Goal: Task Accomplishment & Management: Complete application form

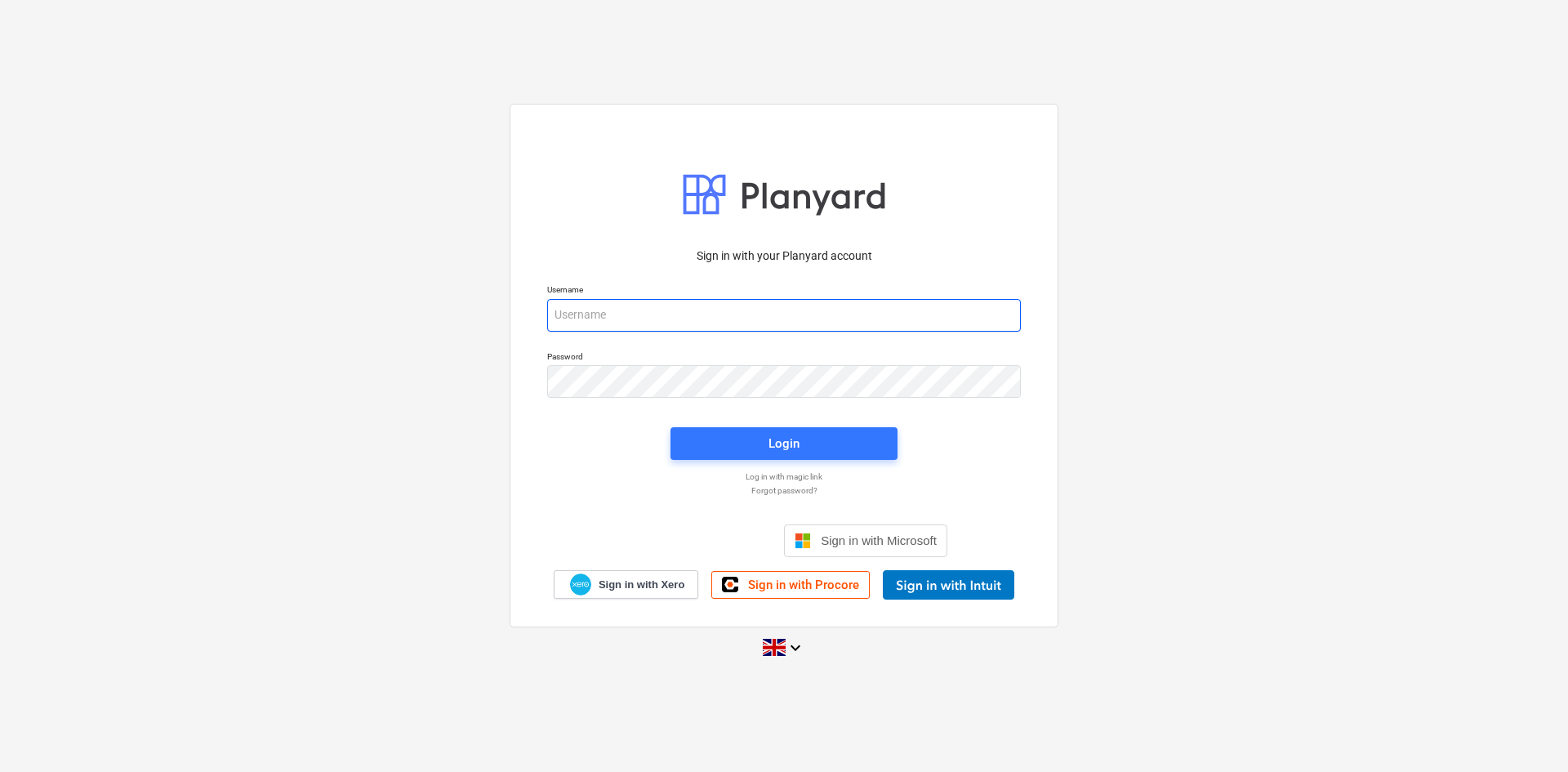
click at [625, 316] on input "email" at bounding box center [784, 315] width 474 height 32
type input "[PERSON_NAME][EMAIL_ADDRESS][DOMAIN_NAME]"
click at [753, 453] on span "Login" at bounding box center [784, 443] width 187 height 21
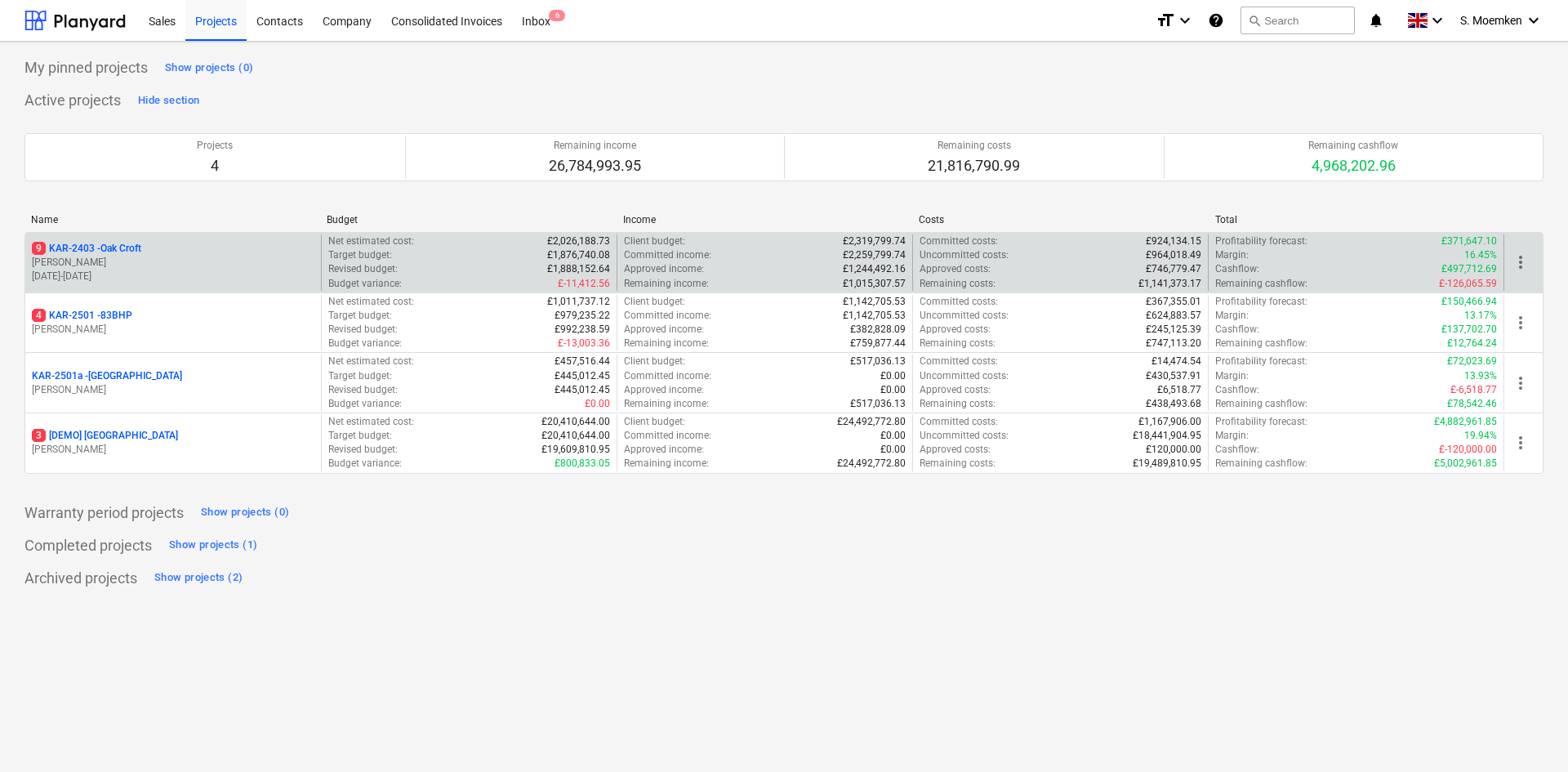
click at [142, 268] on p "[PERSON_NAME]" at bounding box center [173, 262] width 283 height 14
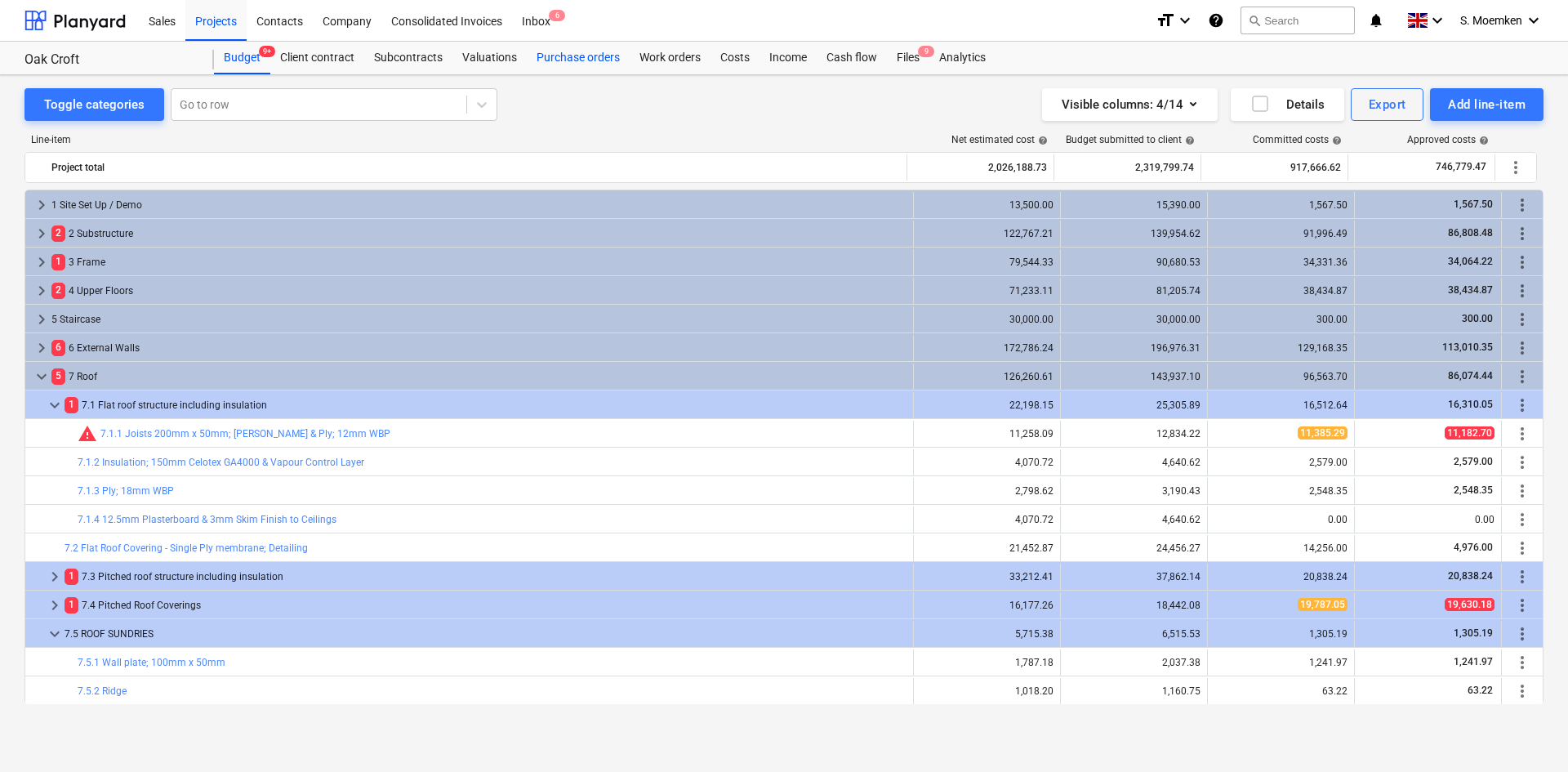
scroll to position [82, 0]
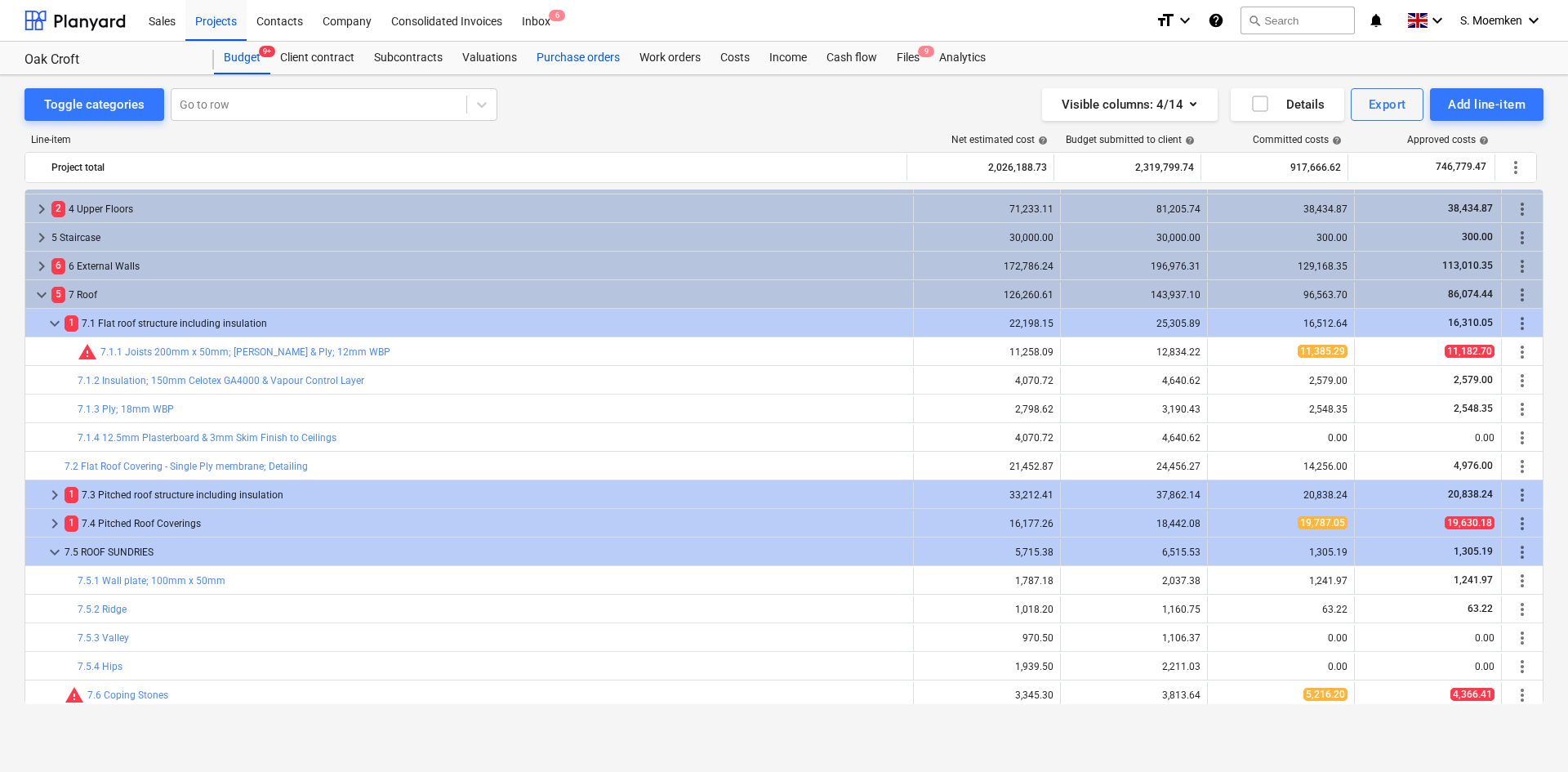
click at [582, 58] on div "Purchase orders" at bounding box center [578, 58] width 103 height 32
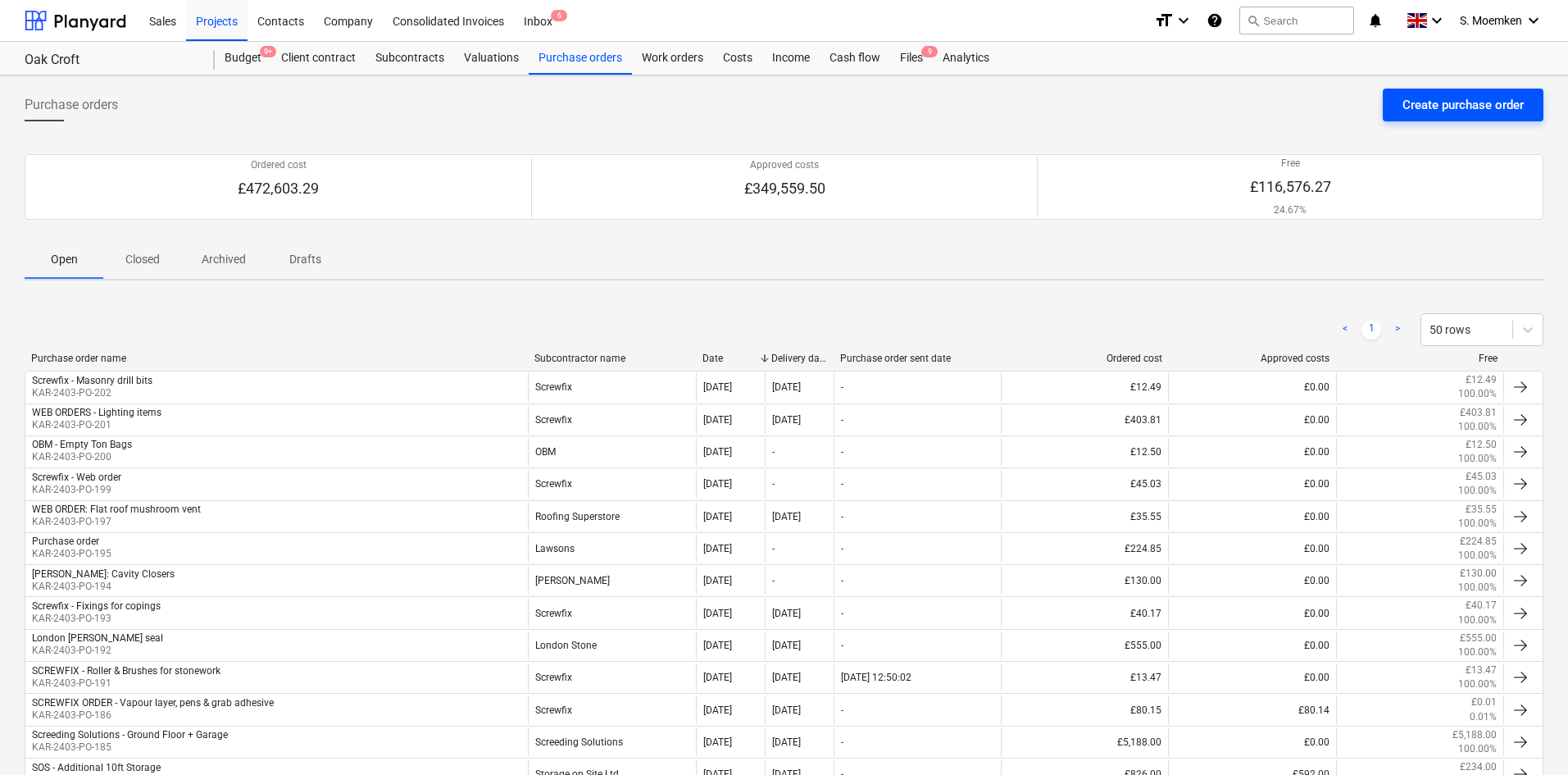
click at [1435, 105] on div "Create purchase order" at bounding box center [1464, 104] width 121 height 21
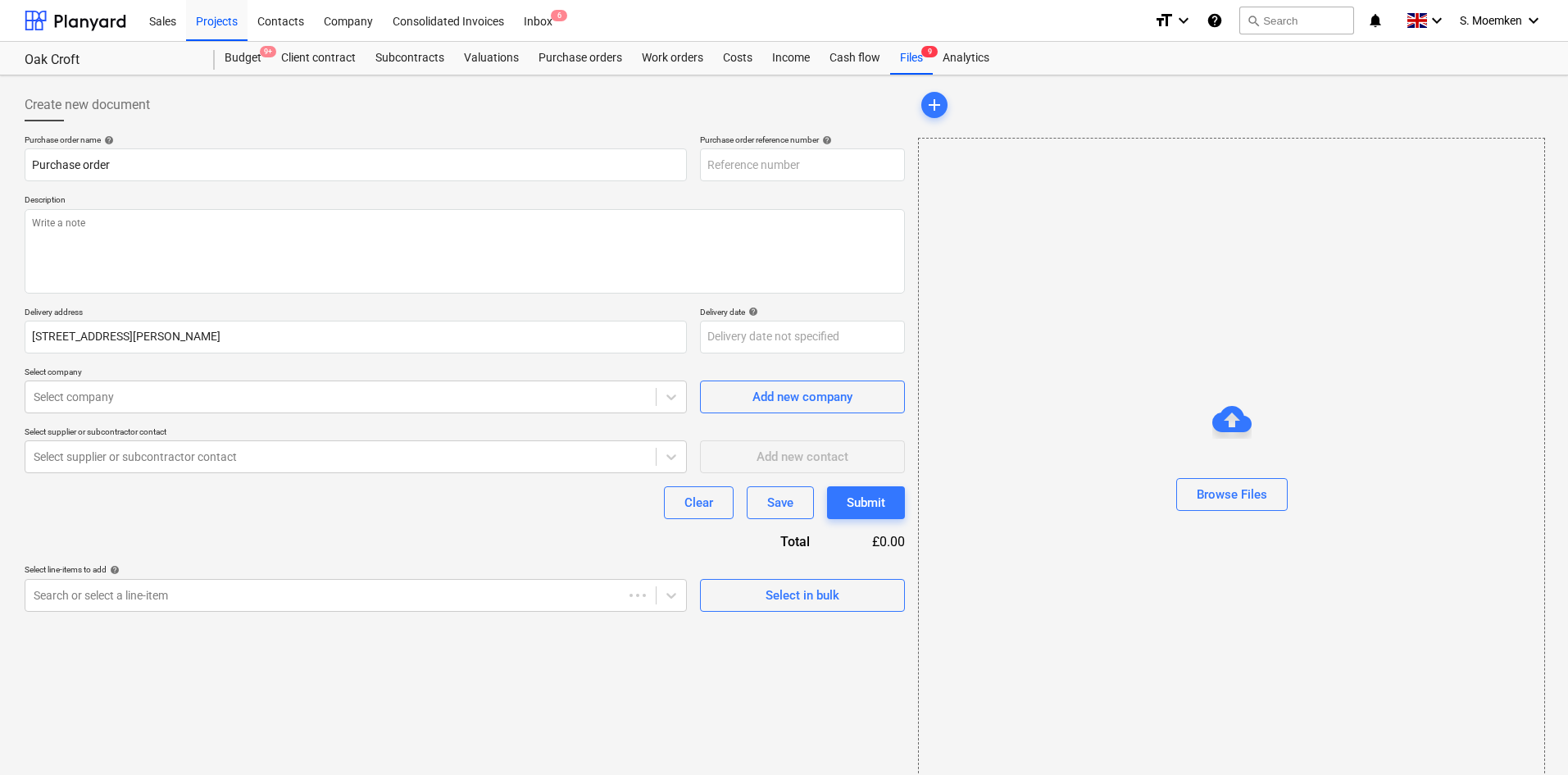
type textarea "x"
type input "KAR-2403-PO-203"
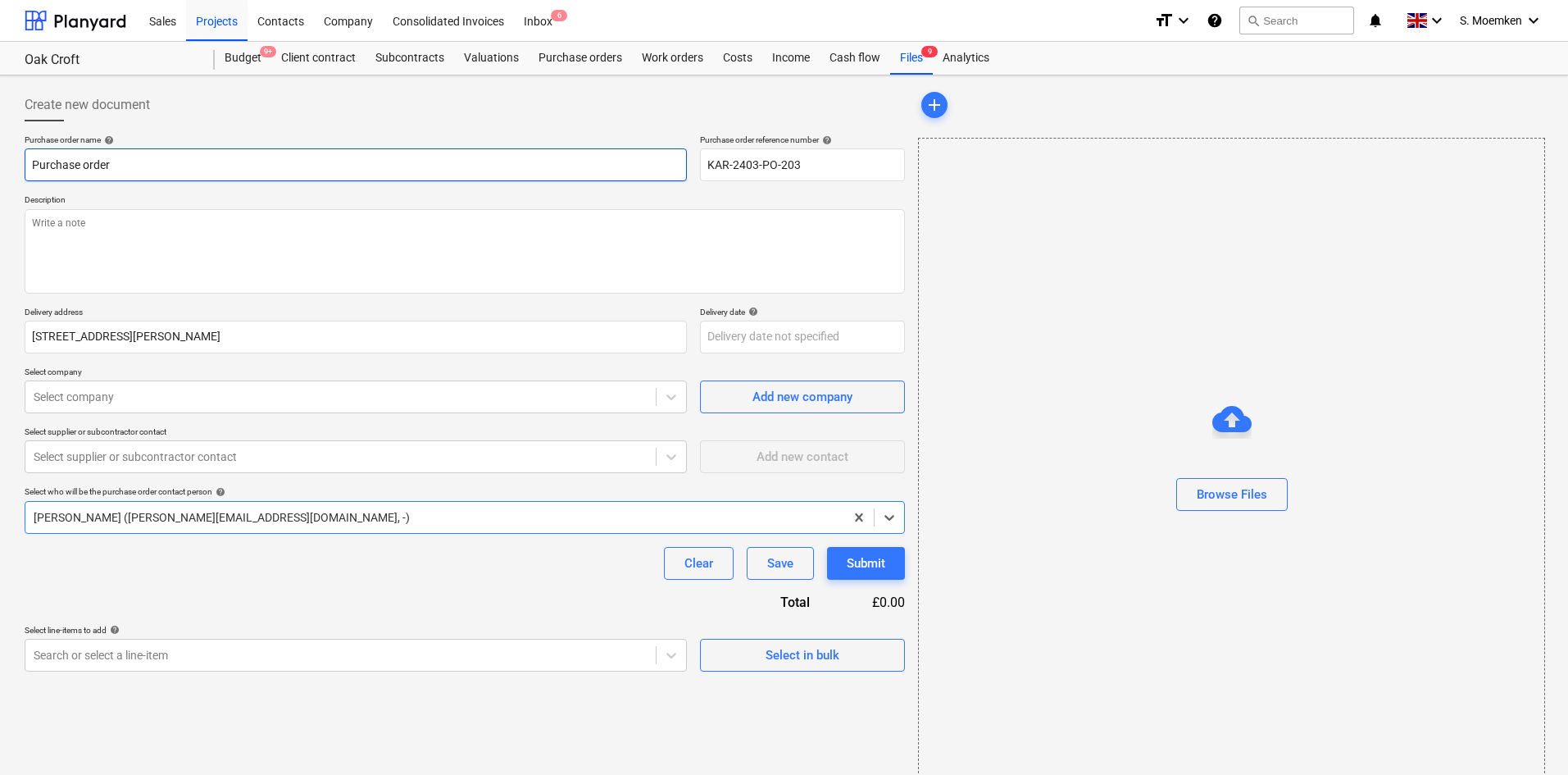
click at [487, 172] on input "Purchase order" at bounding box center [356, 164] width 662 height 33
type textarea "x"
type input "Purchase orde"
type textarea "x"
type input "Purchase ord"
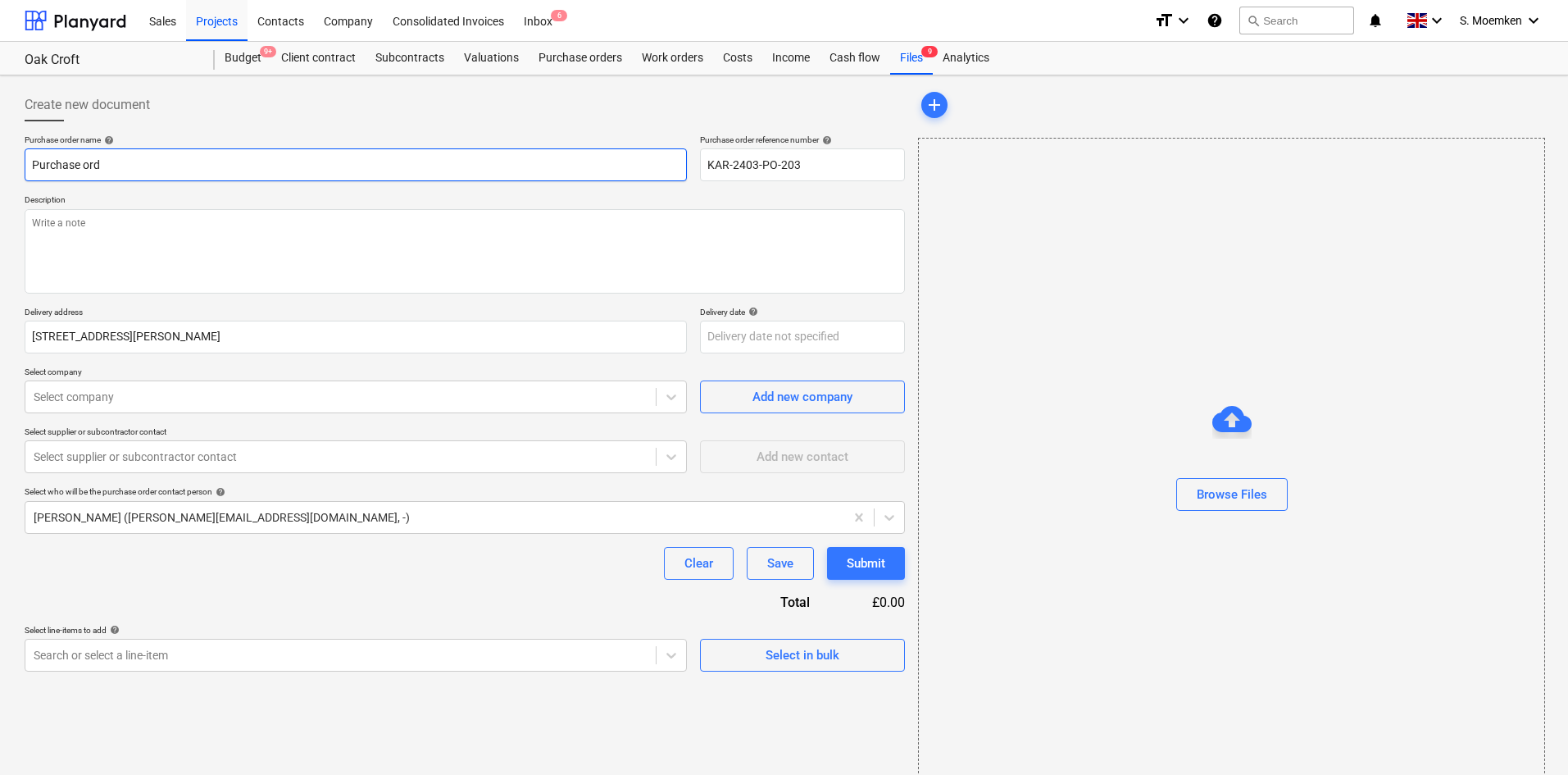
type textarea "x"
type input "Purchase or"
type textarea "x"
type input "Purchase o"
type textarea "x"
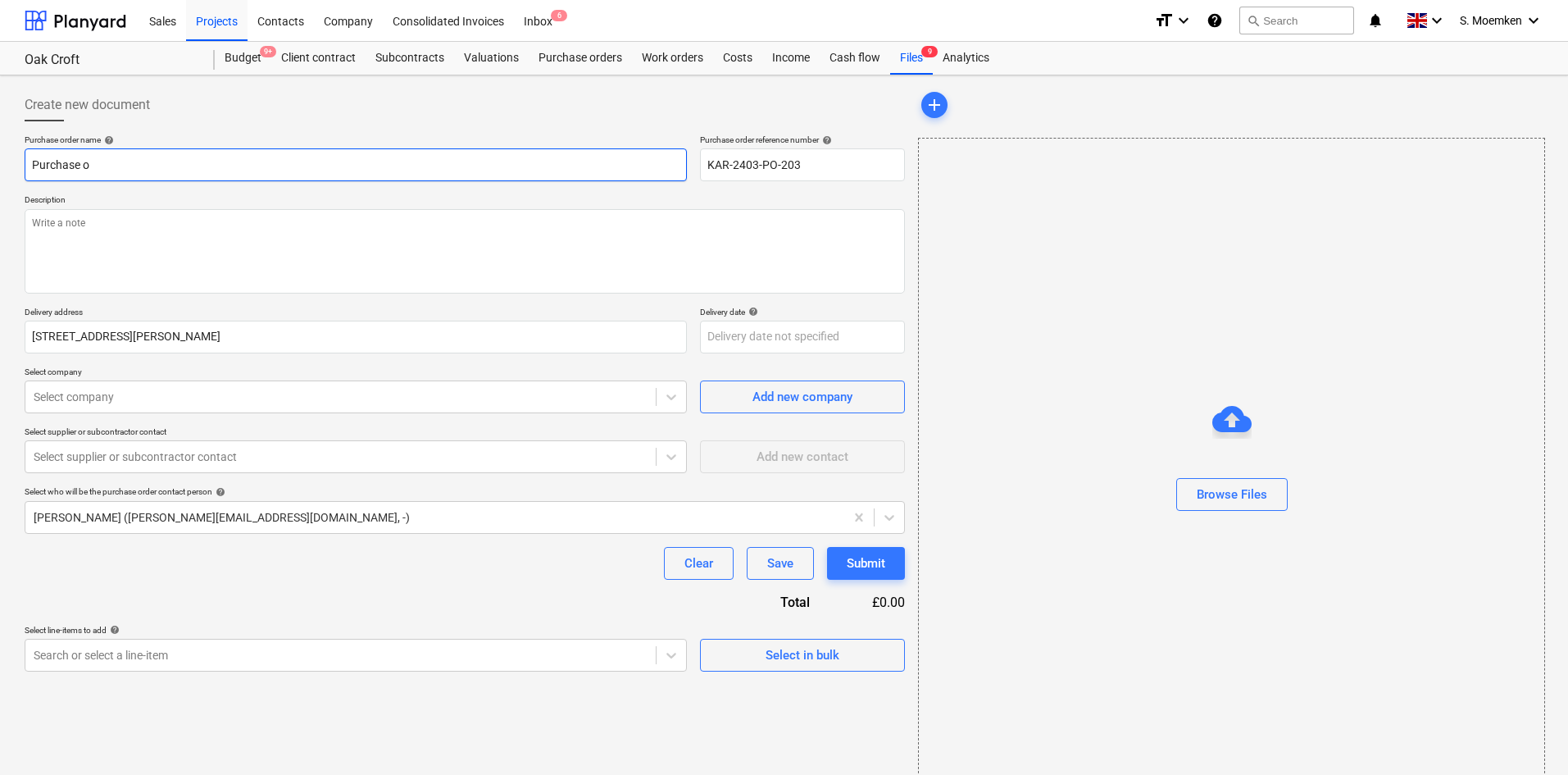
type input "Purchase"
type textarea "x"
type input "Purchase"
type textarea "x"
type input "Purchas"
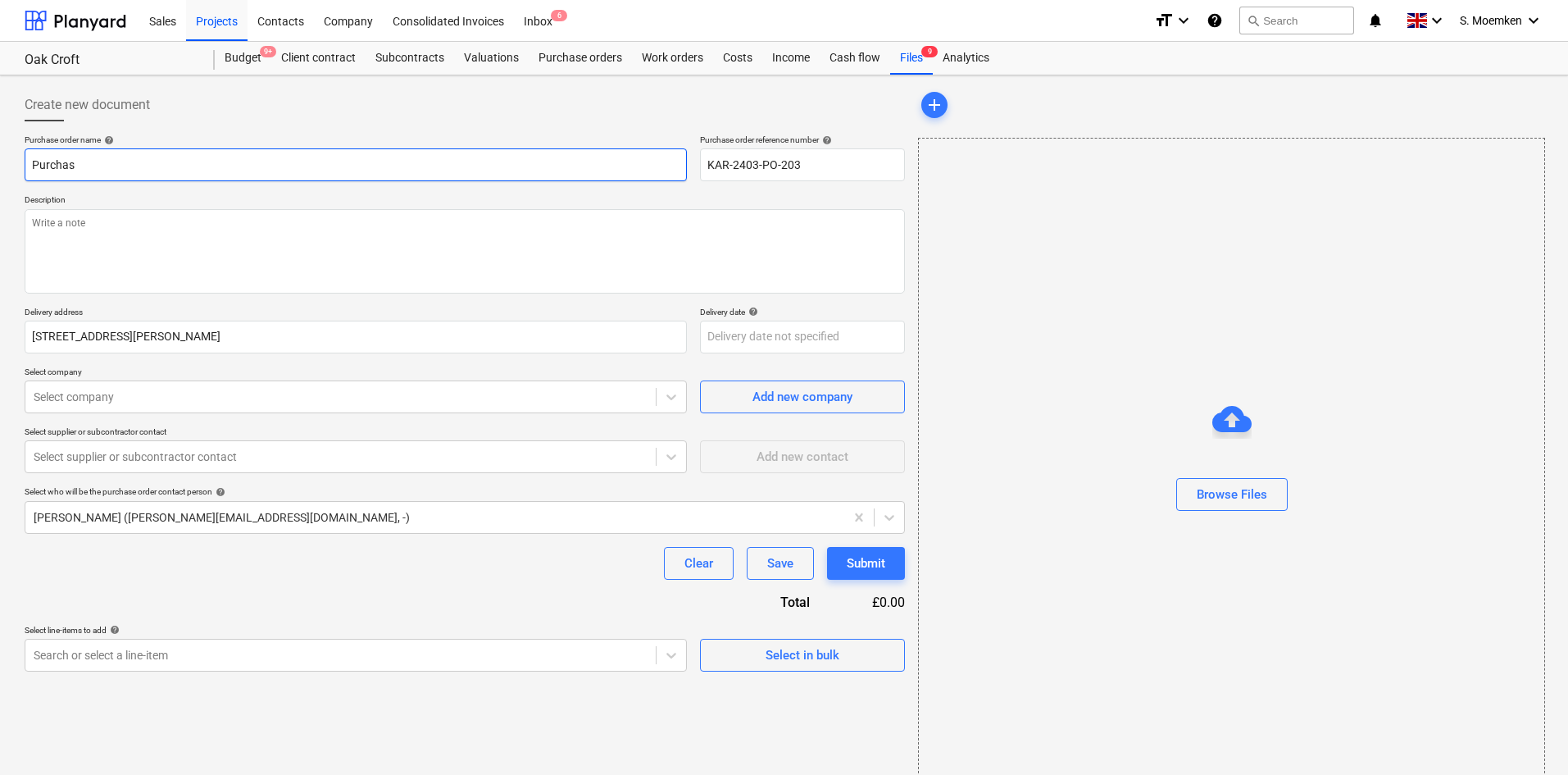
type textarea "x"
type input "Purc"
type textarea "x"
type input "Pur"
type textarea "x"
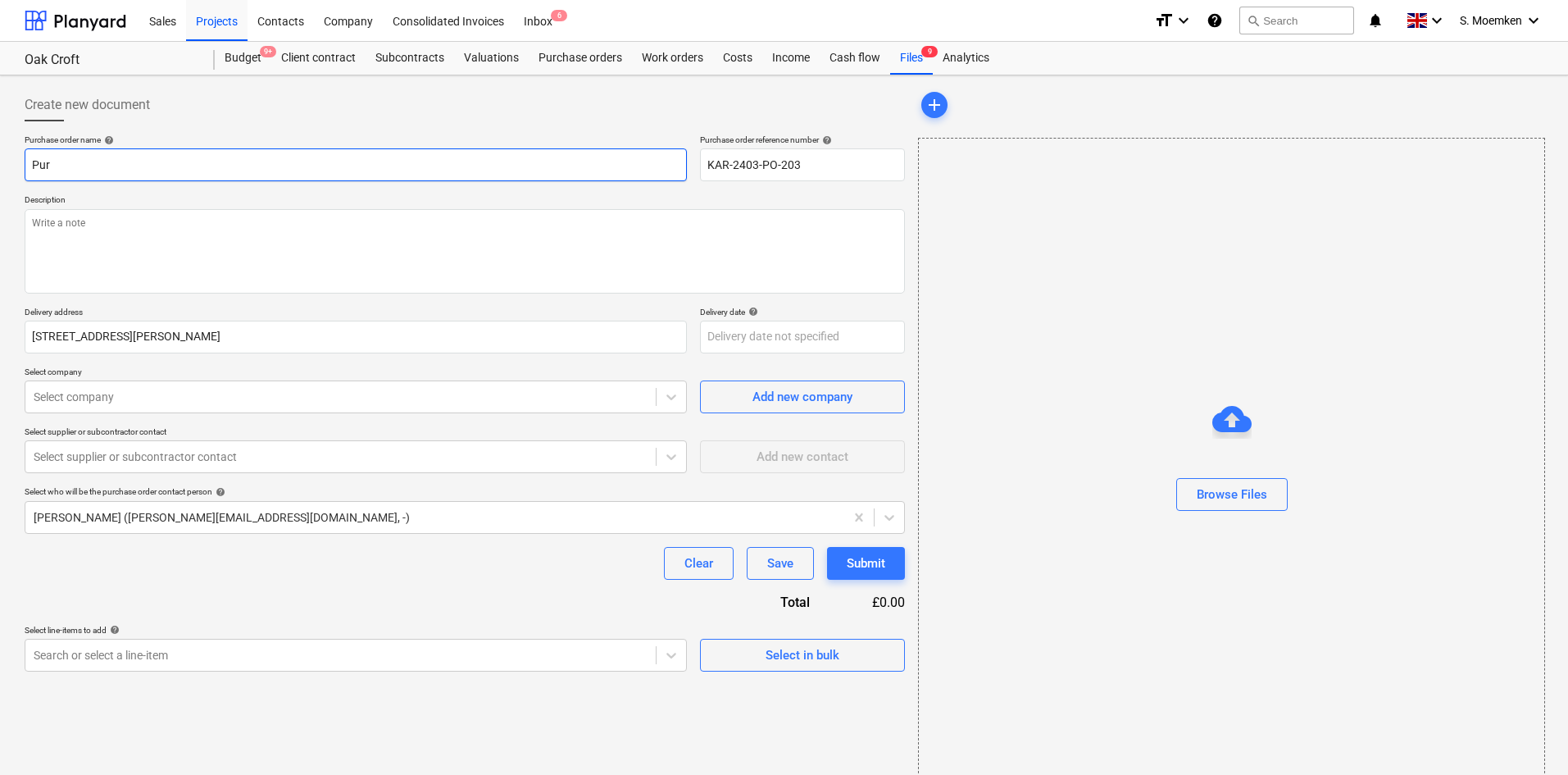
type input "Pu"
type textarea "x"
type input "P"
type textarea "x"
type input "T"
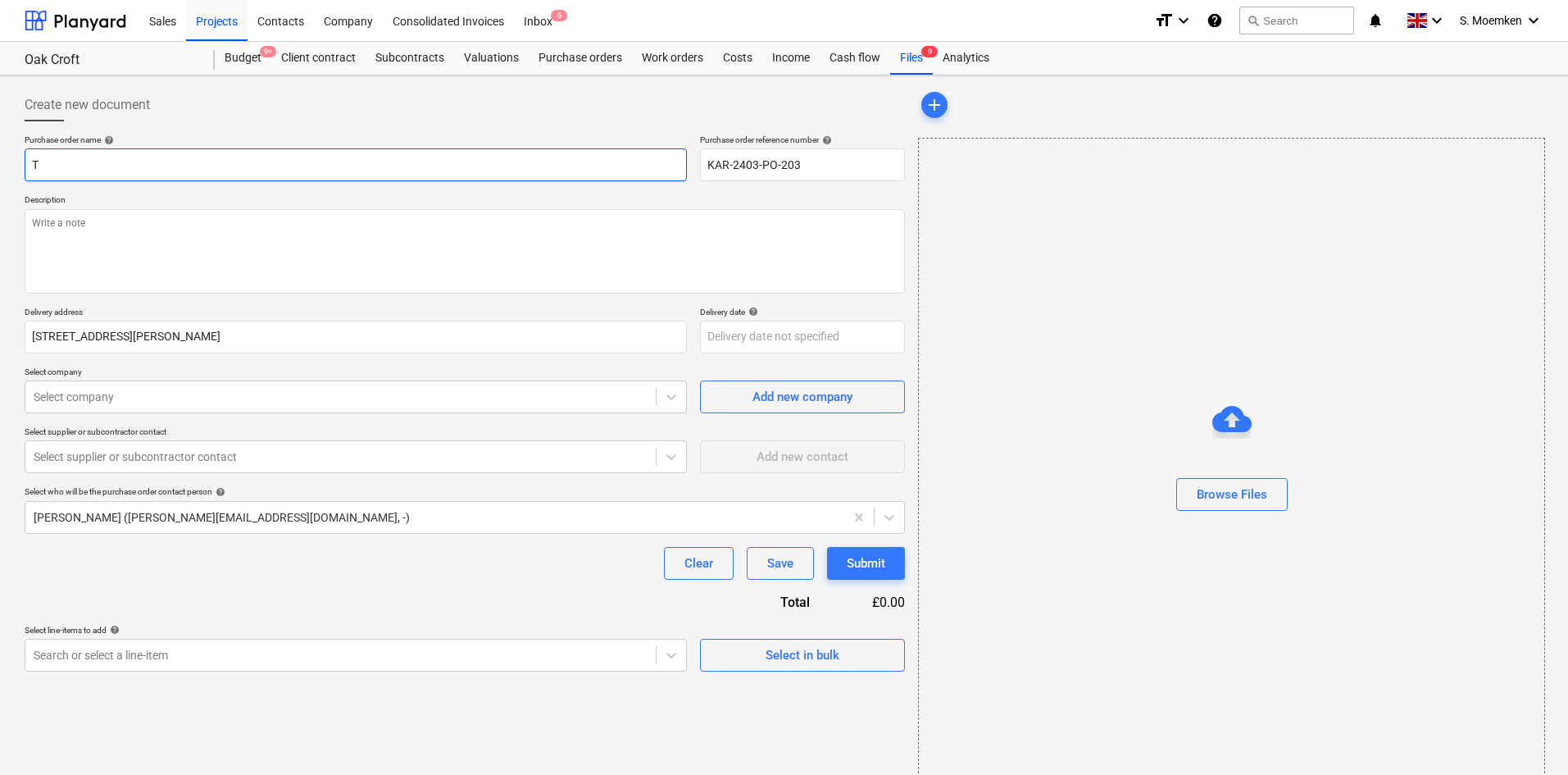
type textarea "x"
type input "Tr"
type textarea "x"
type input "Tra"
type textarea "x"
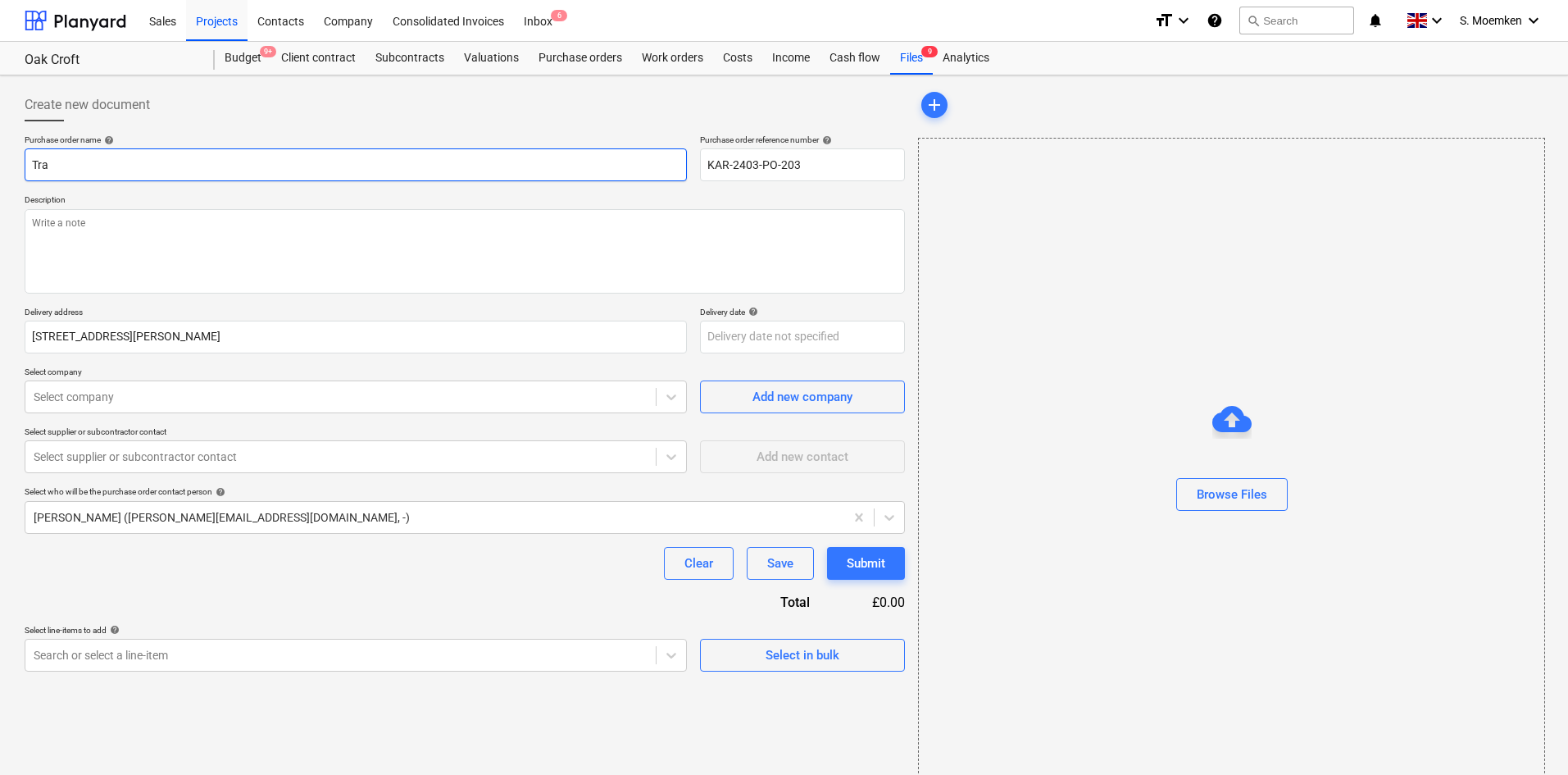
type input "Trav"
type textarea "x"
type input "Travi"
type textarea "x"
type input "[PERSON_NAME]"
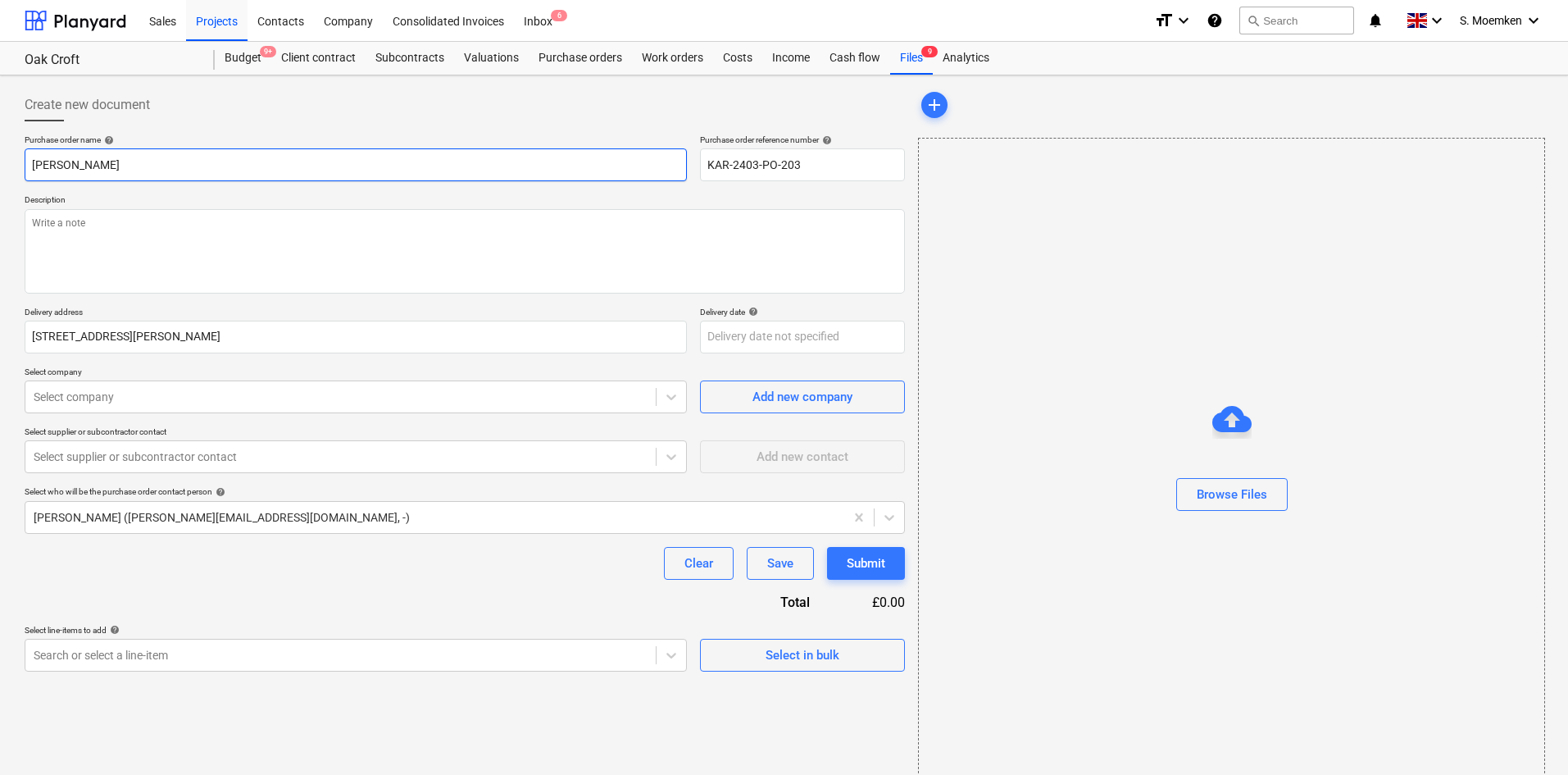
type textarea "x"
type input "[PERSON_NAME]"
type textarea "x"
type input "[PERSON_NAME]"
type textarea "x"
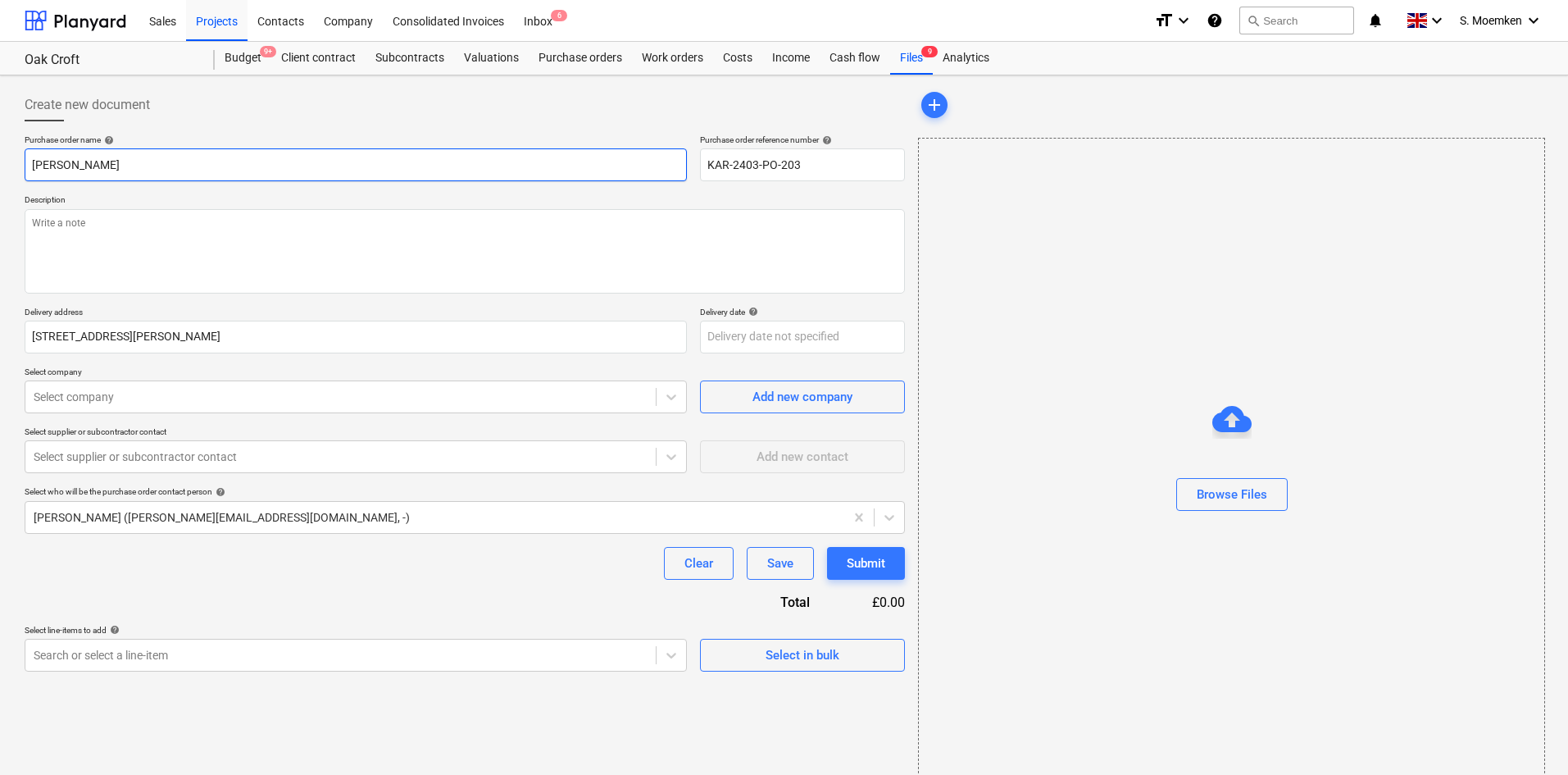
type input "[PERSON_NAME]"
type textarea "x"
type input "[PERSON_NAME]"
type textarea "x"
type input "[PERSON_NAME] -"
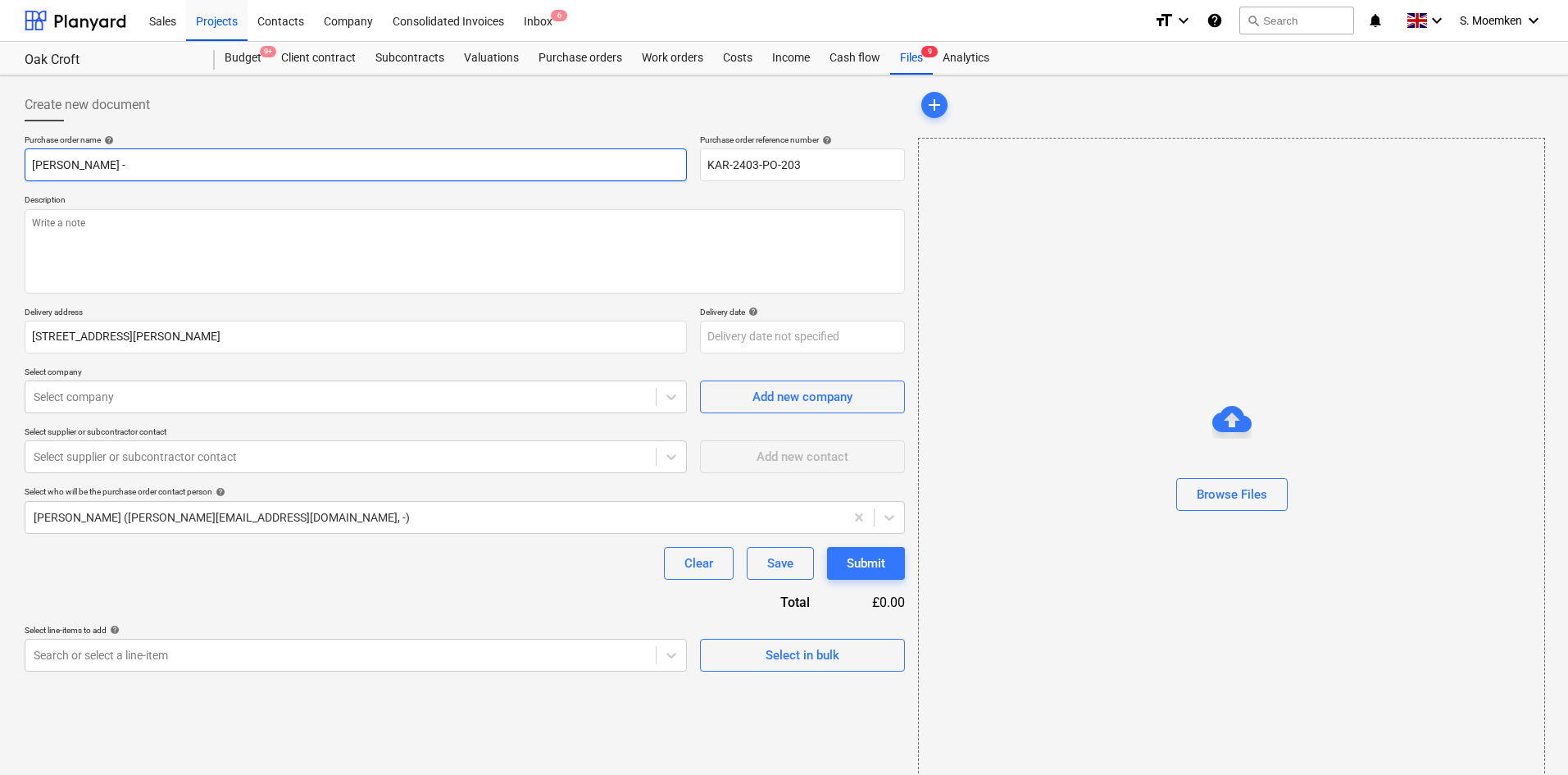
type textarea "x"
type input "[PERSON_NAME] -"
type textarea "x"
type input "[PERSON_NAME] - 1"
type textarea "x"
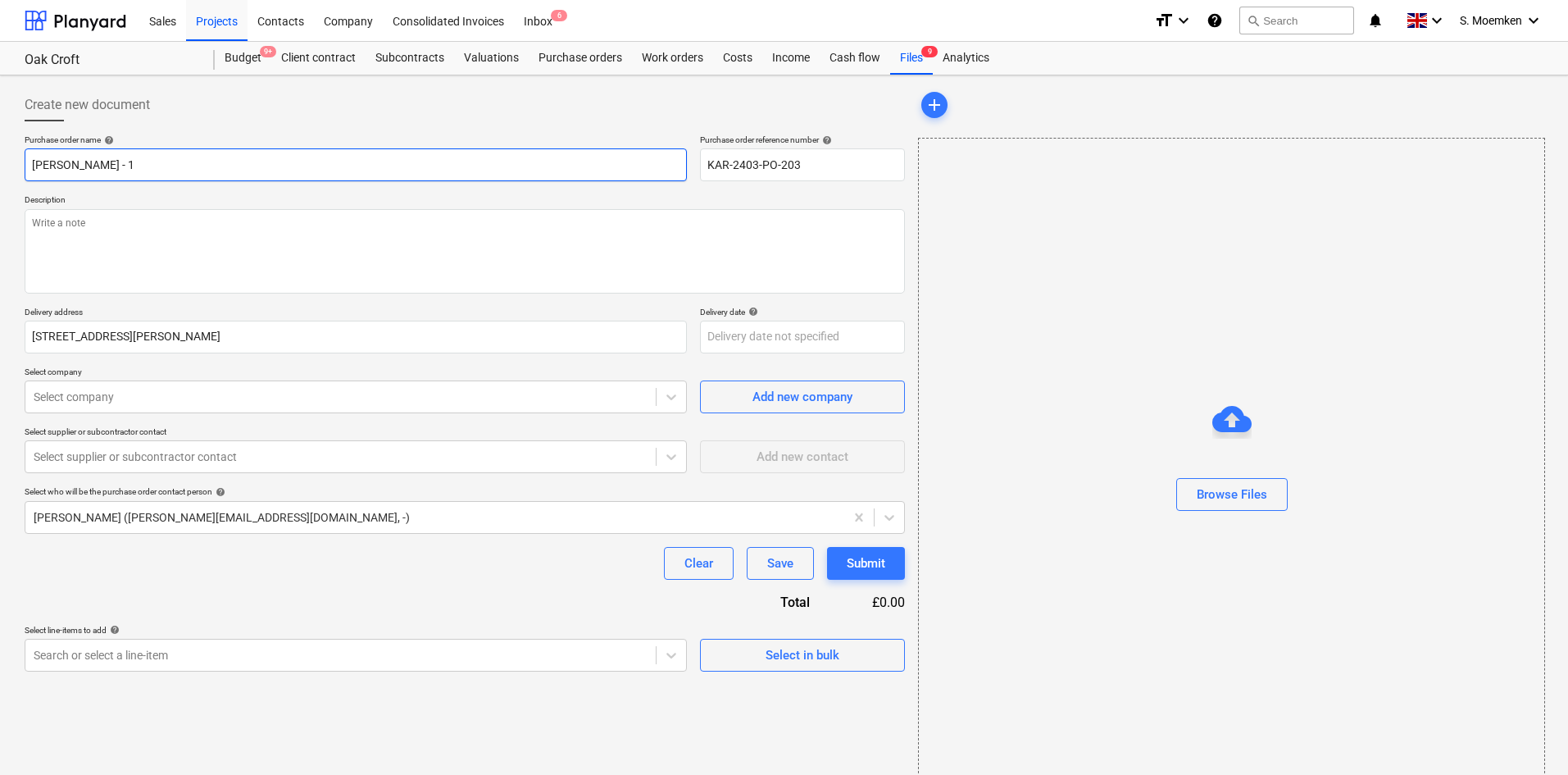
type input "[PERSON_NAME] -"
type textarea "x"
type input "[PERSON_NAME]"
type textarea "x"
type input "[PERSON_NAME]"
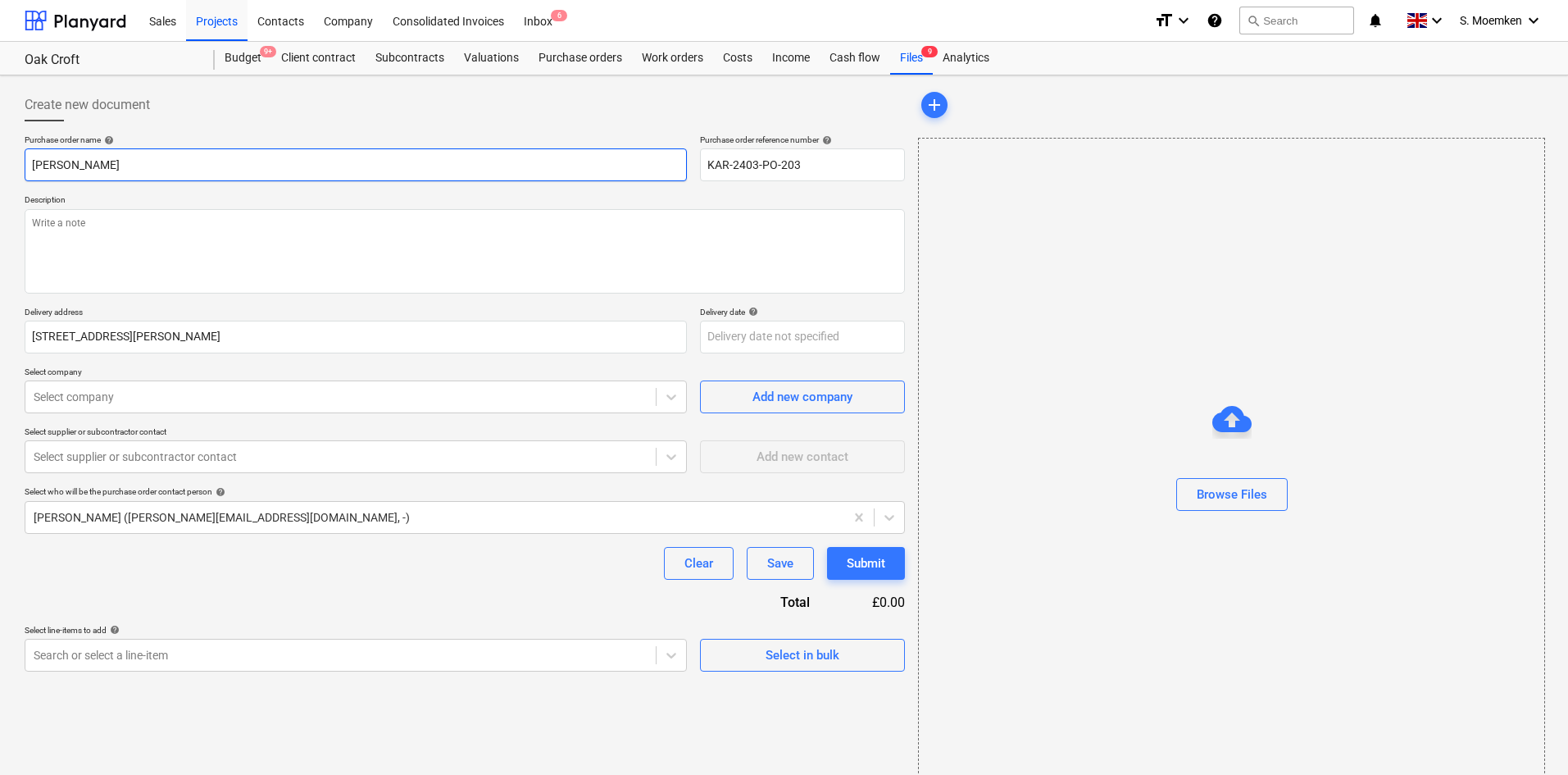
type textarea "x"
type input "[PERSON_NAME]"
type textarea "x"
type input "[PERSON_NAME]"
type textarea "x"
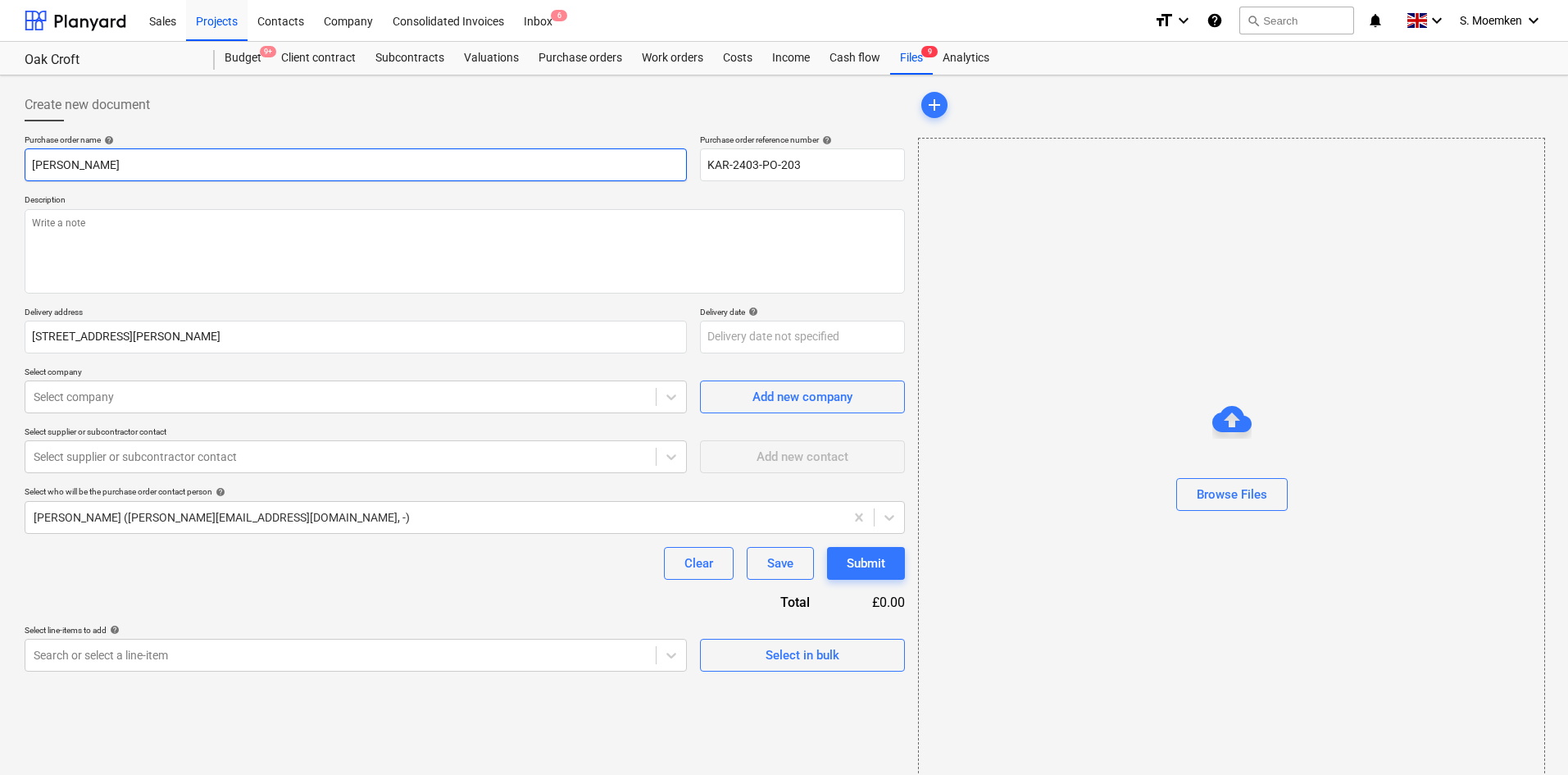
type input "[PERSON_NAME]"
type textarea "x"
type input "[PERSON_NAME]"
type textarea "x"
type input "[PERSON_NAME] - Glass P"
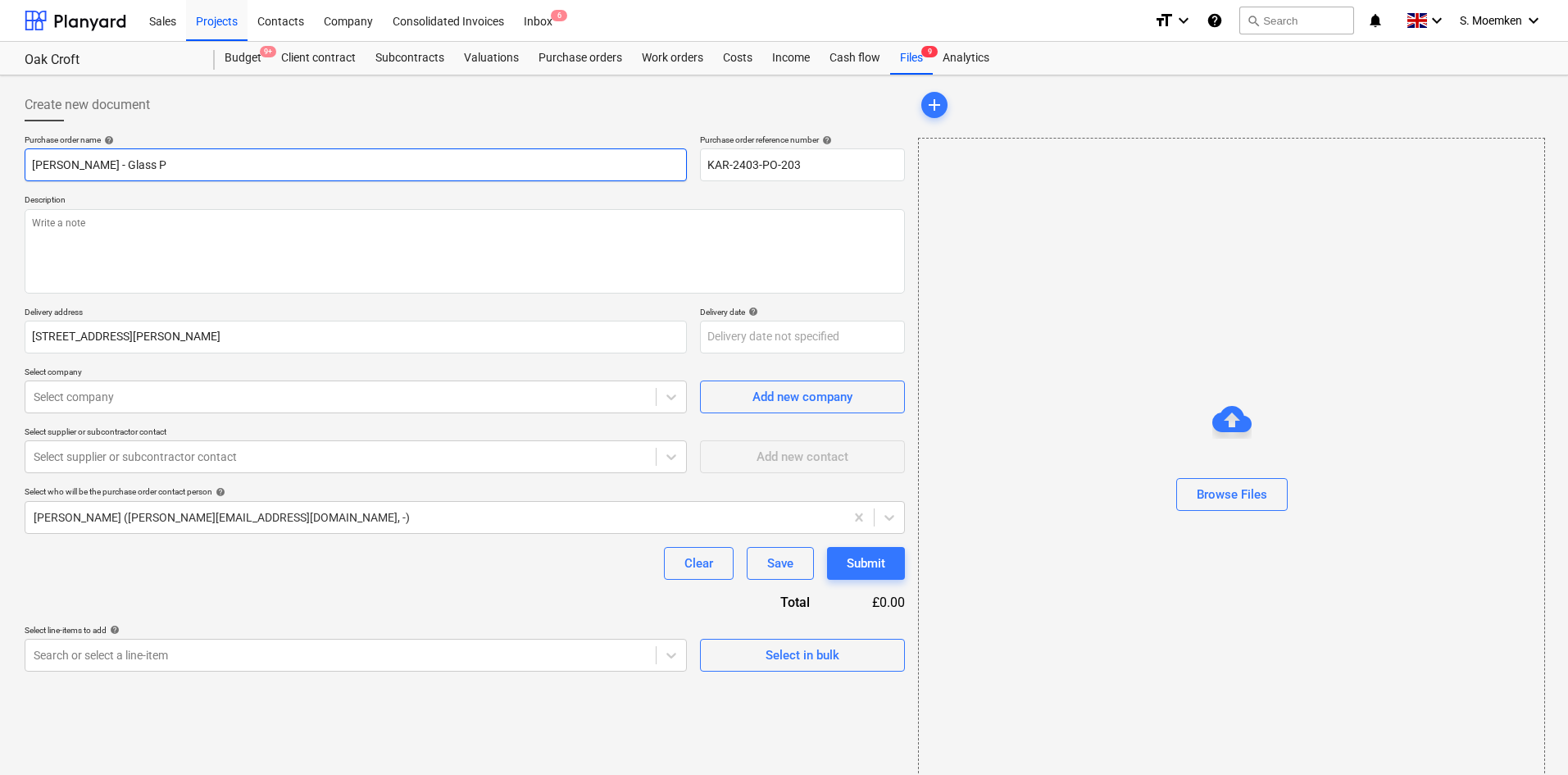
type textarea "x"
type input "[PERSON_NAME] Pr"
type textarea "x"
type input "[PERSON_NAME] - Glass Pro"
type textarea "x"
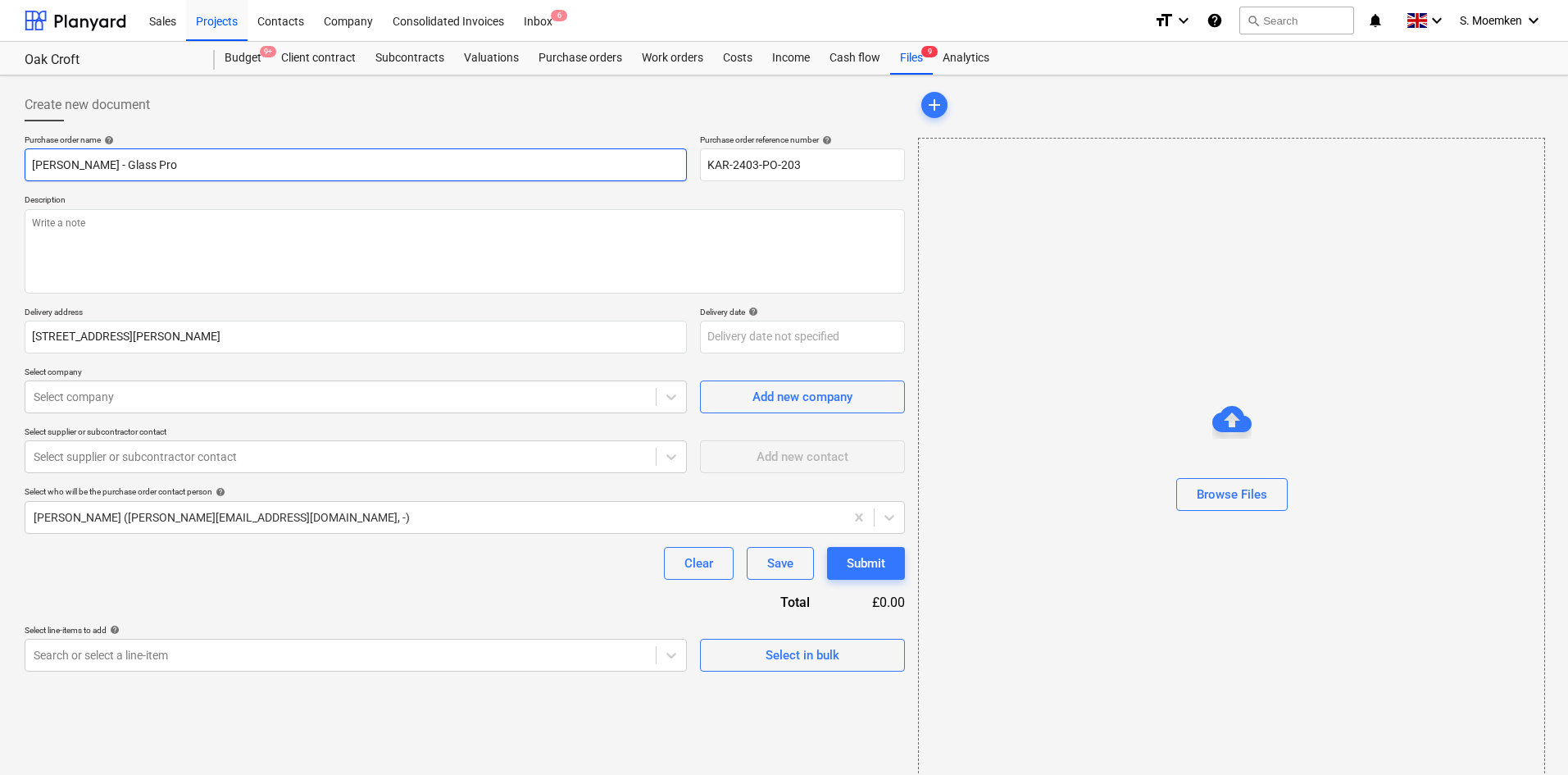
type input "[PERSON_NAME] - Glass Prot"
type textarea "x"
type input "[PERSON_NAME] - Glass Prote"
type textarea "x"
type input "[PERSON_NAME] - Glass Protec"
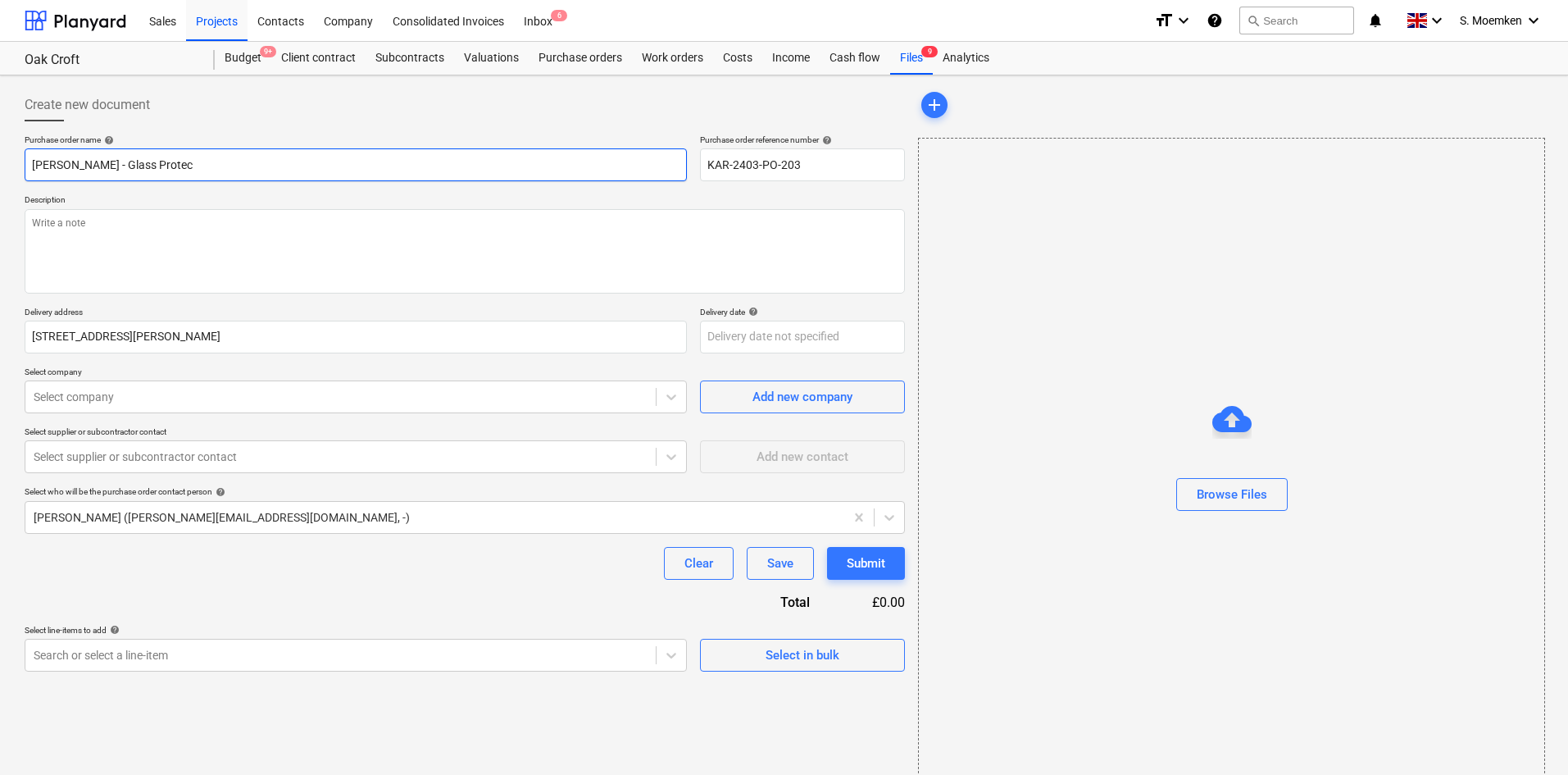
type textarea "x"
type input "[PERSON_NAME] - Glass Protect"
type textarea "x"
type input "[PERSON_NAME] - Glass Protecti"
type textarea "x"
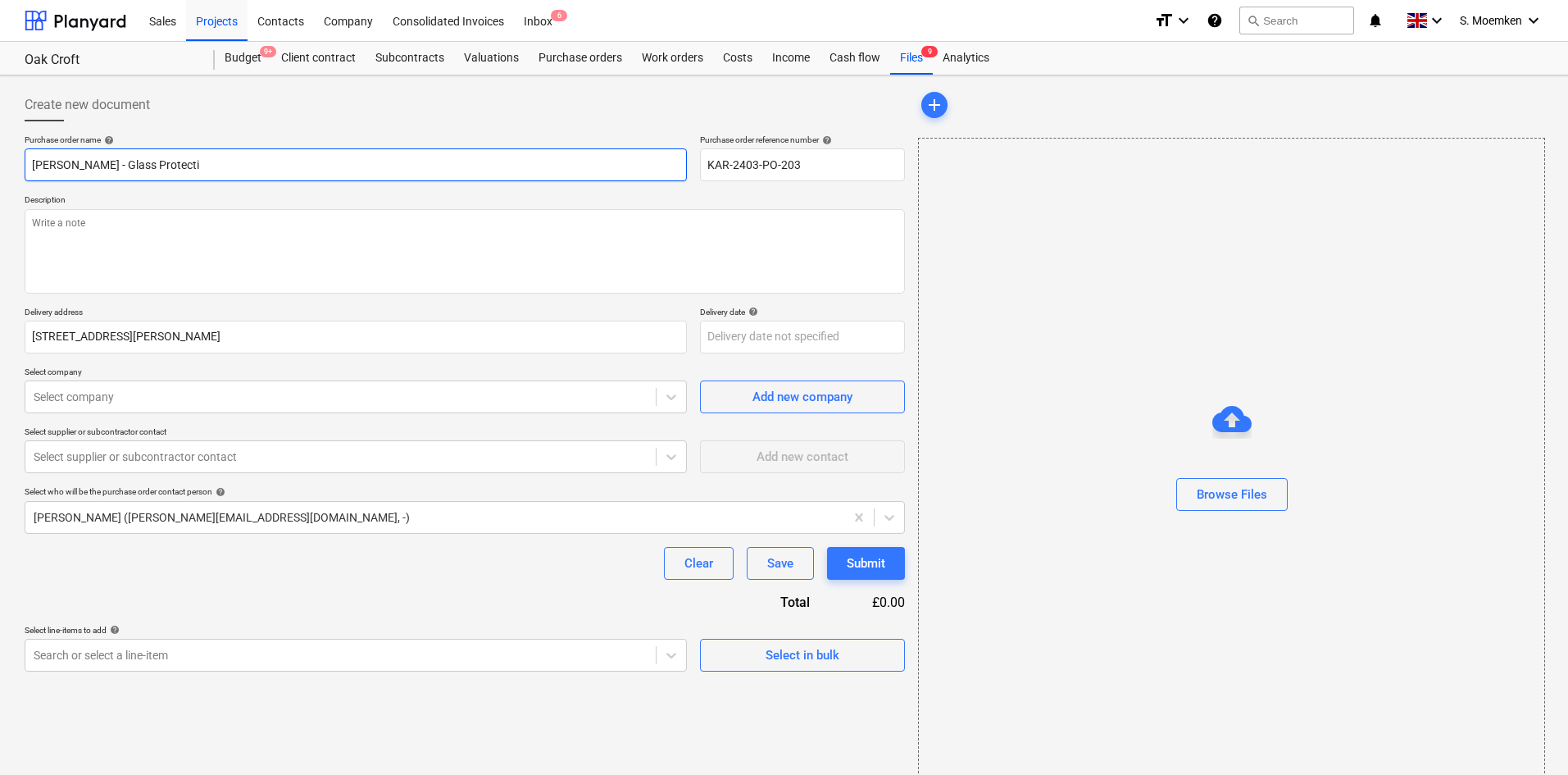
type input "[PERSON_NAME] - Glass Protectio"
type textarea "x"
type input "Travis - Glass Protection"
type textarea "x"
type input "Travis - Glass Protection"
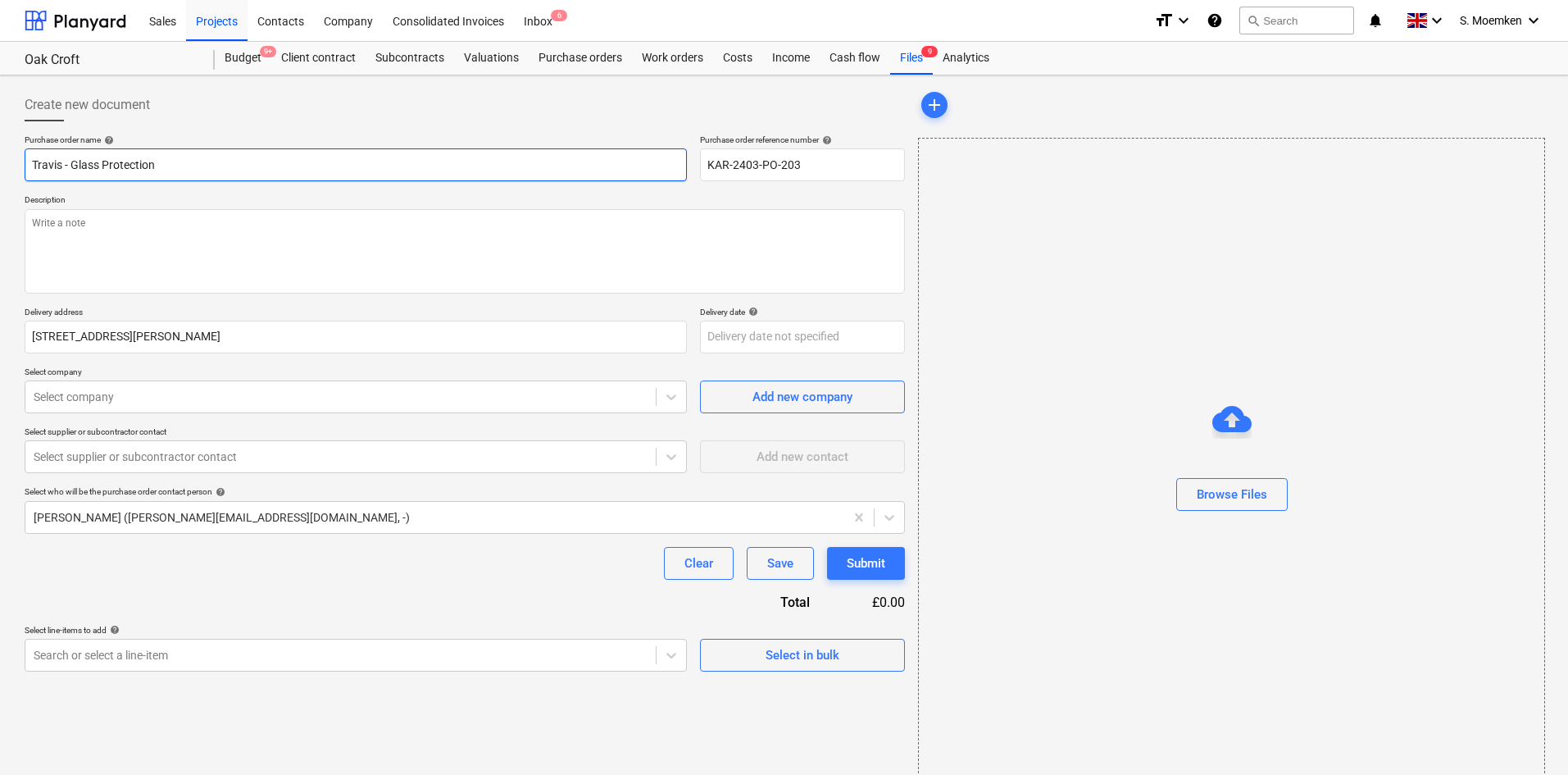
type textarea "x"
type input "[PERSON_NAME] - Glass Protection -"
type textarea "x"
type input "[PERSON_NAME] - Glass Protection -"
type textarea "x"
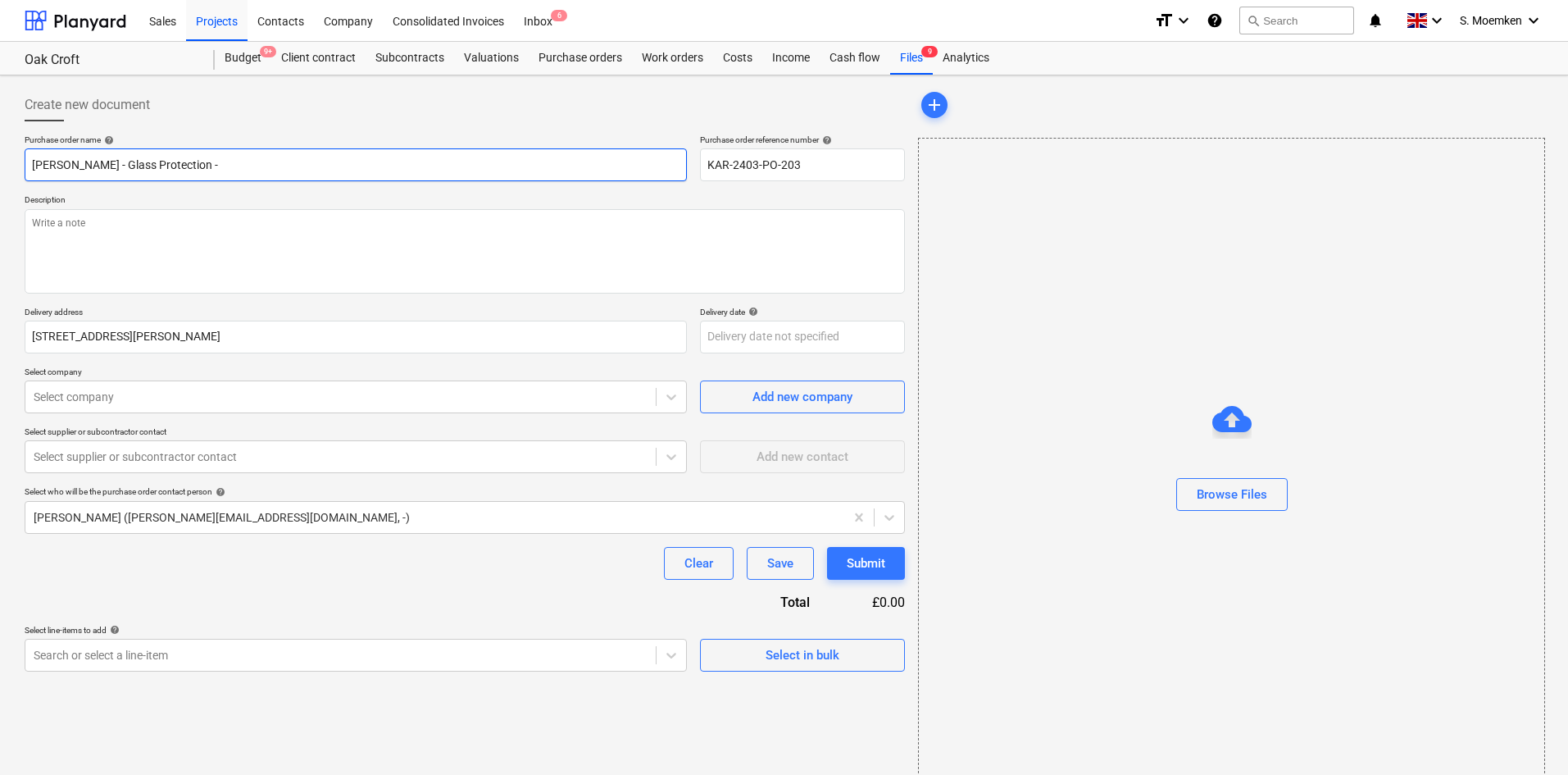
type input "[PERSON_NAME] - Glass Protection - B"
type textarea "x"
type input "[PERSON_NAME] - Glass Protection - BH"
type textarea "x"
drag, startPoint x: 211, startPoint y: 163, endPoint x: 7, endPoint y: 167, distance: 204.0
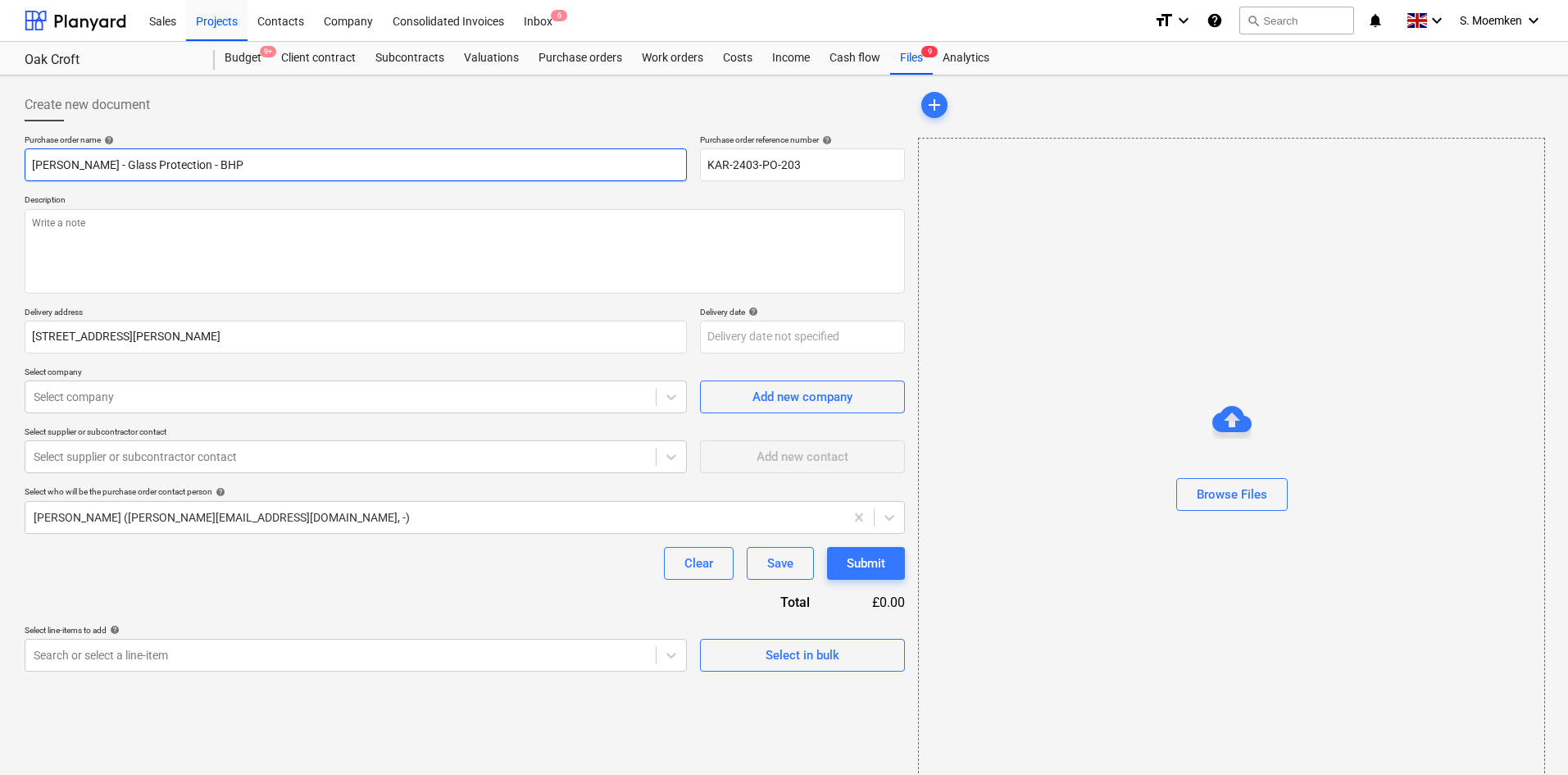
click at [11, 167] on div "Create new document Purchase order name help [PERSON_NAME] - Glass Protection -…" at bounding box center [784, 436] width 1568 height 723
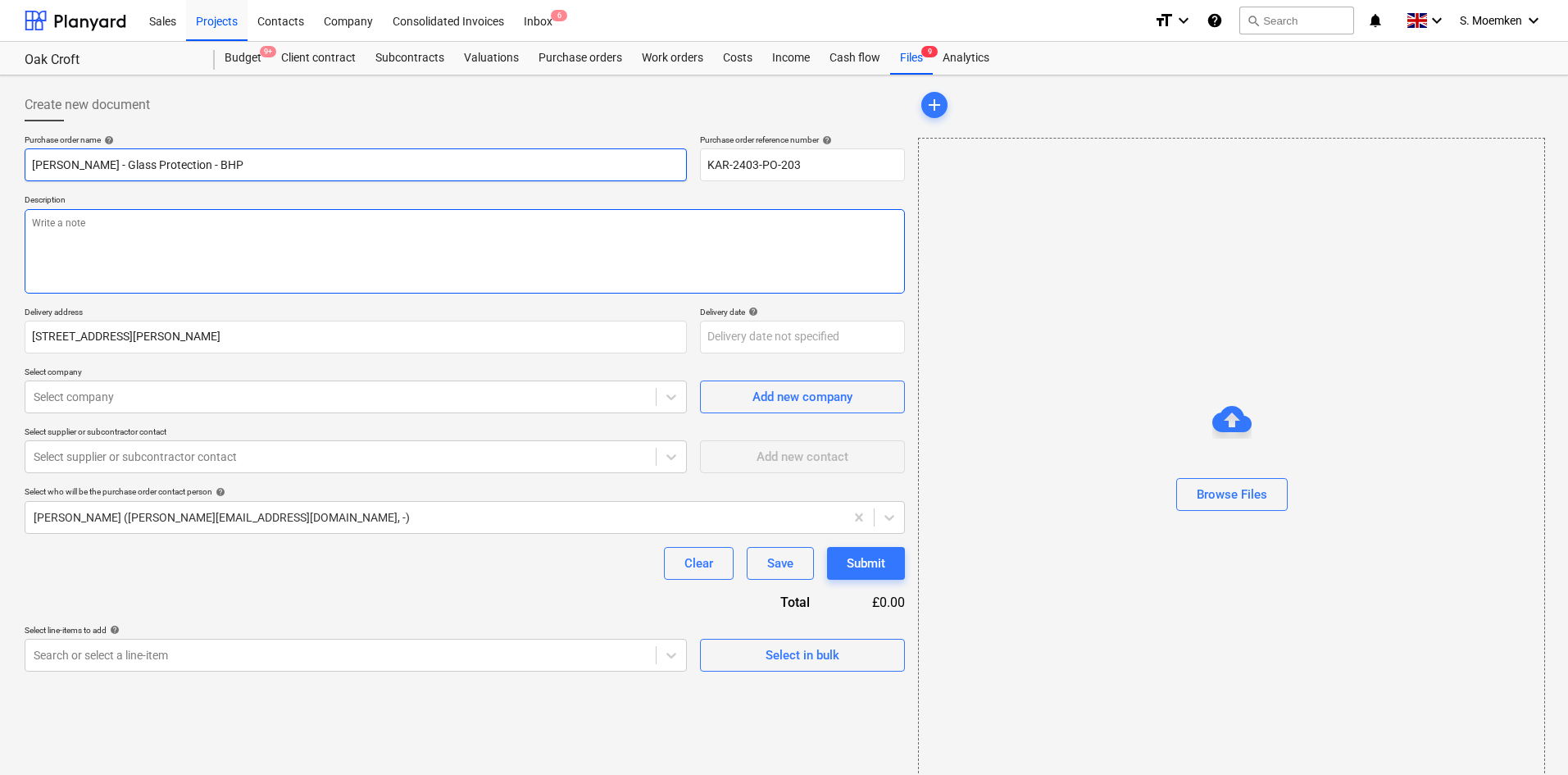
type input "[PERSON_NAME] - Glass Protection - BHP"
click at [170, 239] on textarea at bounding box center [464, 251] width 880 height 85
type textarea "x"
type textarea "1"
type textarea "x"
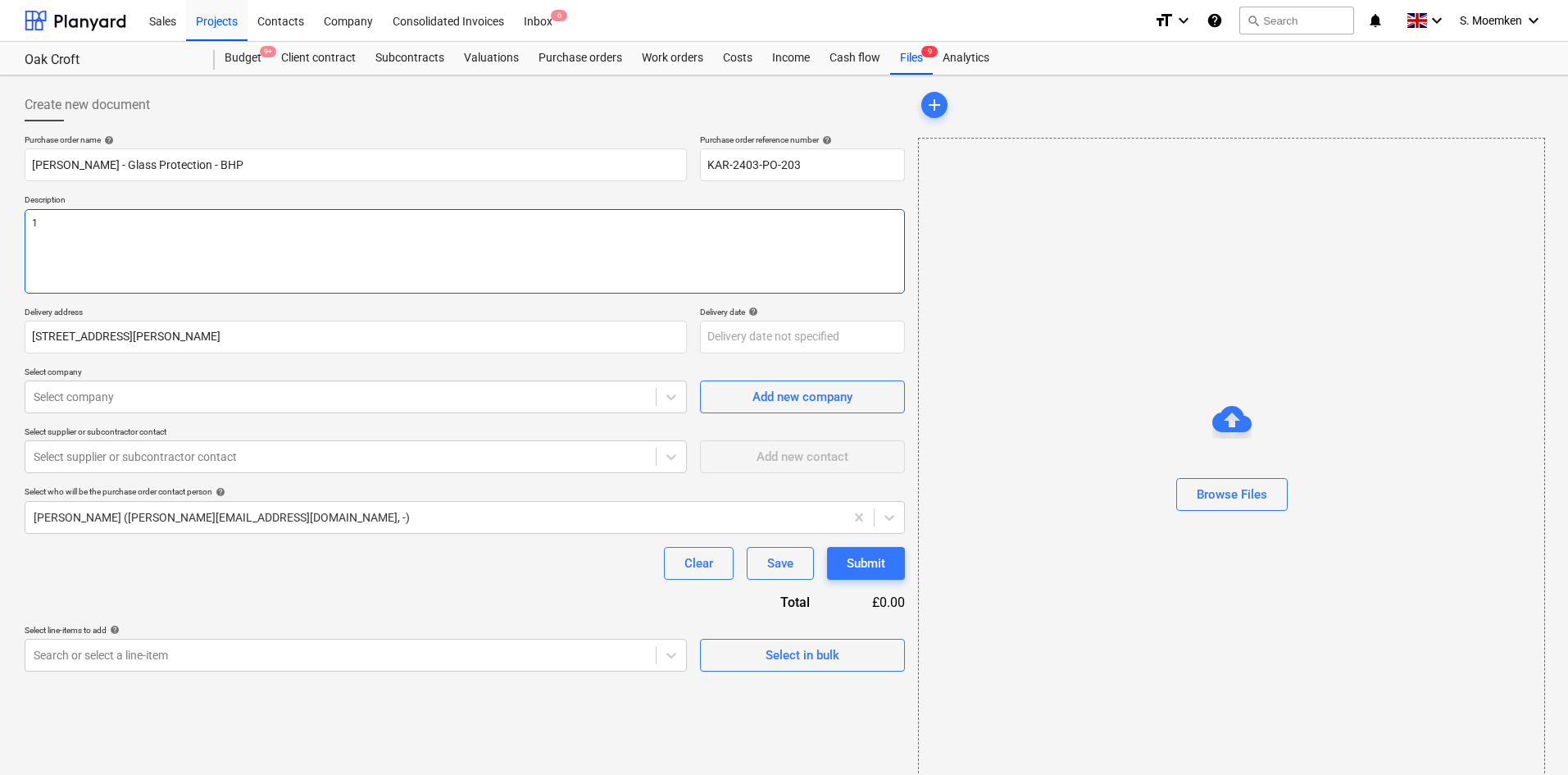
type textarea "1"
type textarea "x"
type textarea "1 x"
type textarea "x"
type textarea "1 x"
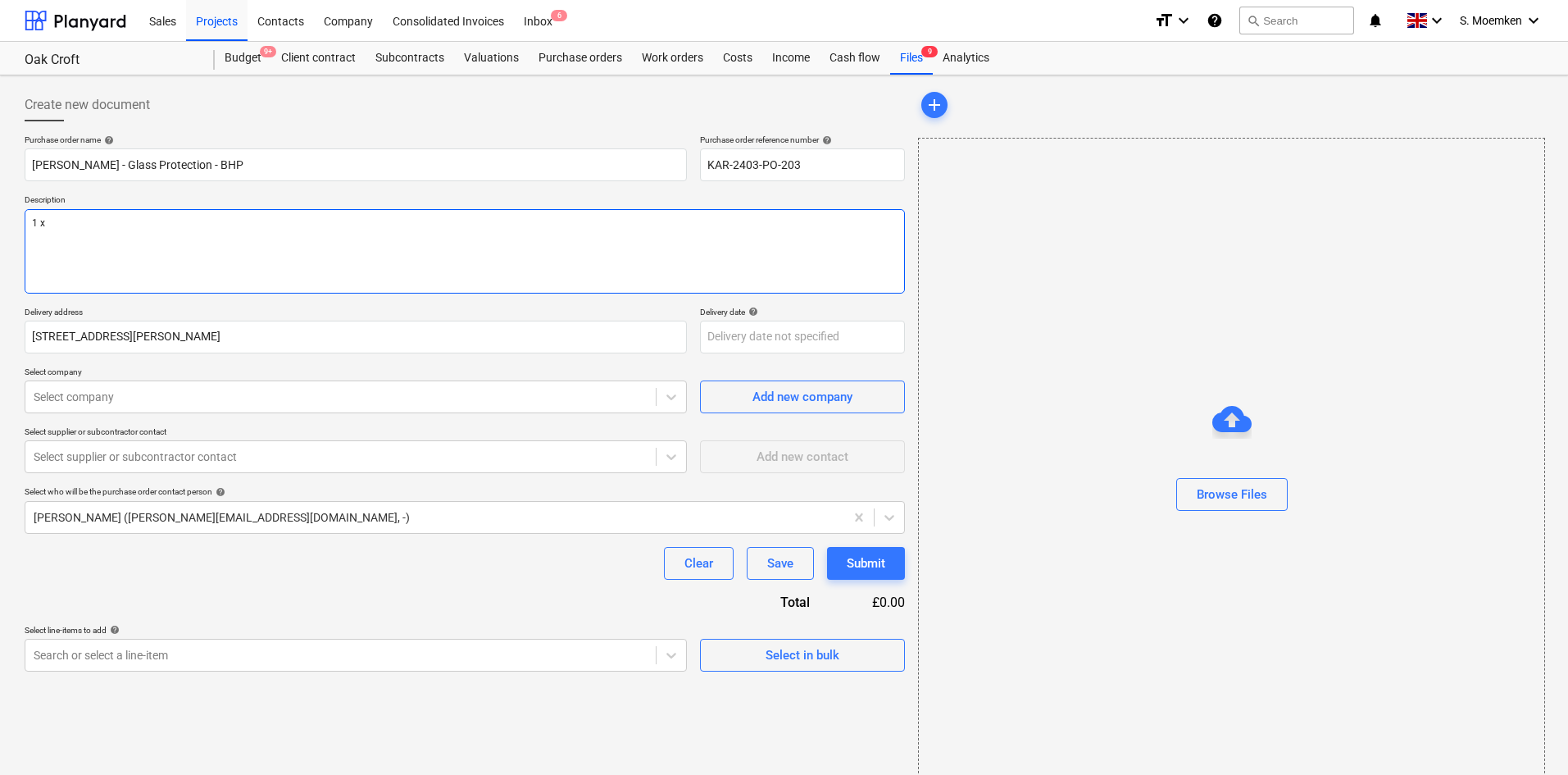
type textarea "x"
type textarea "1 x r"
type textarea "x"
type textarea "1 x ro"
type textarea "x"
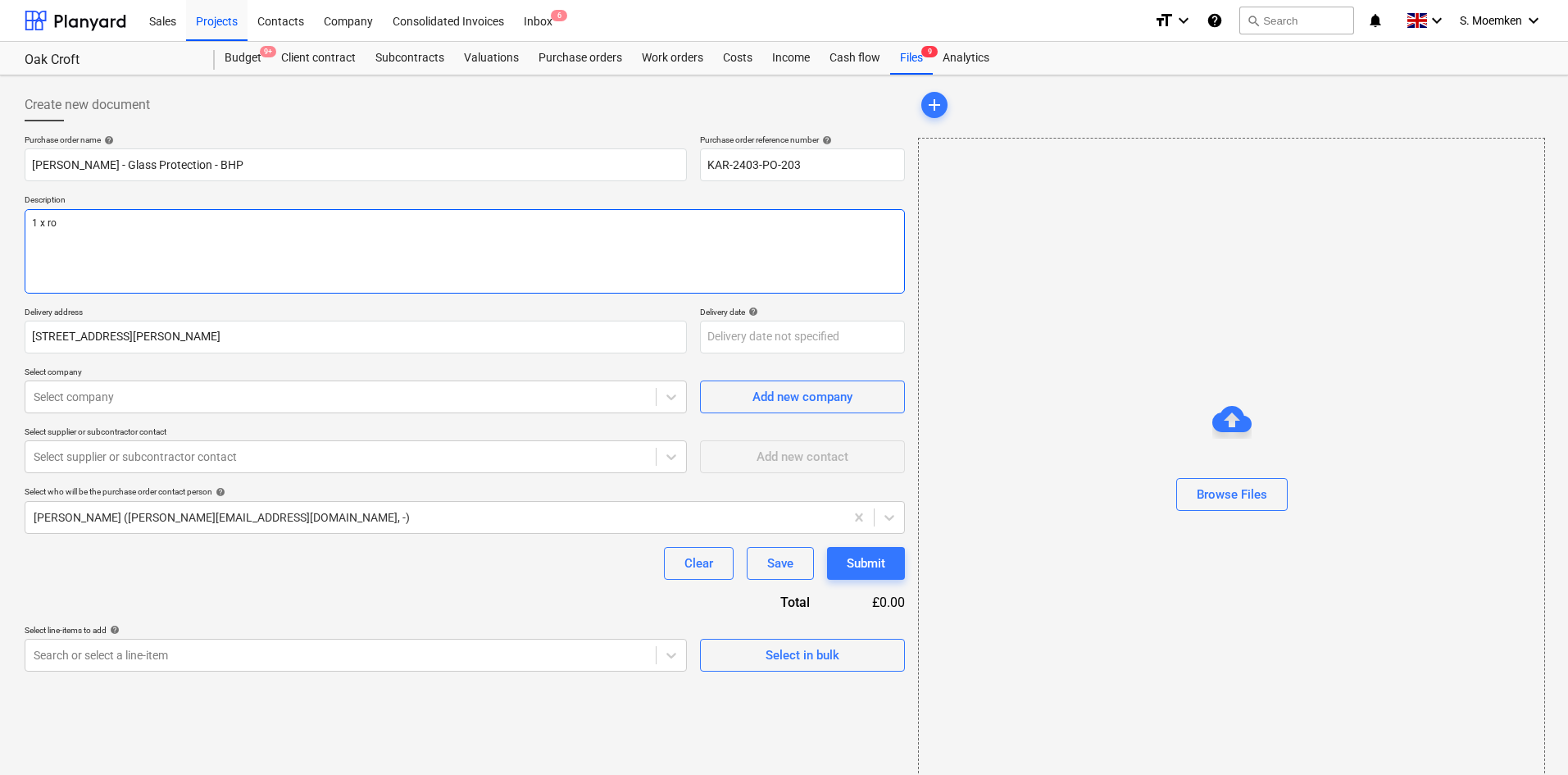
type textarea "1 x rol"
type textarea "x"
type textarea "1 x roll"
type textarea "x"
type textarea "1 x roll"
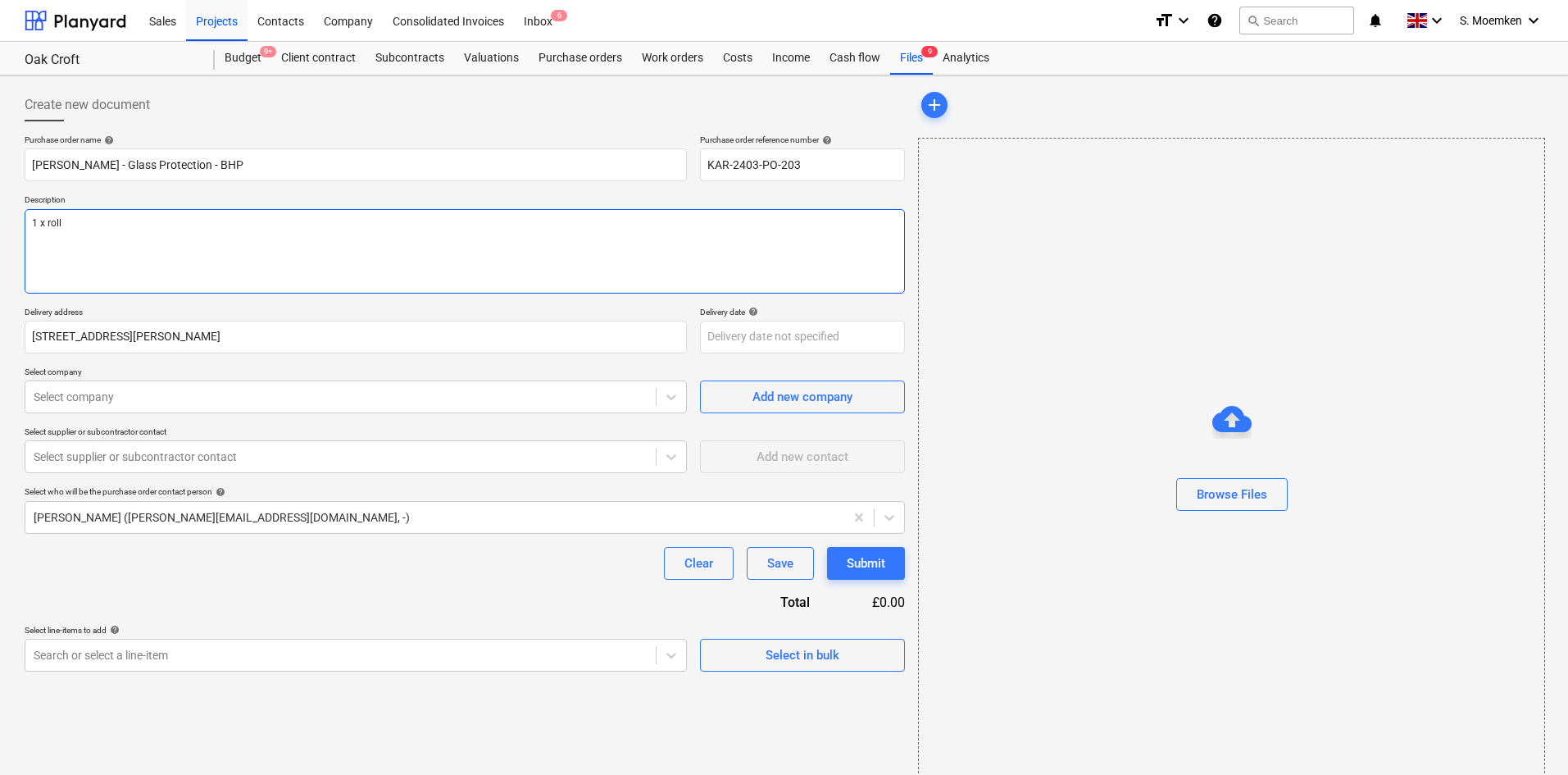
type textarea "x"
type textarea "1 x roll o"
type textarea "x"
type textarea "1 x roll of"
type textarea "x"
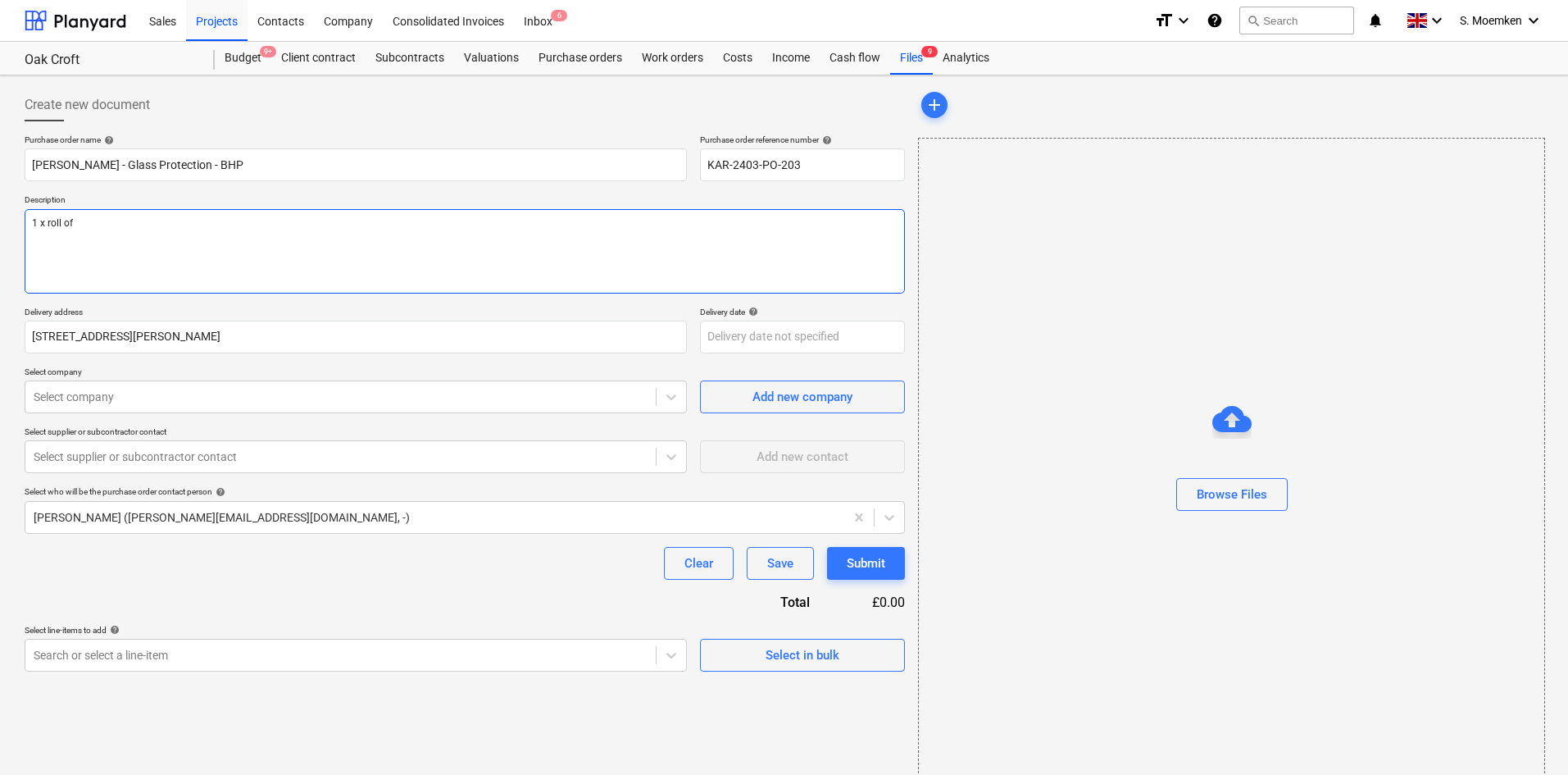
type textarea "1 x roll of"
type textarea "x"
type textarea "1 x roll of G"
type textarea "x"
type textarea "1 x roll of Gl"
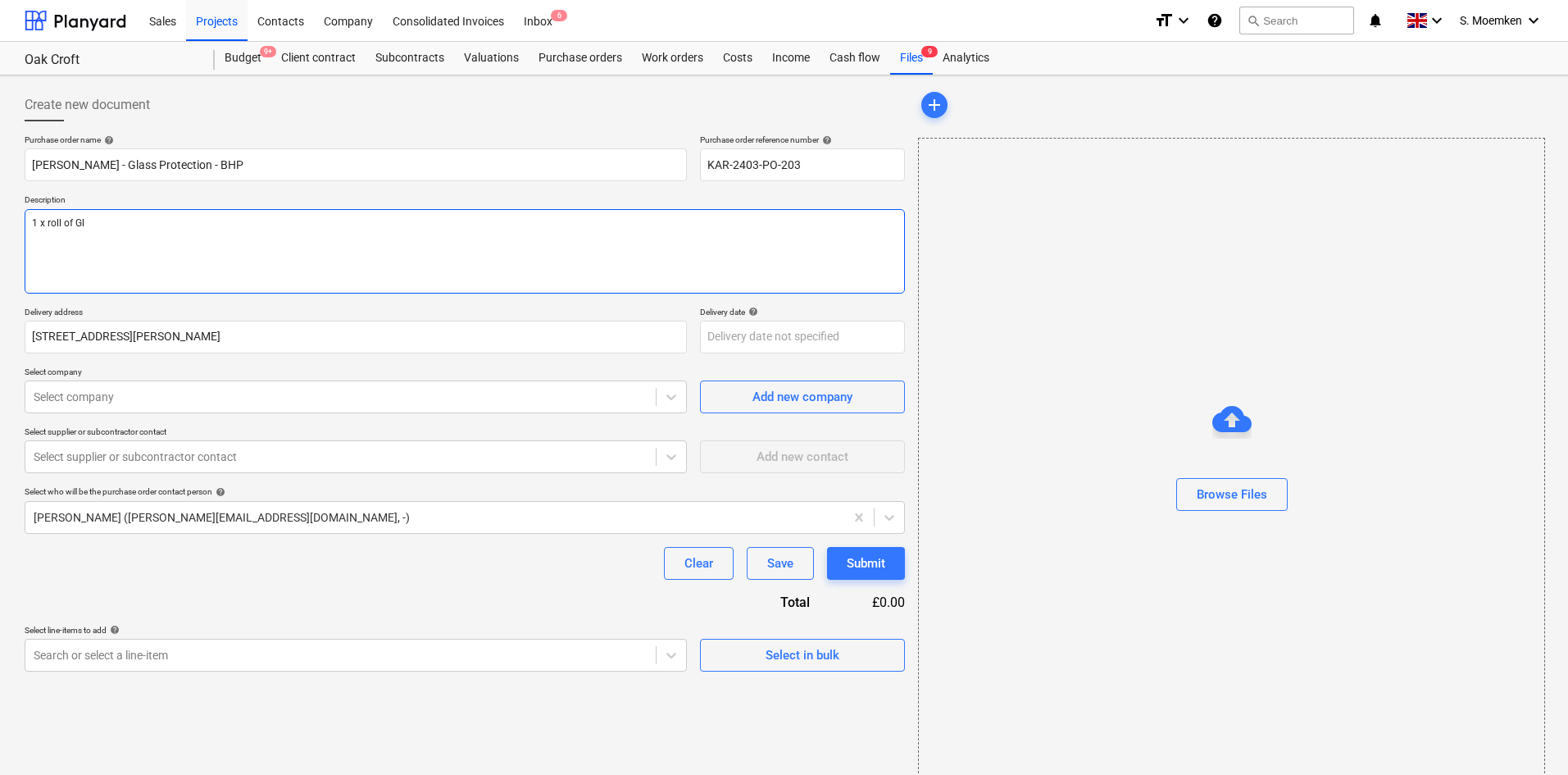
type textarea "x"
type textarea "1 x roll of Gla"
type textarea "x"
type textarea "1 x roll of Glas"
type textarea "x"
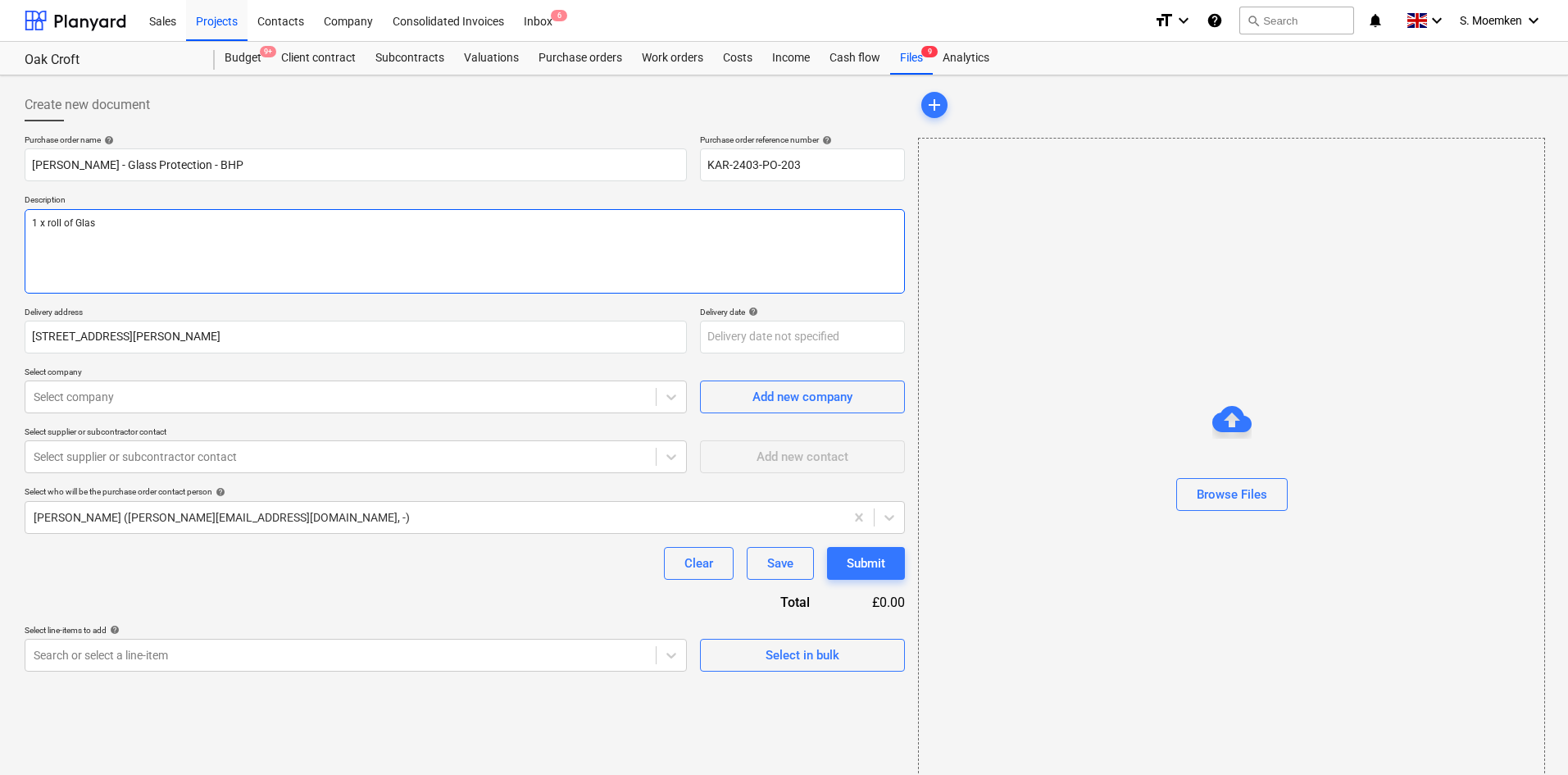
type textarea "1 x roll of Glass"
type textarea "x"
type textarea "1 x roll of Glass"
type textarea "x"
type textarea "1 x roll of Glass p"
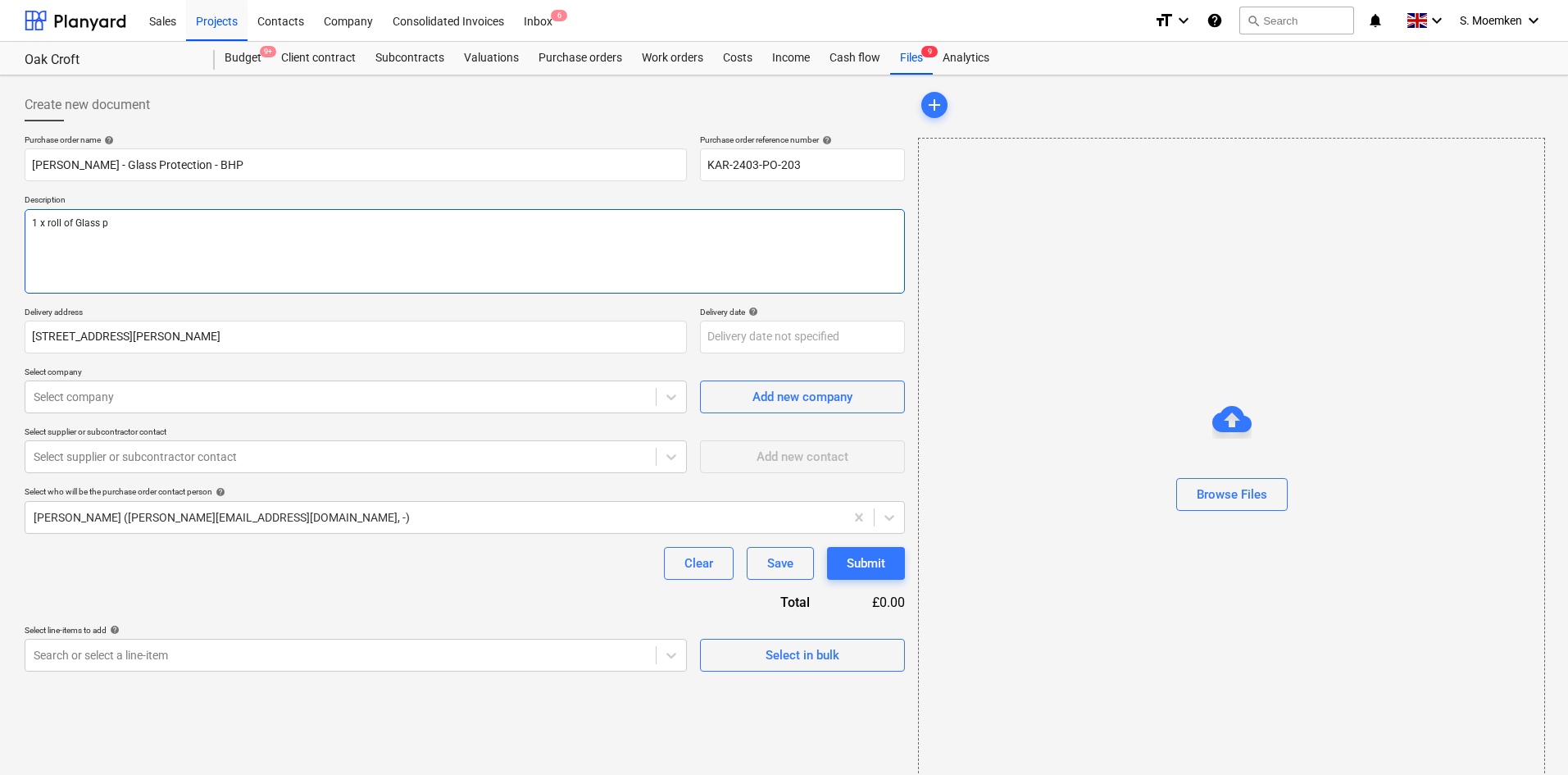
type textarea "x"
type textarea "1 x roll of Glass pr"
type textarea "x"
type textarea "1 x roll of Glass pro"
type textarea "x"
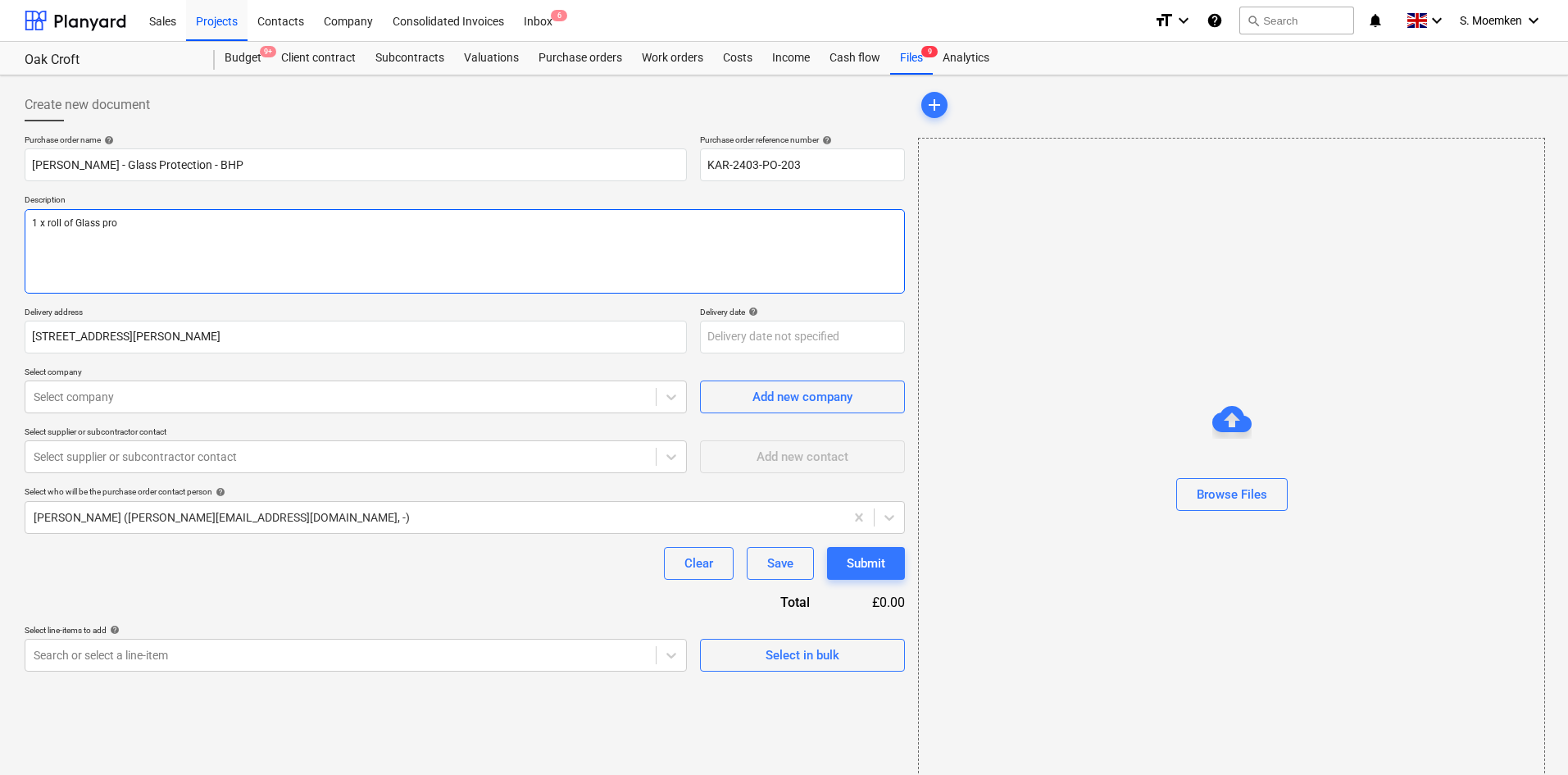
type textarea "1 x roll of Glass prot"
type textarea "x"
type textarea "1 x roll of Glass prote"
type textarea "x"
type textarea "1 x roll of Glass protec"
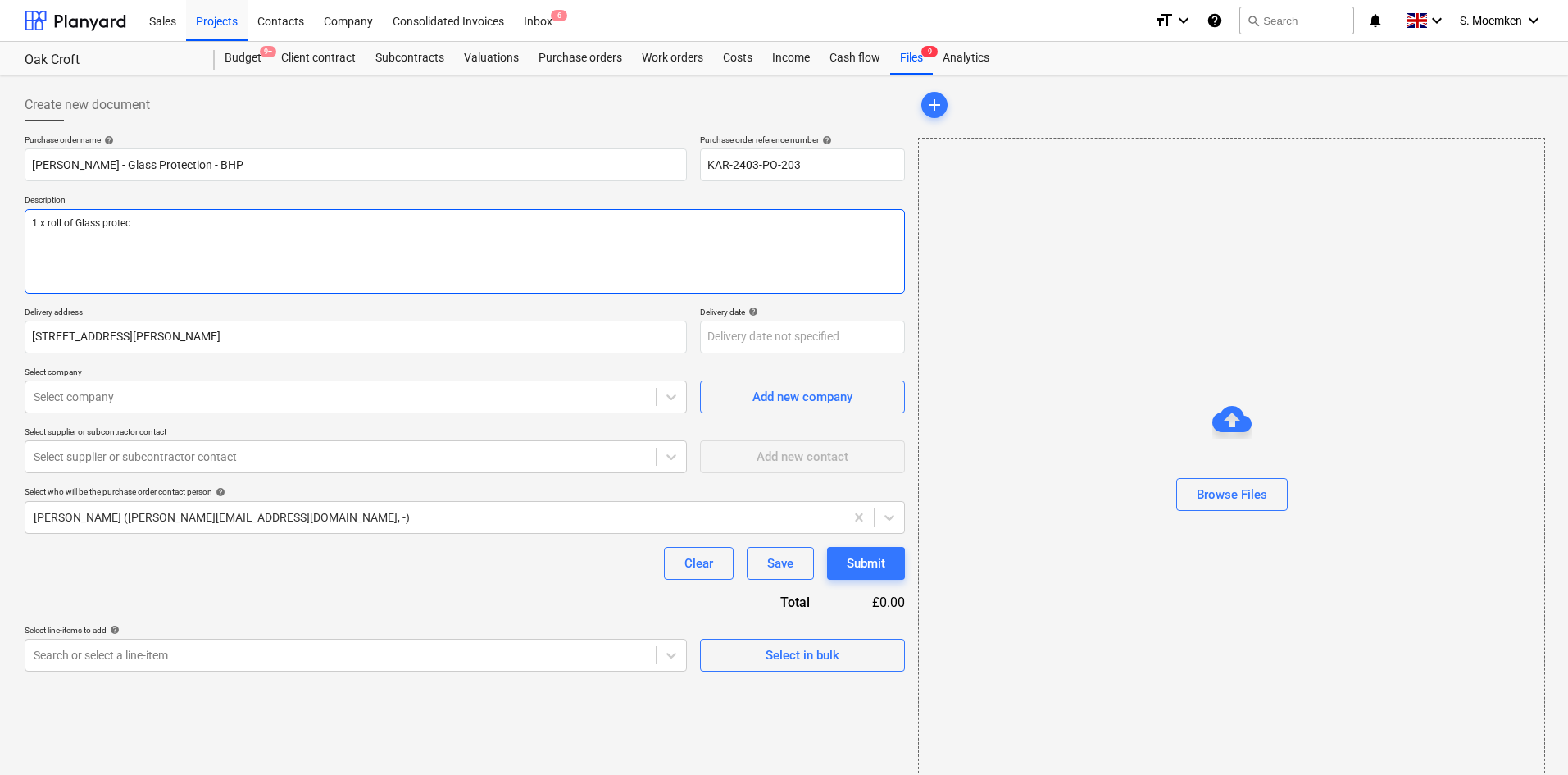
type textarea "x"
type textarea "1 x roll of Glass protect"
type textarea "x"
type textarea "1 x roll of Glass protecti"
type textarea "x"
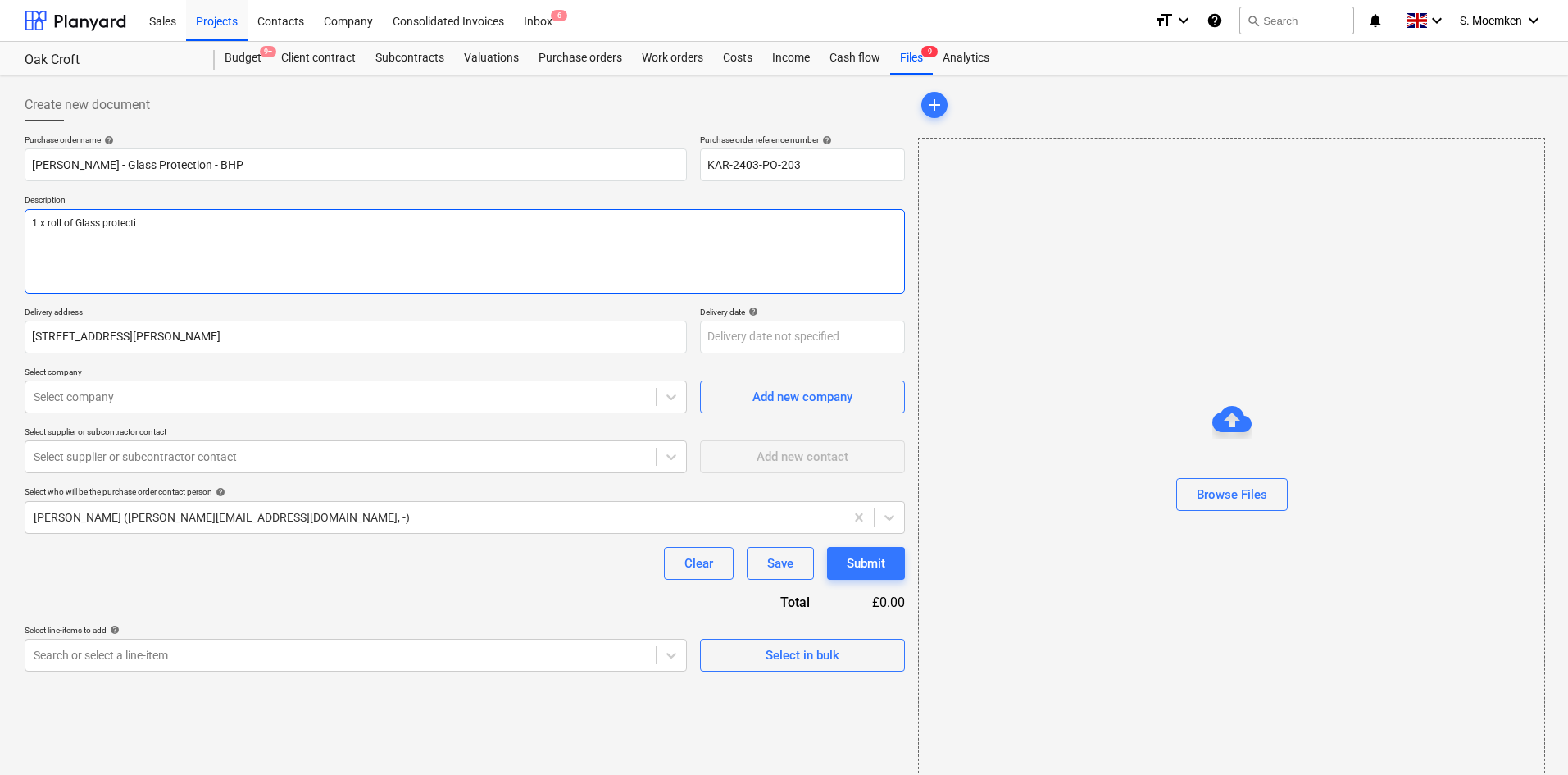
type textarea "1 x roll of Glass protectio"
type textarea "x"
type textarea "1 x roll of Glass protection"
type textarea "x"
type textarea "1 x roll of Glass protection"
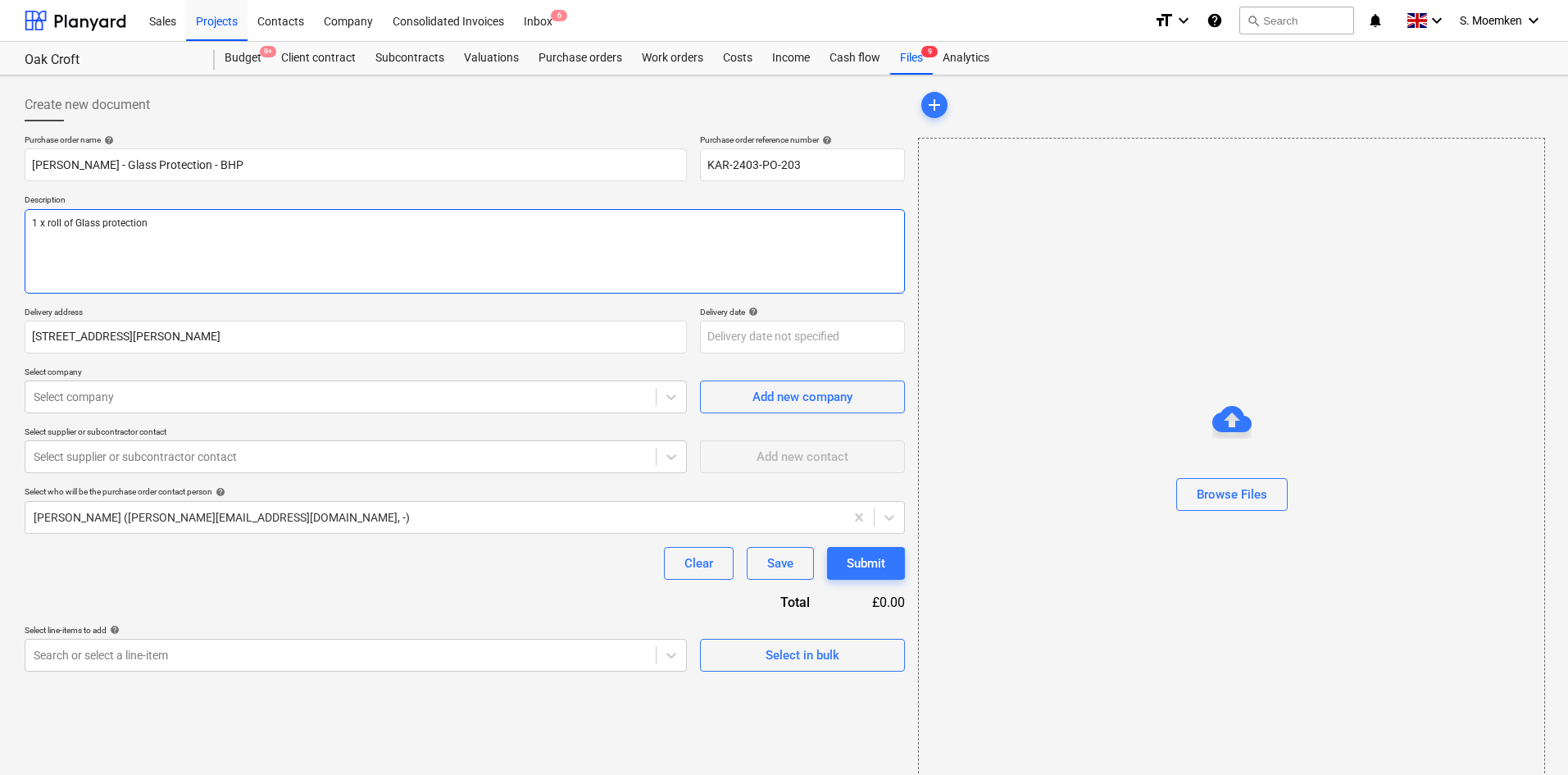
type textarea "x"
type textarea "1 x roll of Glass protection"
type textarea "x"
type textarea "1 x roll of Glass protection"
type textarea "x"
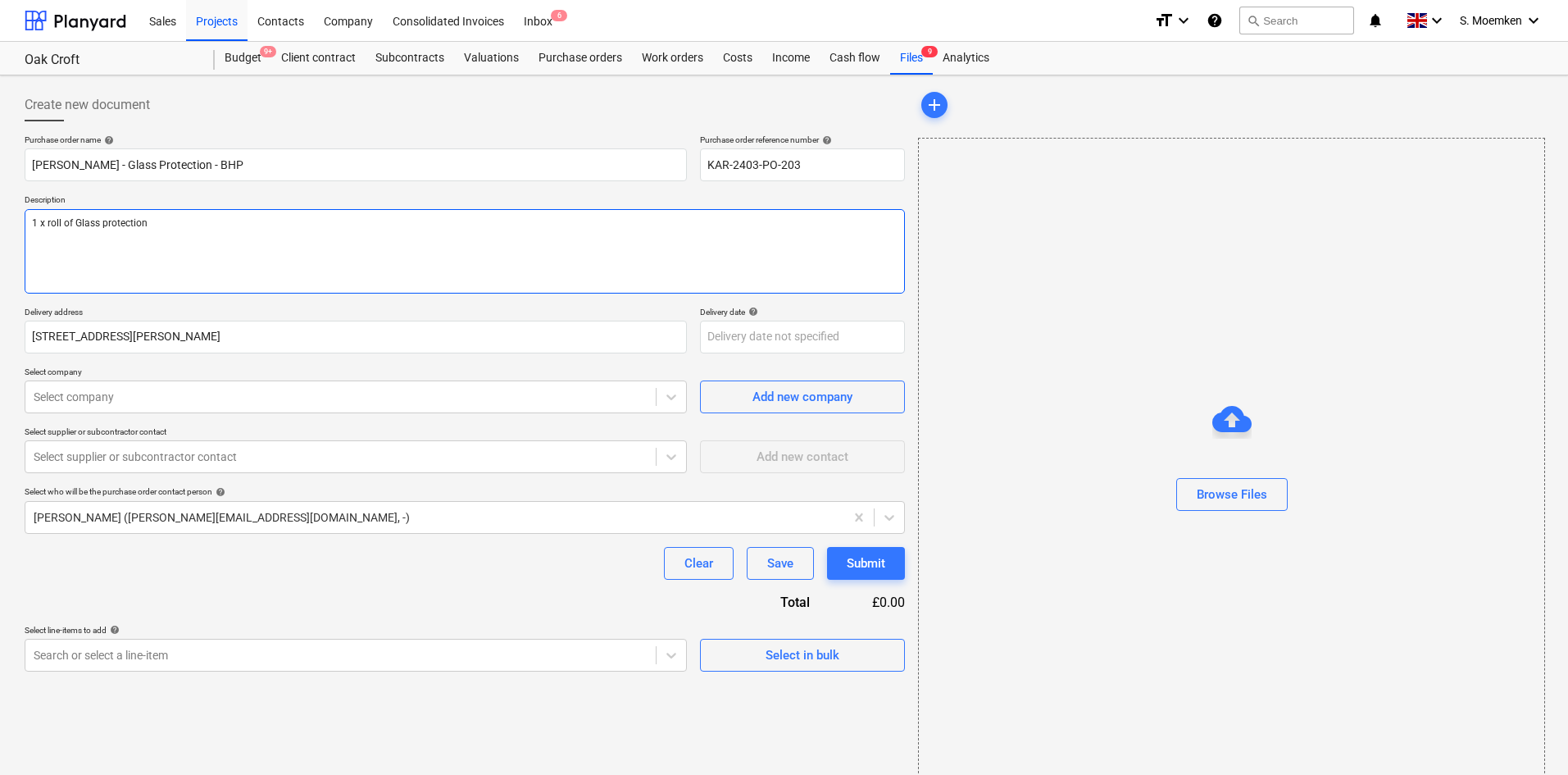
type textarea "1 x roll of Glass protection D"
type textarea "x"
type textarea "1 x roll of Glass protection De"
type textarea "x"
type textarea "1 x roll of Glass protection Del"
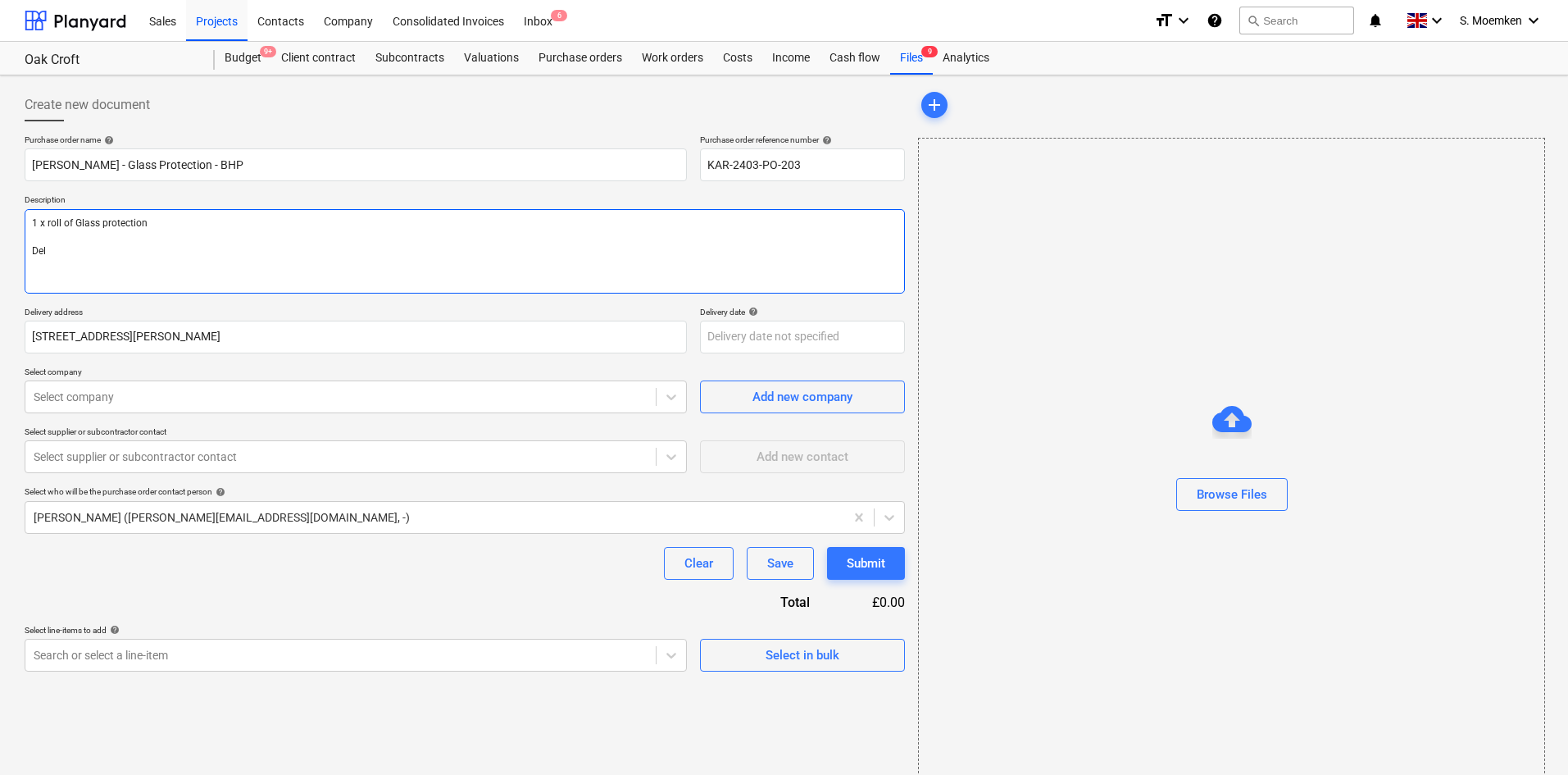
type textarea "x"
type textarea "1 x roll of Glass protection Deli"
type textarea "x"
type textarea "1 x roll of Glass protection [GEOGRAPHIC_DATA]"
type textarea "x"
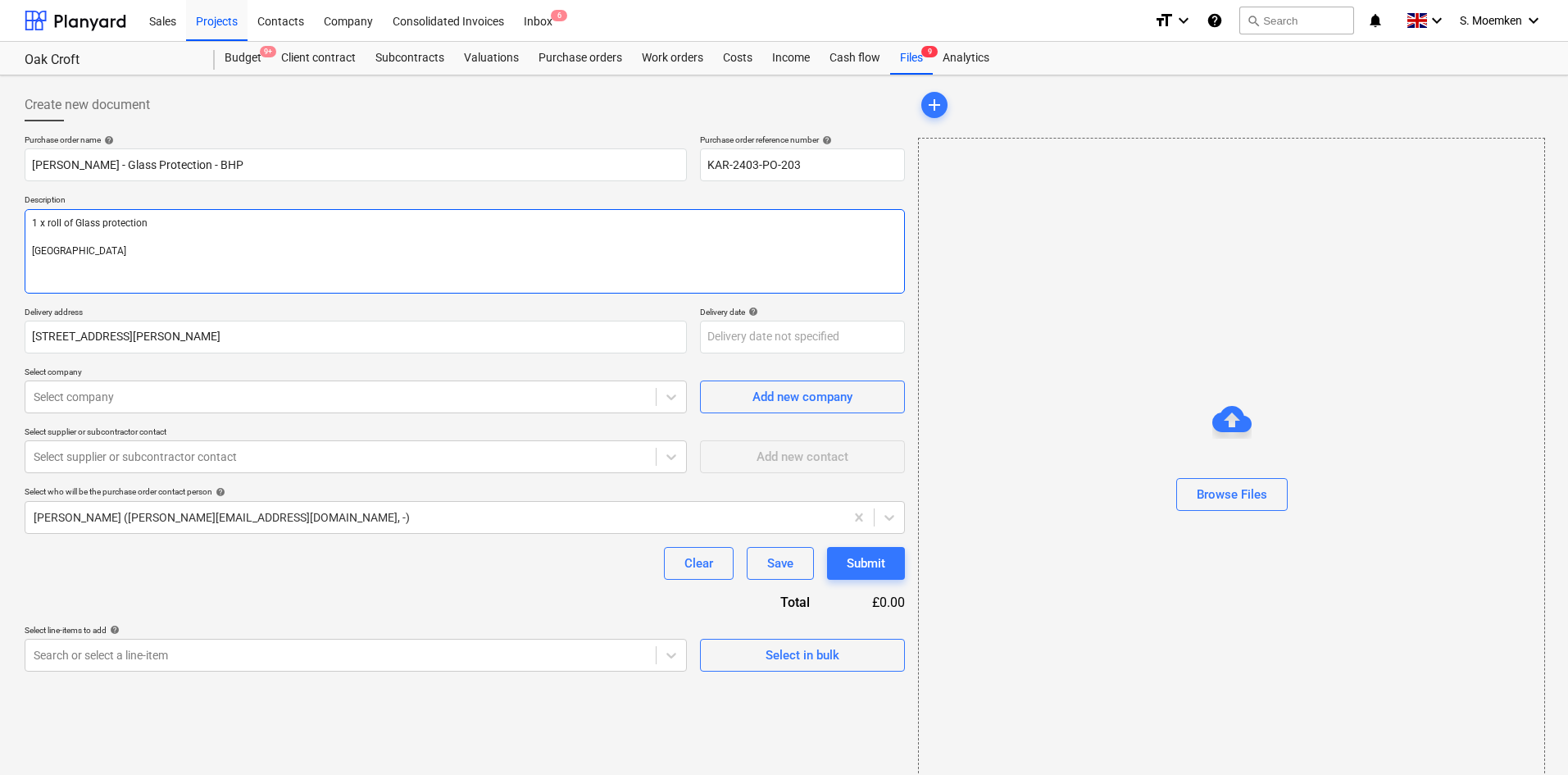
type textarea "1 x roll of Glass protection Delive"
type textarea "x"
type textarea "1 x roll of Glass protection Deliver"
type textarea "x"
type textarea "1 x roll of Glass protection Delivery"
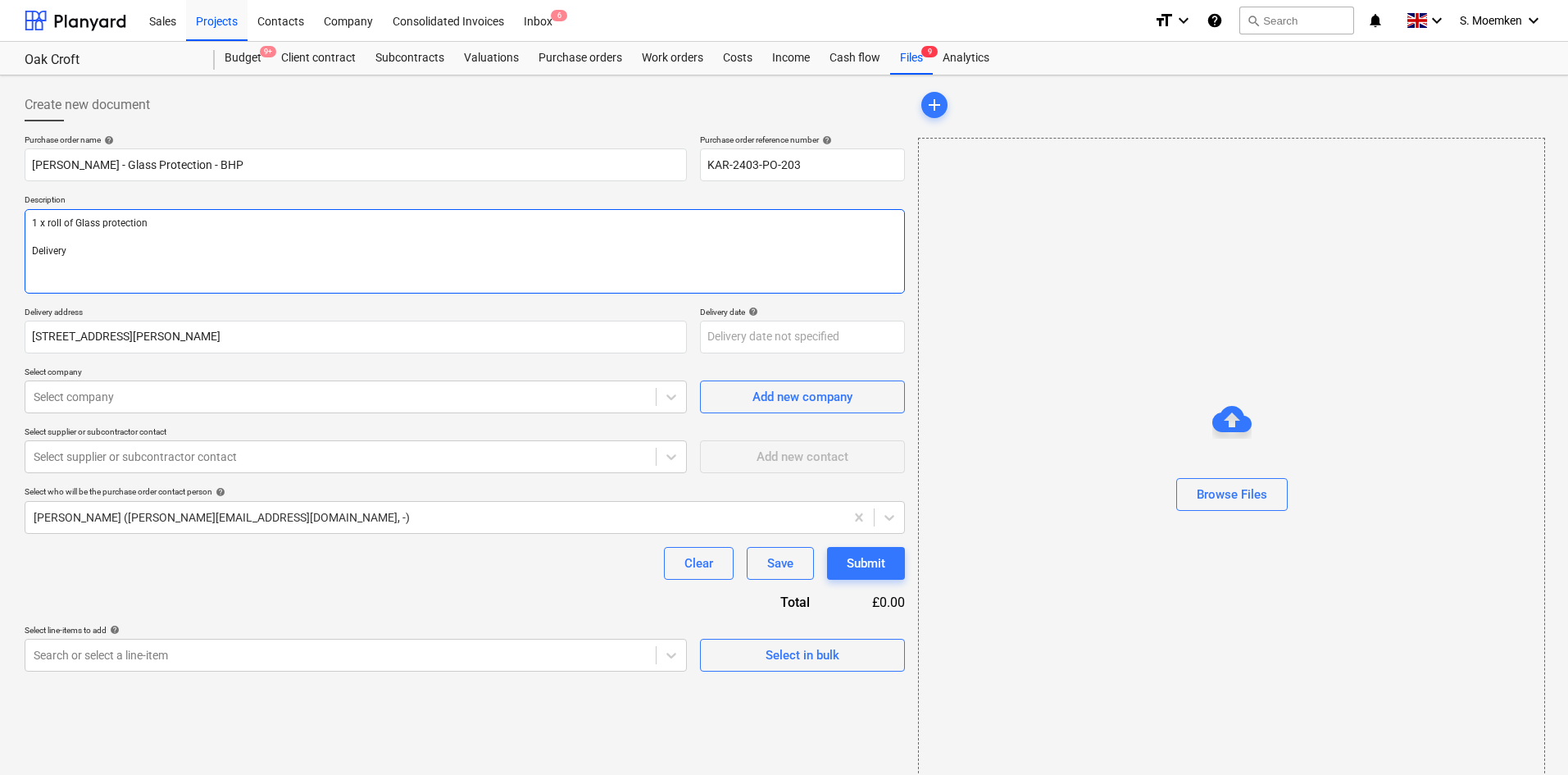
type textarea "x"
type textarea "1 x roll of Glass protection Delivery"
type textarea "x"
type textarea "1 x roll of Glass protection Delivery t"
type textarea "x"
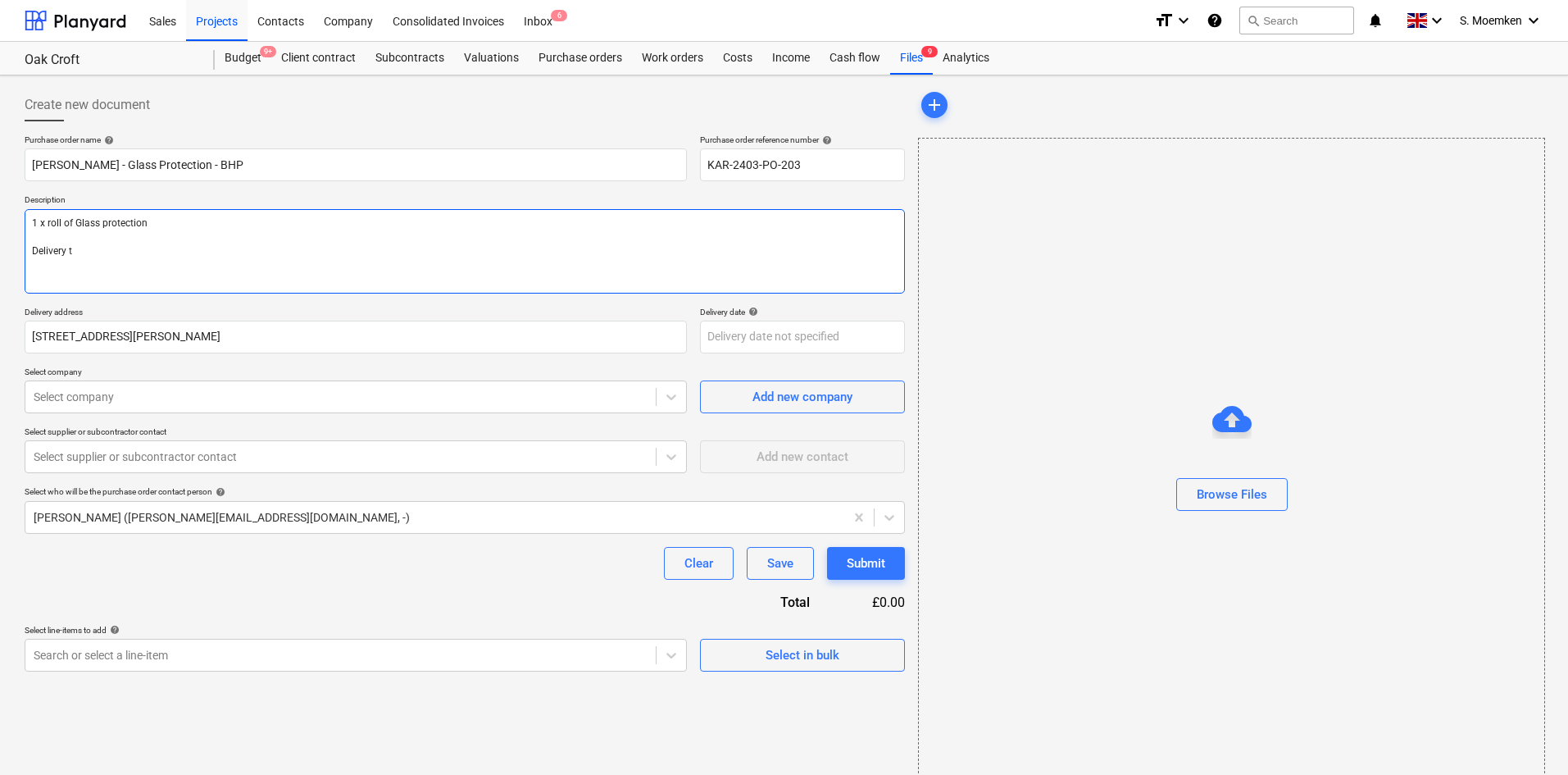
type textarea "1 x roll of Glass protection Delivery to"
type textarea "x"
type textarea "1 x roll of Glass protection Delivery to"
type textarea "x"
type textarea "1 x roll of Glass protection Delivery to O"
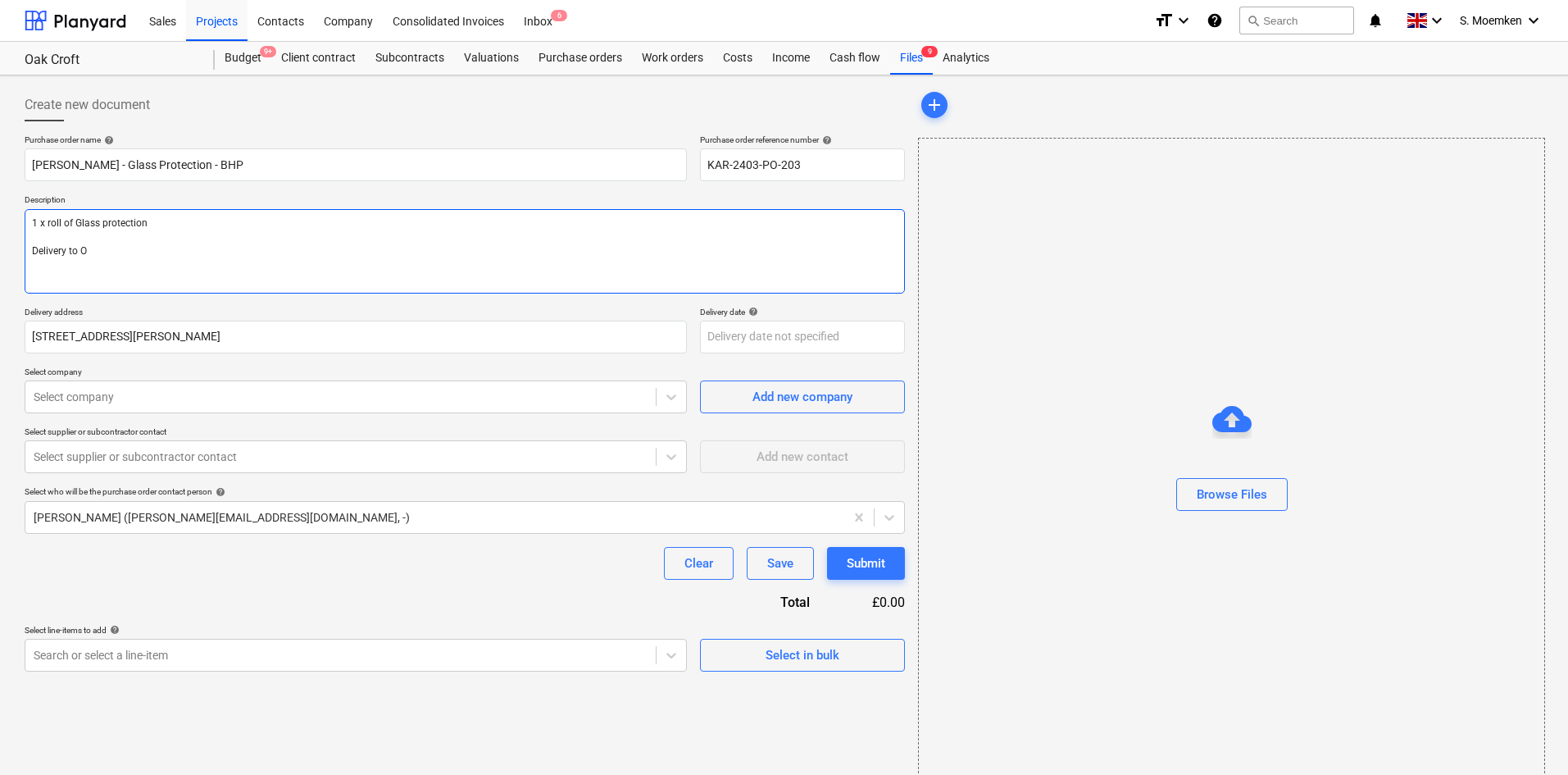
type textarea "x"
type textarea "1 x roll of Glass protection Delivery to"
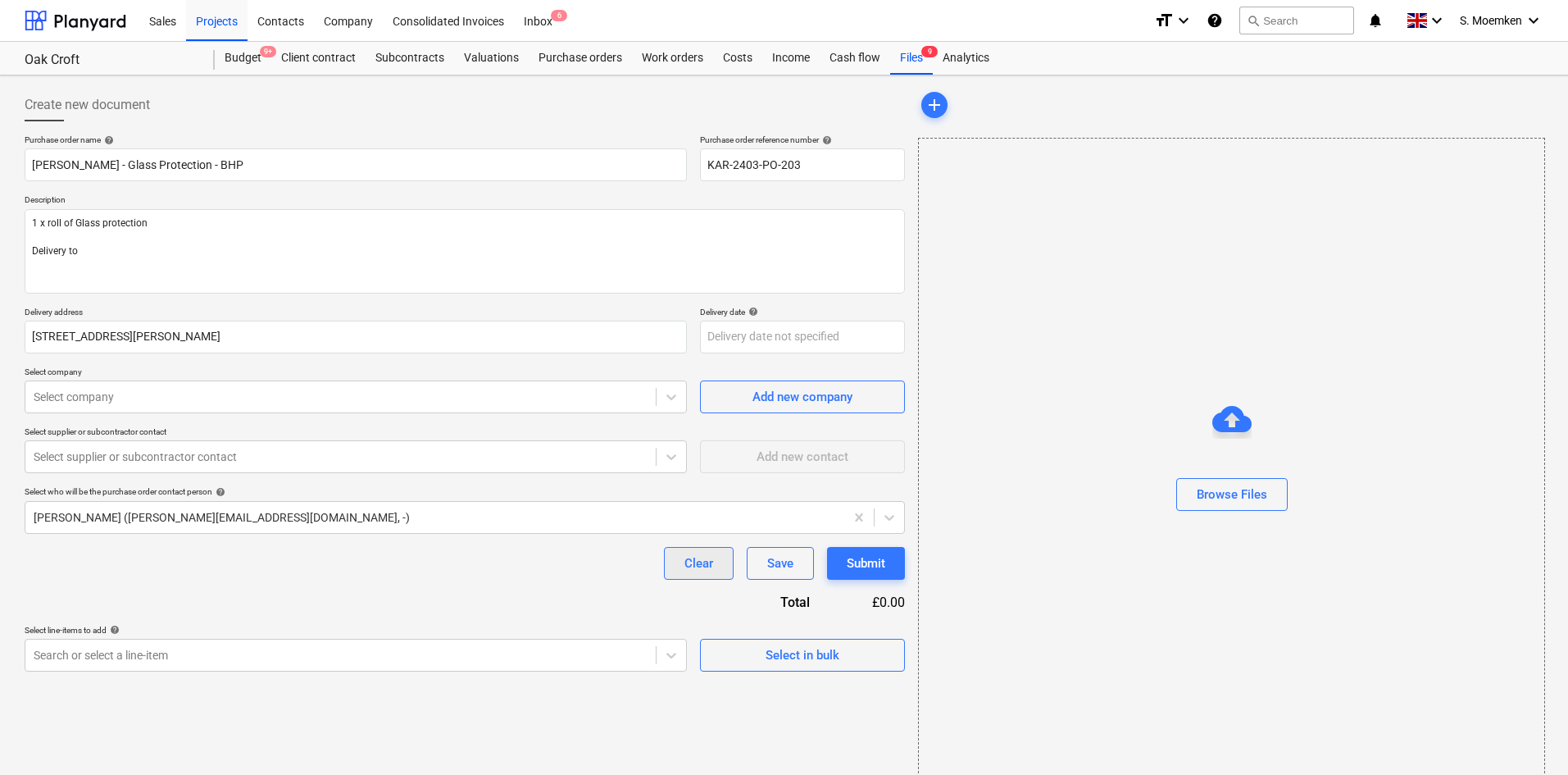
click at [687, 569] on div "Clear" at bounding box center [699, 563] width 29 height 21
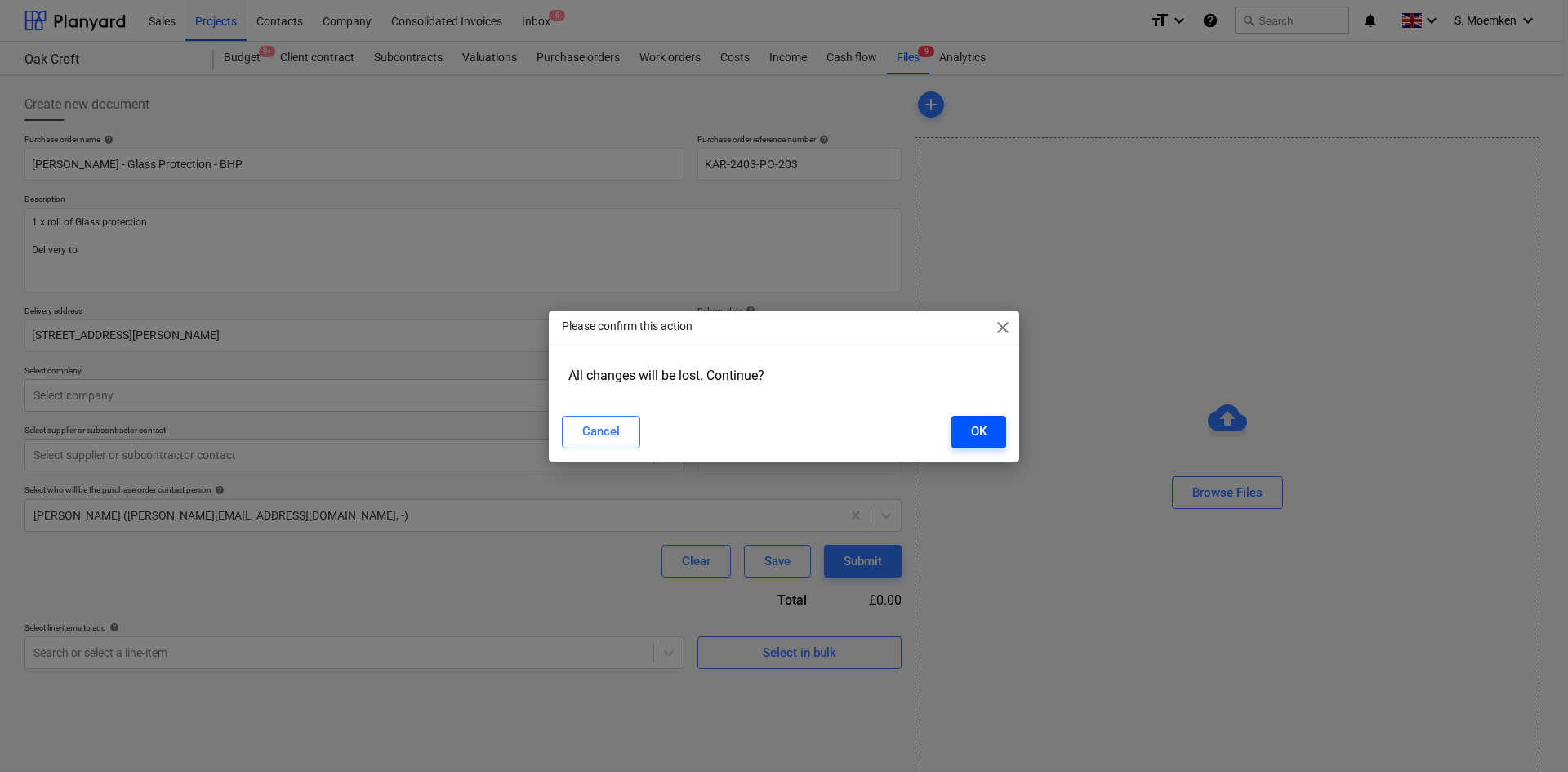
click at [972, 432] on div "OK" at bounding box center [978, 430] width 15 height 21
type textarea "x"
type input "Purchase order"
type input "KAR-2403-PO-203"
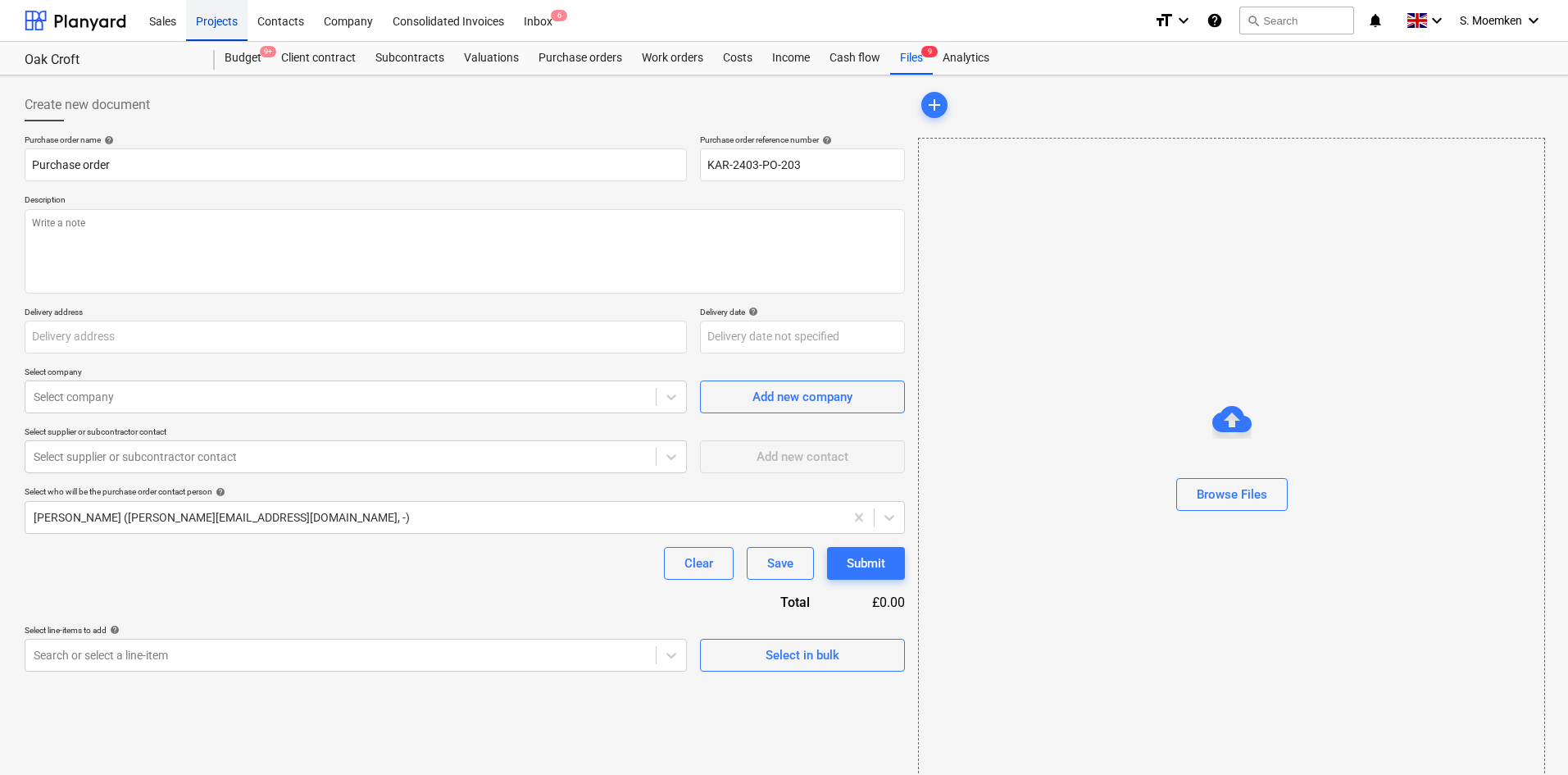
click at [219, 19] on div "Projects" at bounding box center [217, 20] width 62 height 42
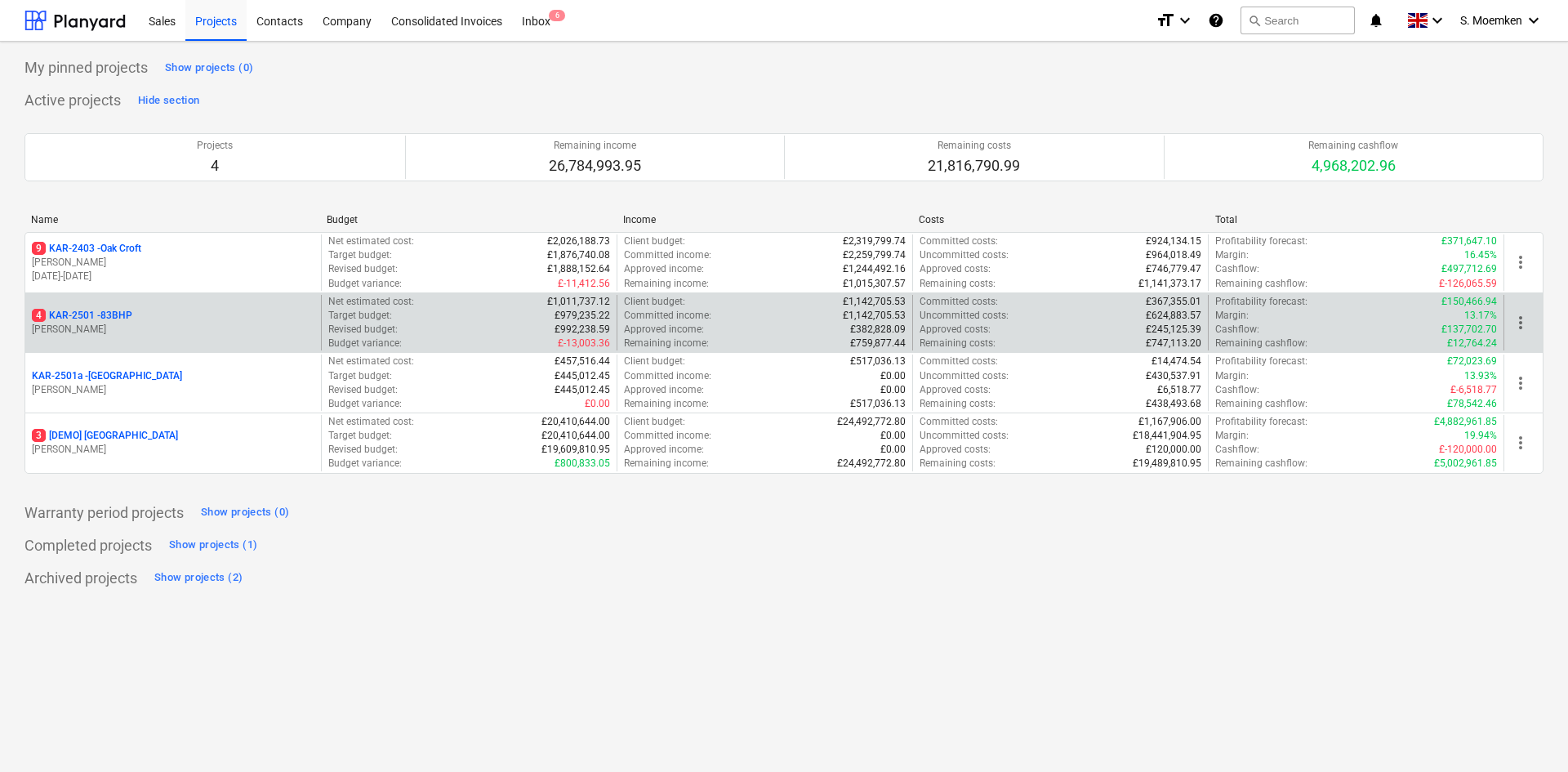
click at [127, 323] on p "4 KAR-2501 - 83BHP" at bounding box center [82, 315] width 101 height 14
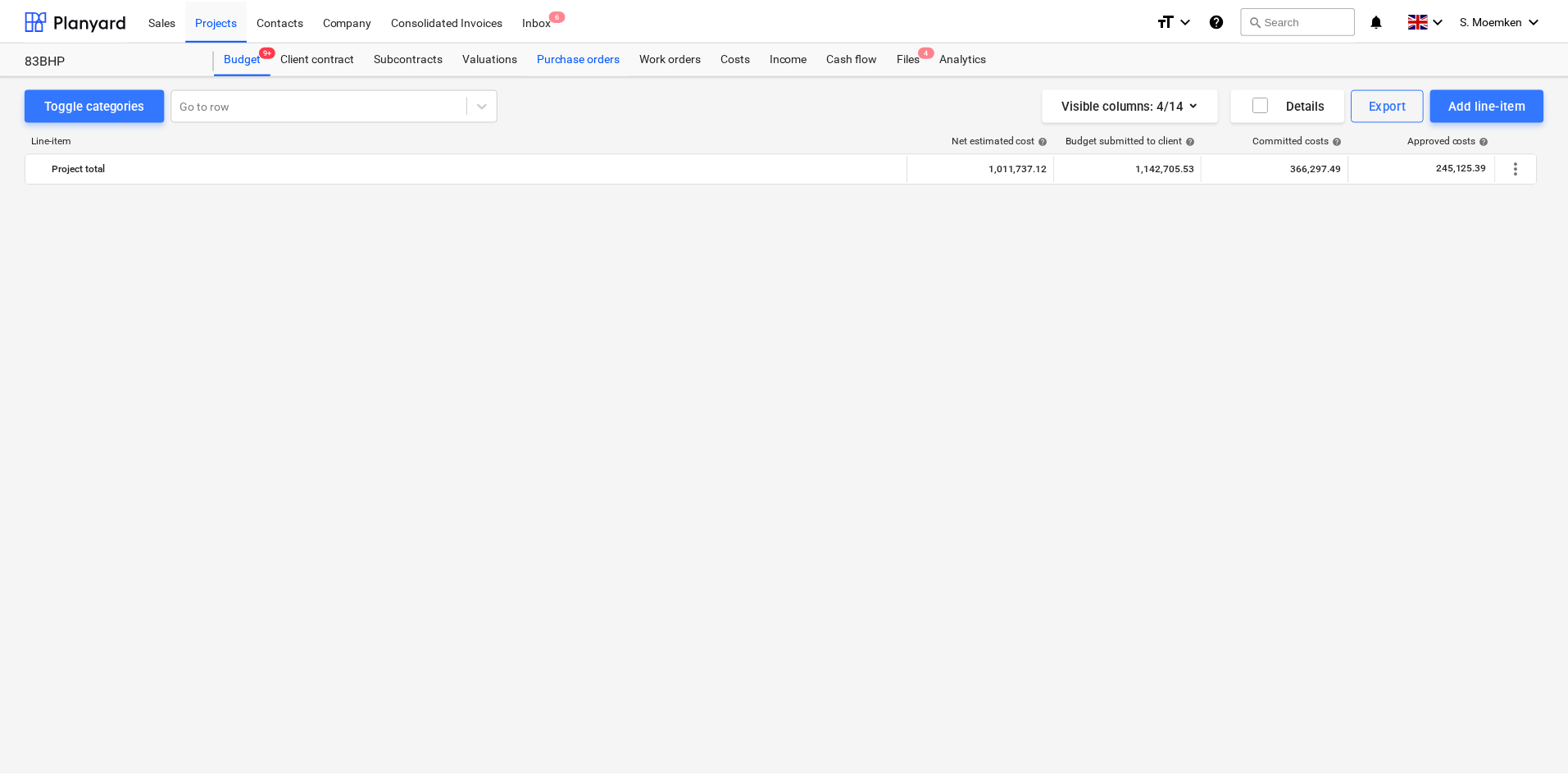
scroll to position [3935, 0]
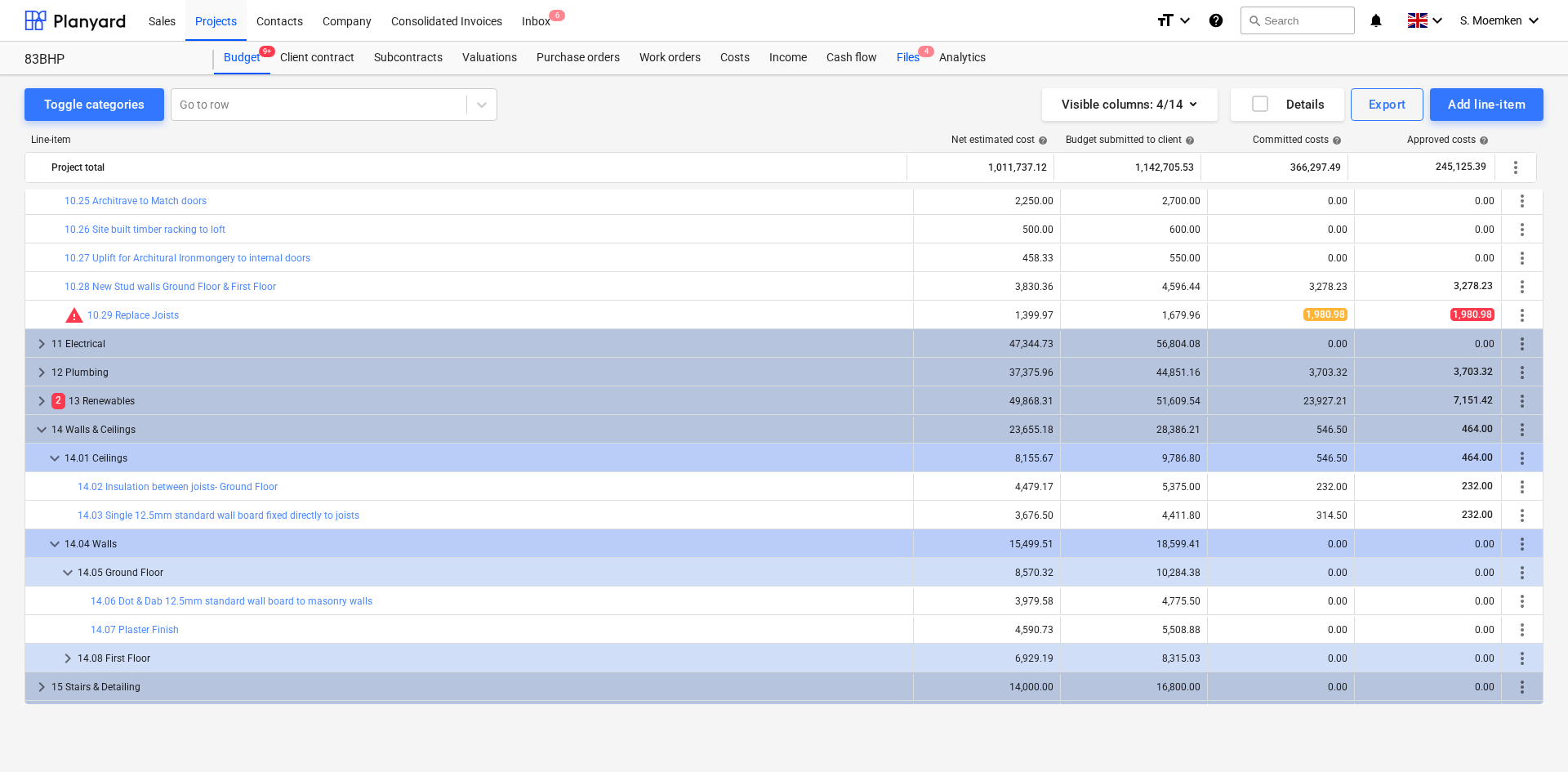
click at [910, 56] on div "Files 4" at bounding box center [908, 58] width 43 height 32
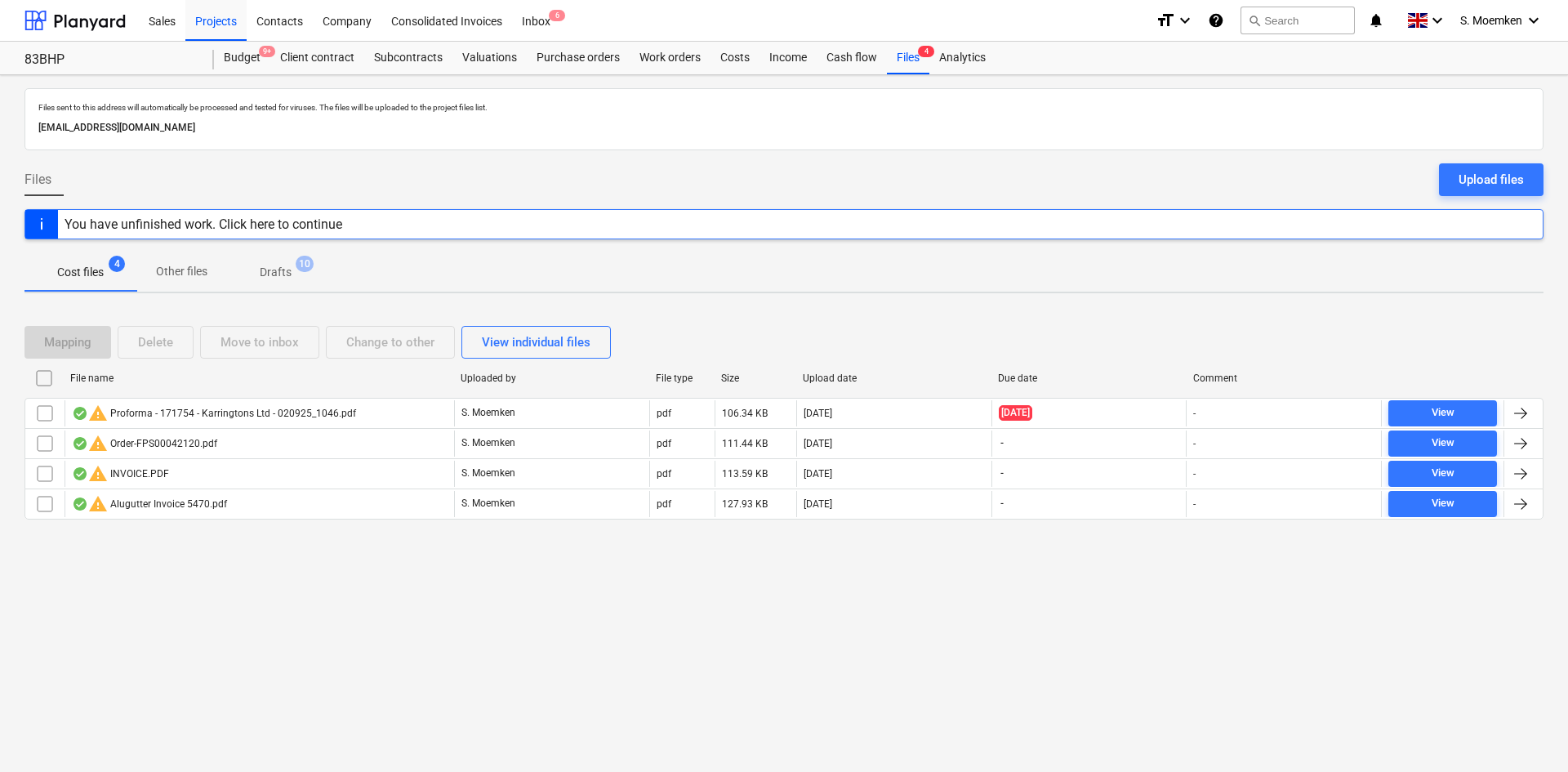
click at [270, 269] on p "Drafts" at bounding box center [275, 273] width 32 height 17
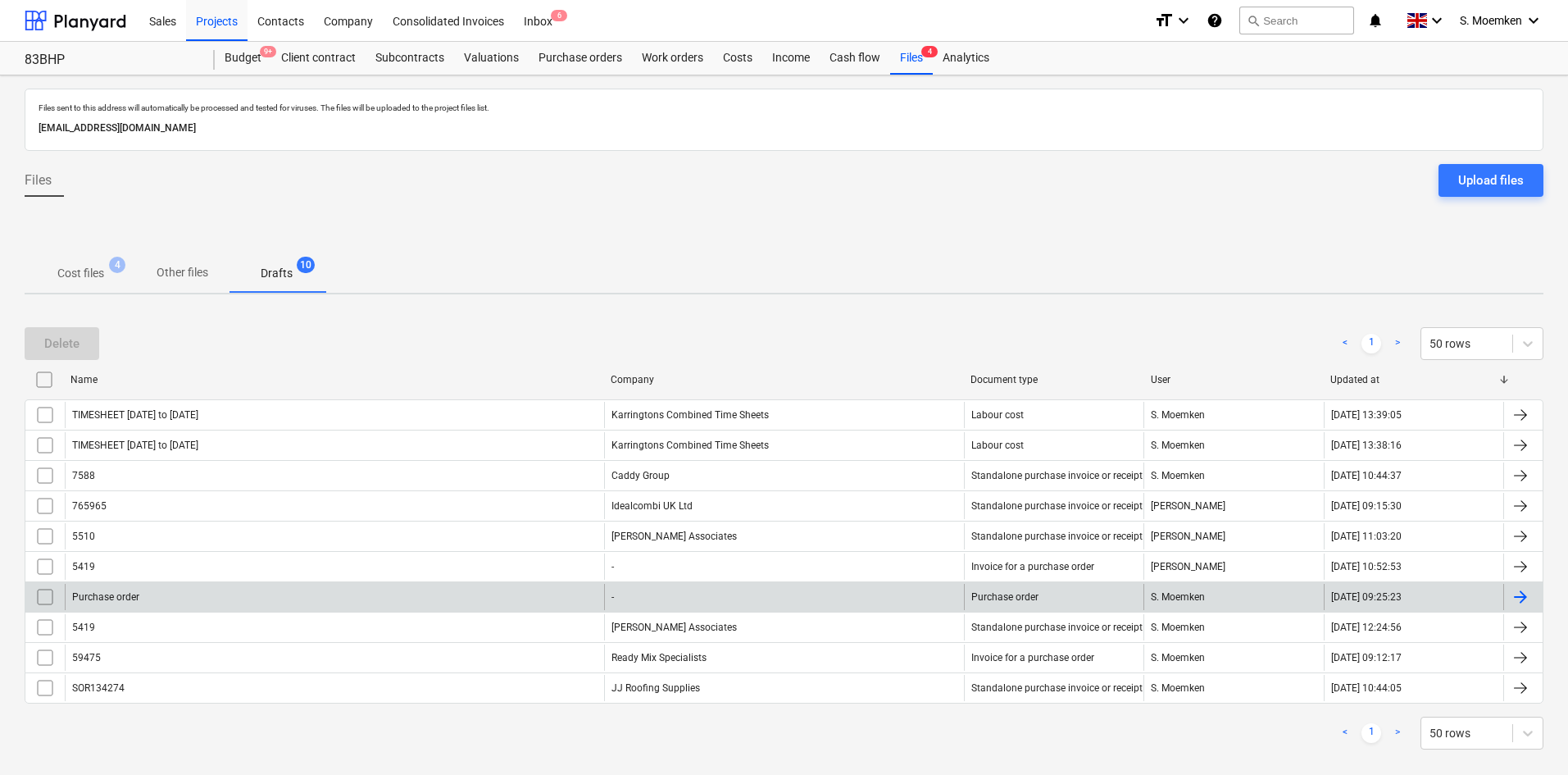
click at [1067, 595] on div "Purchase order" at bounding box center [1054, 596] width 180 height 27
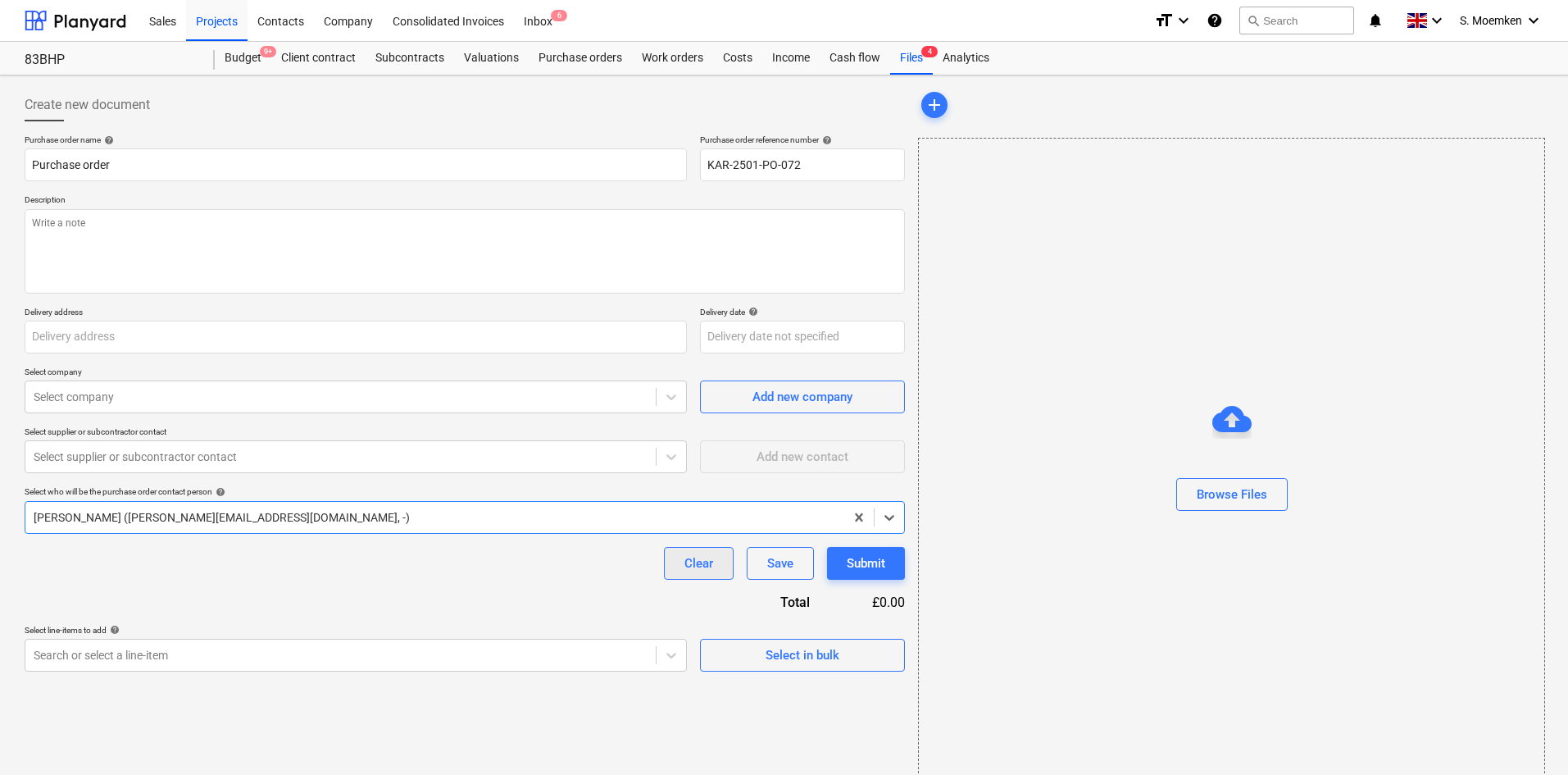
click at [692, 564] on div "Clear" at bounding box center [699, 563] width 29 height 21
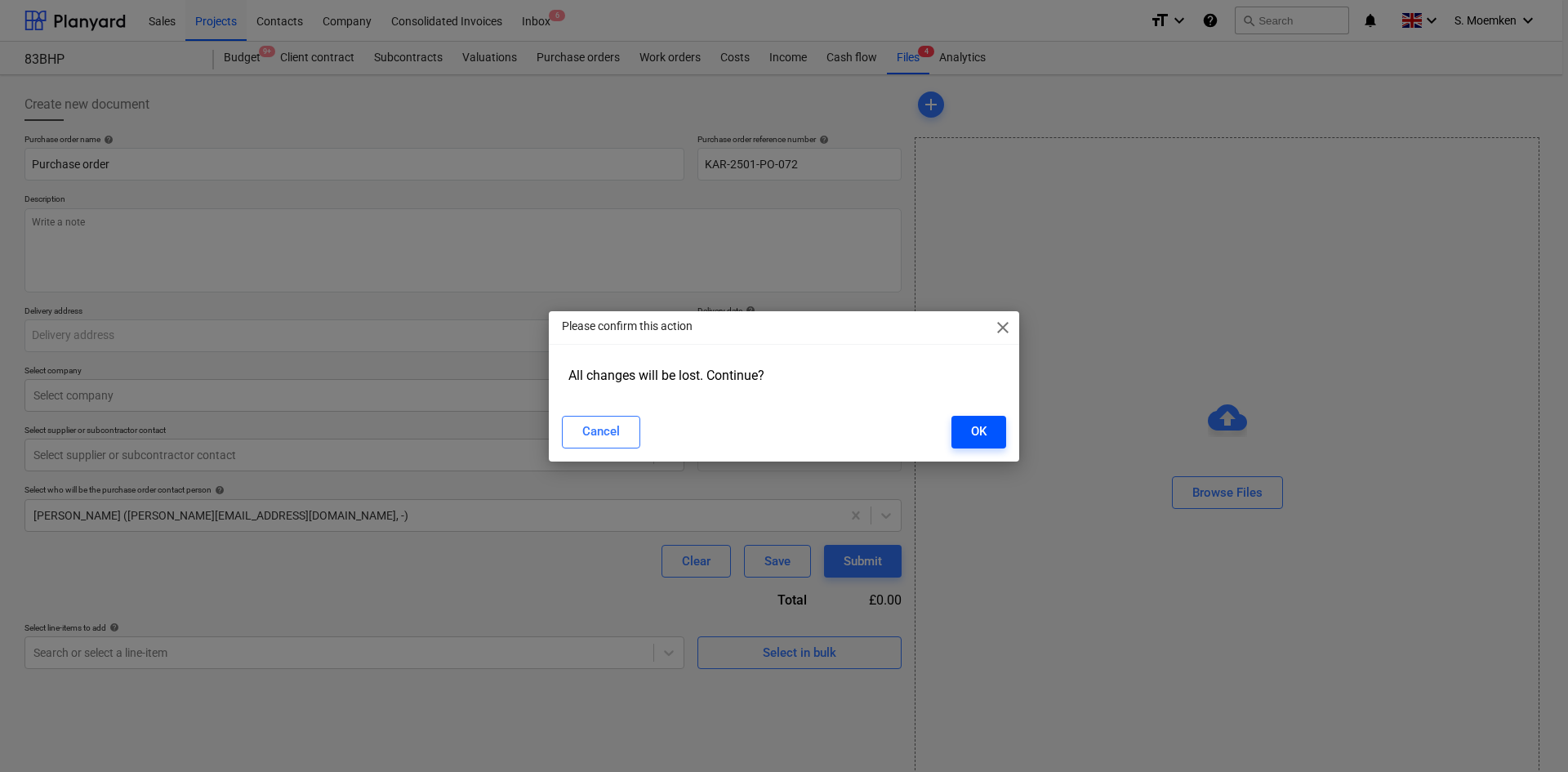
click at [987, 432] on button "OK" at bounding box center [978, 432] width 55 height 32
type textarea "x"
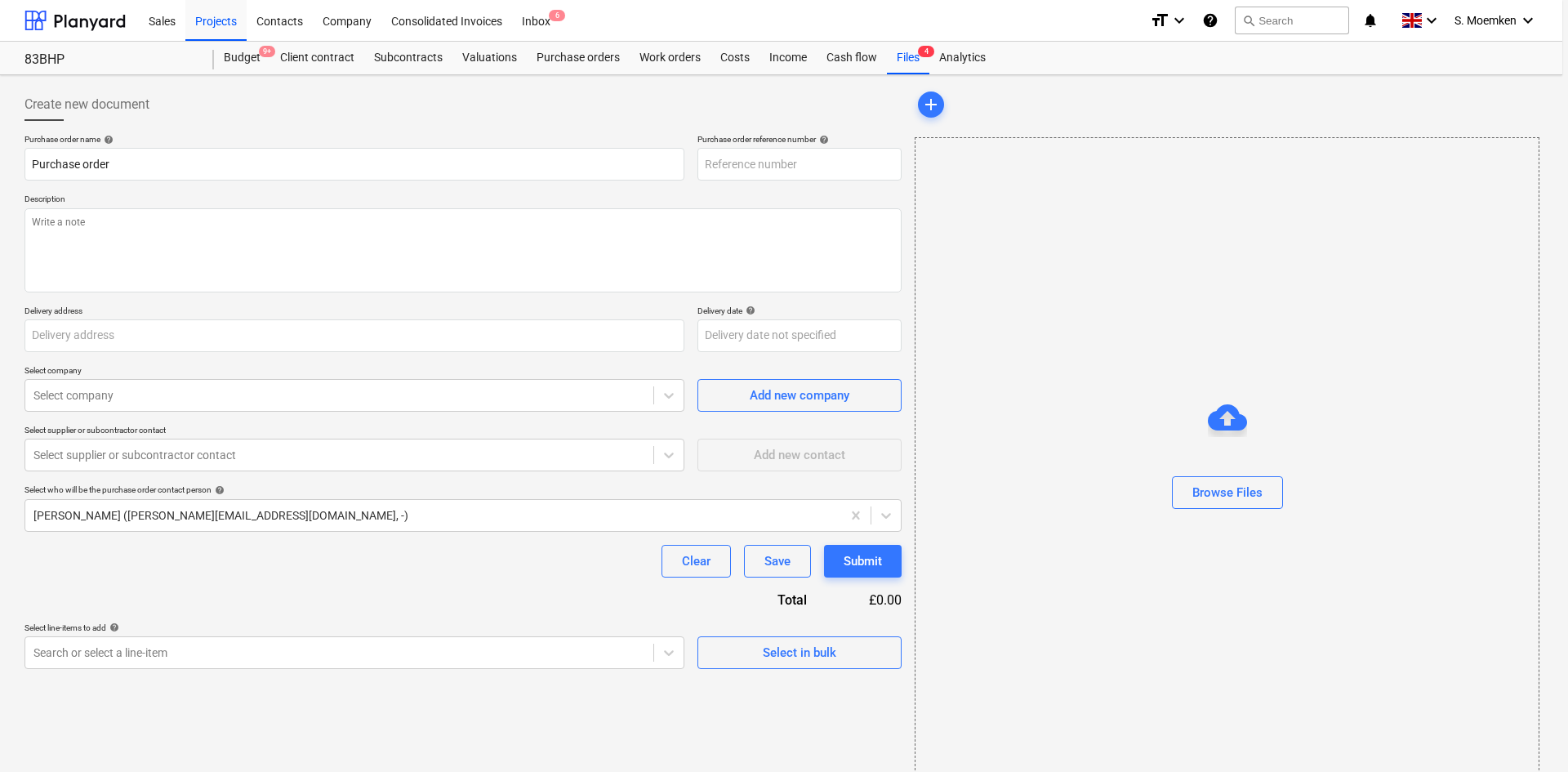
type textarea "x"
type input "KAR-2501-PO-076"
click at [904, 49] on div "Files 4" at bounding box center [908, 58] width 43 height 32
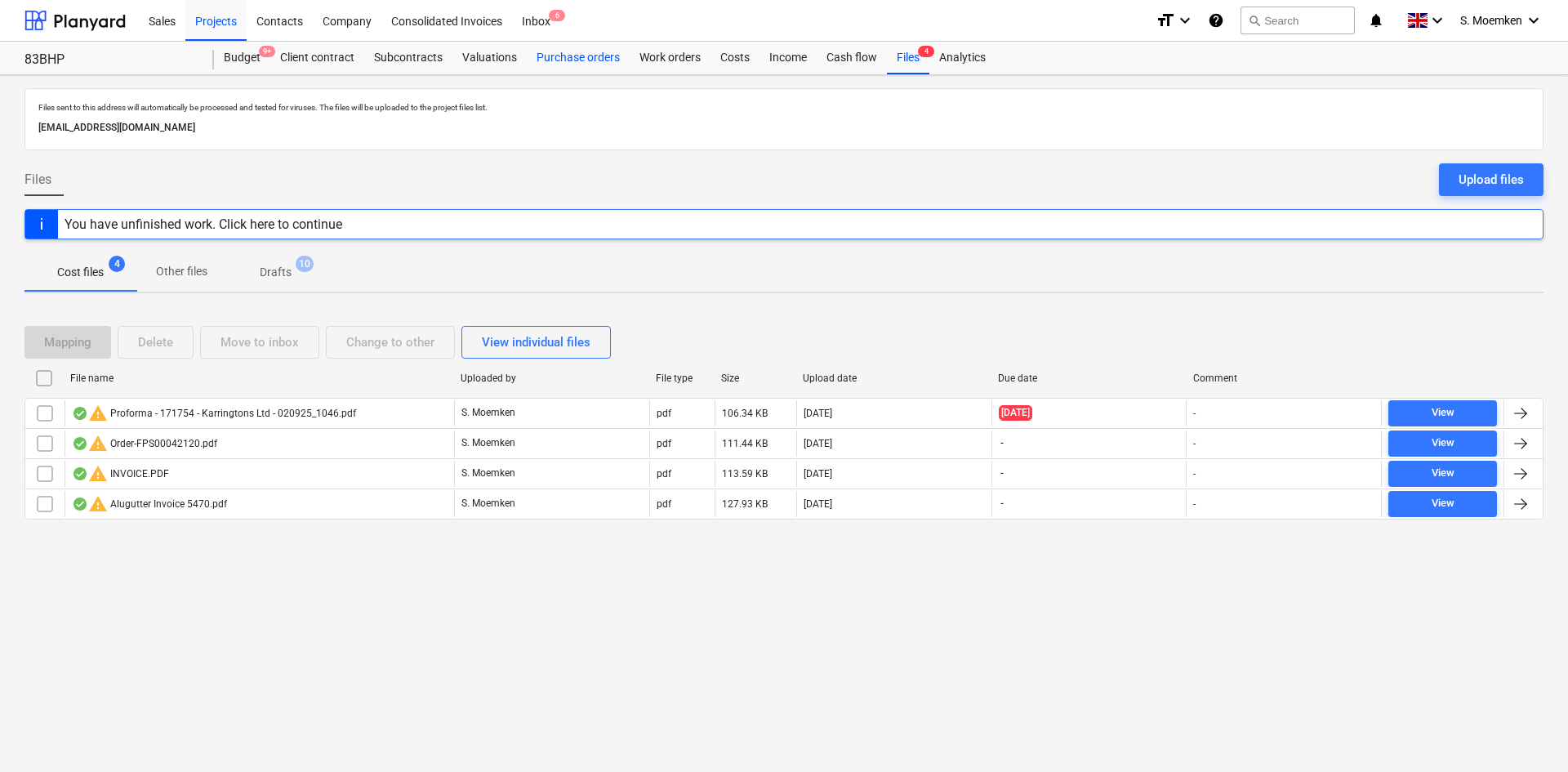
click at [557, 57] on div "Purchase orders" at bounding box center [578, 58] width 103 height 32
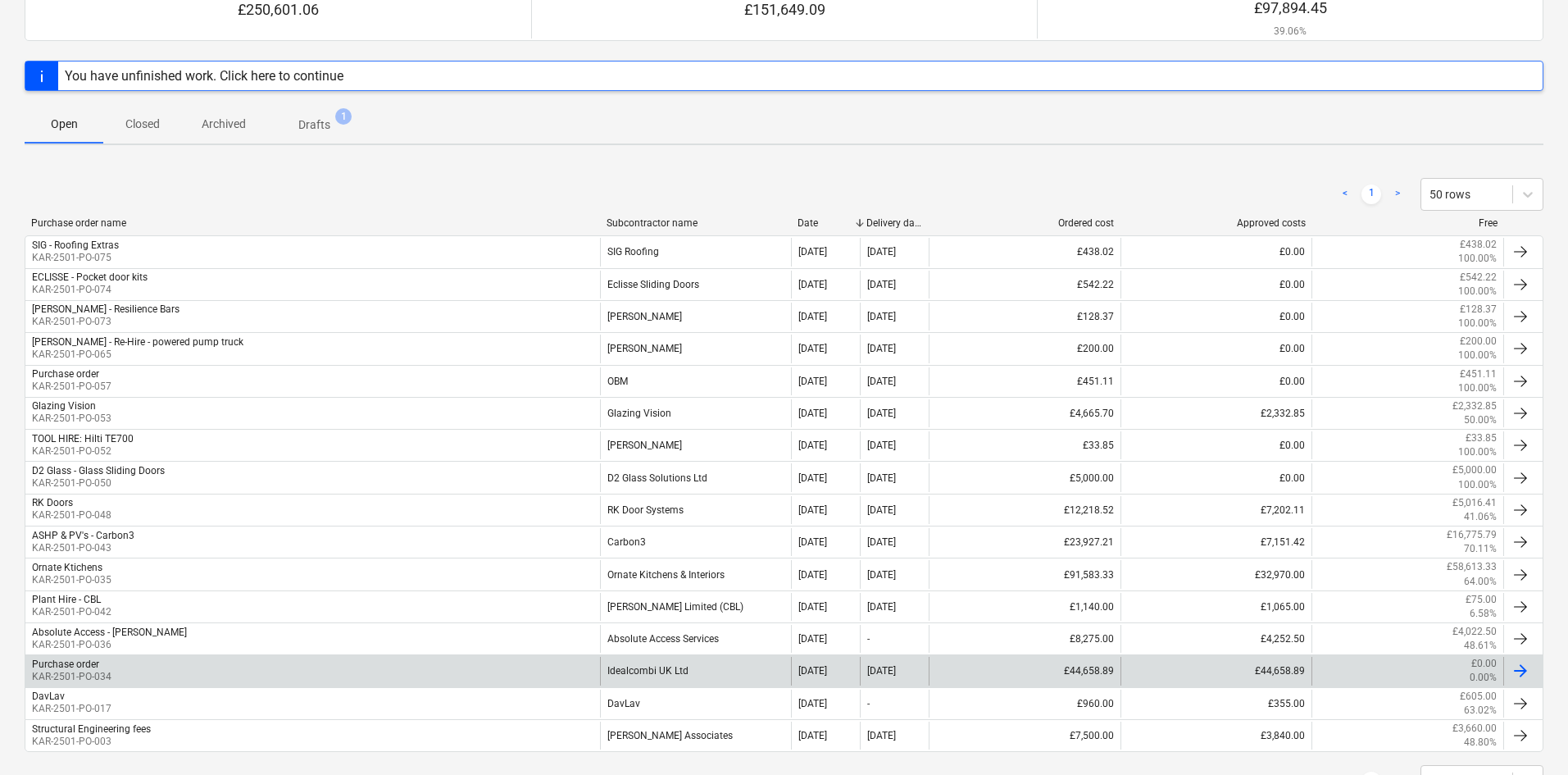
scroll to position [166, 0]
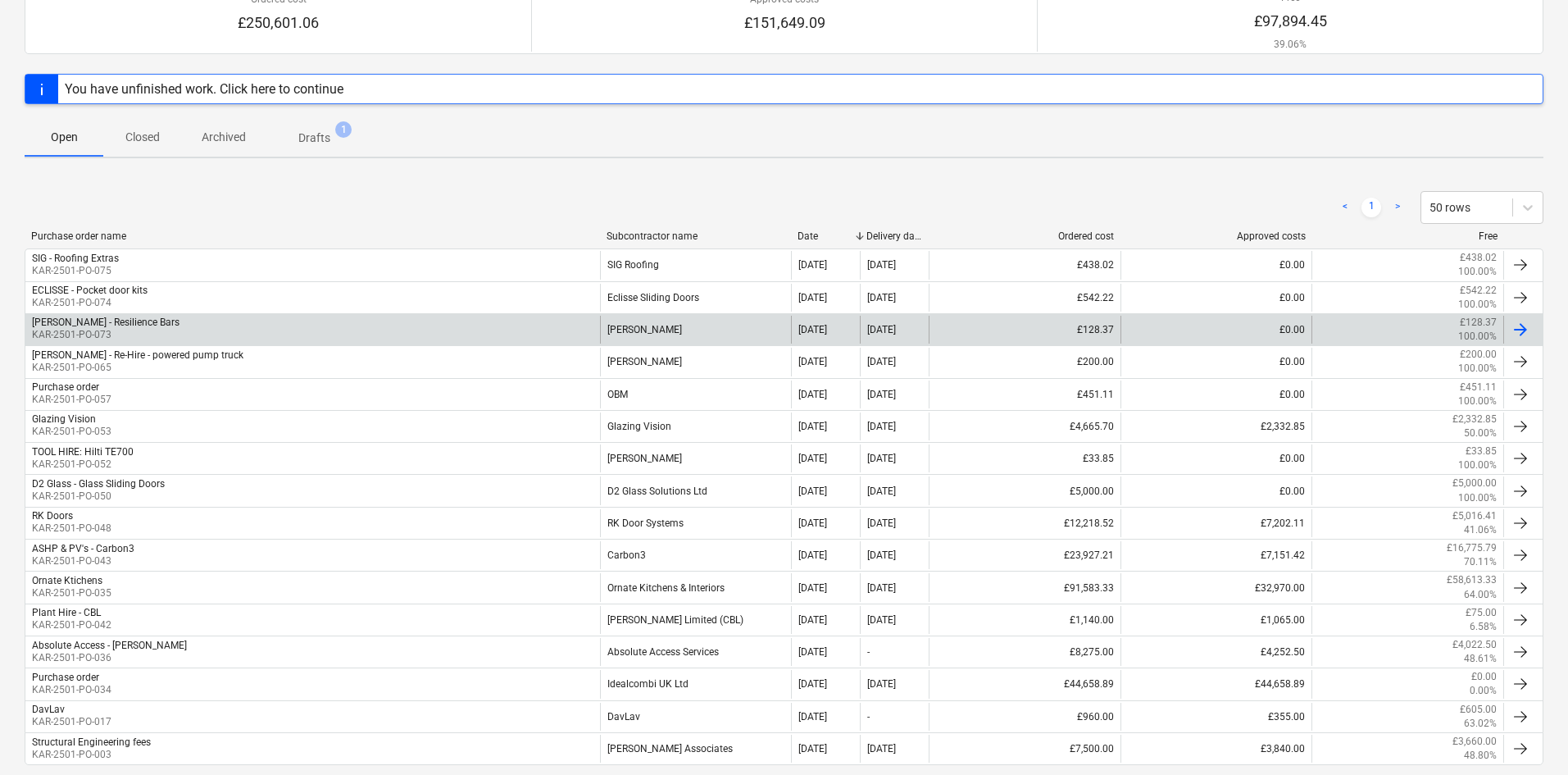
click at [182, 320] on div "[PERSON_NAME] - Resilience Bars KAR-2501-PO-073" at bounding box center [313, 329] width 575 height 28
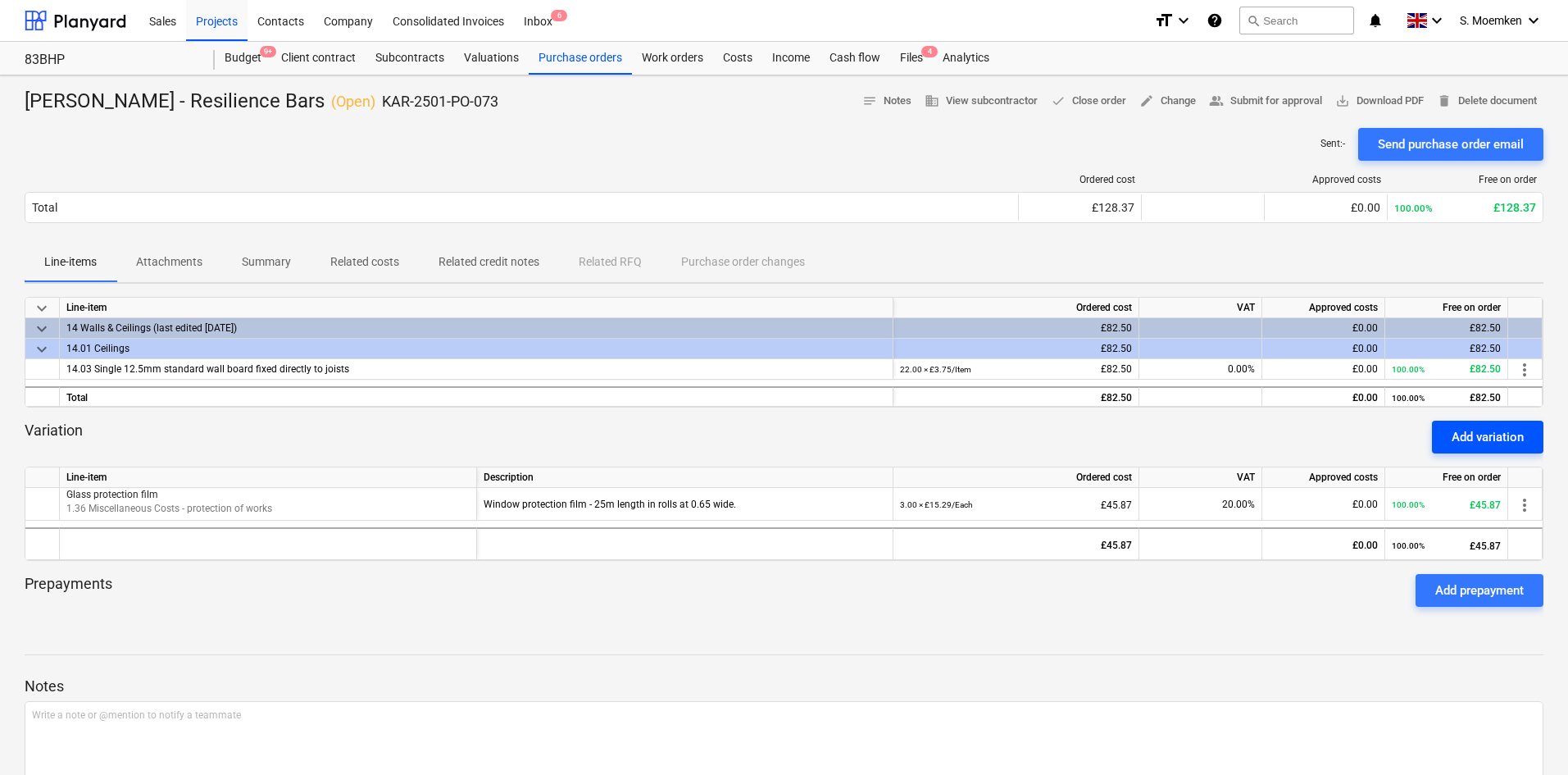
click at [1473, 438] on div "Add variation" at bounding box center [1488, 436] width 72 height 21
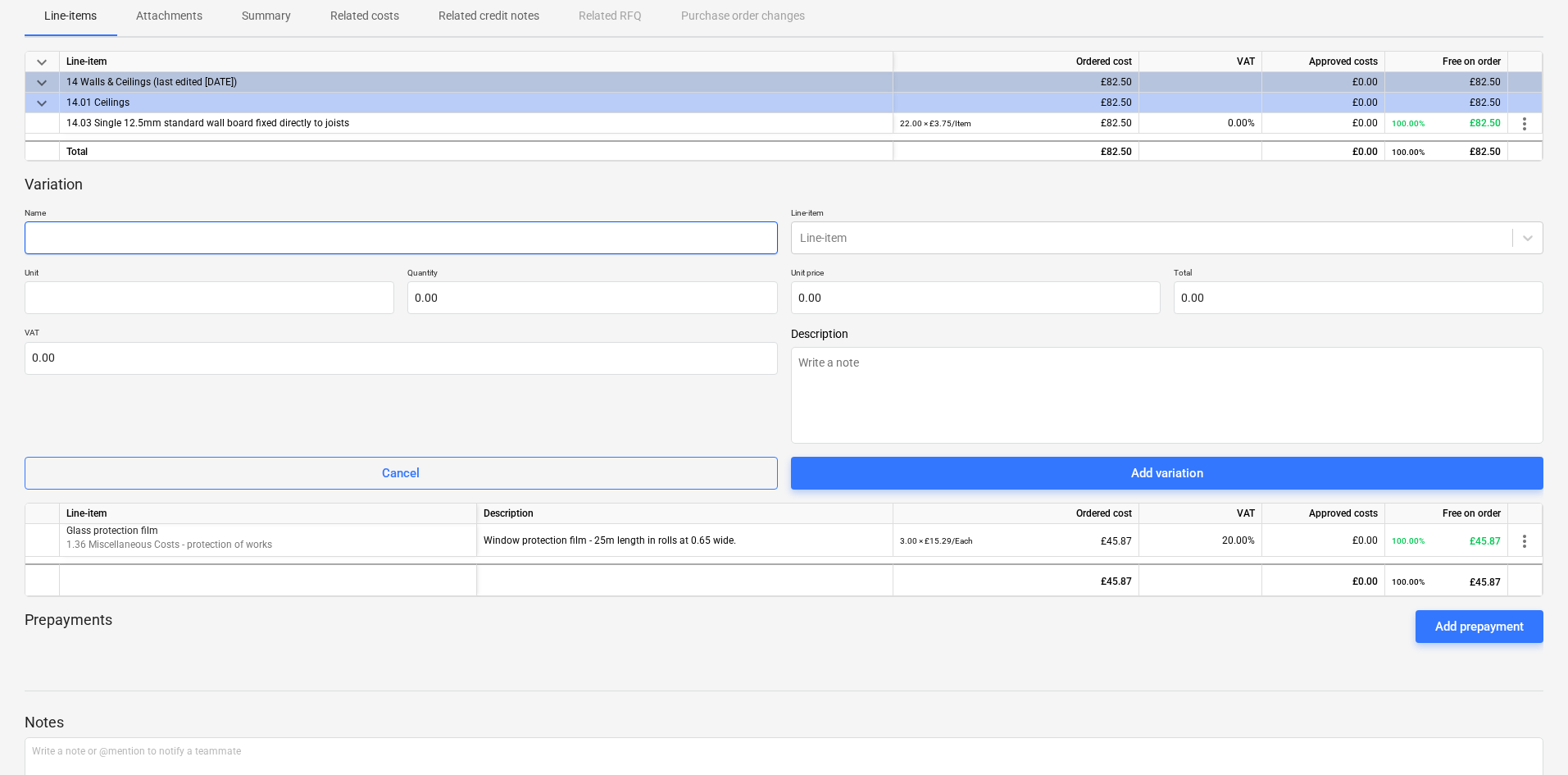
scroll to position [164, 0]
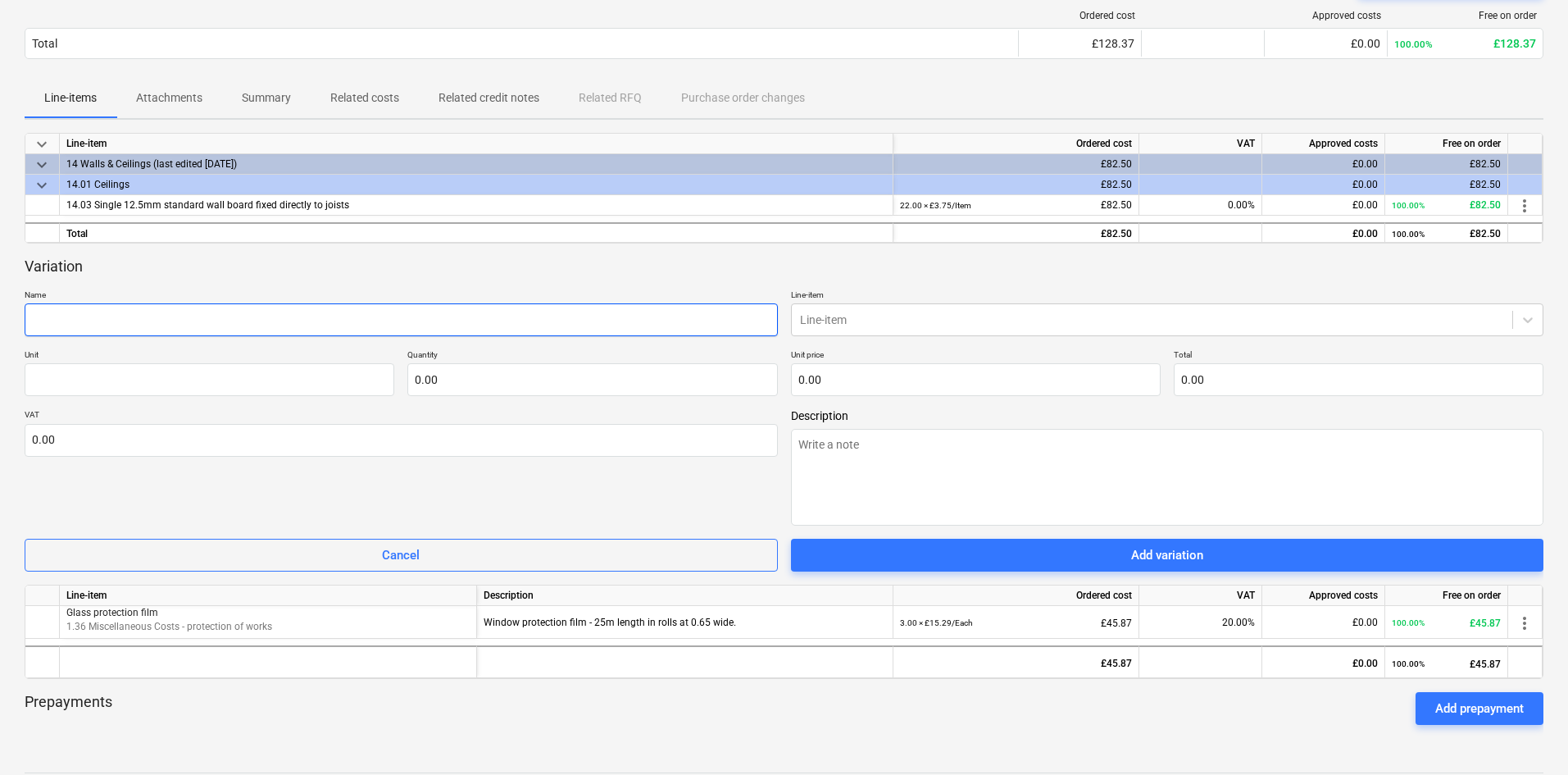
click at [157, 312] on input "text" at bounding box center [401, 320] width 754 height 33
type textarea "x"
type input "G"
type textarea "x"
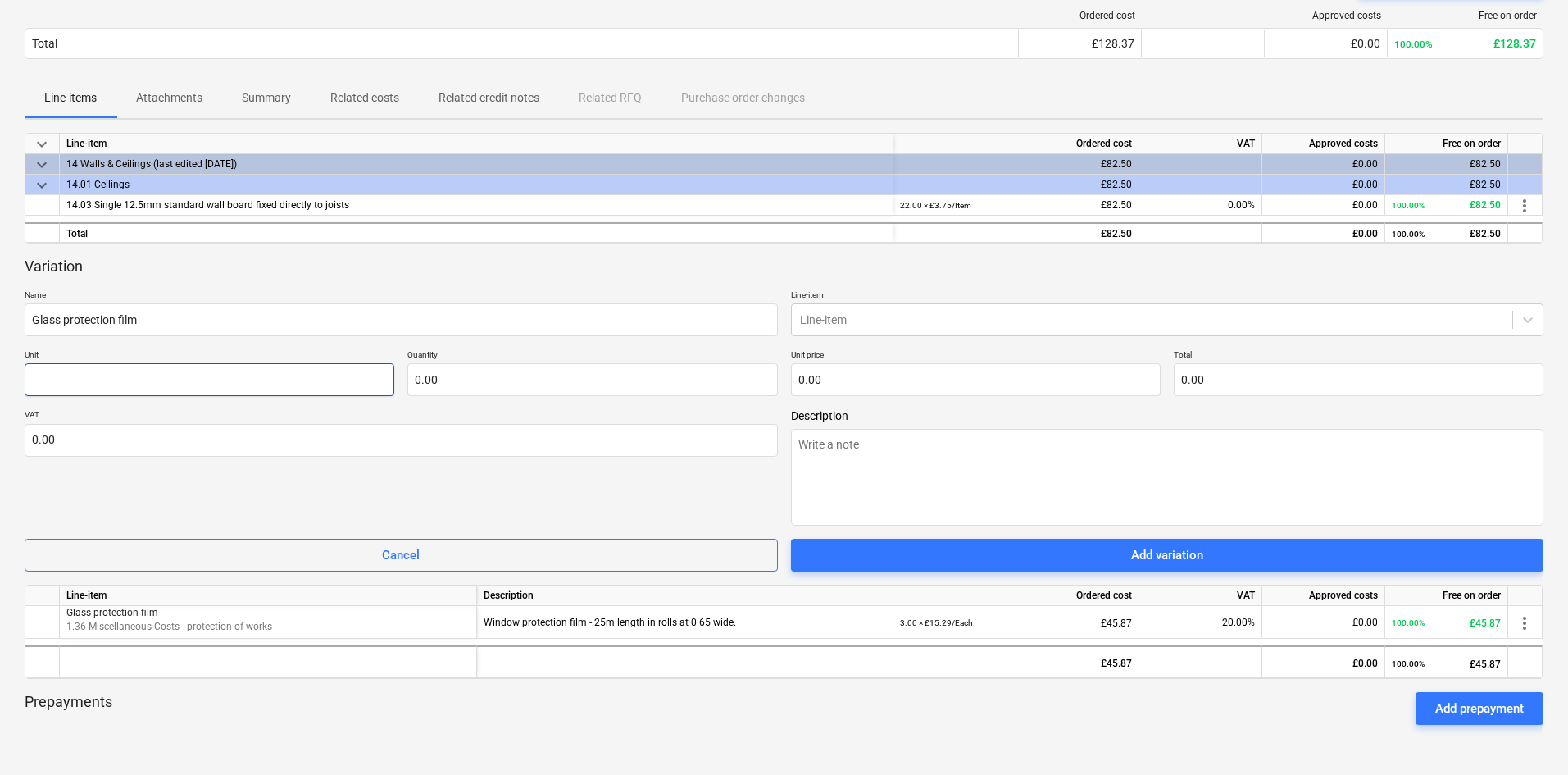
click at [221, 374] on input "text" at bounding box center [210, 380] width 370 height 33
drag, startPoint x: 453, startPoint y: 382, endPoint x: 392, endPoint y: 380, distance: 61.0
click at [392, 380] on div "Unit Item Quantity Unit price 0.00 Total 0.00" at bounding box center [784, 372] width 1519 height 47
click at [867, 380] on input "text" at bounding box center [976, 380] width 370 height 33
click at [920, 315] on div at bounding box center [1152, 319] width 705 height 16
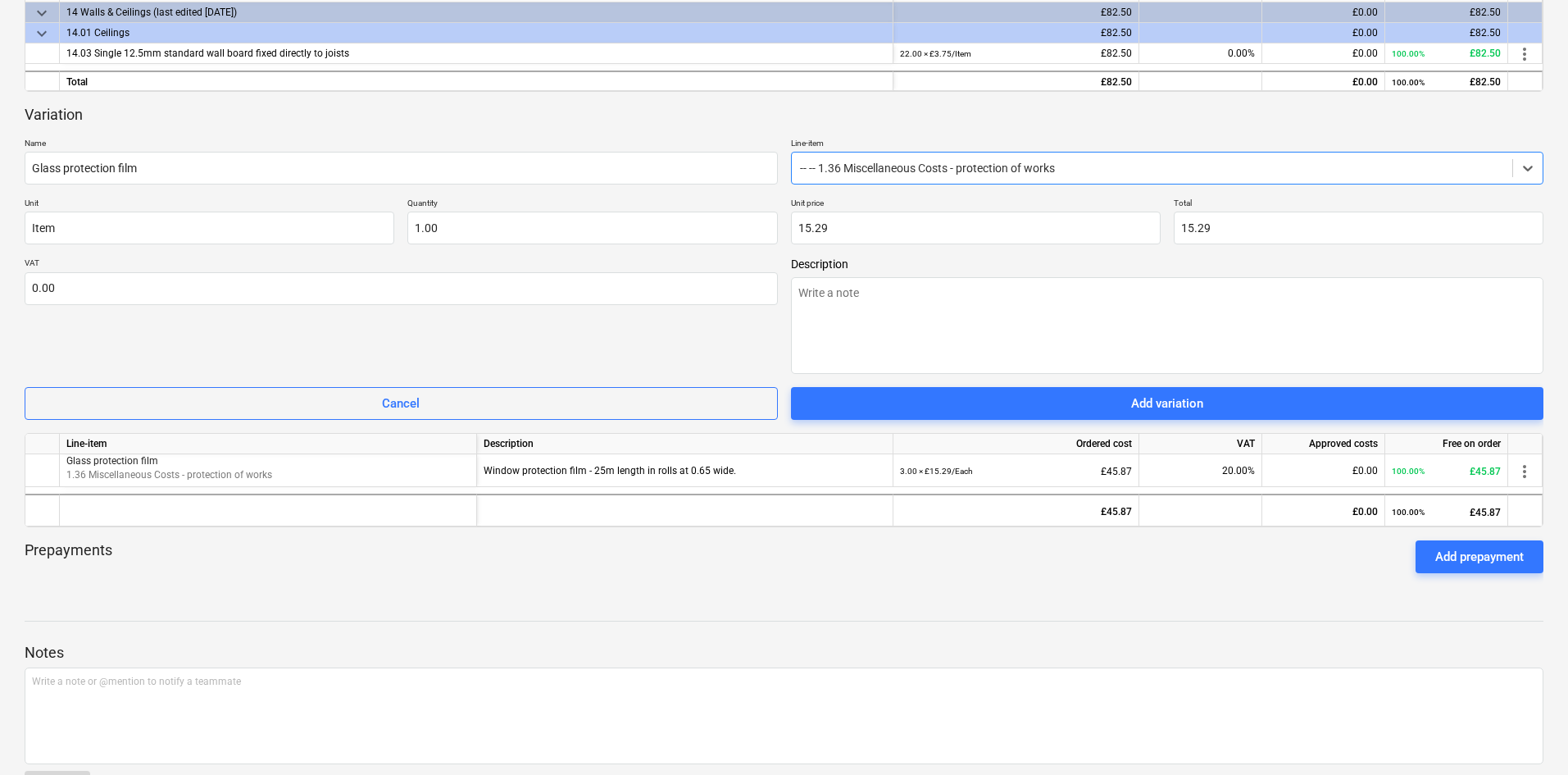
scroll to position [328, 0]
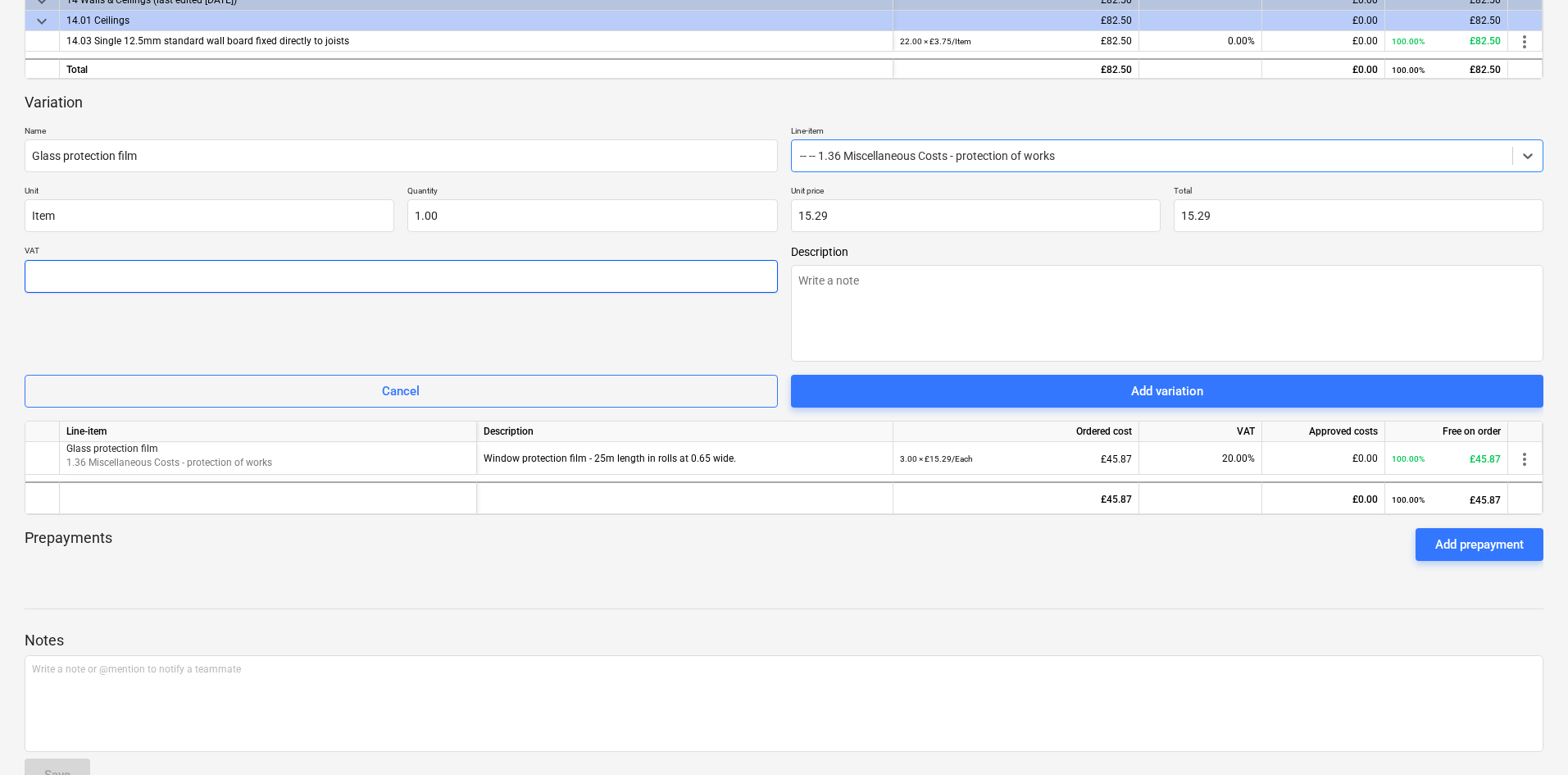
click at [305, 264] on input "text" at bounding box center [401, 276] width 754 height 33
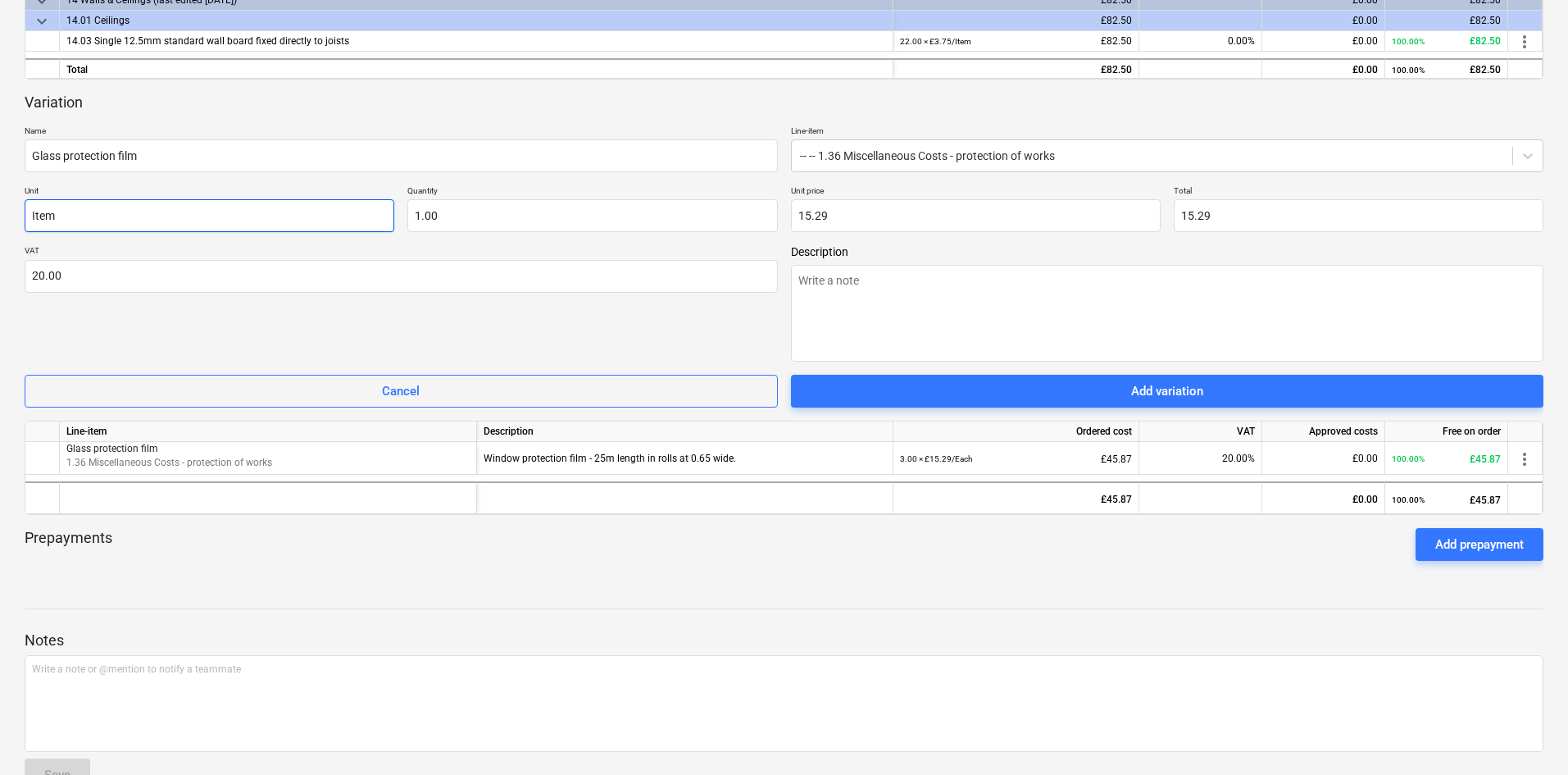
click at [327, 206] on input "Item" at bounding box center [210, 216] width 370 height 33
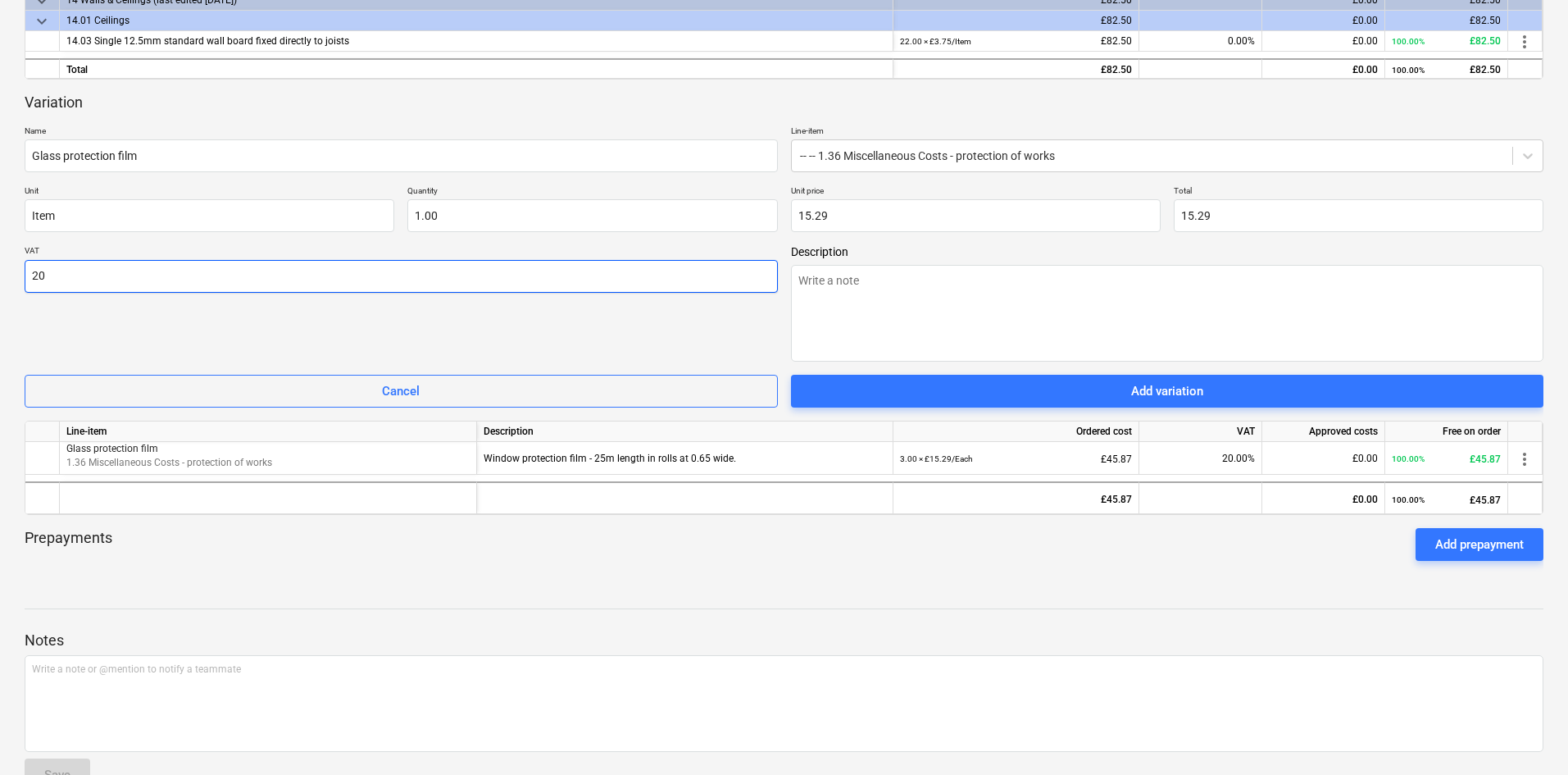
click at [300, 260] on input "20" at bounding box center [401, 276] width 754 height 33
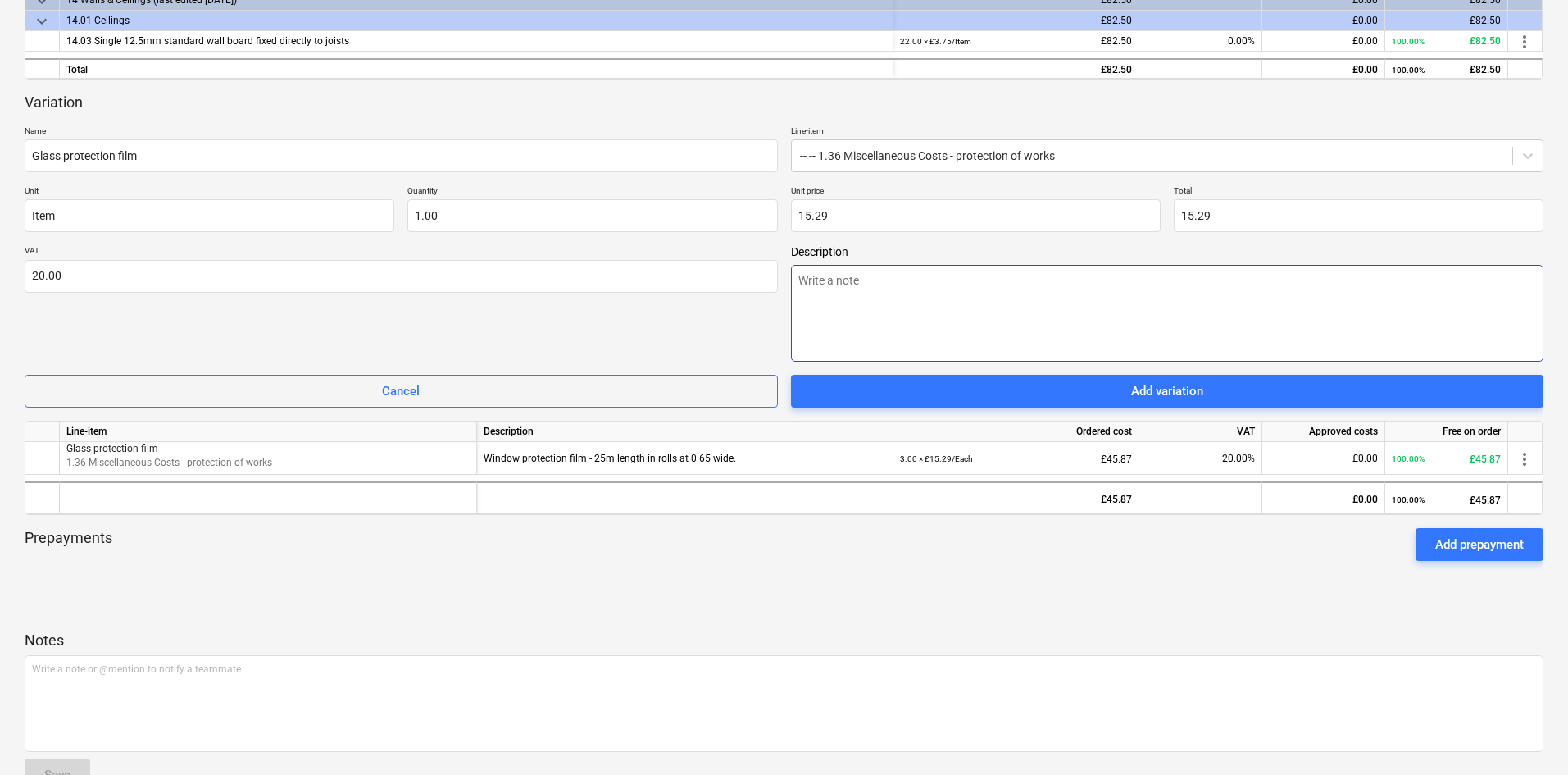
click at [861, 291] on textarea at bounding box center [1168, 313] width 754 height 97
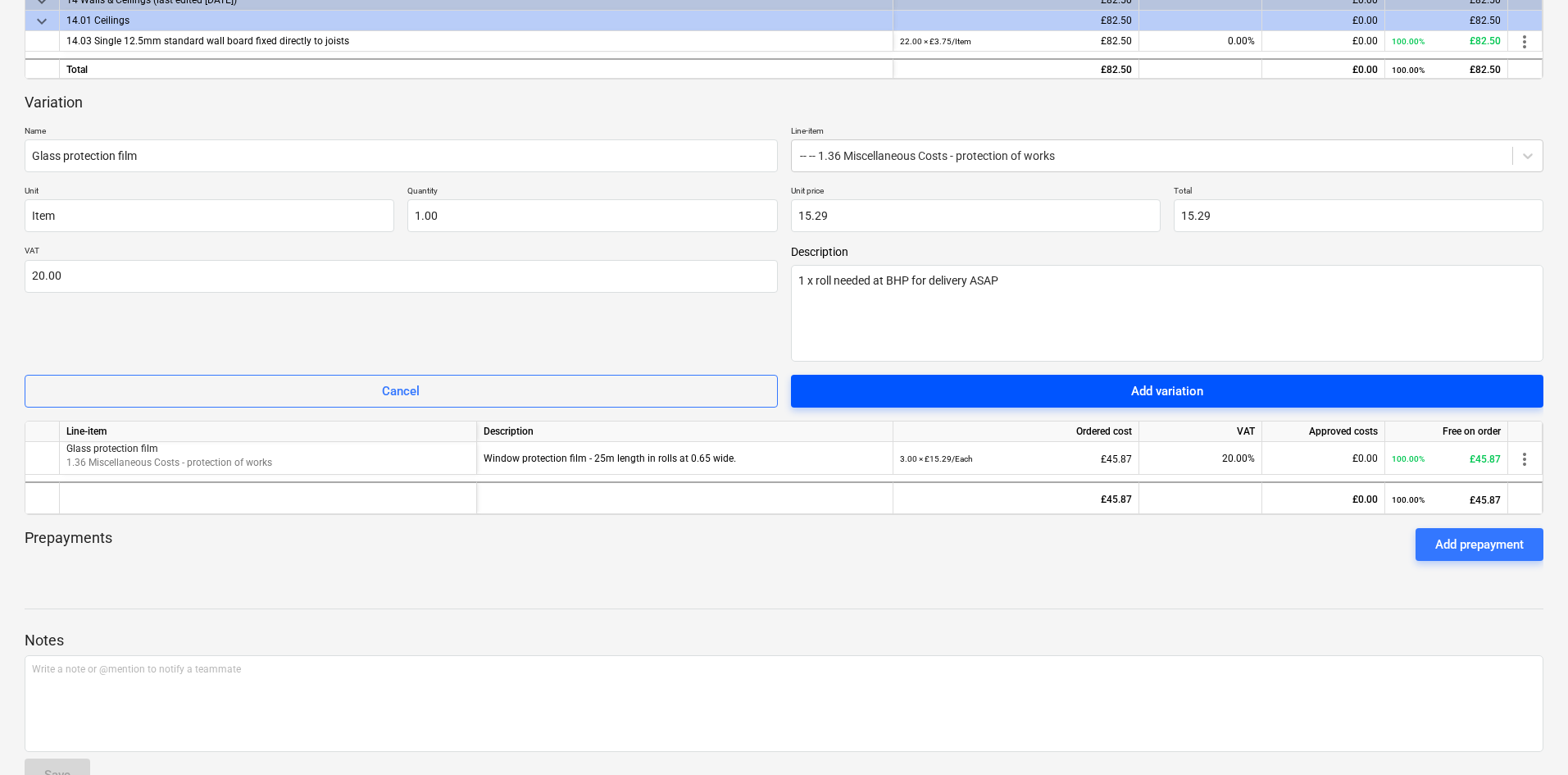
click at [1164, 399] on div "Add variation" at bounding box center [1167, 391] width 72 height 21
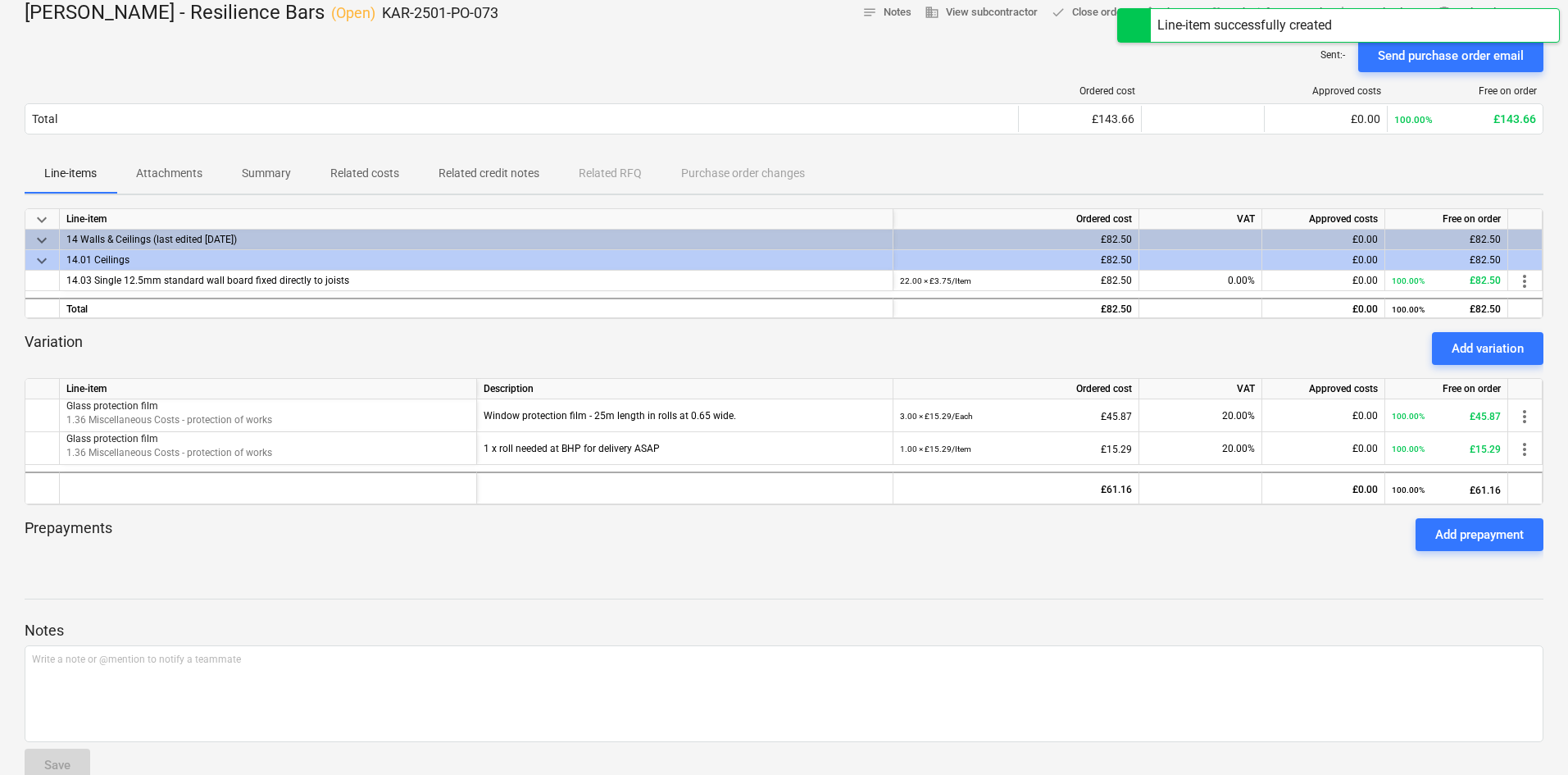
scroll to position [121, 0]
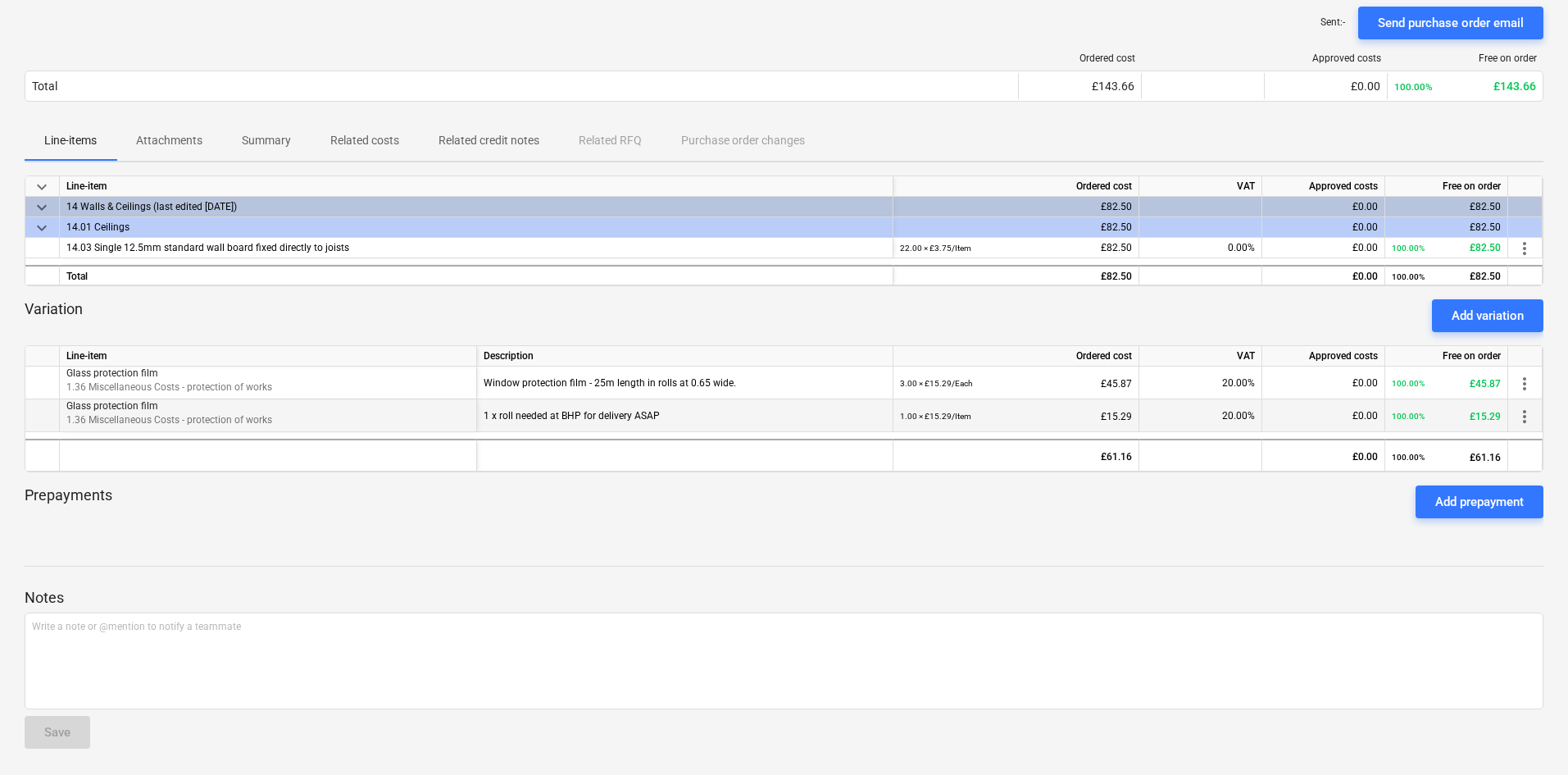
click at [615, 417] on div "1 x roll needed at BHP for delivery ASAP" at bounding box center [684, 416] width 402 height 33
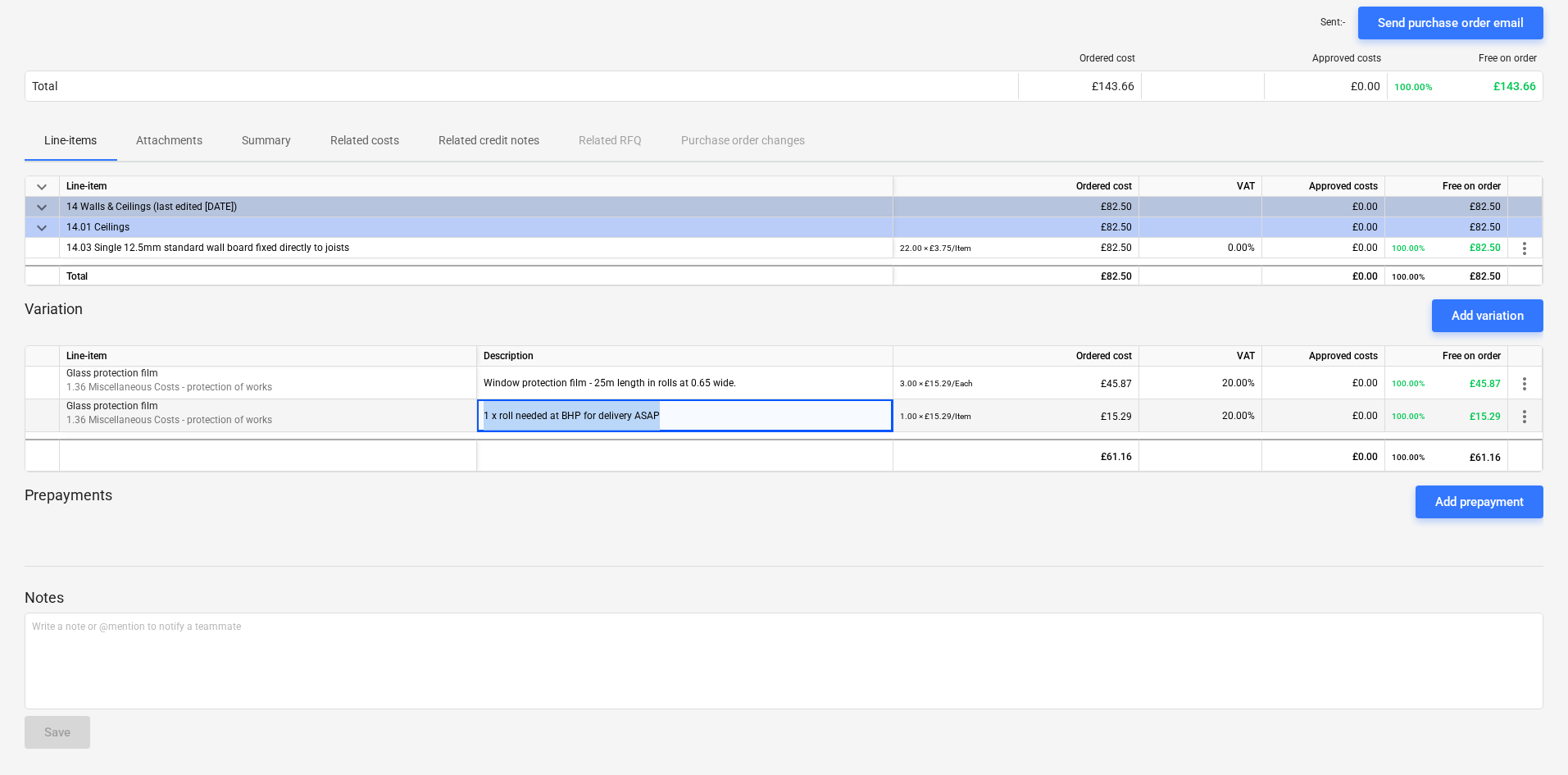
drag, startPoint x: 599, startPoint y: 414, endPoint x: 484, endPoint y: 408, distance: 115.2
click at [484, 408] on div "1 x roll needed at BHP for delivery ASAP" at bounding box center [684, 416] width 402 height 33
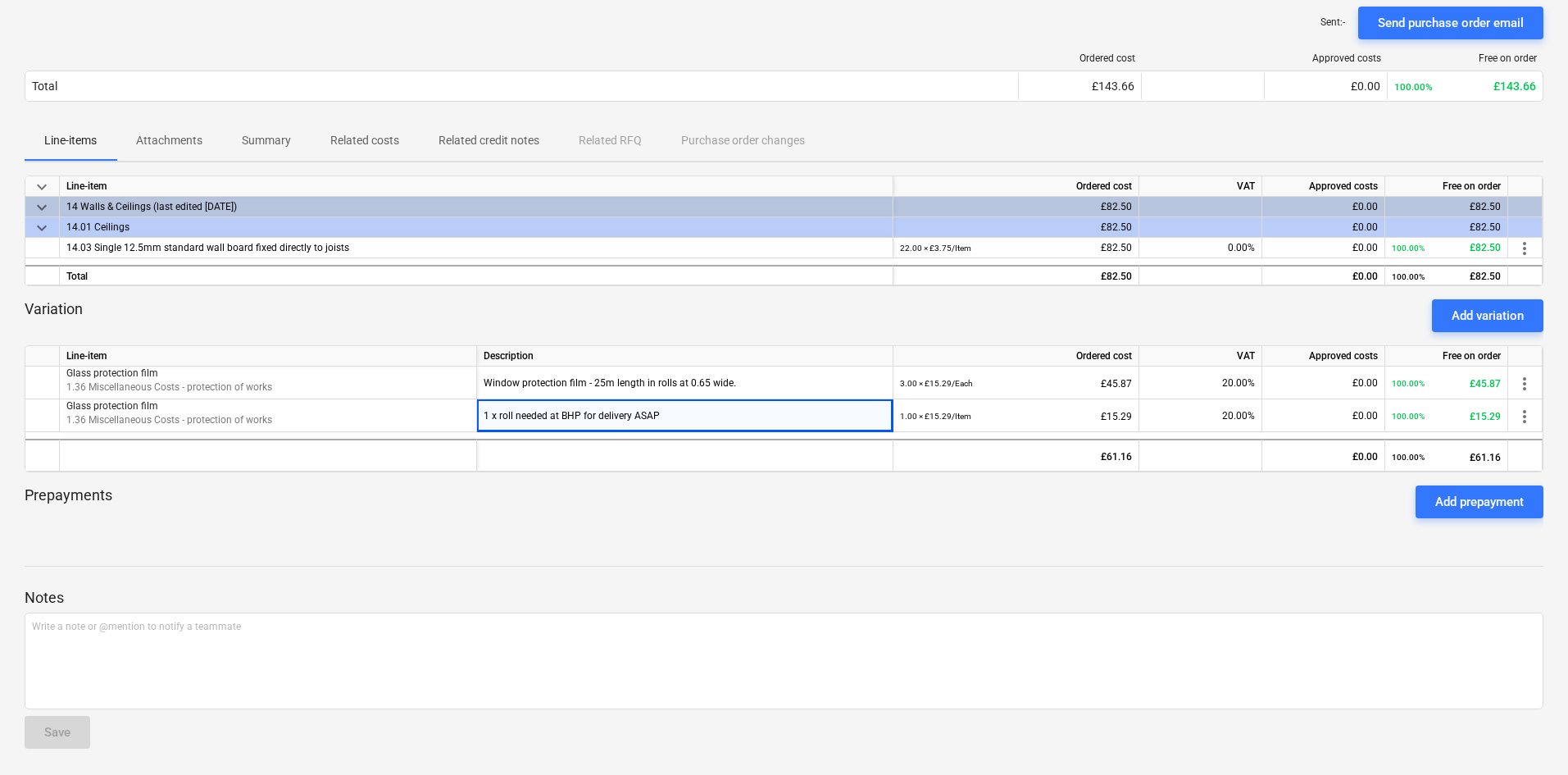
click at [792, 309] on div "Variation Add variation" at bounding box center [784, 316] width 1519 height 33
click at [926, 525] on div "Prepayments Add prepayment" at bounding box center [784, 501] width 1519 height 59
click at [1525, 412] on span "more_vert" at bounding box center [1524, 416] width 20 height 20
click at [1539, 423] on li "Edit" at bounding box center [1536, 417] width 49 height 38
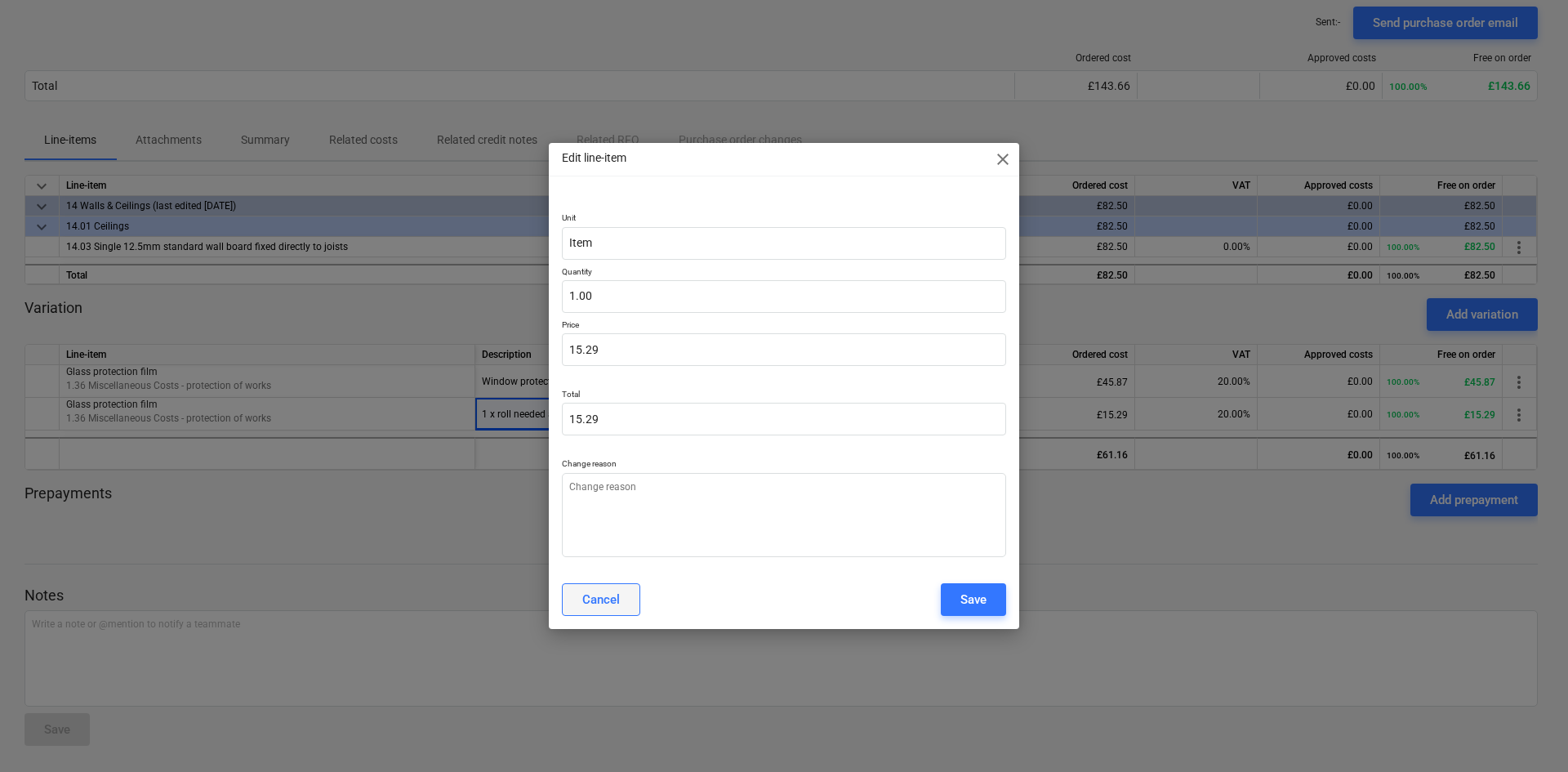
click at [603, 599] on div "Cancel" at bounding box center [601, 599] width 37 height 21
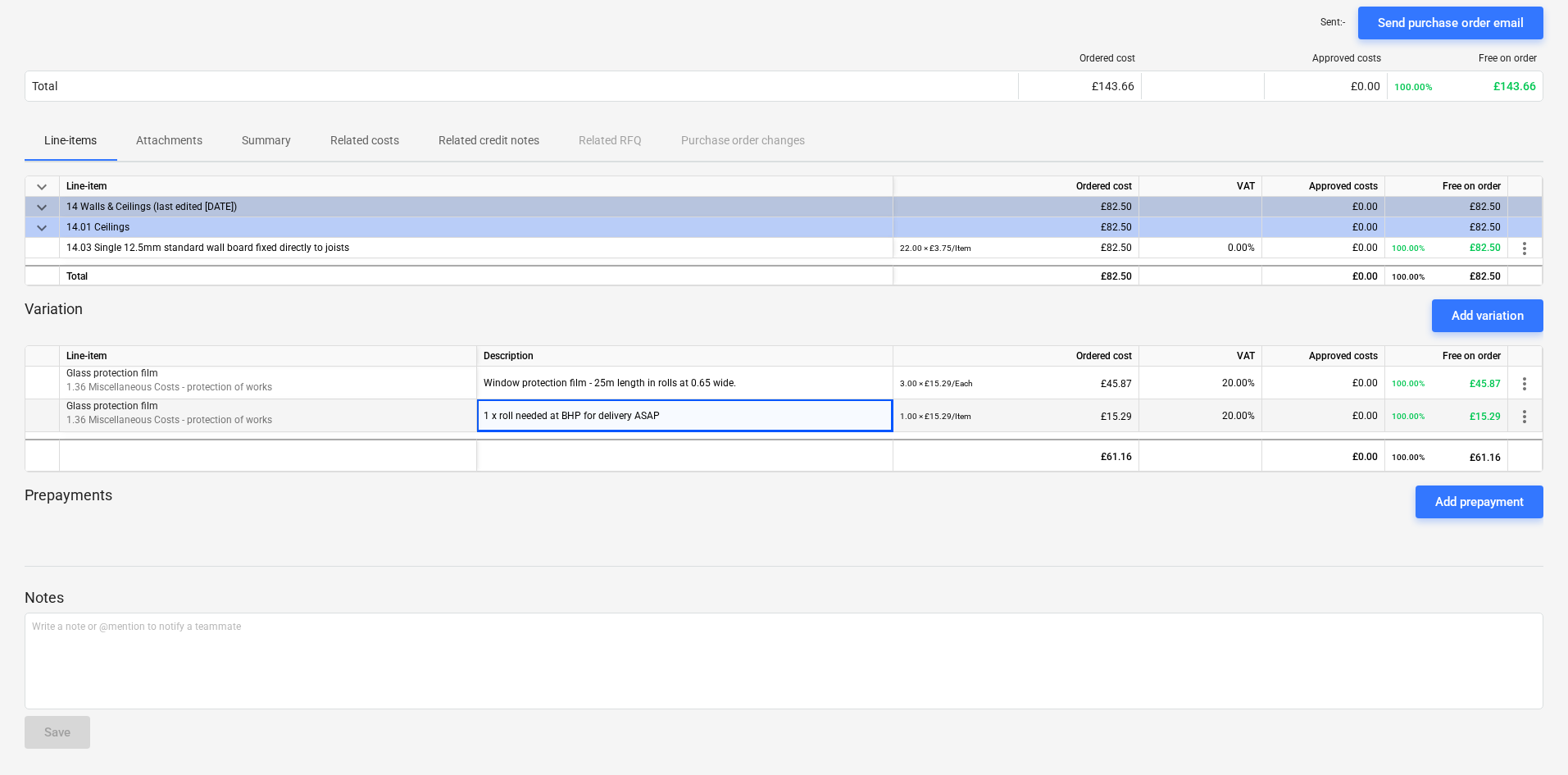
click at [684, 419] on div "1 x roll needed at BHP for delivery ASAP" at bounding box center [684, 416] width 402 height 33
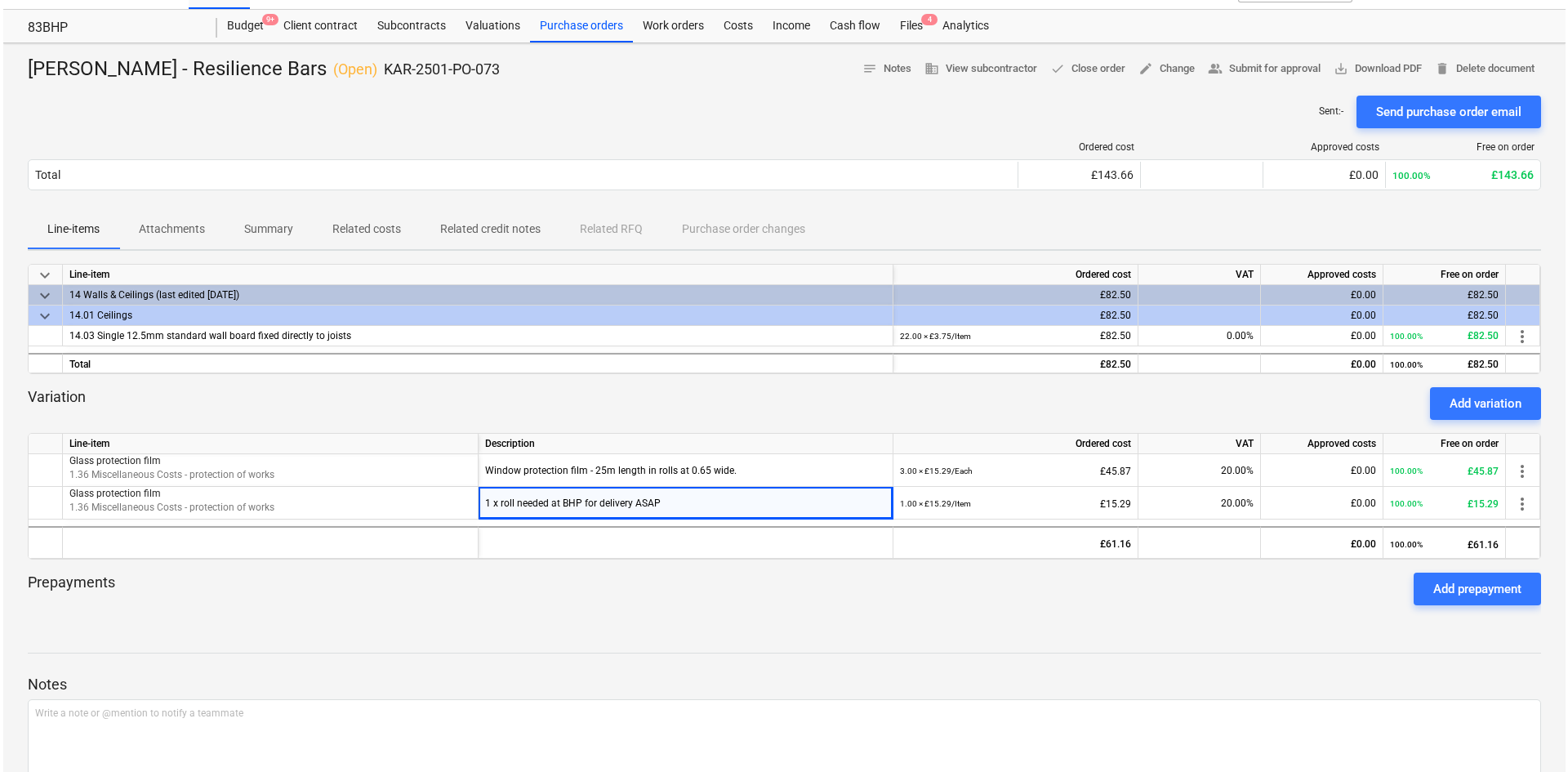
scroll to position [0, 0]
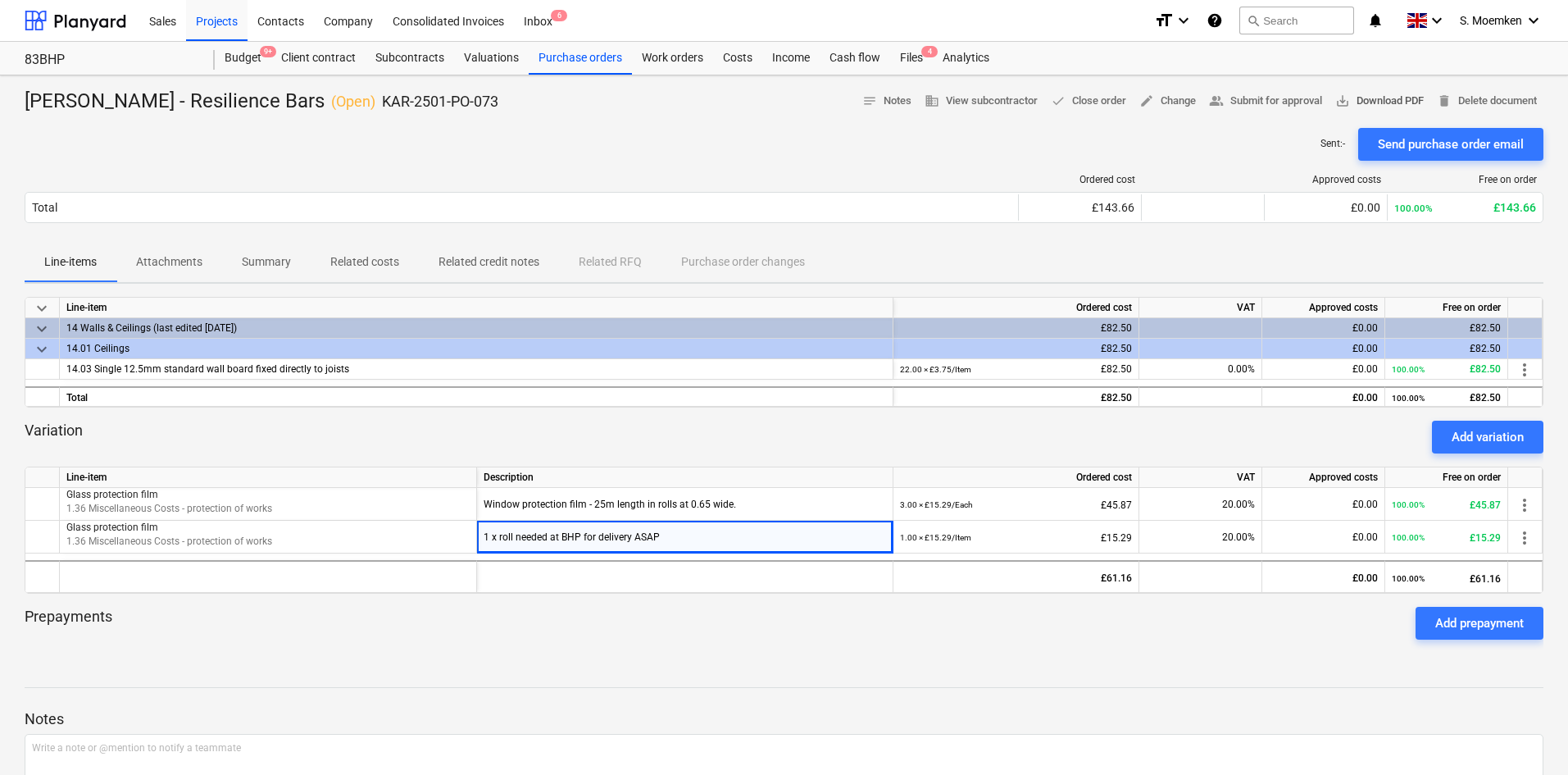
click at [1369, 100] on span "save_alt Download PDF" at bounding box center [1379, 101] width 88 height 19
drag, startPoint x: 401, startPoint y: 99, endPoint x: 286, endPoint y: 102, distance: 115.0
click at [382, 102] on p "KAR-2501-PO-073" at bounding box center [441, 101] width 116 height 20
copy p "KAR-2501-PO-073"
click at [819, 133] on div "Sent : - Send purchase order email" at bounding box center [784, 144] width 1519 height 33
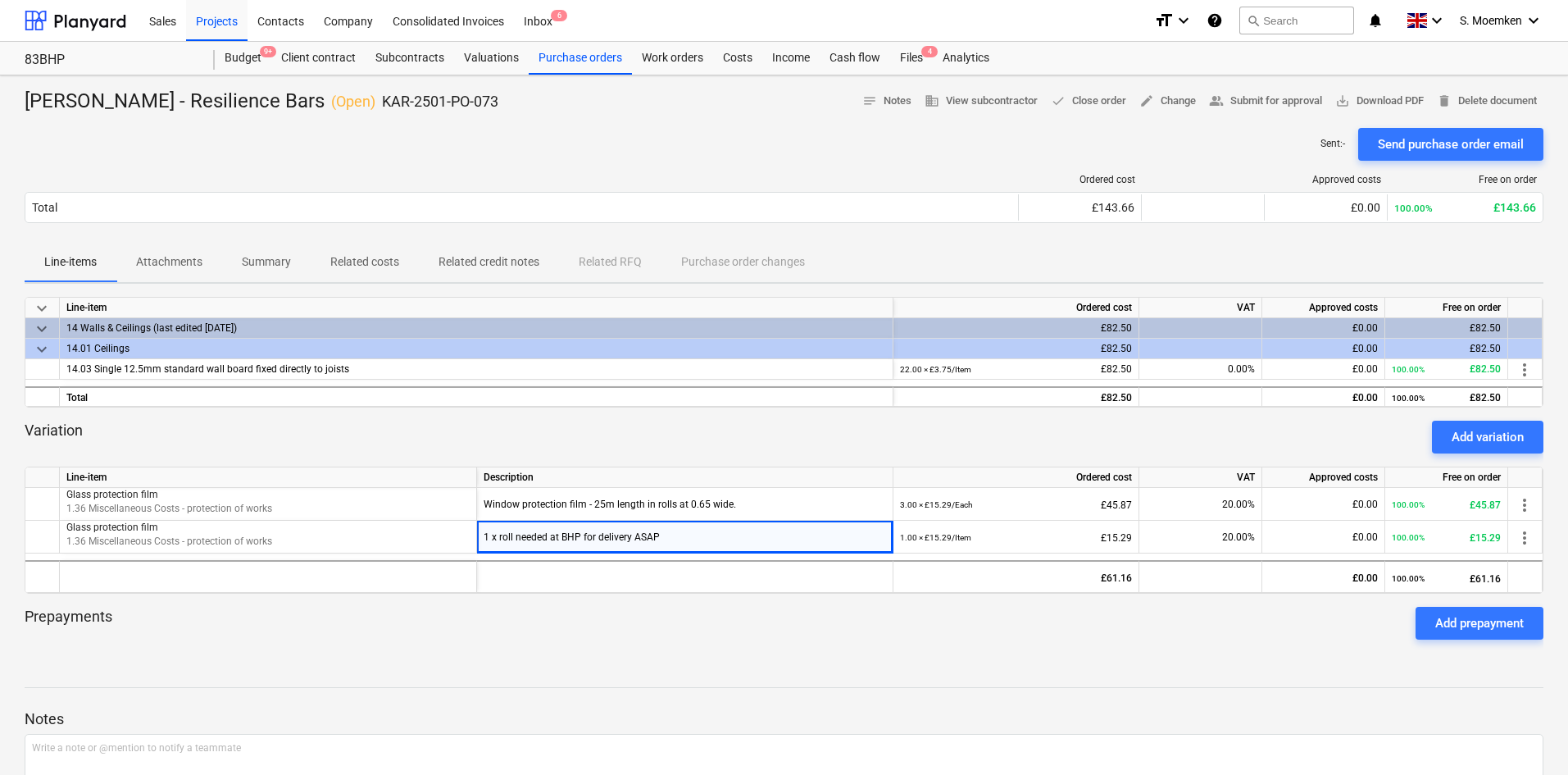
click at [1052, 653] on div "[PERSON_NAME] - Resilience Bars ( Open ) KAR-2501-PO-073 notes Notes business V…" at bounding box center [784, 485] width 1568 height 820
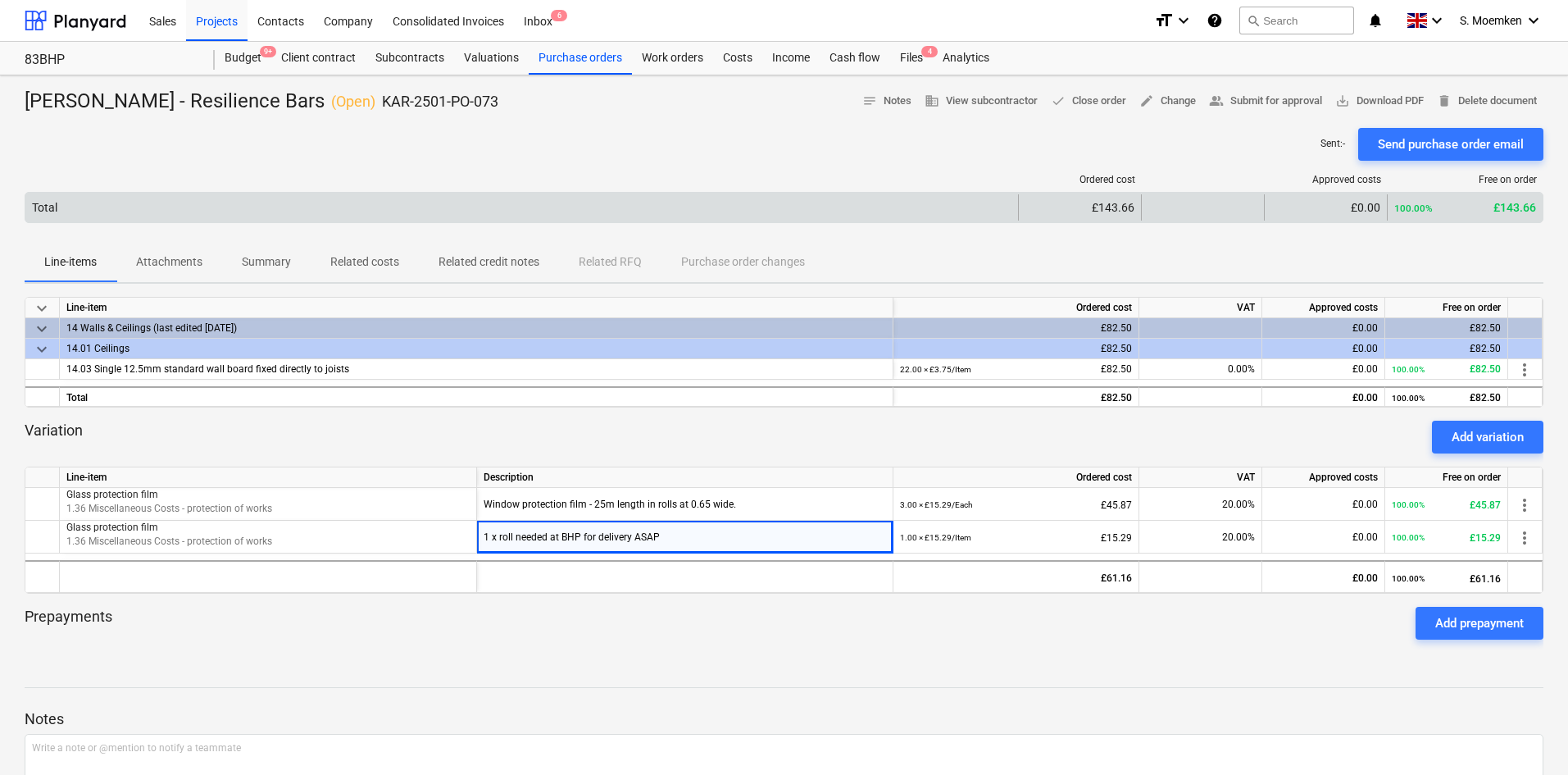
click at [978, 221] on div "Total £143.66 £0.00 100.00% £143.66" at bounding box center [784, 207] width 1519 height 31
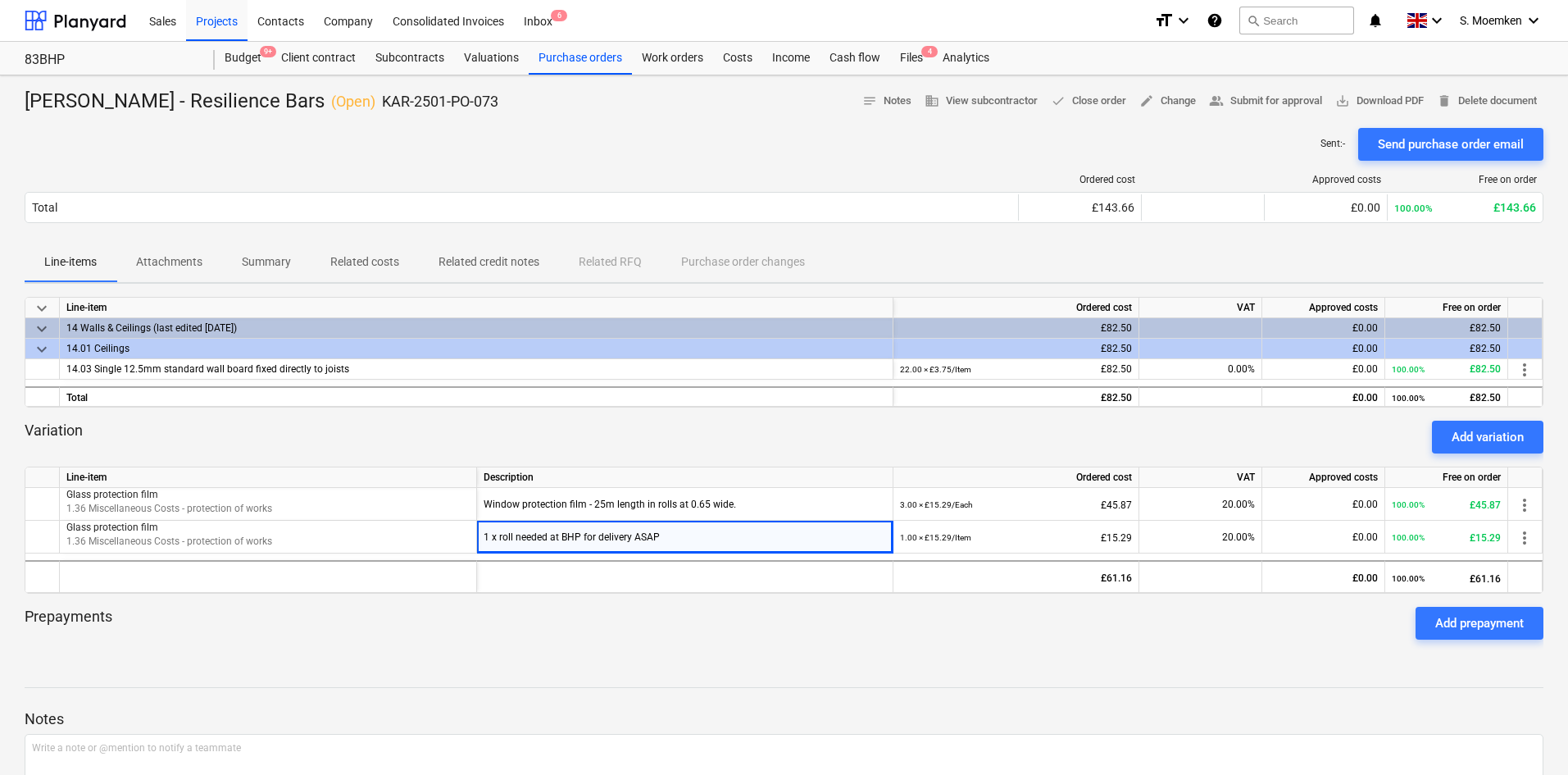
click at [930, 150] on div "Sent : - Send purchase order email" at bounding box center [784, 144] width 1519 height 33
click at [234, 53] on div "Budget 9+" at bounding box center [243, 58] width 56 height 33
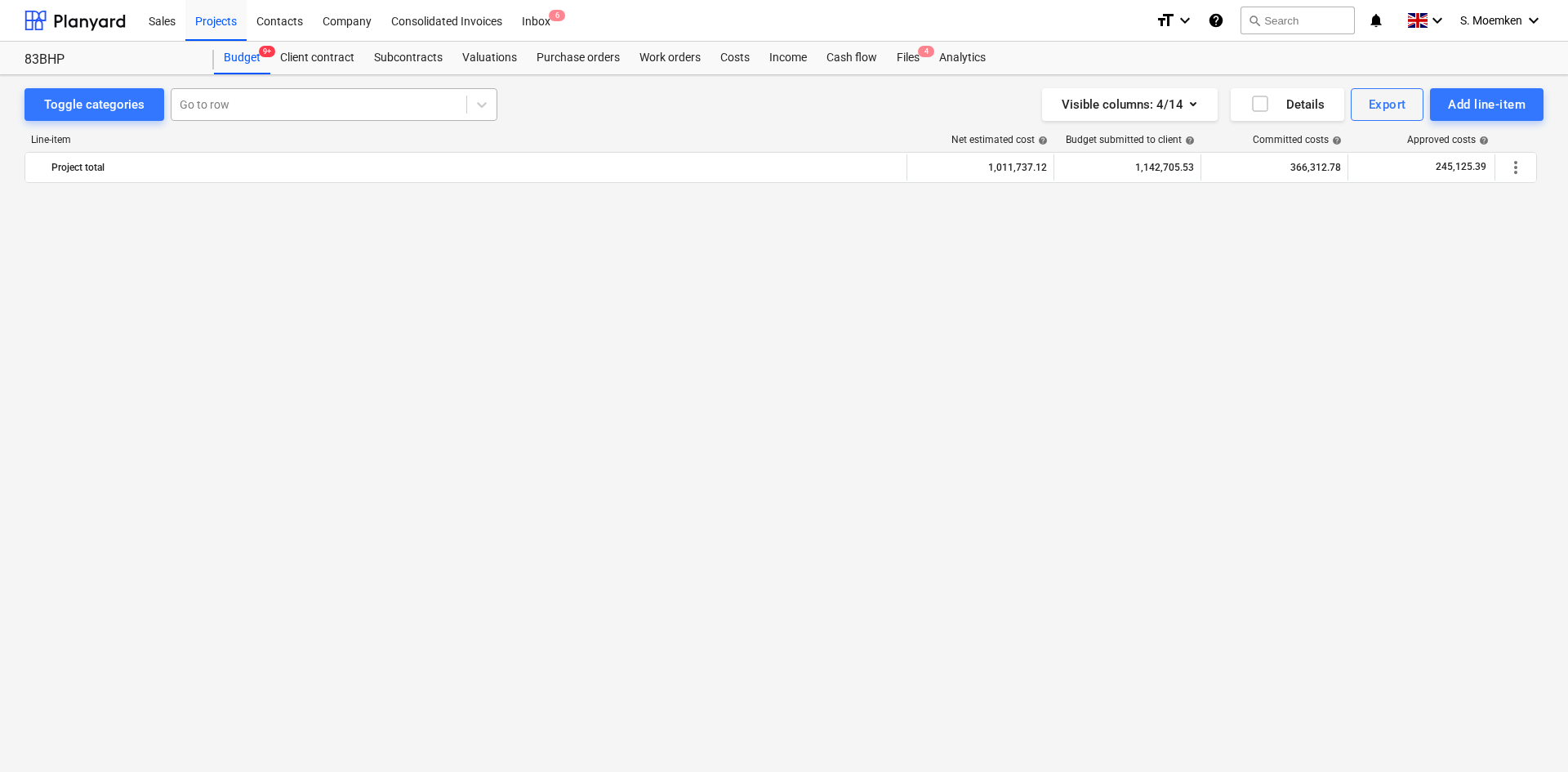
scroll to position [3920, 0]
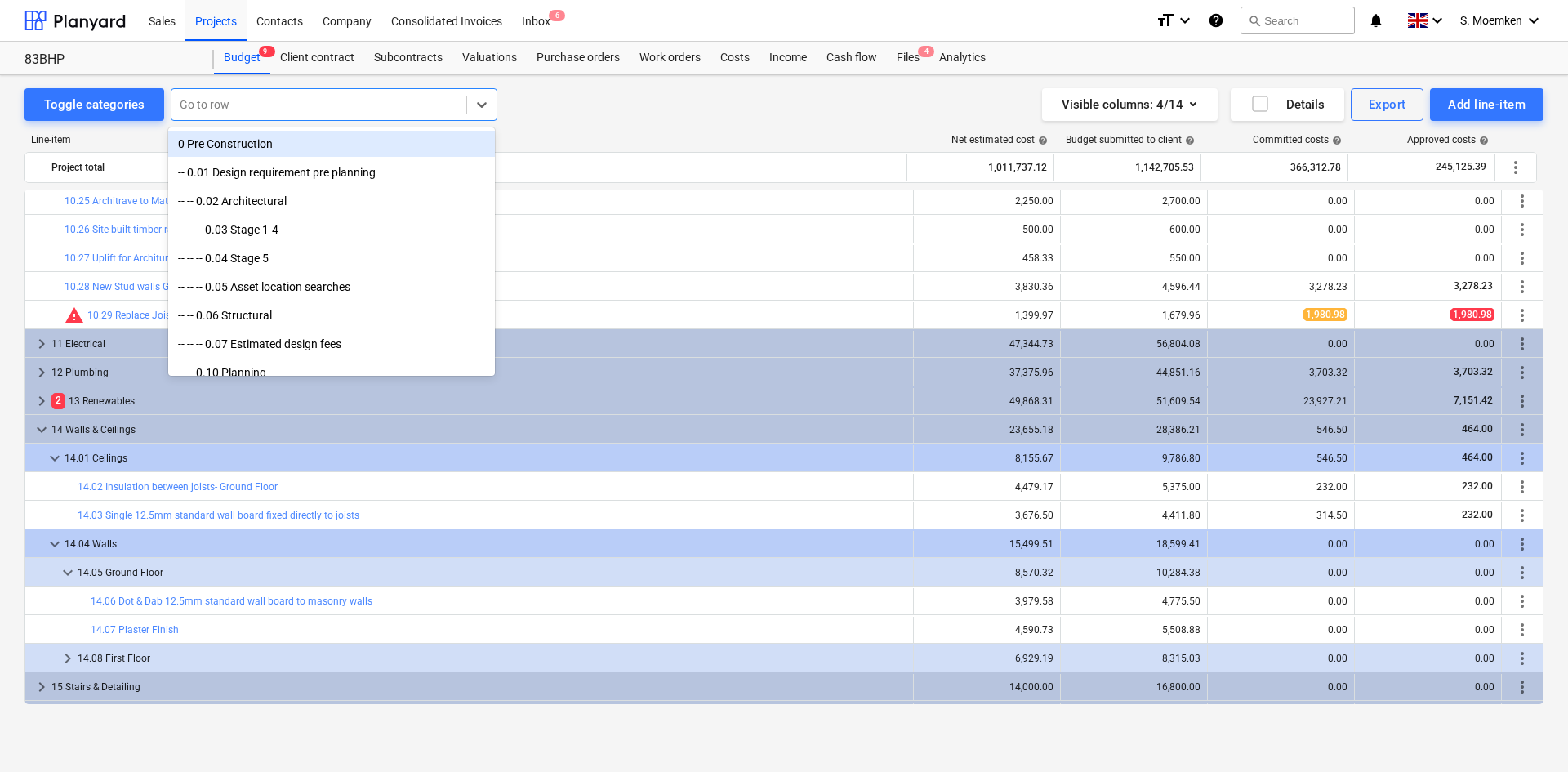
click at [199, 104] on div at bounding box center [319, 104] width 279 height 16
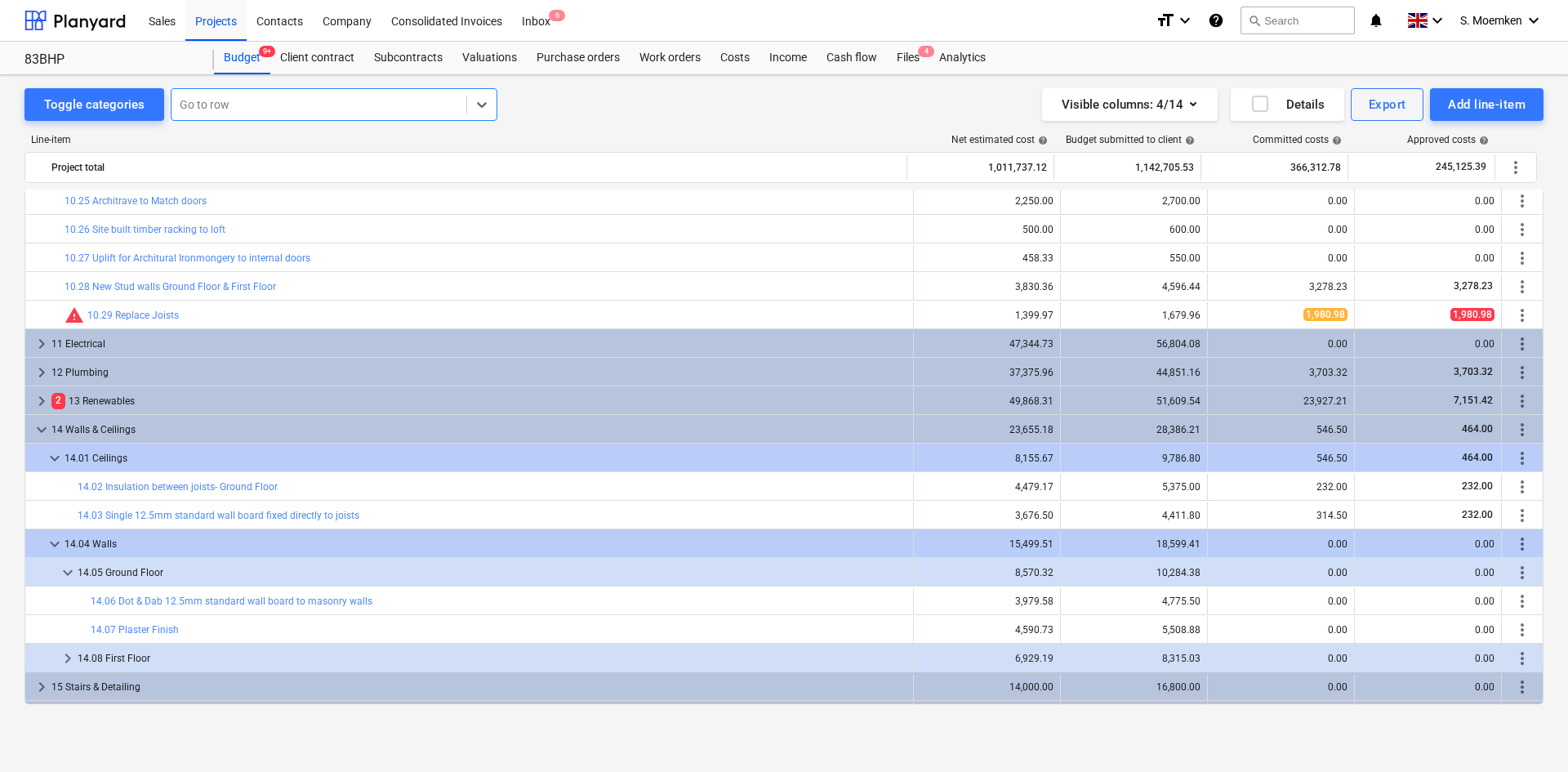
click at [244, 103] on div at bounding box center [319, 104] width 279 height 16
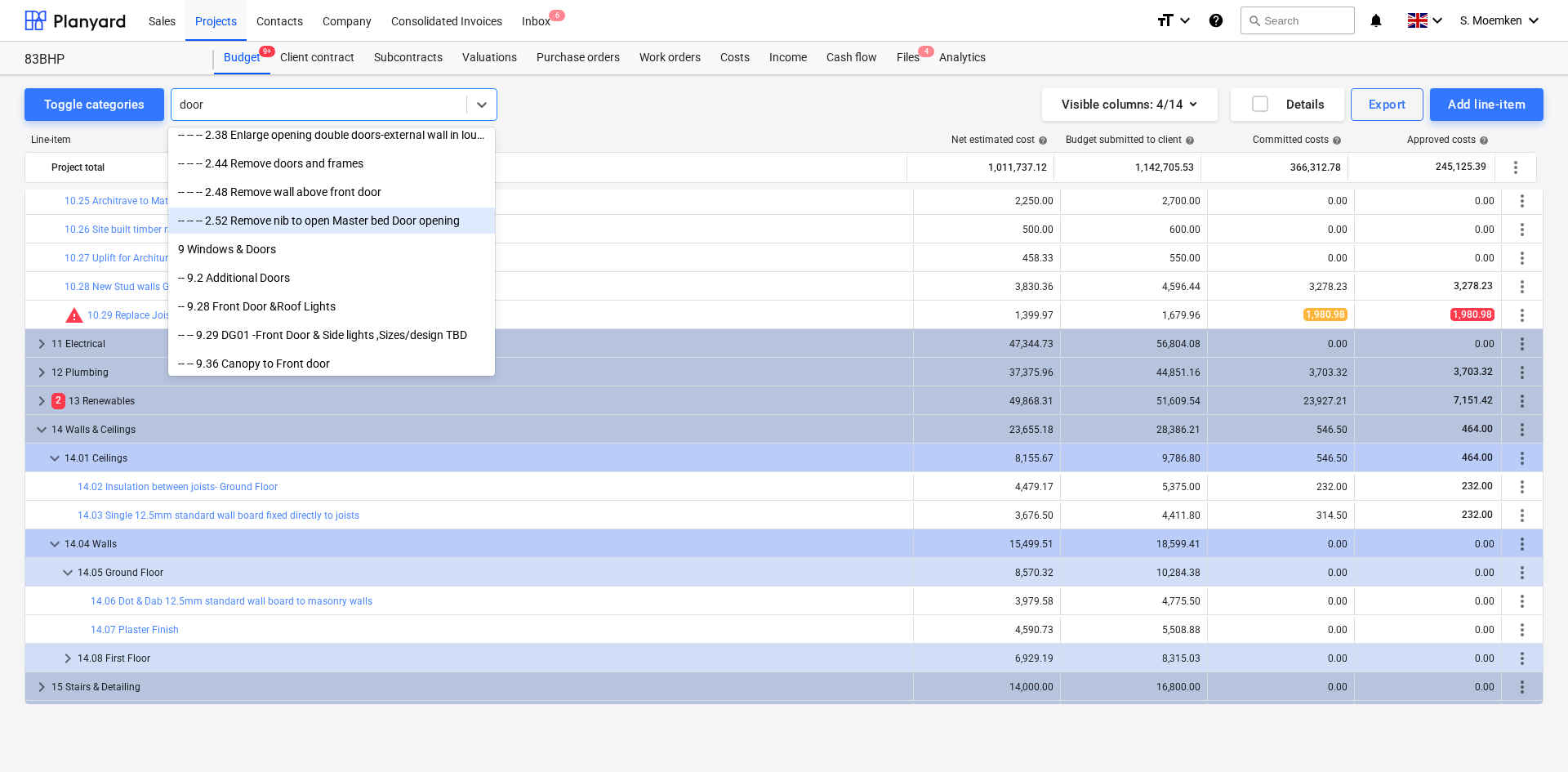
scroll to position [0, 0]
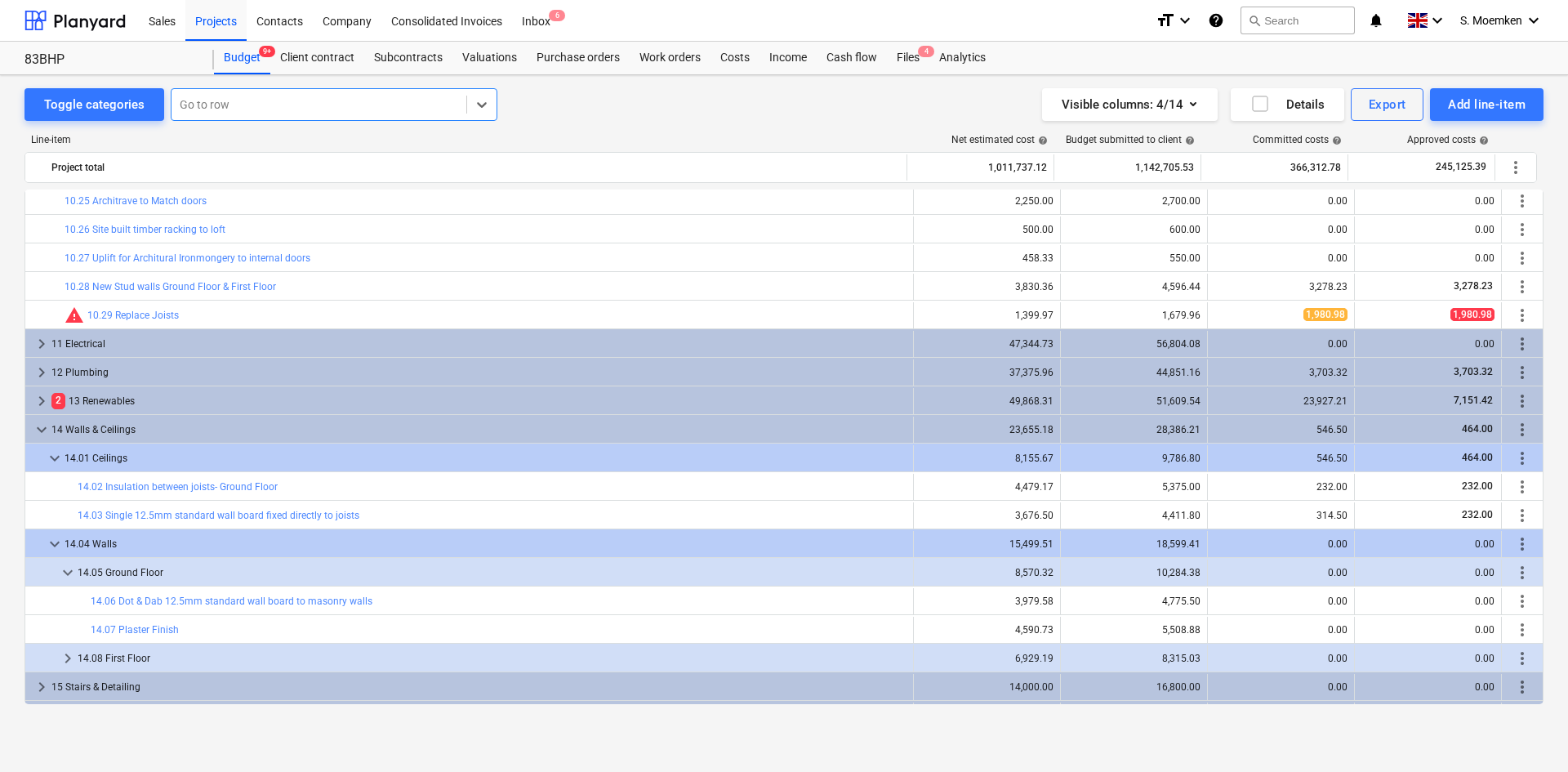
drag, startPoint x: 236, startPoint y: 101, endPoint x: 180, endPoint y: 97, distance: 56.1
click at [181, 97] on div at bounding box center [319, 104] width 279 height 16
click at [263, 100] on div at bounding box center [319, 104] width 279 height 16
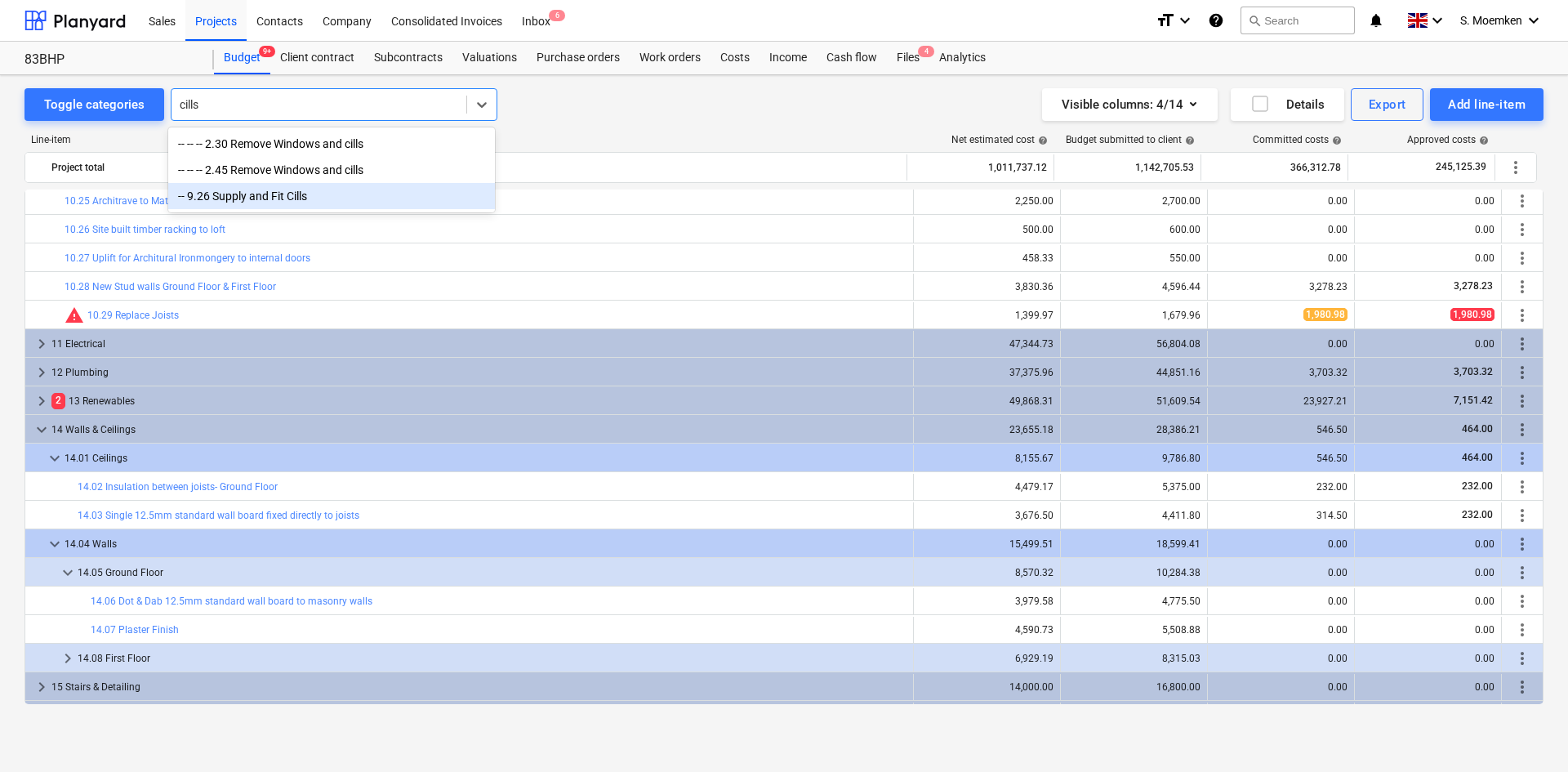
click at [239, 204] on div "-- 9.26 Supply and Fit Cills" at bounding box center [331, 196] width 326 height 26
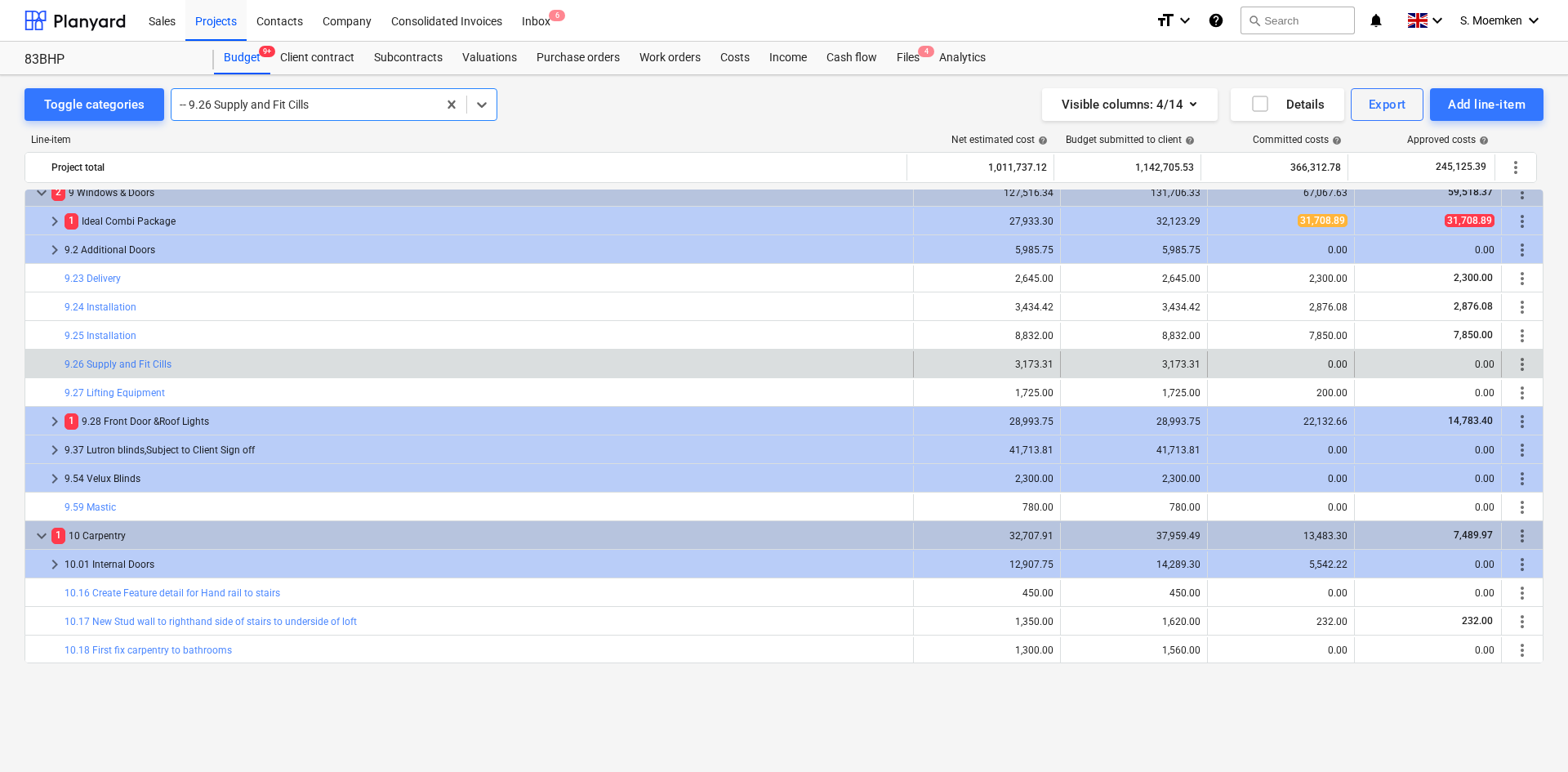
scroll to position [3499, 0]
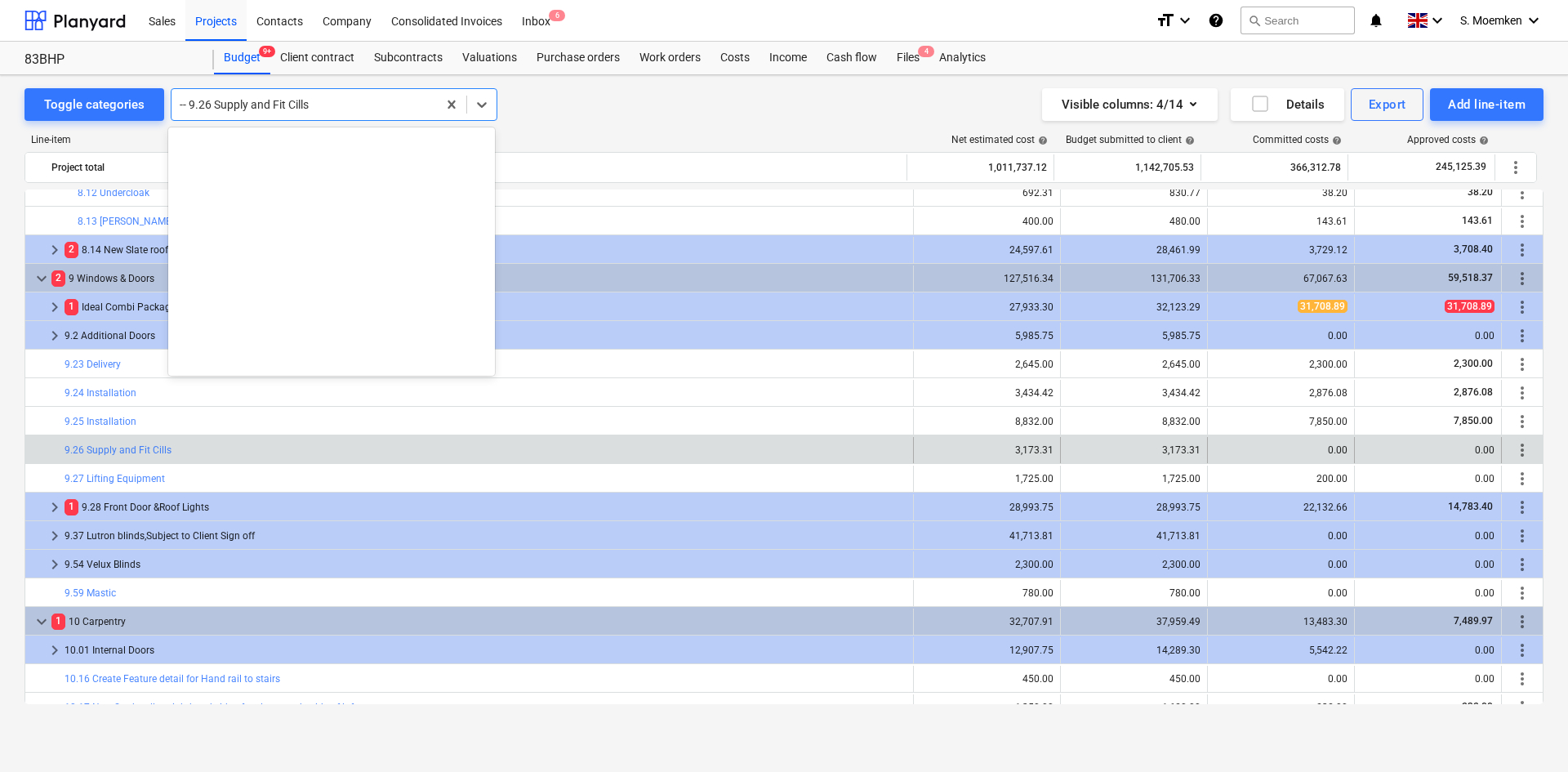
drag, startPoint x: 235, startPoint y: 118, endPoint x: 185, endPoint y: 124, distance: 50.4
click at [185, 124] on div "Toggle categories option -- 9.26 Supply and Fit Cills, selected. option -- 9.26…" at bounding box center [784, 406] width 1568 height 661
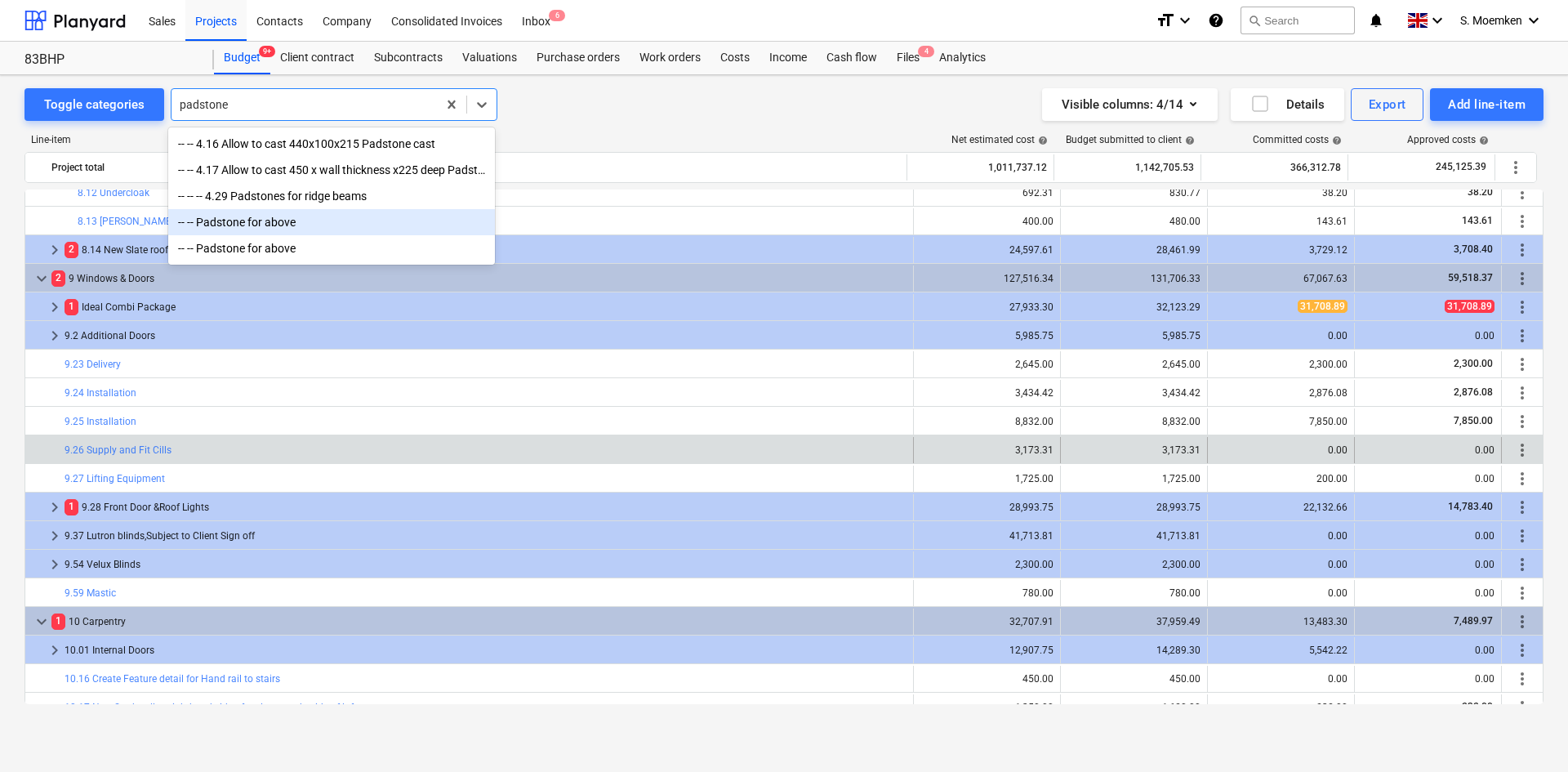
click at [280, 225] on div "-- -- Padstone for above" at bounding box center [331, 222] width 326 height 26
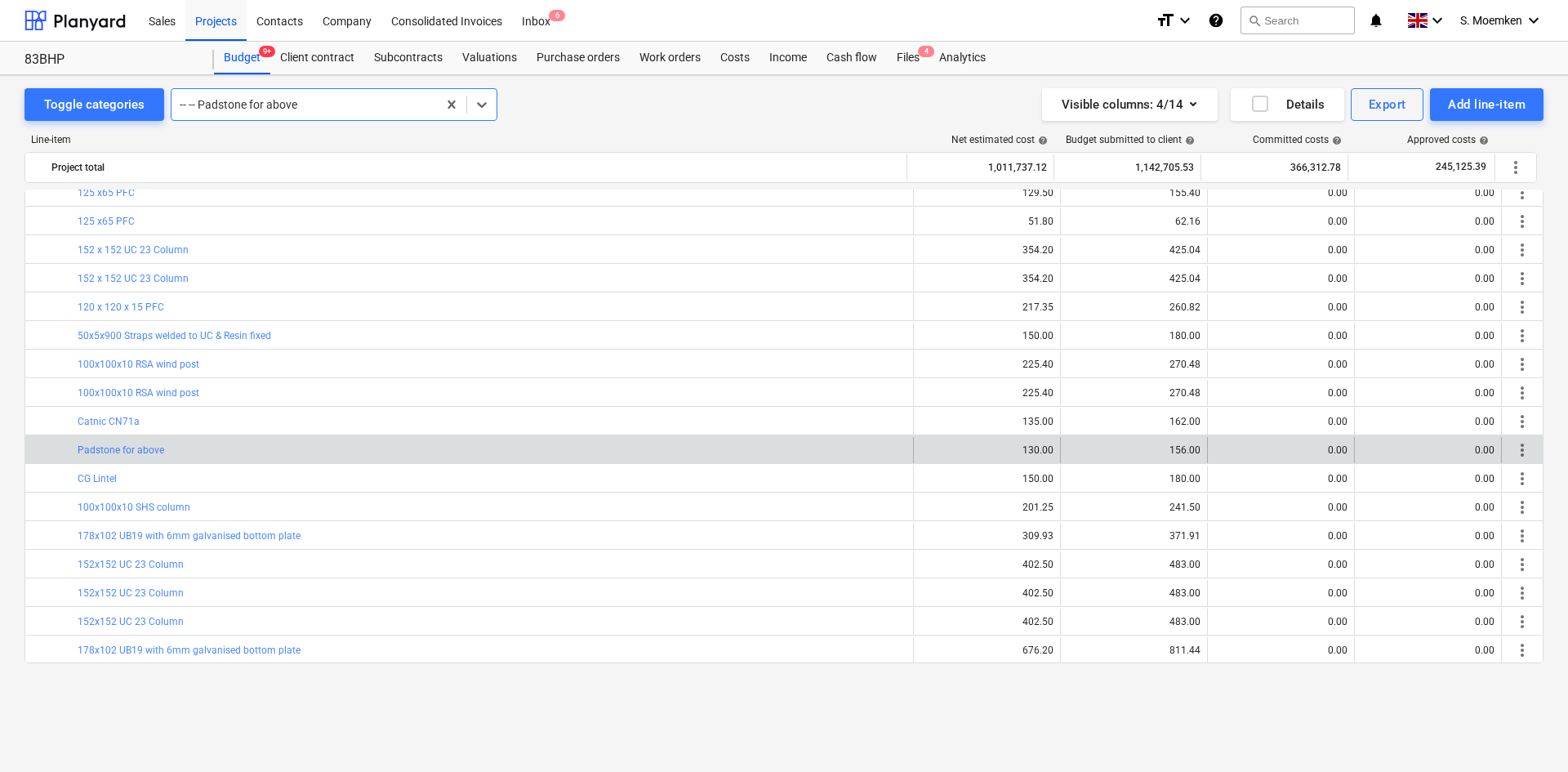
scroll to position [5732, 0]
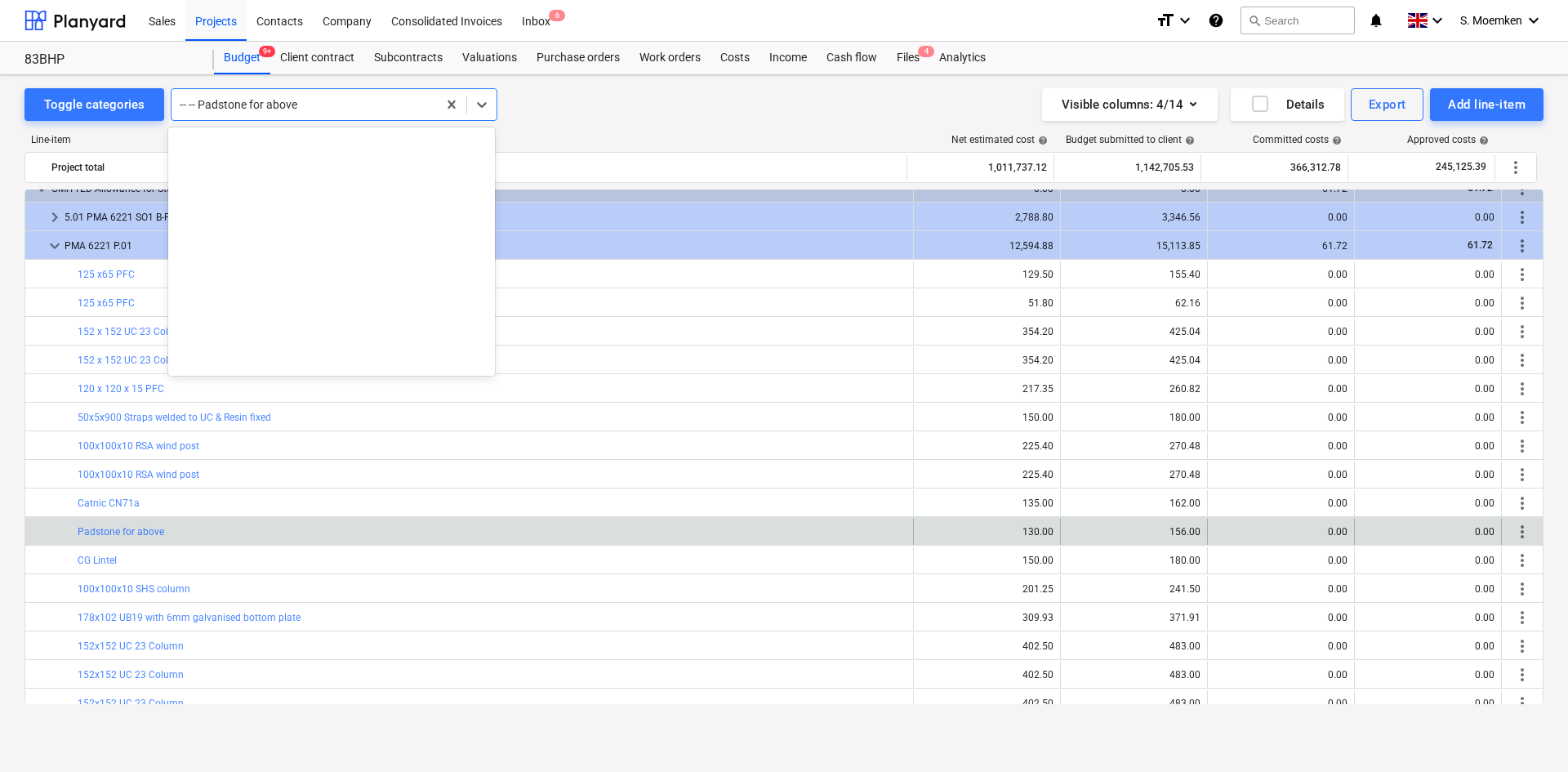
click at [319, 106] on div at bounding box center [304, 104] width 249 height 16
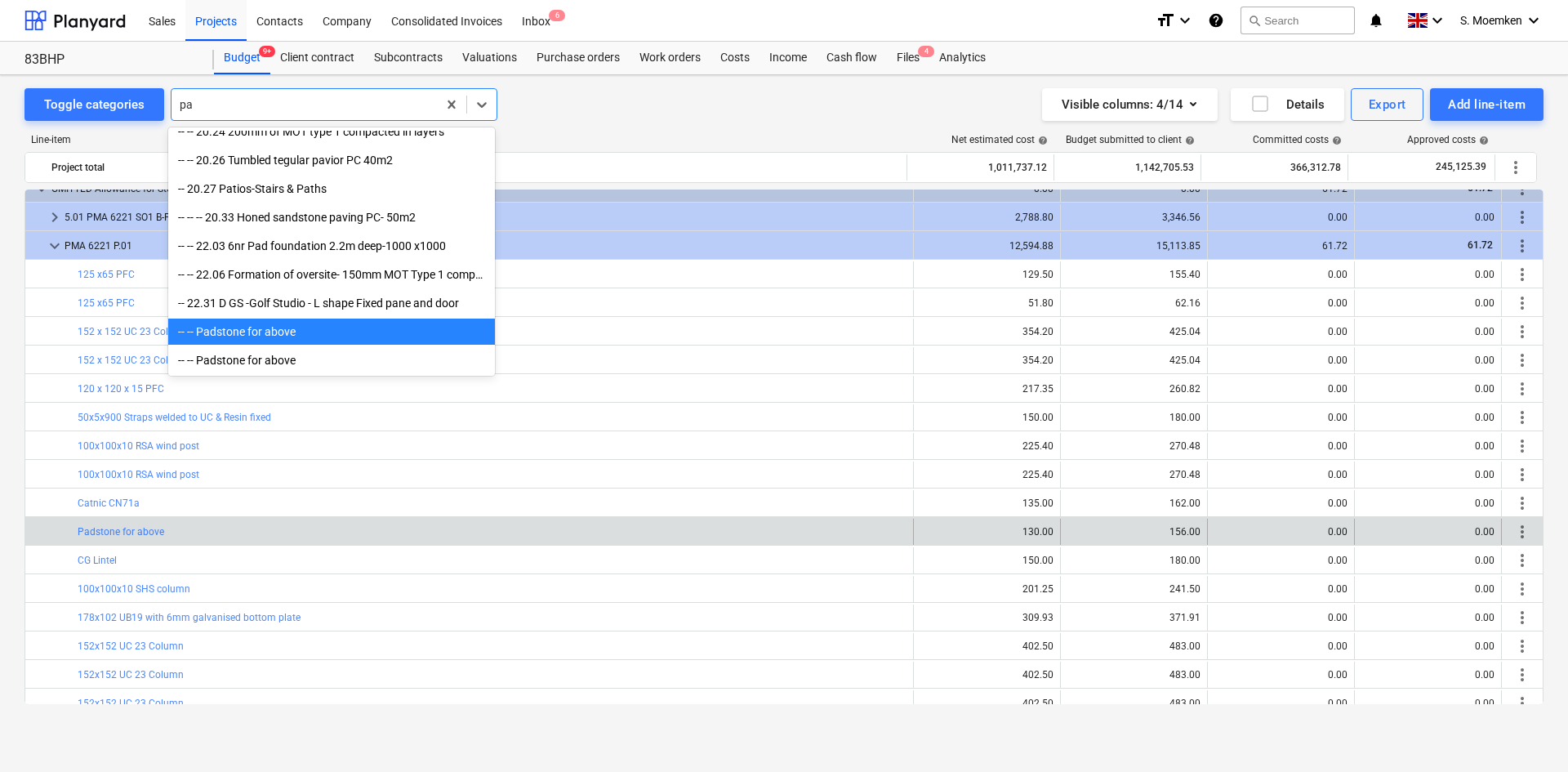
scroll to position [955, 0]
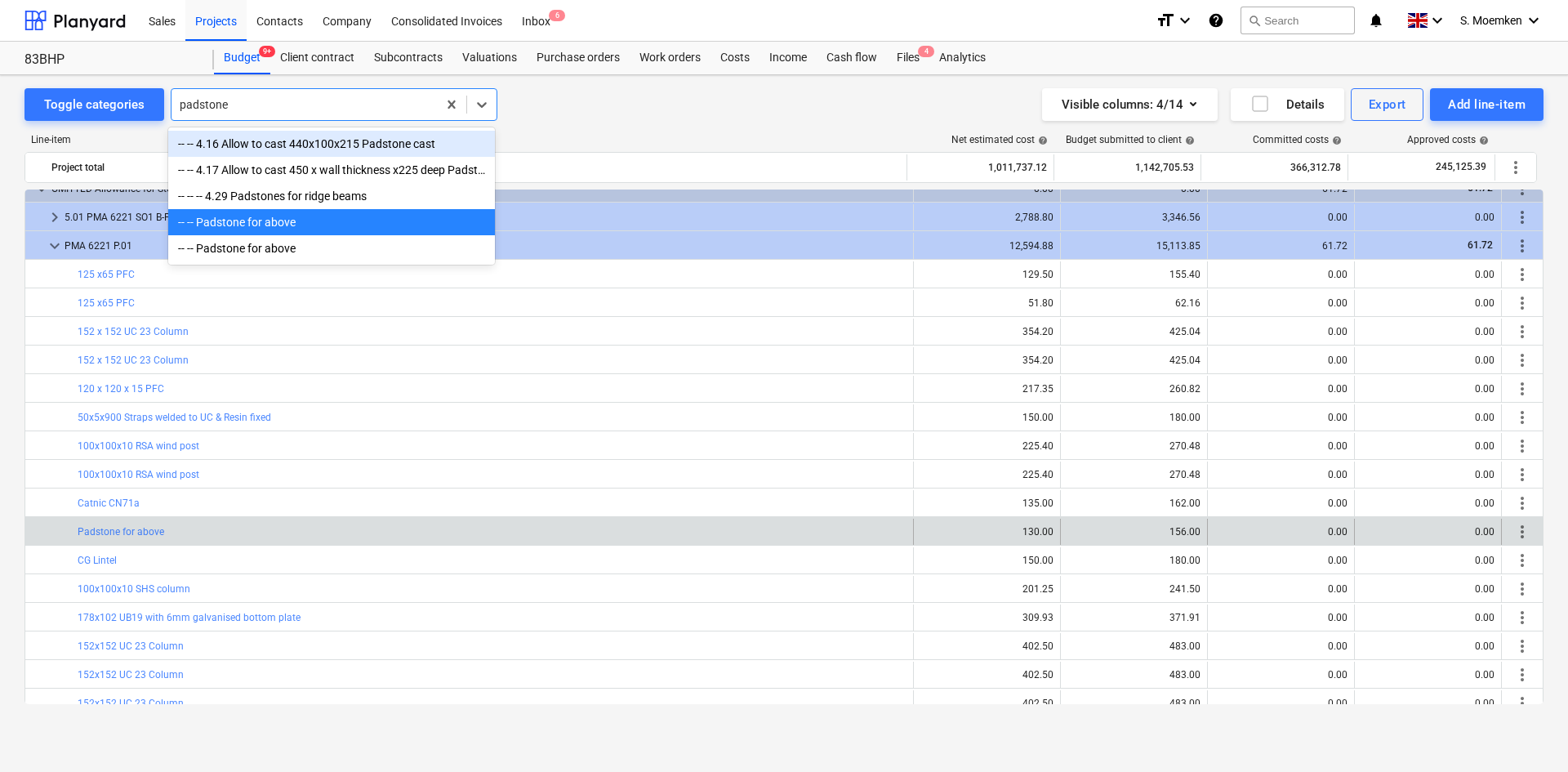
click at [329, 138] on div "-- -- 4.16 Allow to cast 440x100x215 Padstone cast" at bounding box center [331, 143] width 326 height 26
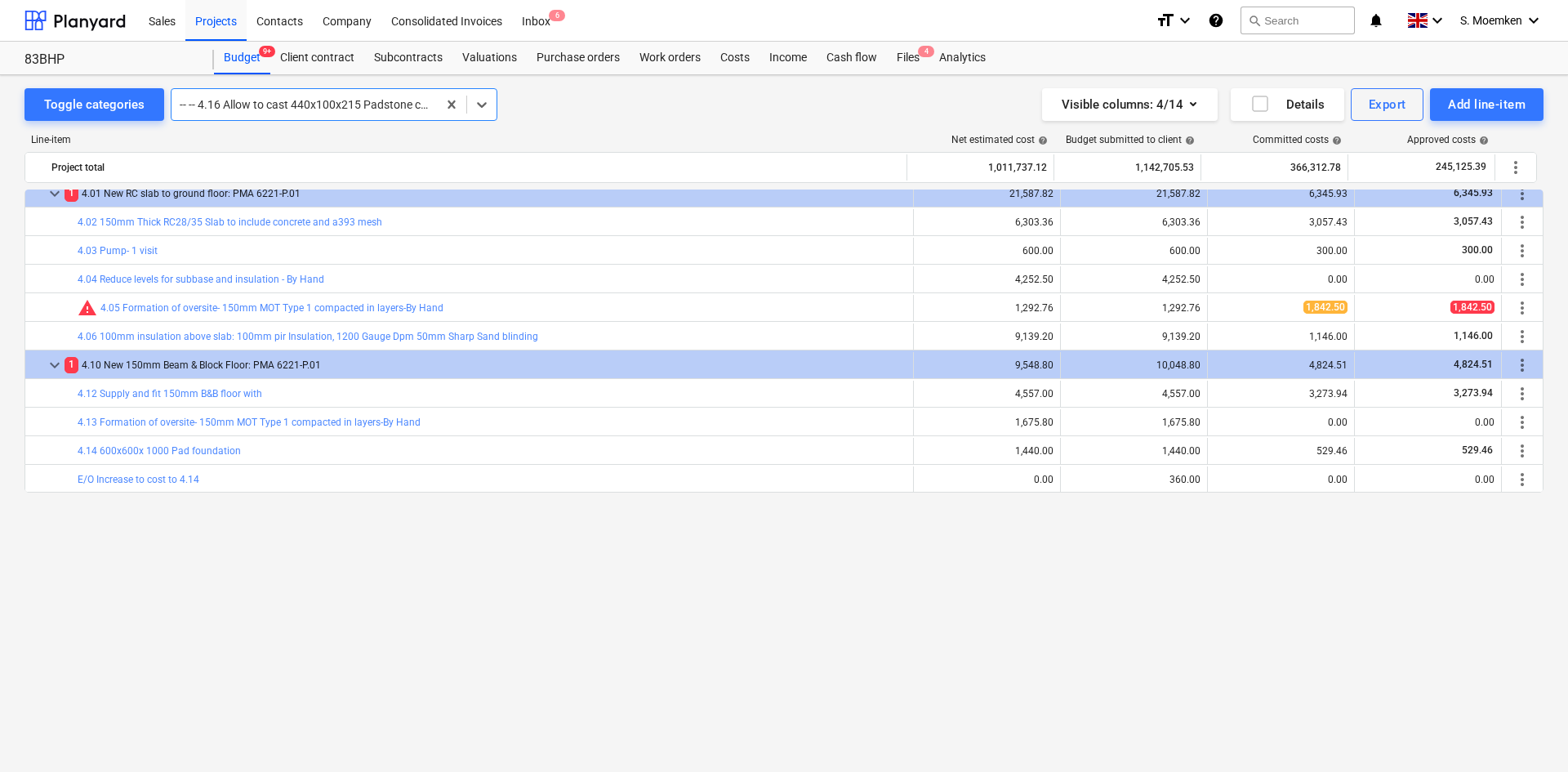
scroll to position [1572, 0]
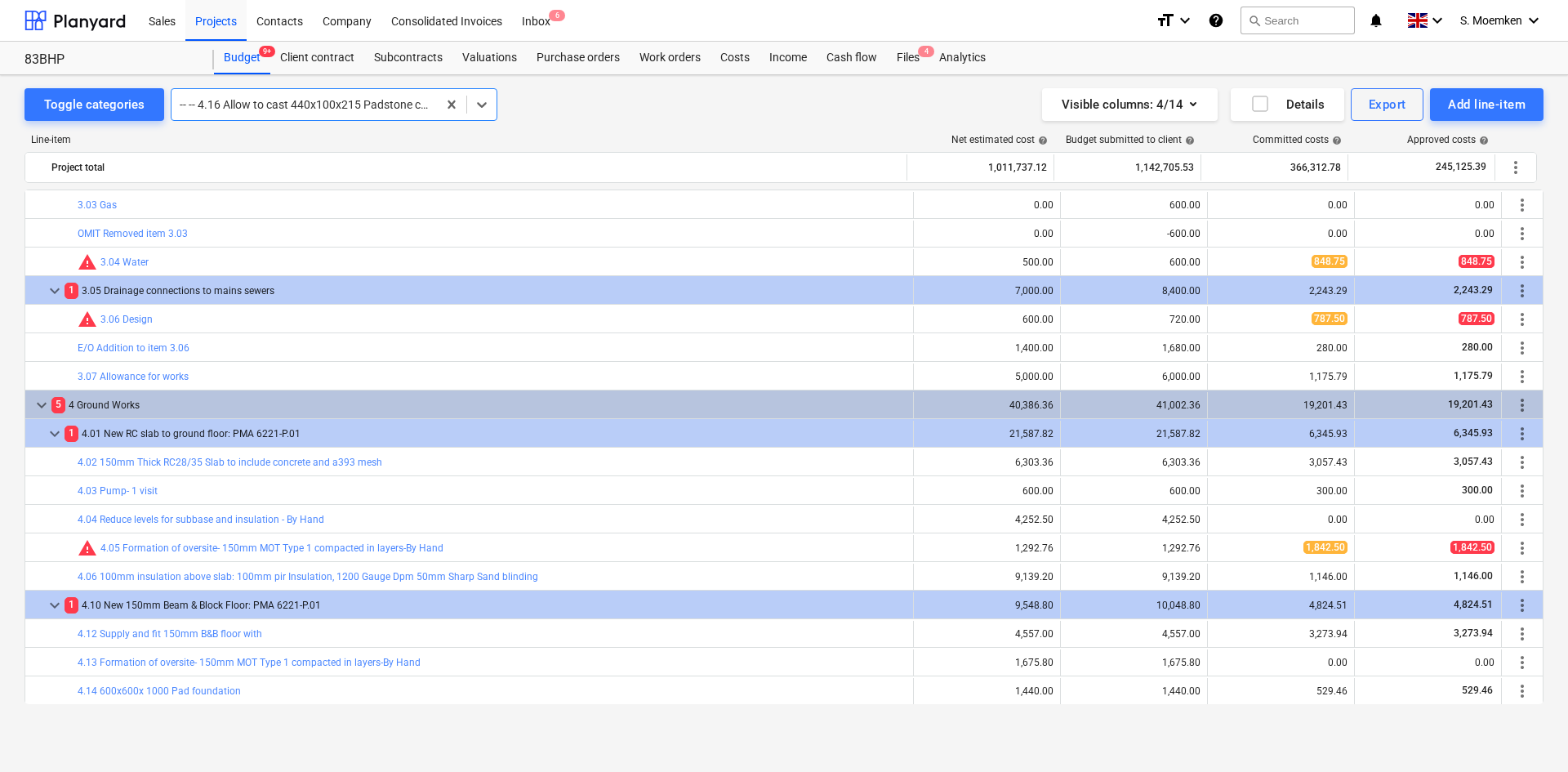
click at [262, 107] on div at bounding box center [304, 104] width 249 height 16
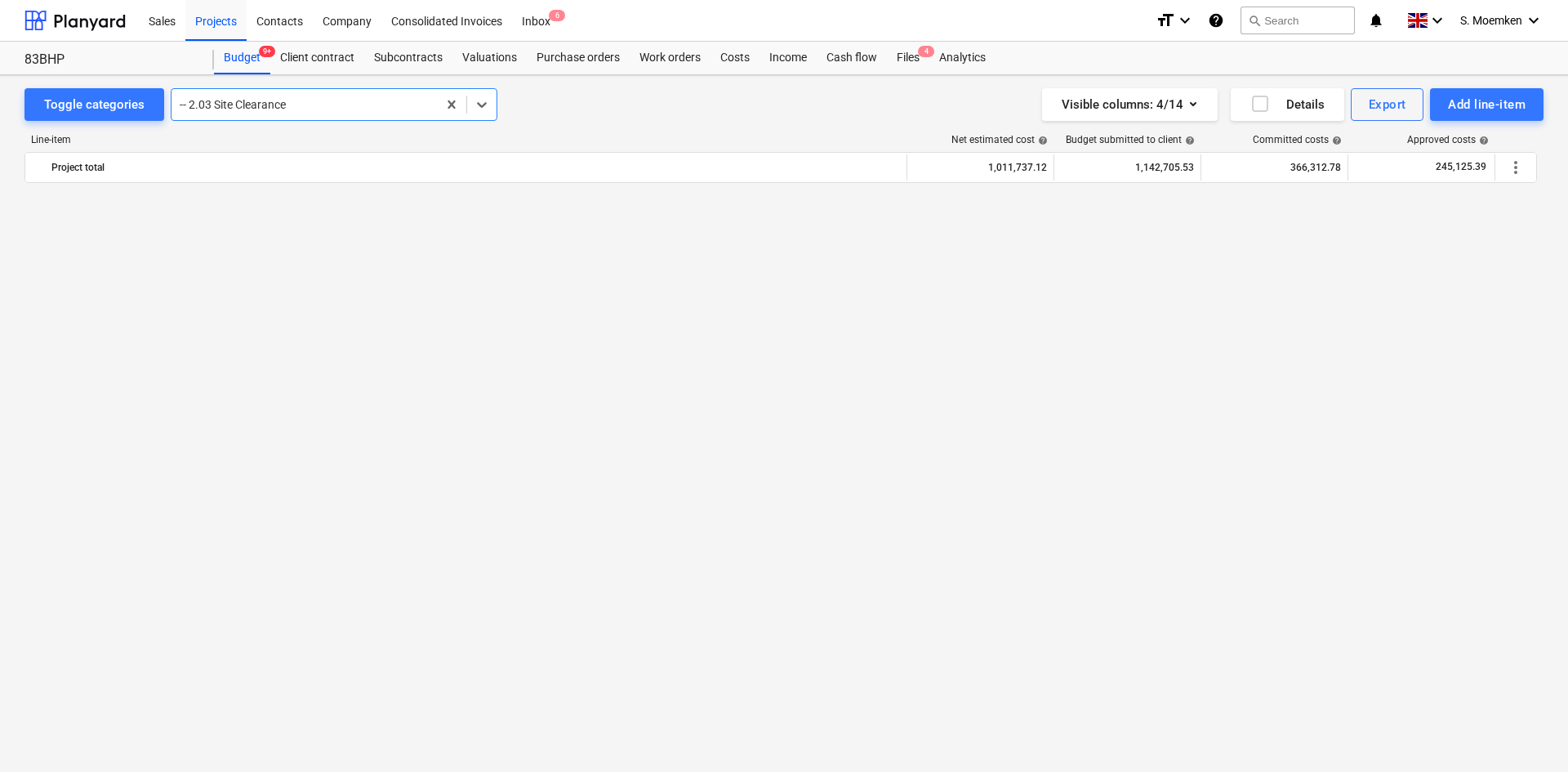
scroll to position [0, 0]
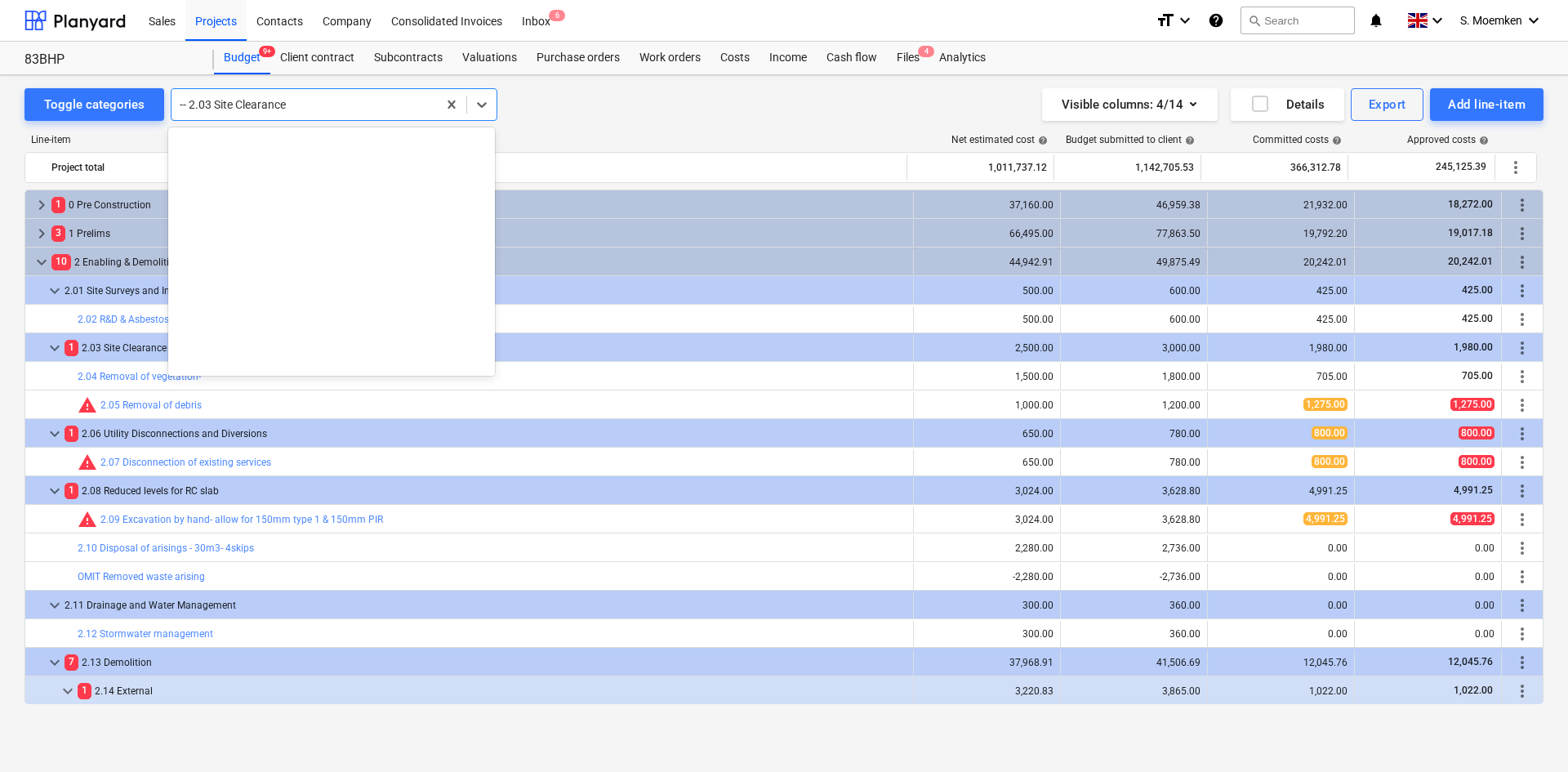
click at [285, 107] on div at bounding box center [304, 104] width 249 height 16
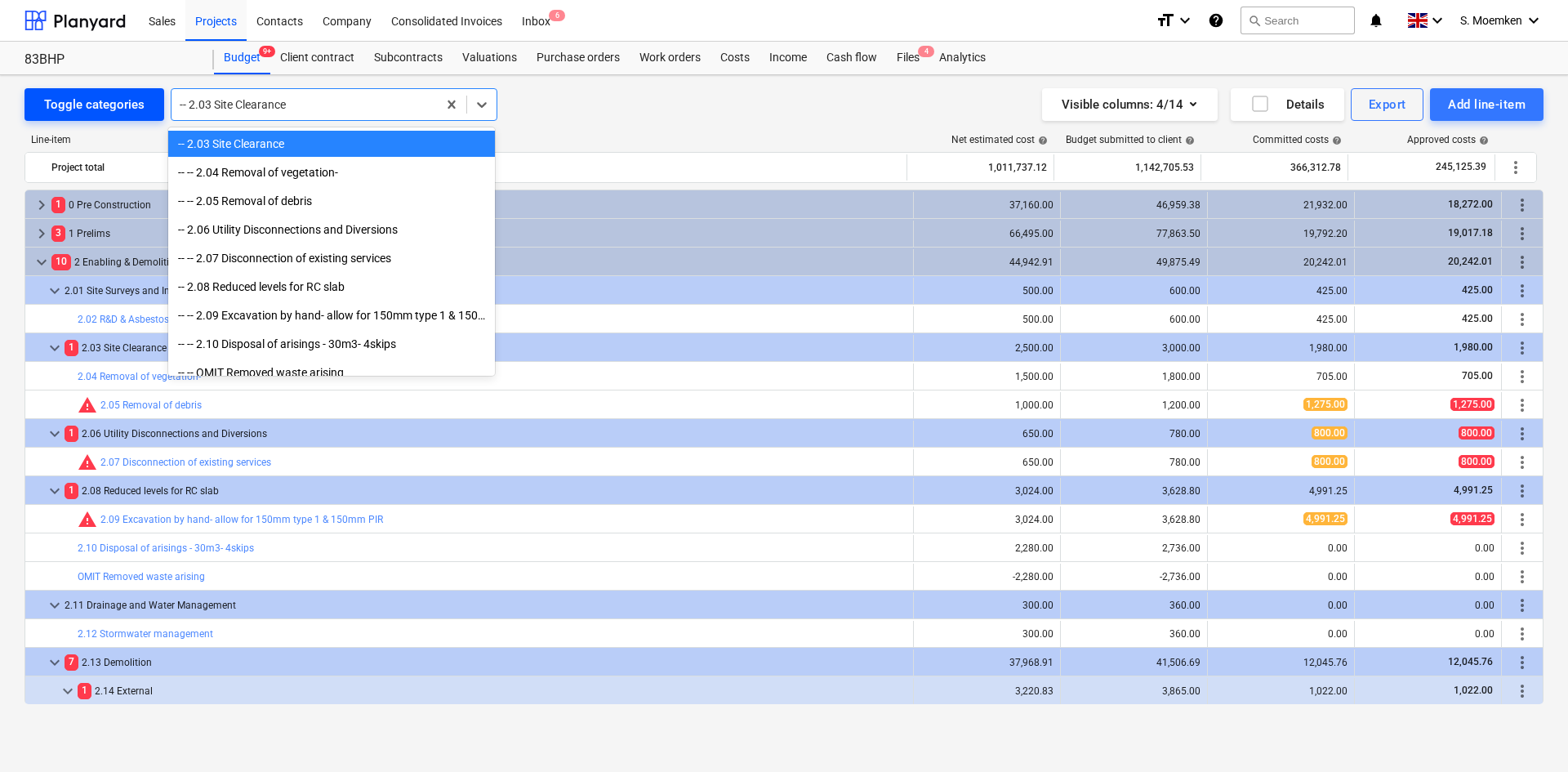
drag, startPoint x: 306, startPoint y: 100, endPoint x: 156, endPoint y: 105, distance: 150.1
click at [156, 105] on div "Toggle categories option -- 2.03 Site Clearance selected, 64 of 750. 750 result…" at bounding box center [261, 104] width 473 height 32
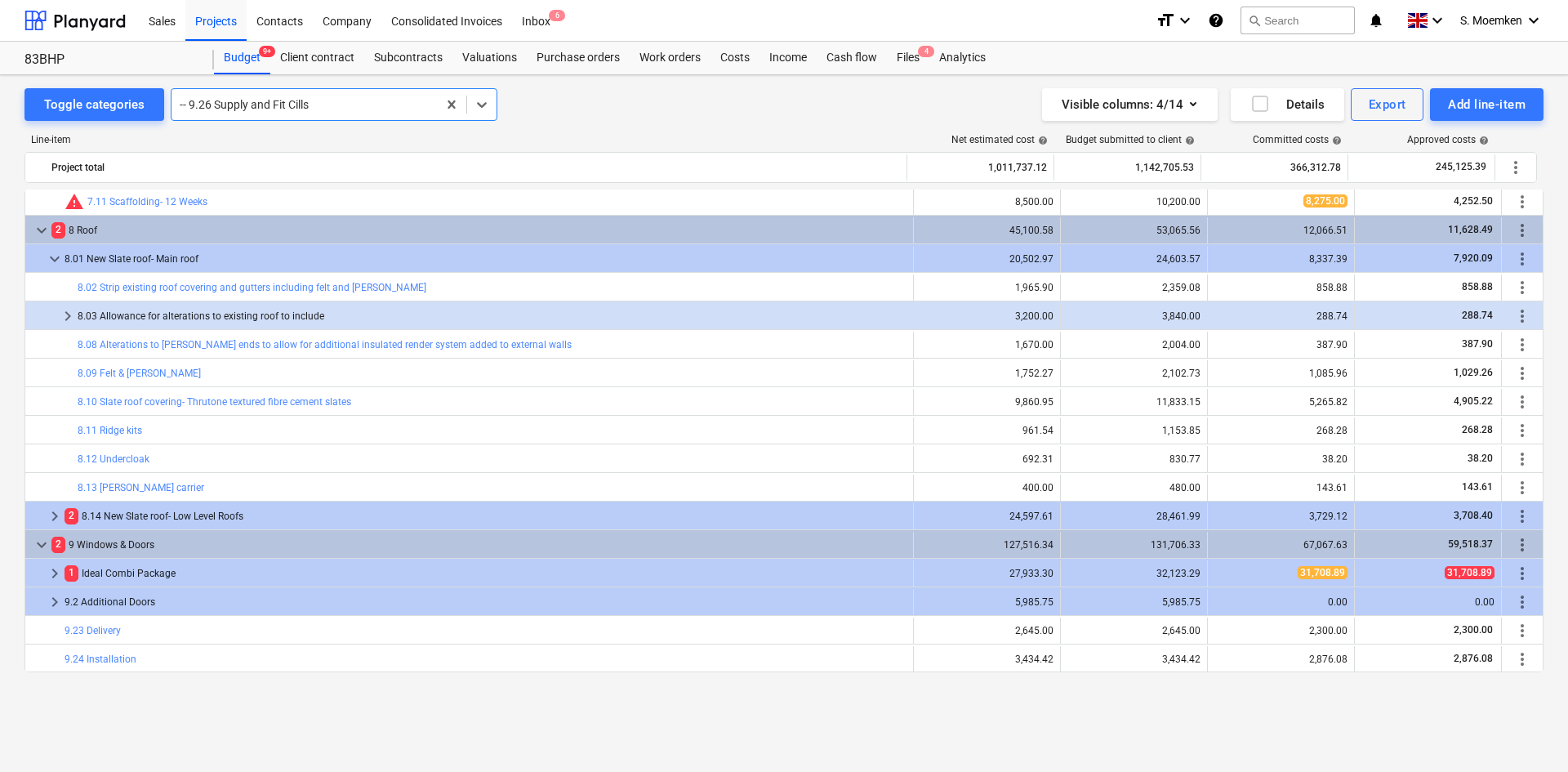
scroll to position [3172, 0]
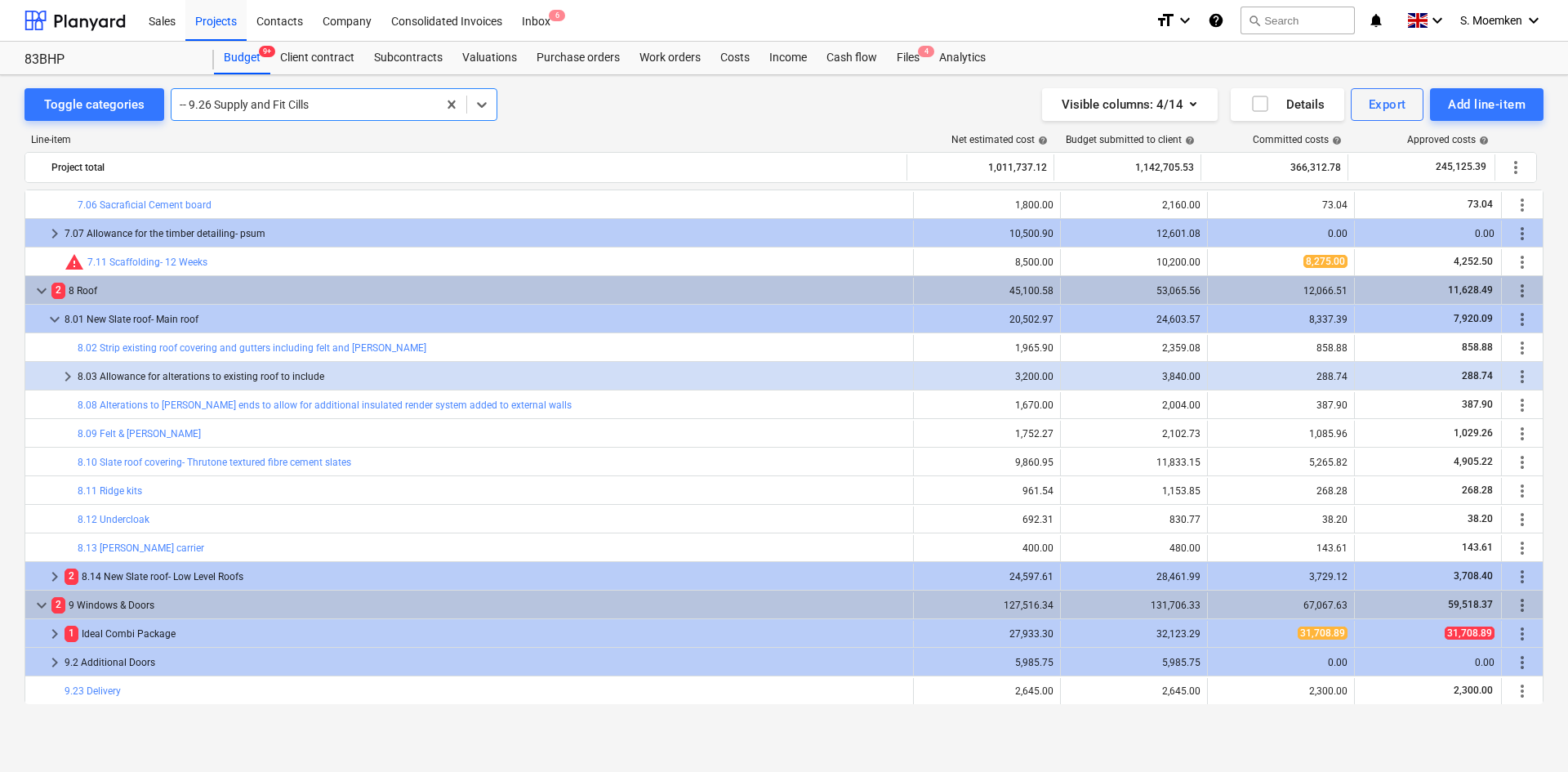
click at [326, 107] on div at bounding box center [304, 104] width 249 height 16
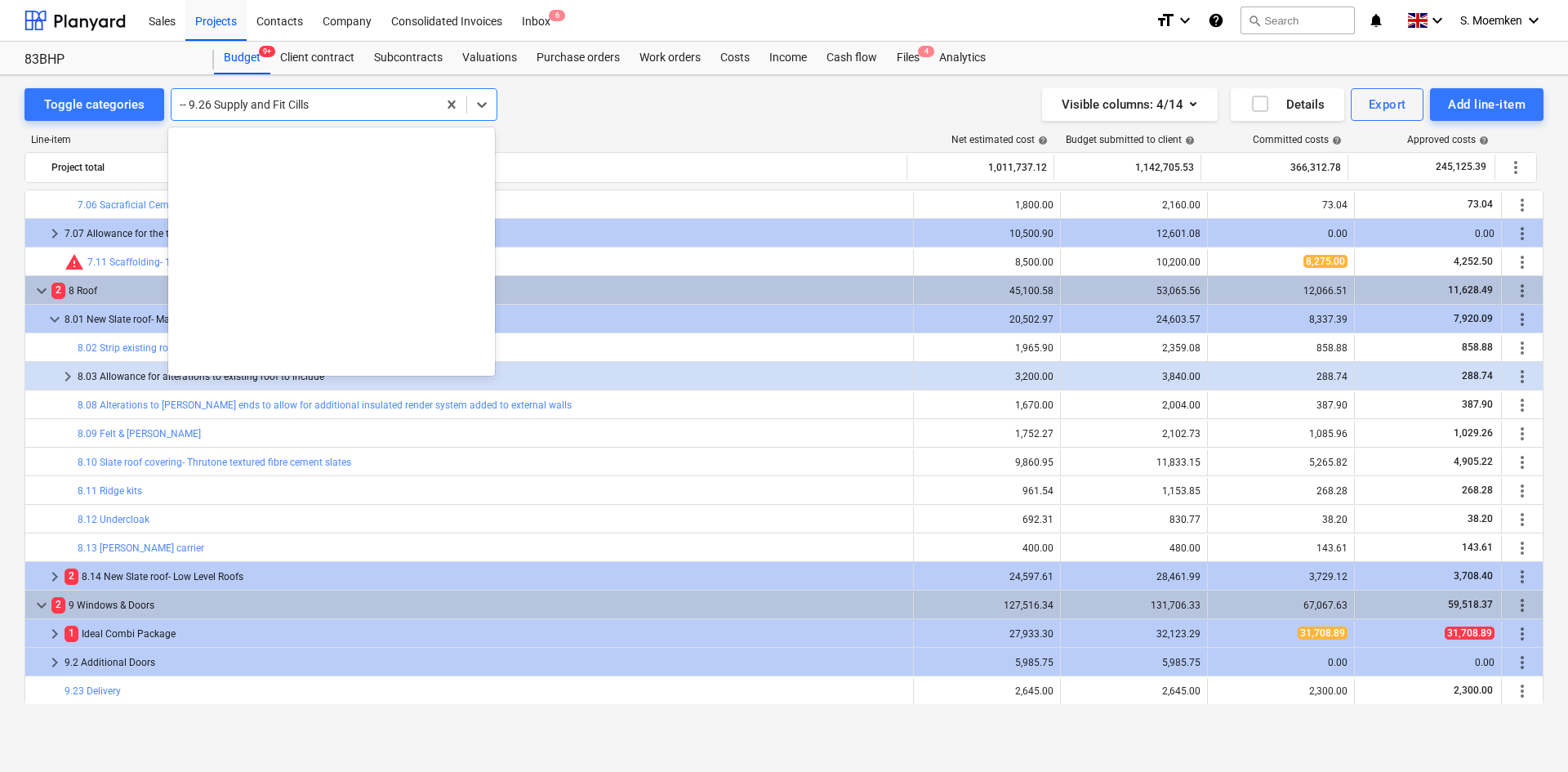
scroll to position [6487, 0]
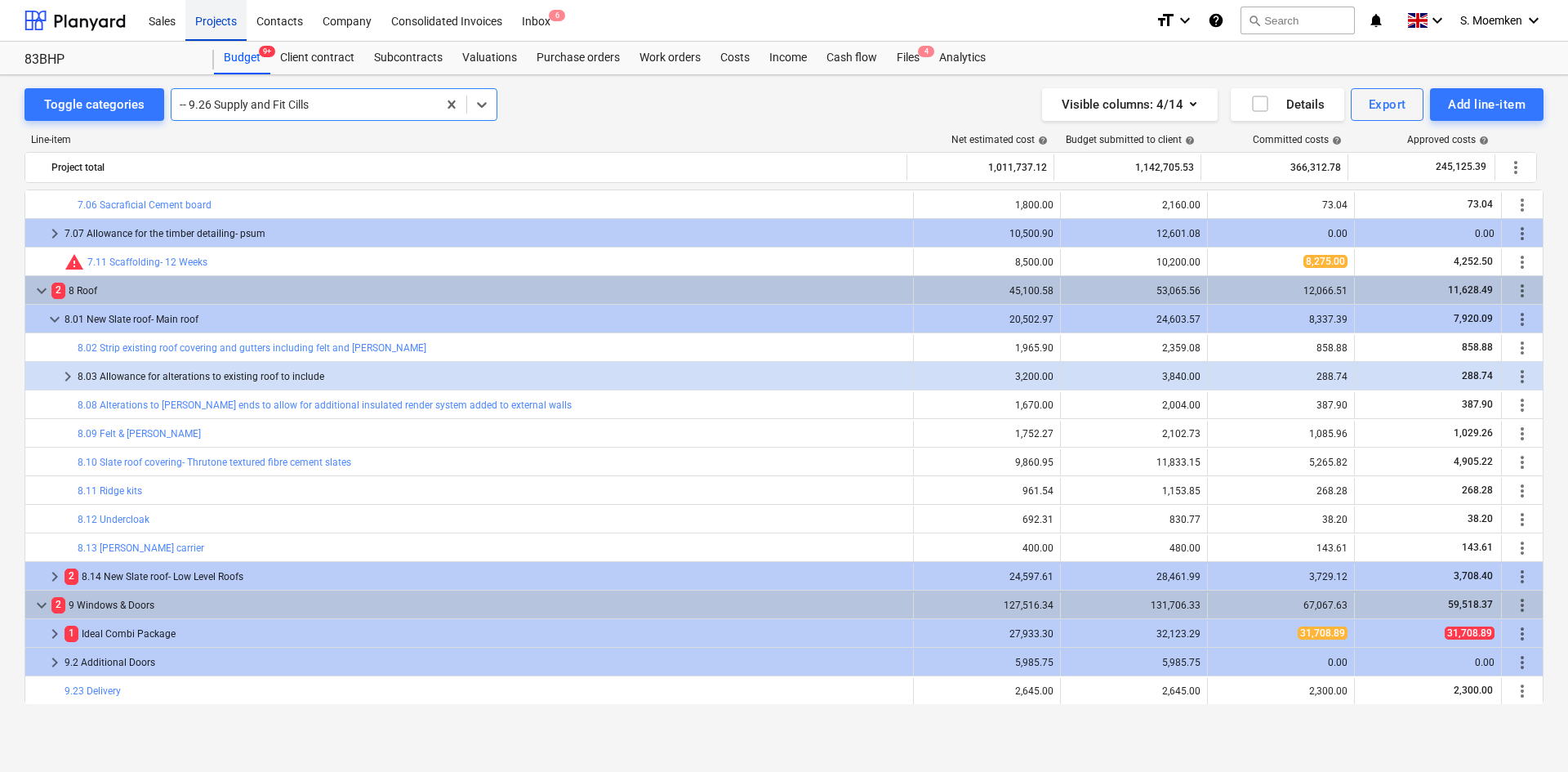
click at [216, 23] on div "Projects" at bounding box center [216, 20] width 61 height 42
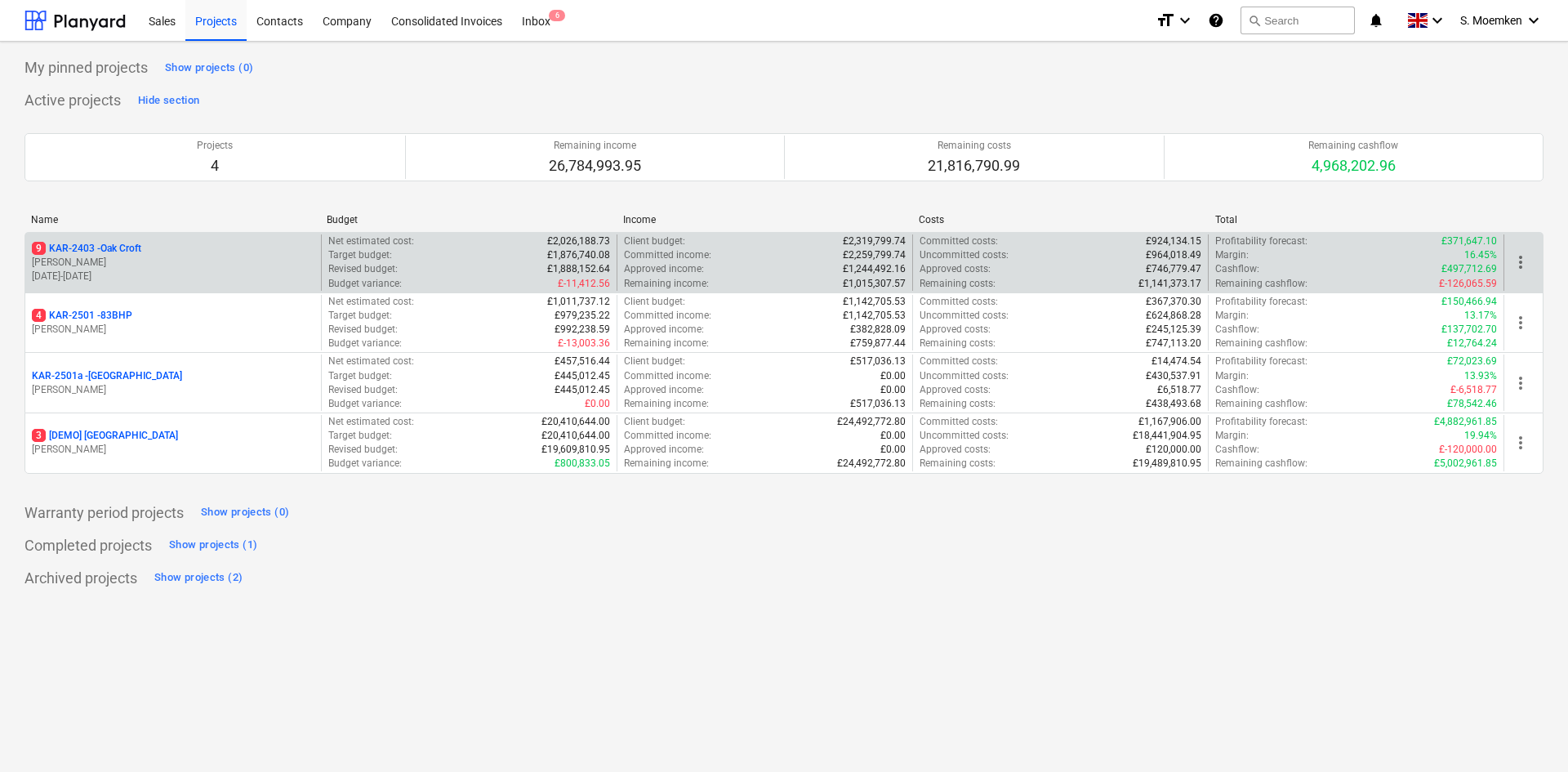
click at [162, 259] on p "[PERSON_NAME]" at bounding box center [173, 262] width 283 height 14
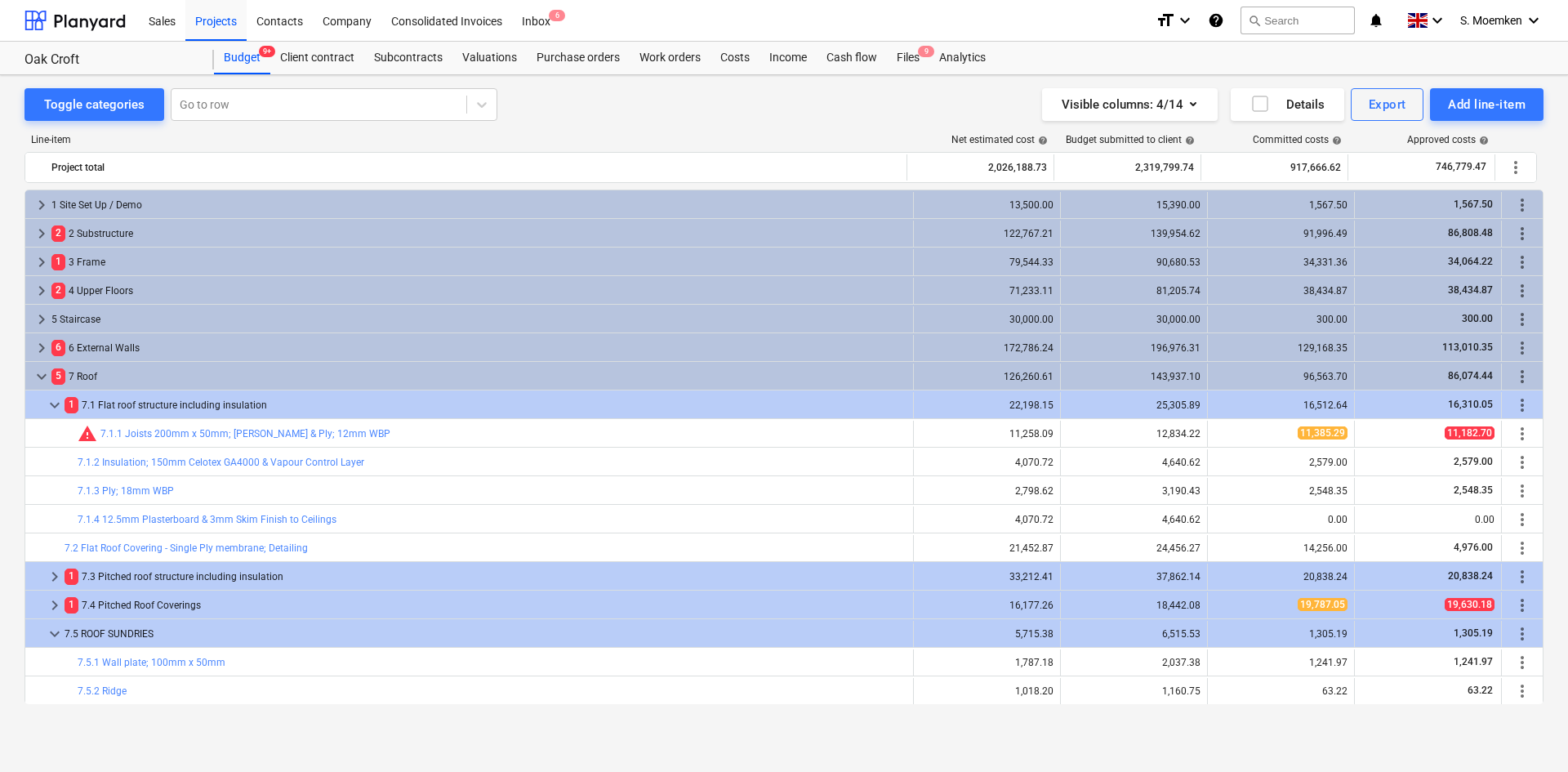
scroll to position [82, 0]
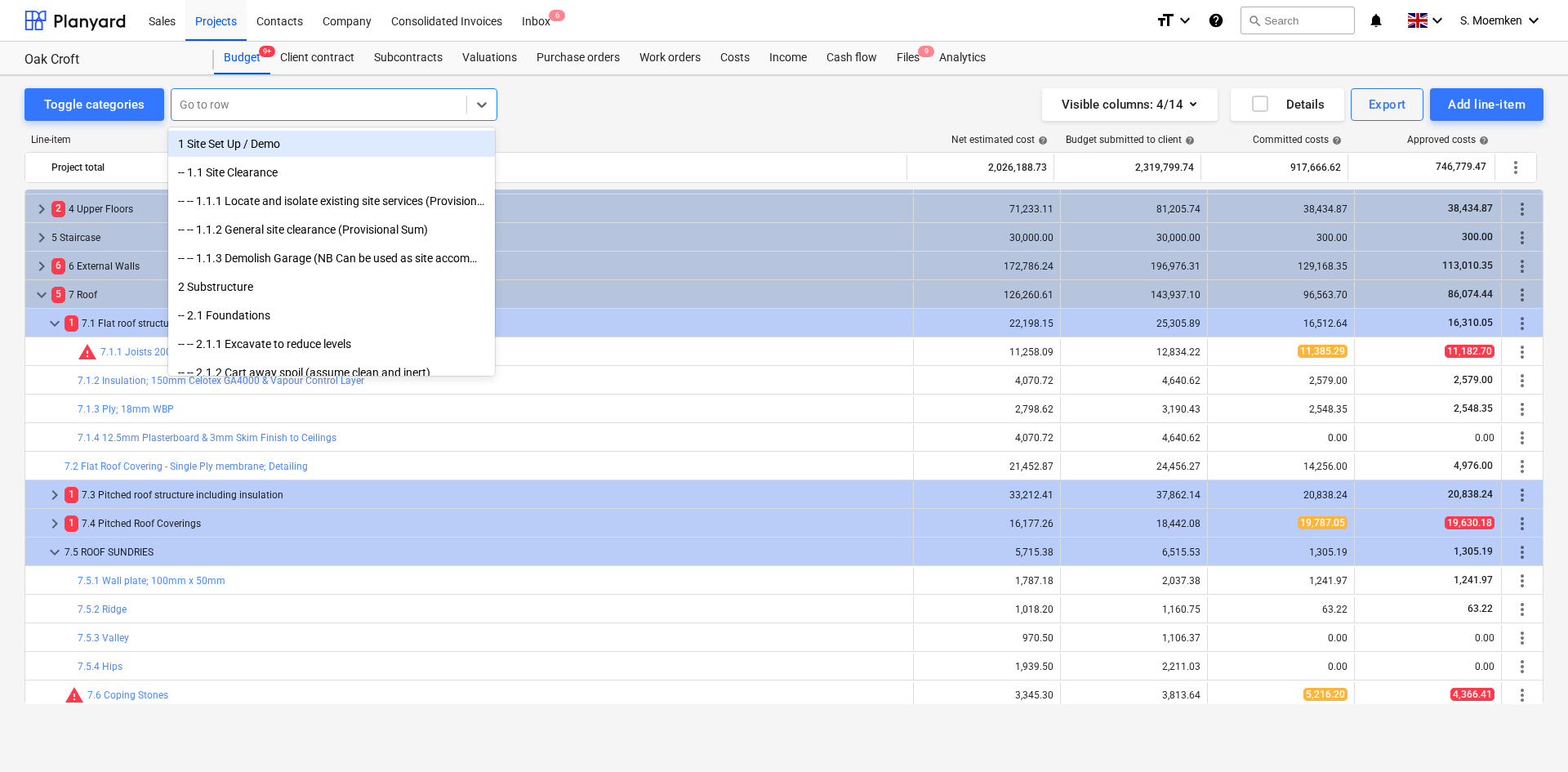
click at [229, 99] on div at bounding box center [319, 104] width 279 height 16
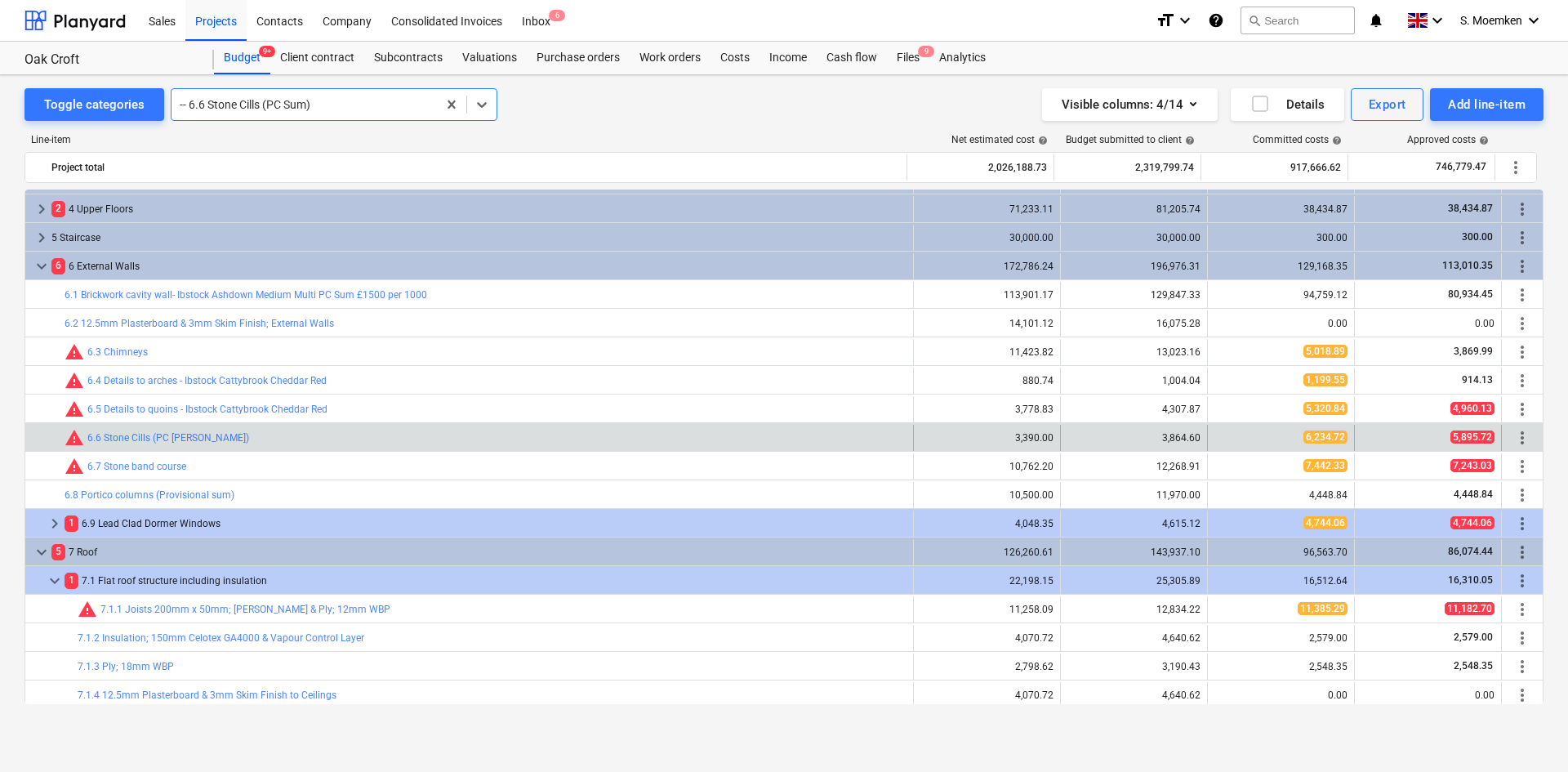
scroll to position [314, 0]
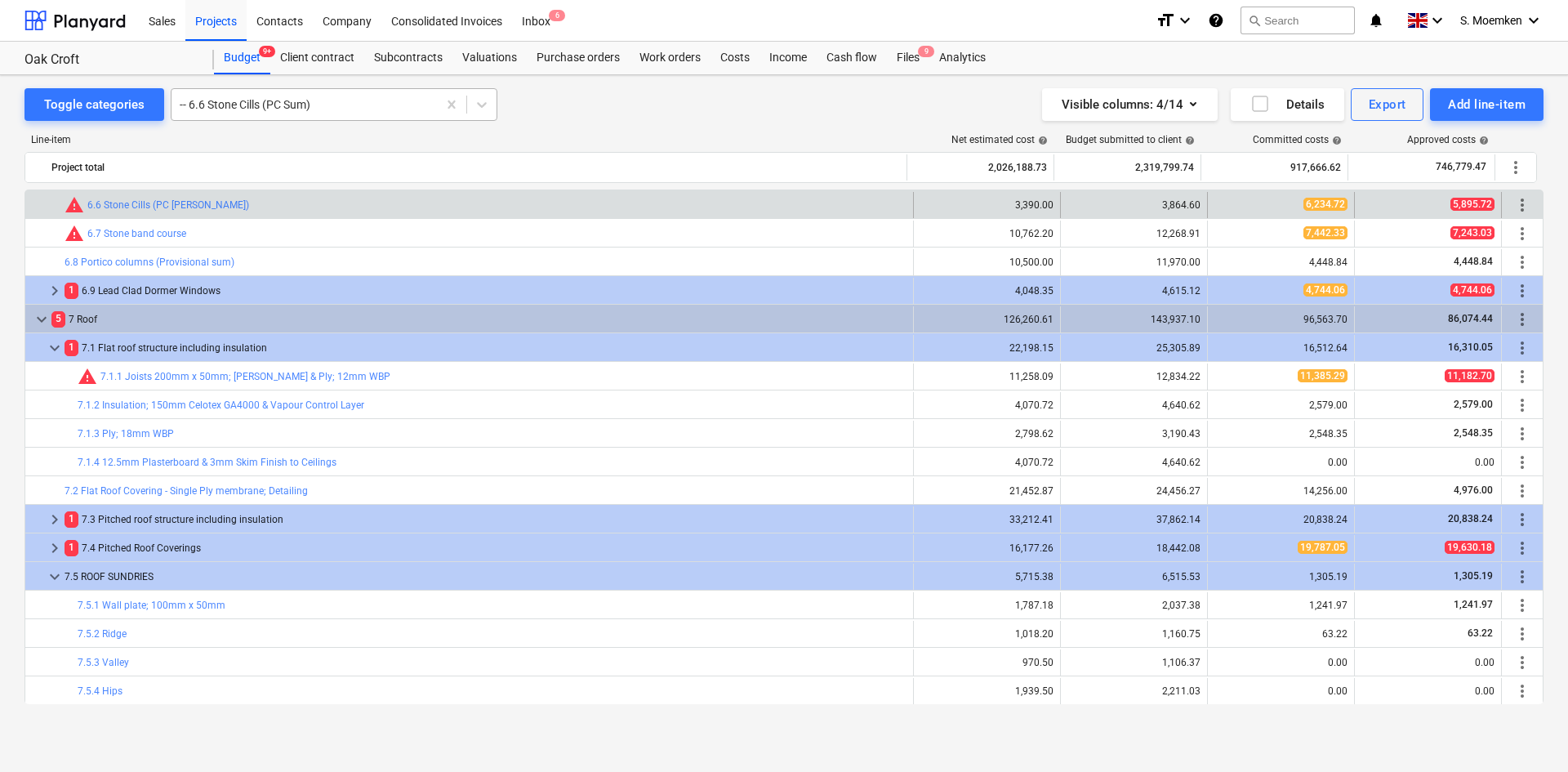
click at [315, 101] on div at bounding box center [304, 104] width 249 height 16
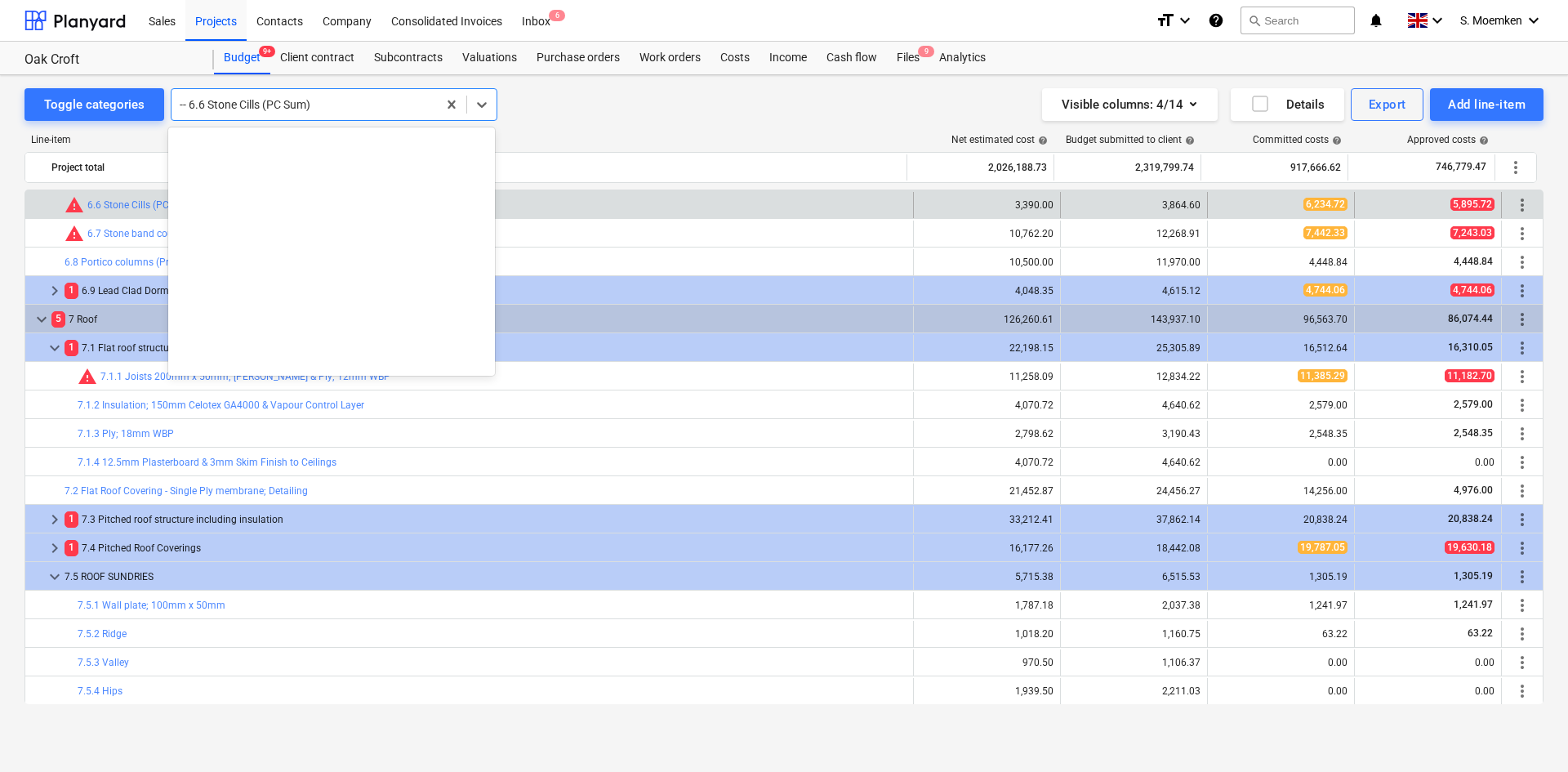
scroll to position [1944, 0]
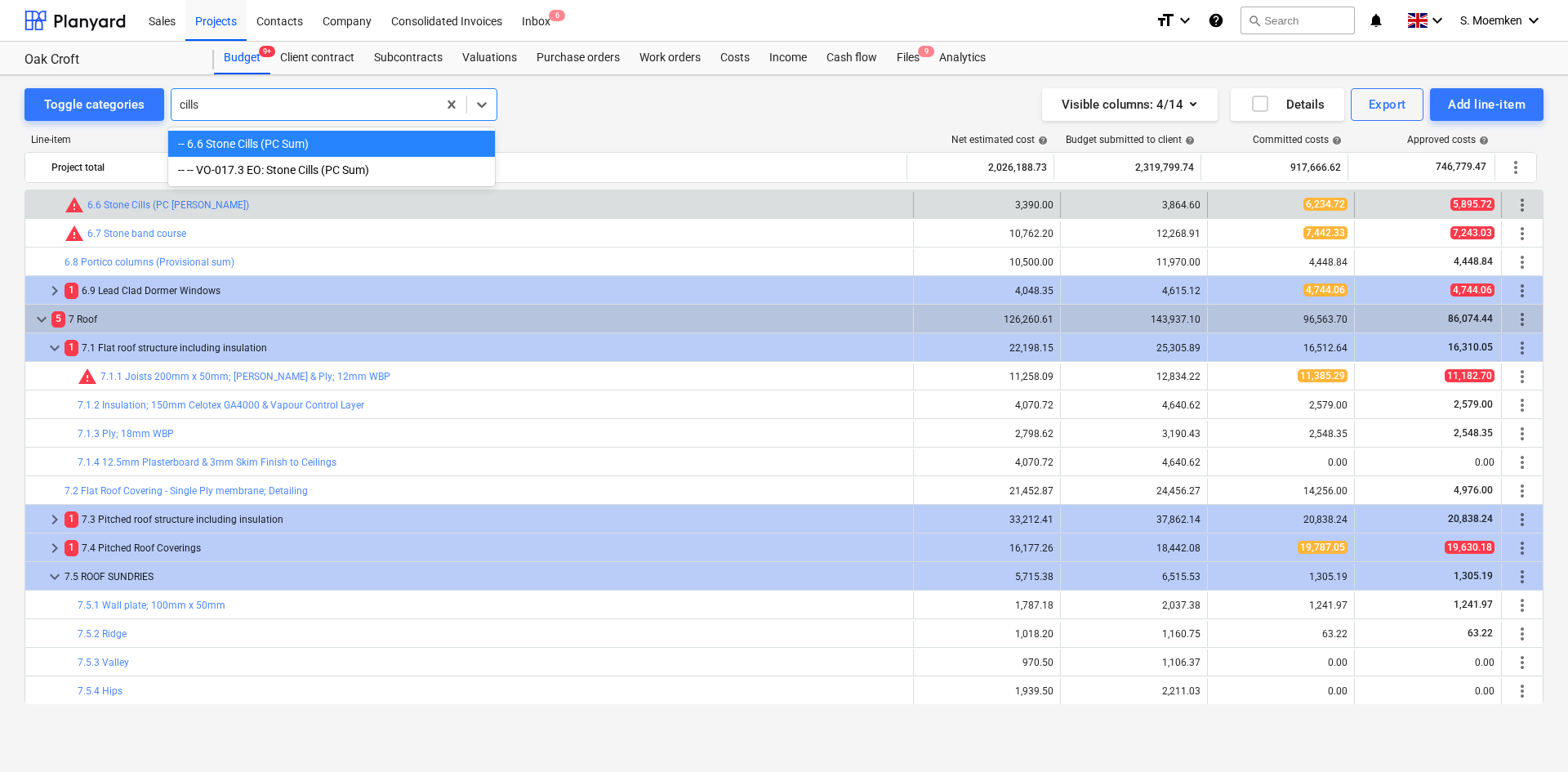
click at [302, 147] on div "-- 6.6 Stone Cills (PC Sum)" at bounding box center [331, 143] width 326 height 26
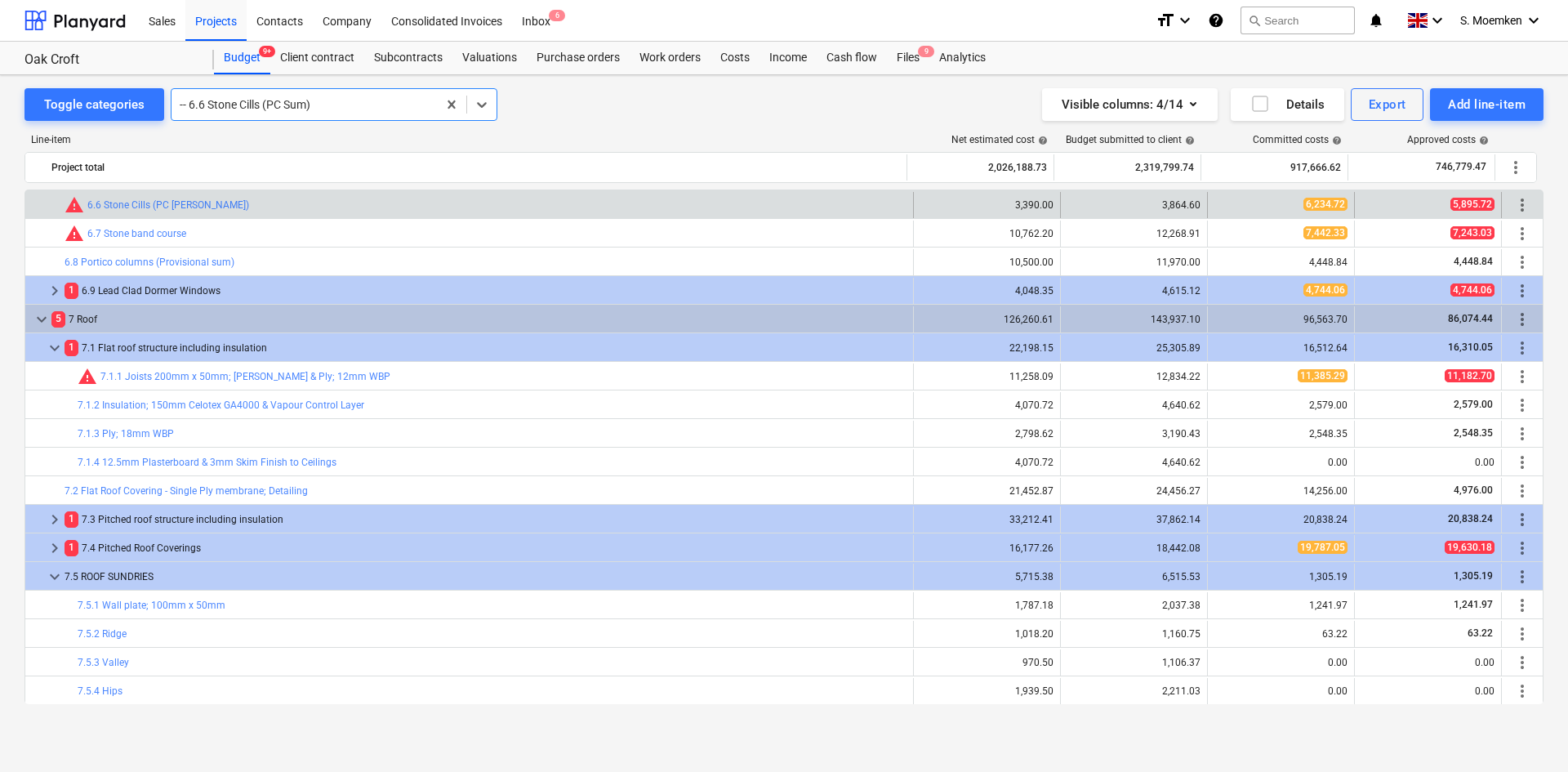
click at [336, 100] on div at bounding box center [304, 104] width 249 height 16
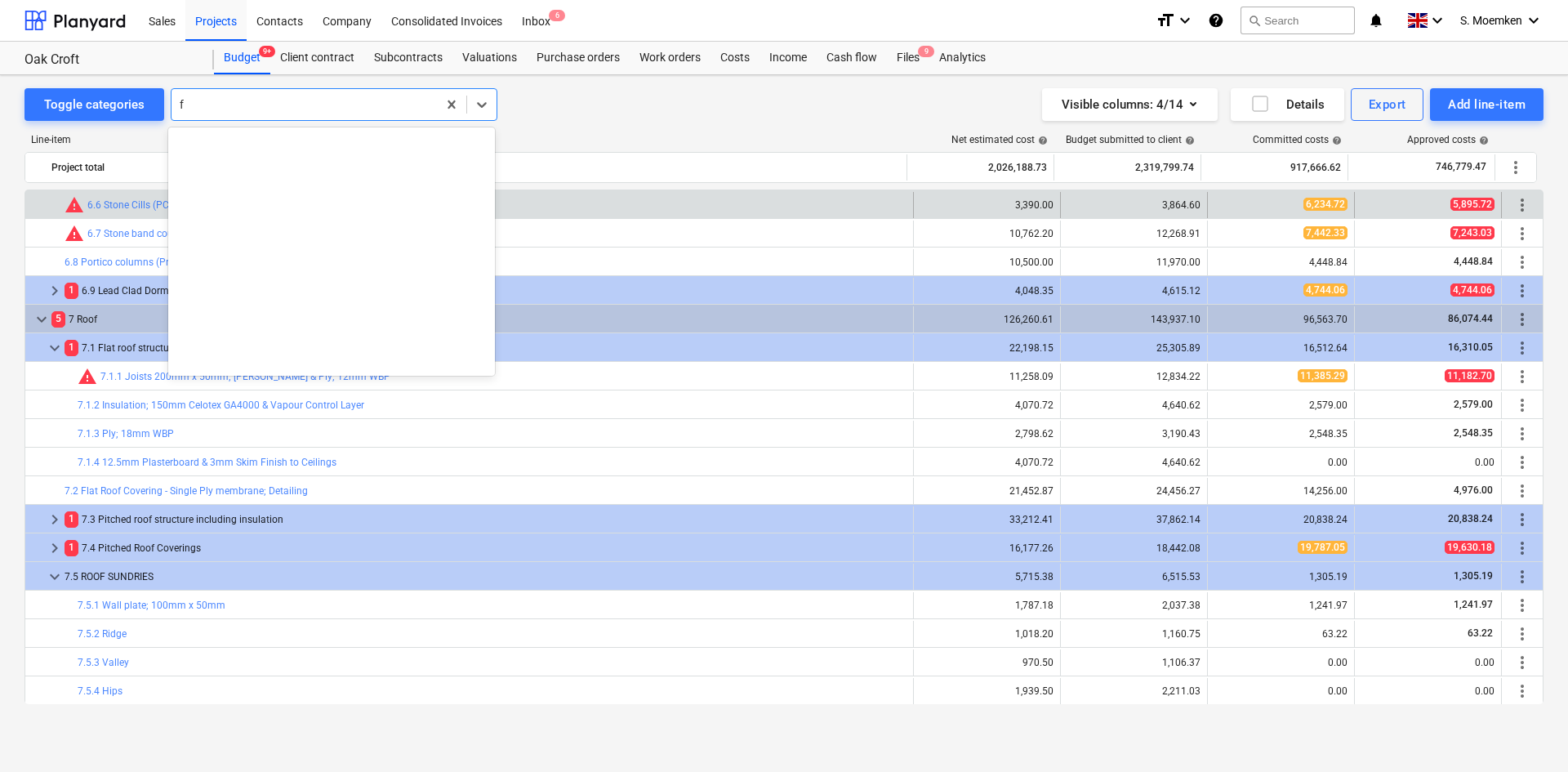
scroll to position [1242, 0]
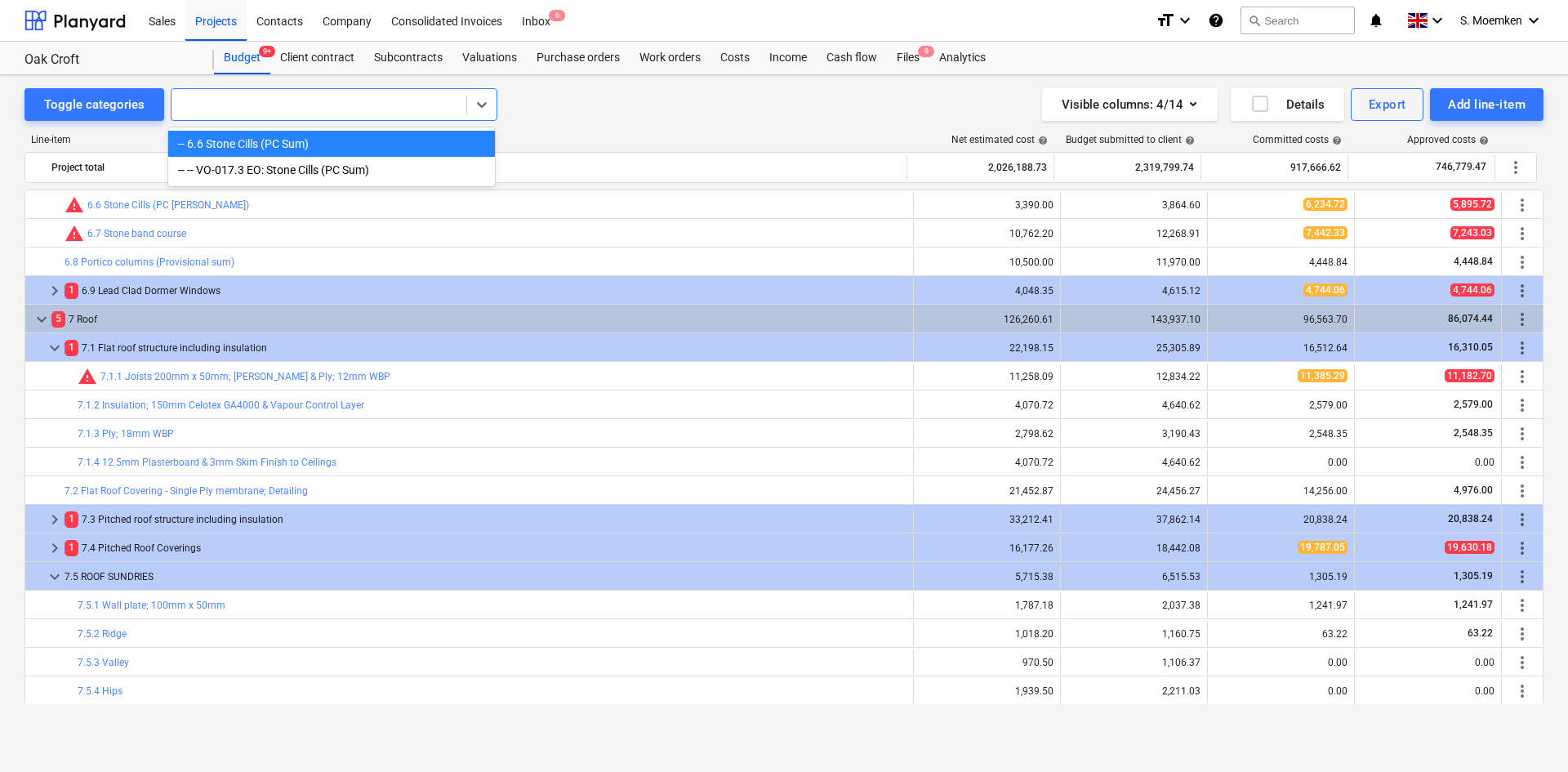
click at [390, 107] on div at bounding box center [319, 104] width 279 height 16
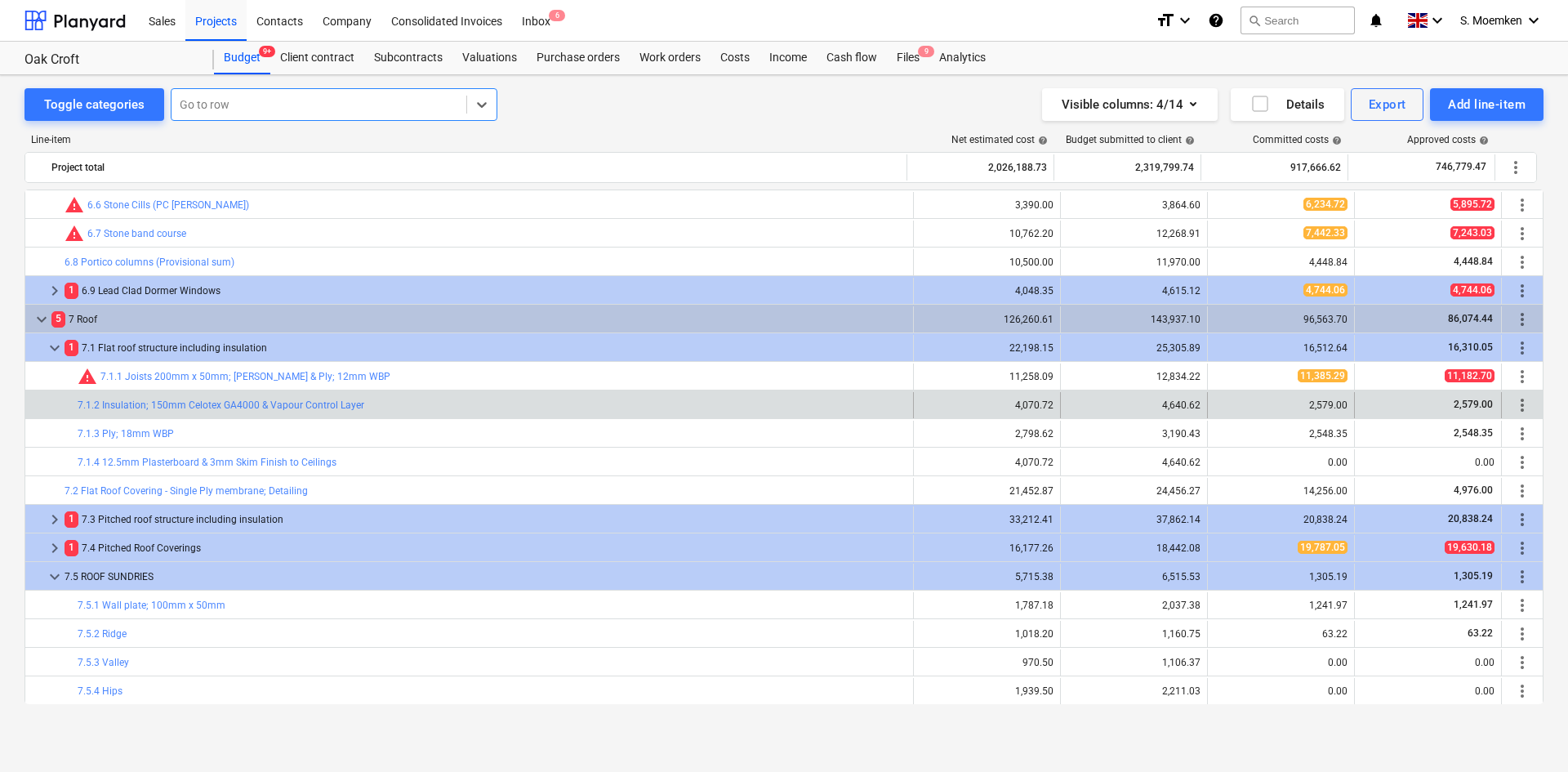
click at [601, 413] on div "bar_chart 7.1.2 Insulation; 150mm Celotex GA4000 & Vapour Control Layer" at bounding box center [492, 405] width 829 height 26
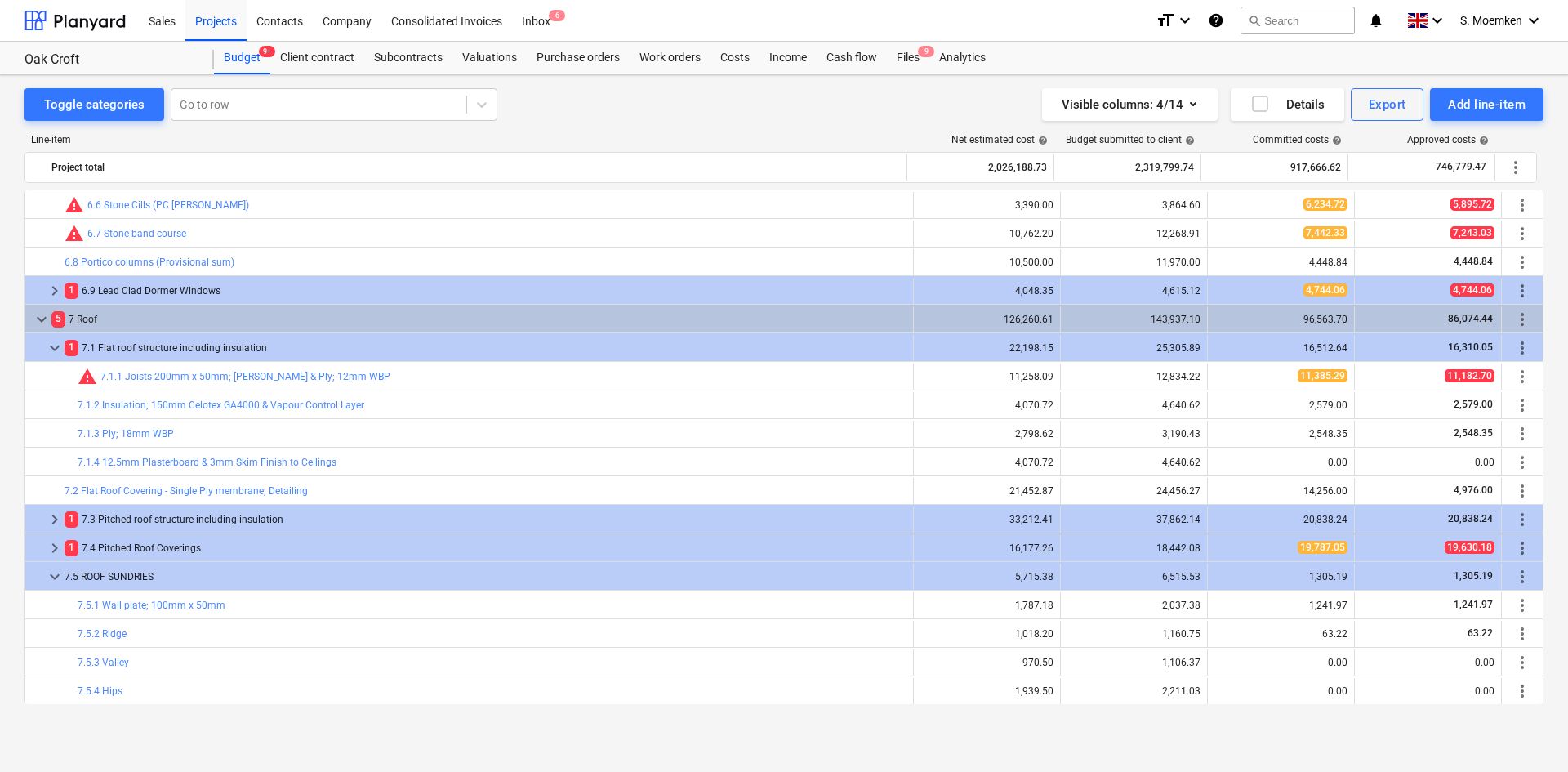
drag, startPoint x: 235, startPoint y: 54, endPoint x: 233, endPoint y: 41, distance: 13.2
click at [235, 54] on div "Budget 9+" at bounding box center [242, 58] width 56 height 32
click at [225, 24] on div "Projects" at bounding box center [216, 20] width 61 height 42
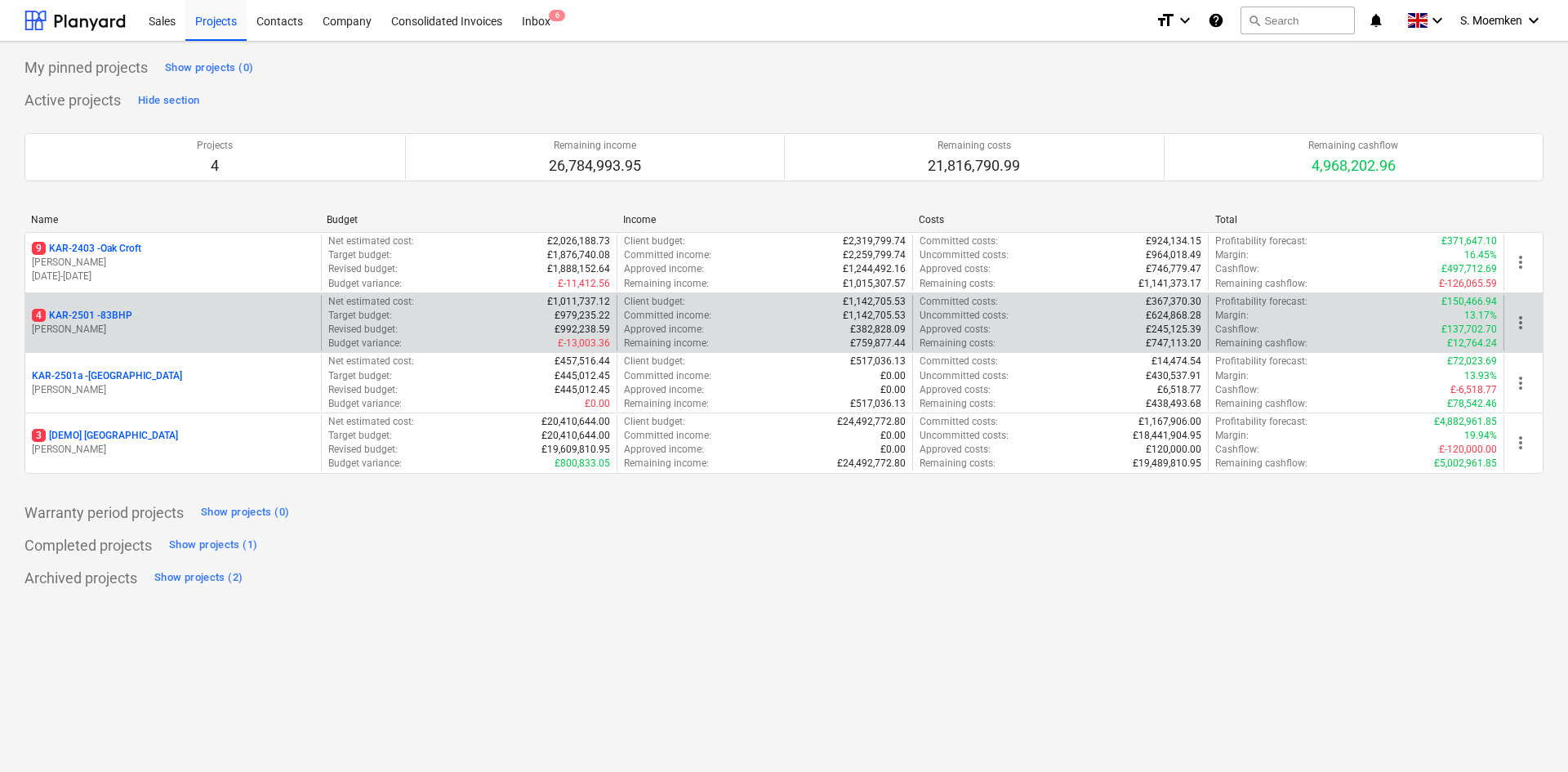
click at [132, 326] on p "[PERSON_NAME]" at bounding box center [173, 330] width 283 height 14
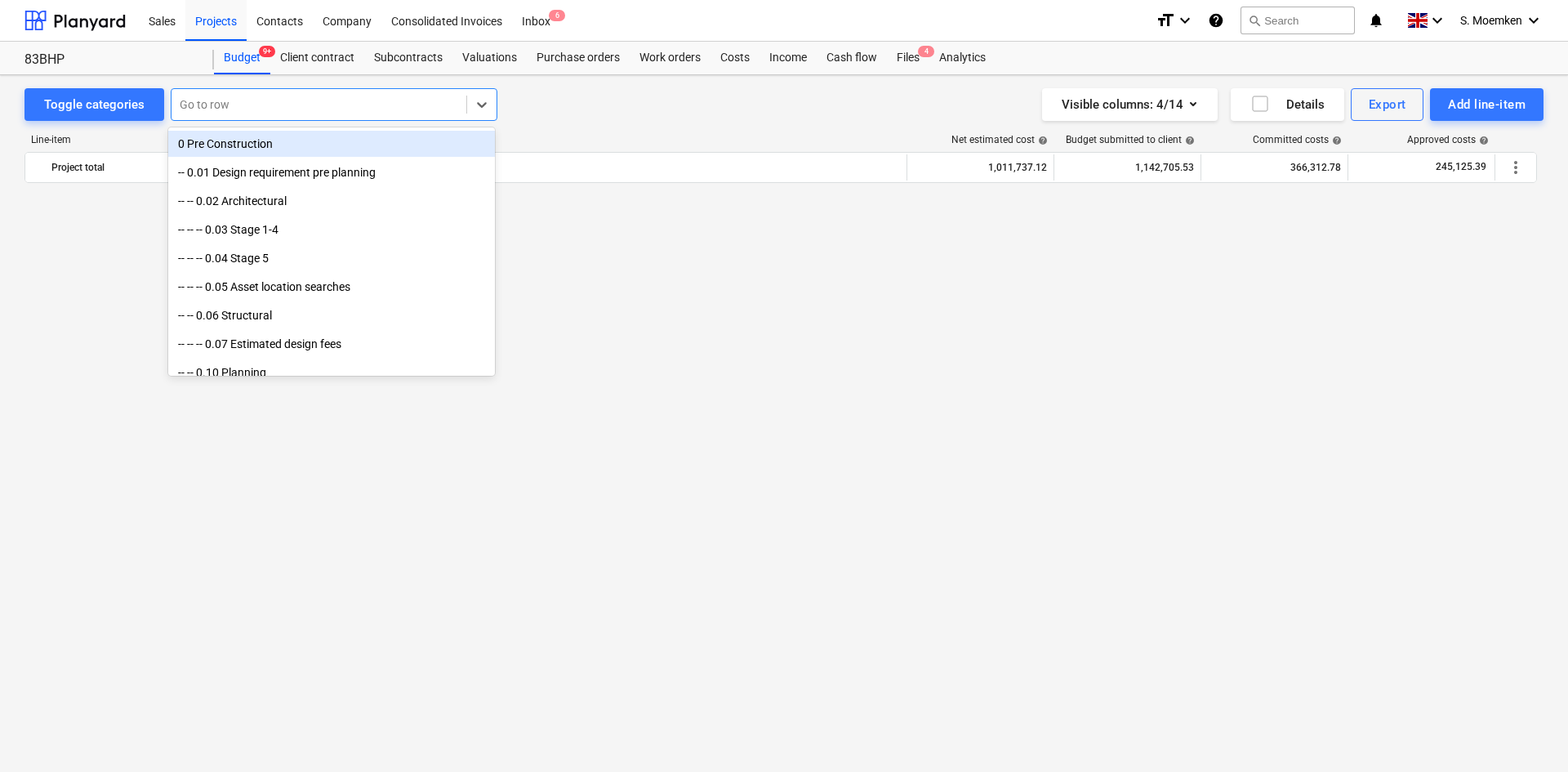
scroll to position [3172, 0]
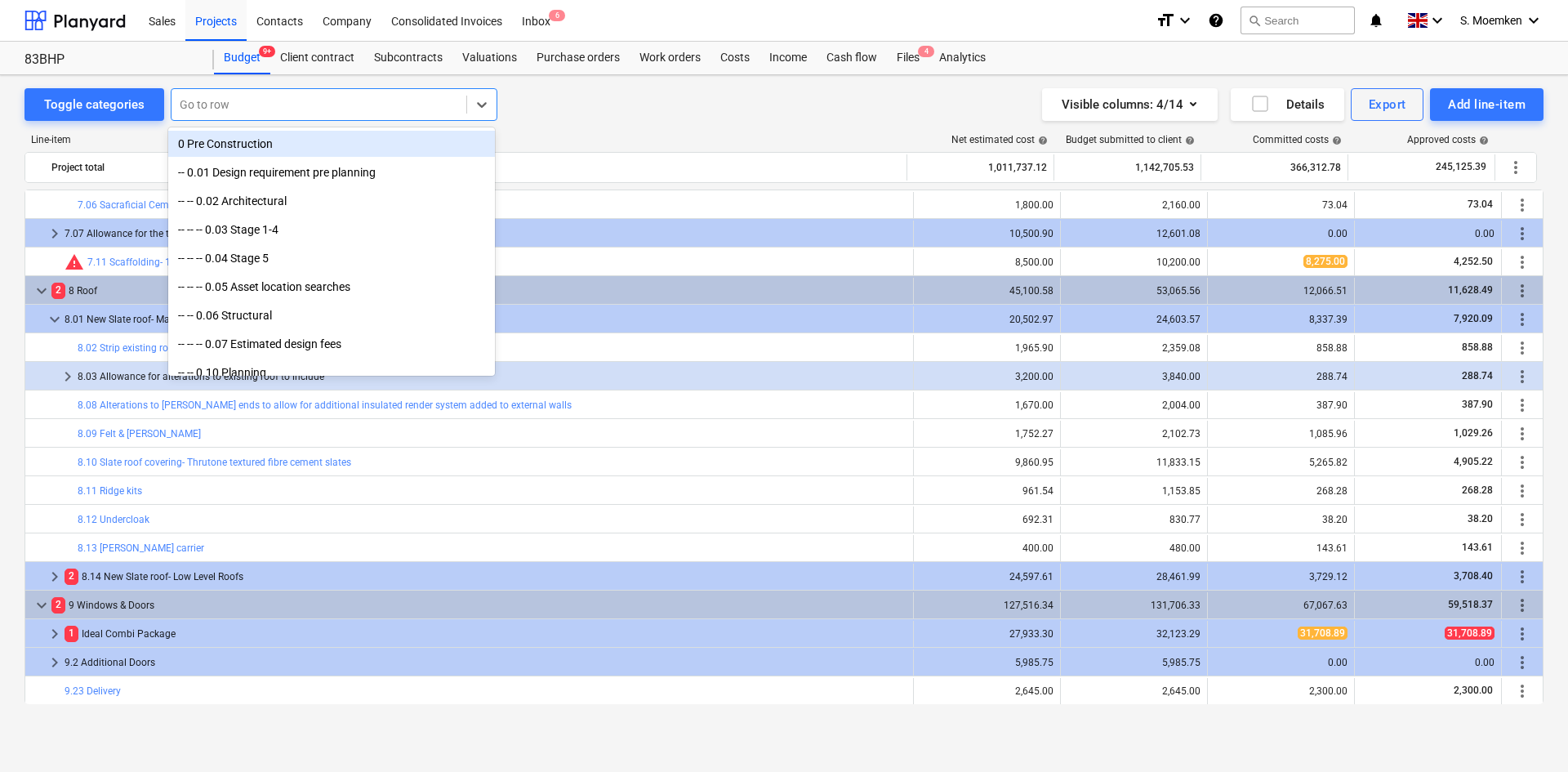
click at [268, 98] on div at bounding box center [319, 104] width 279 height 16
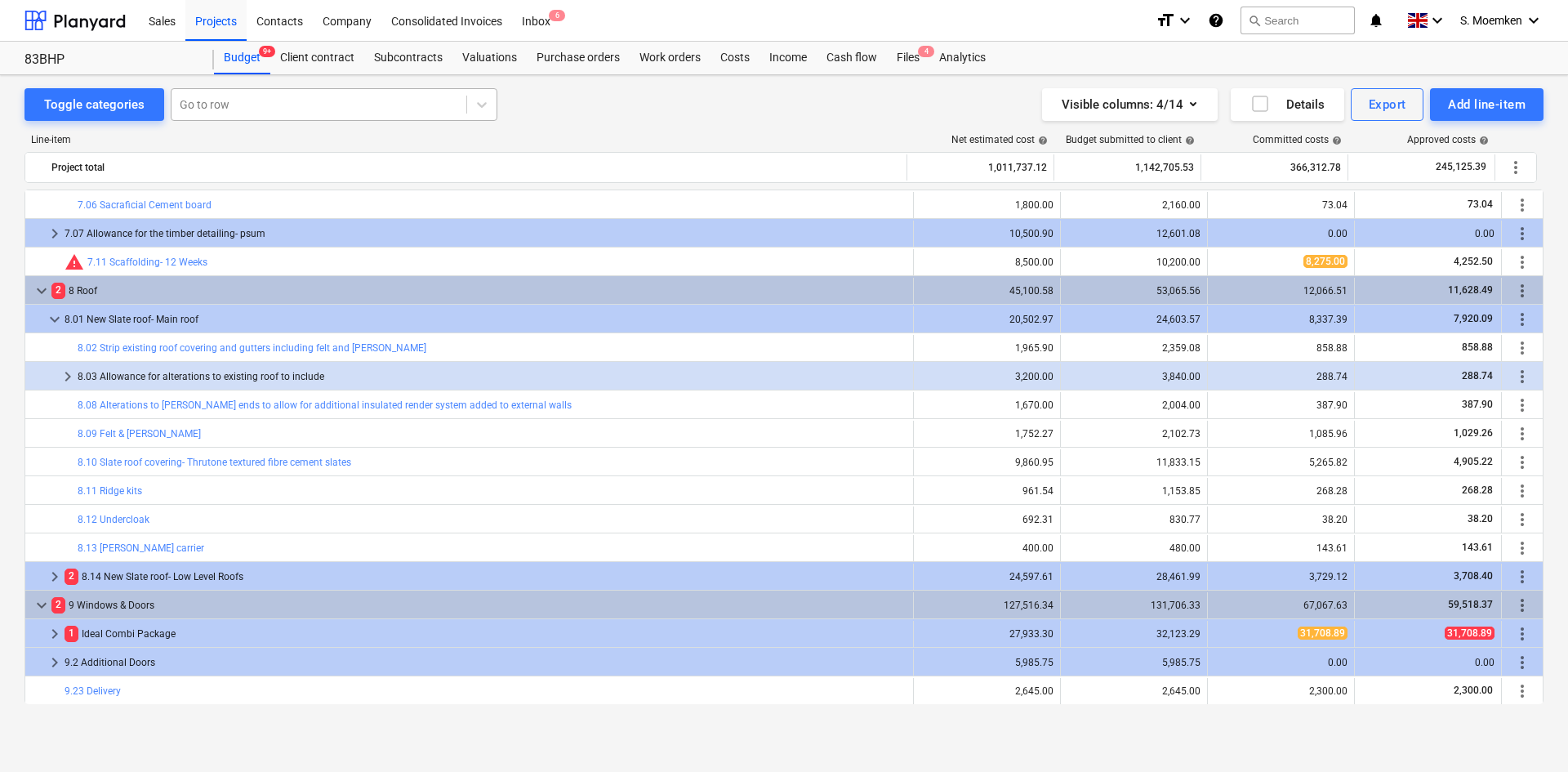
click at [257, 101] on div at bounding box center [319, 104] width 279 height 16
click at [209, 20] on div "Projects" at bounding box center [216, 20] width 61 height 42
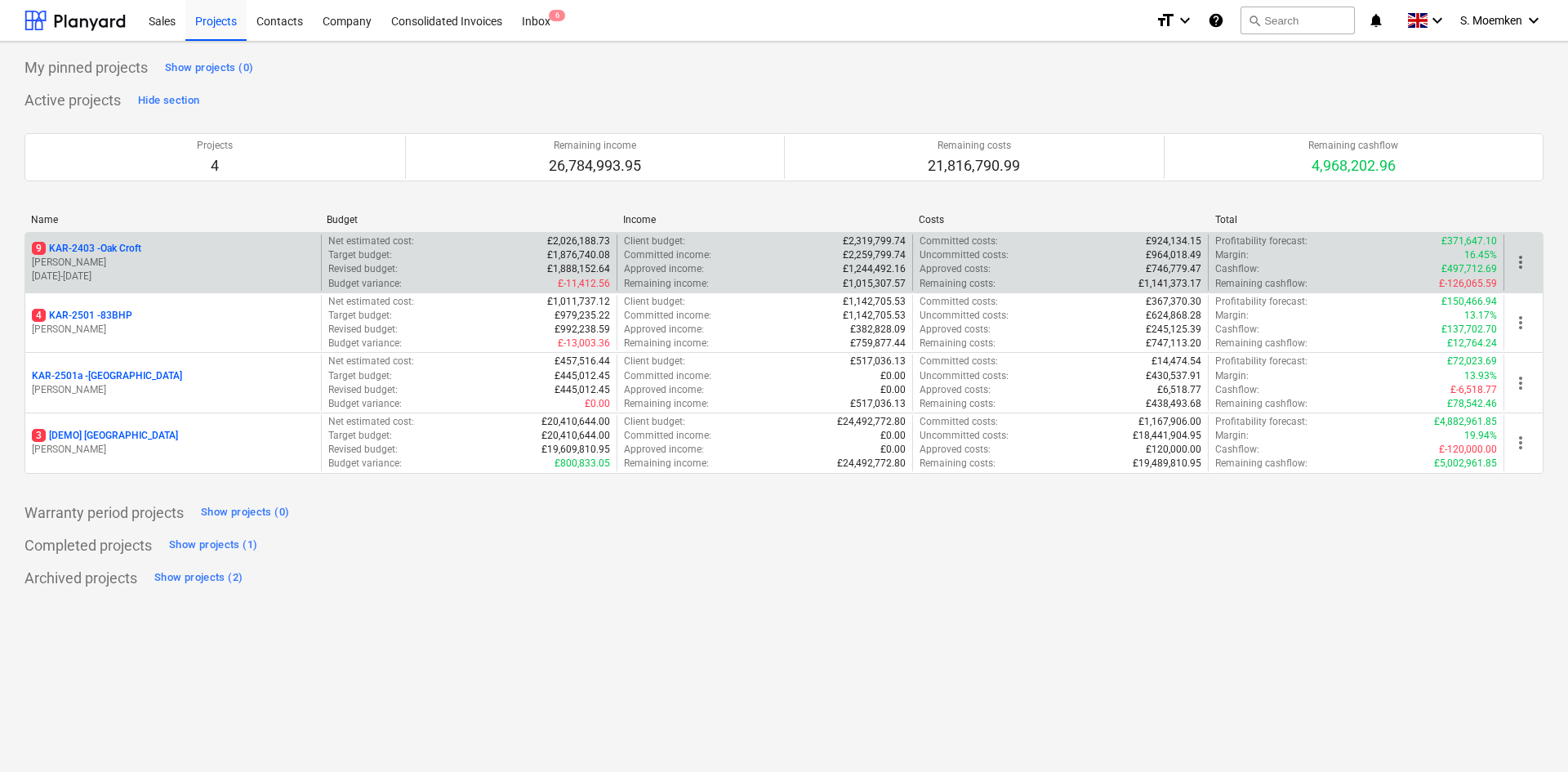
click at [172, 256] on p "[PERSON_NAME]" at bounding box center [173, 262] width 283 height 14
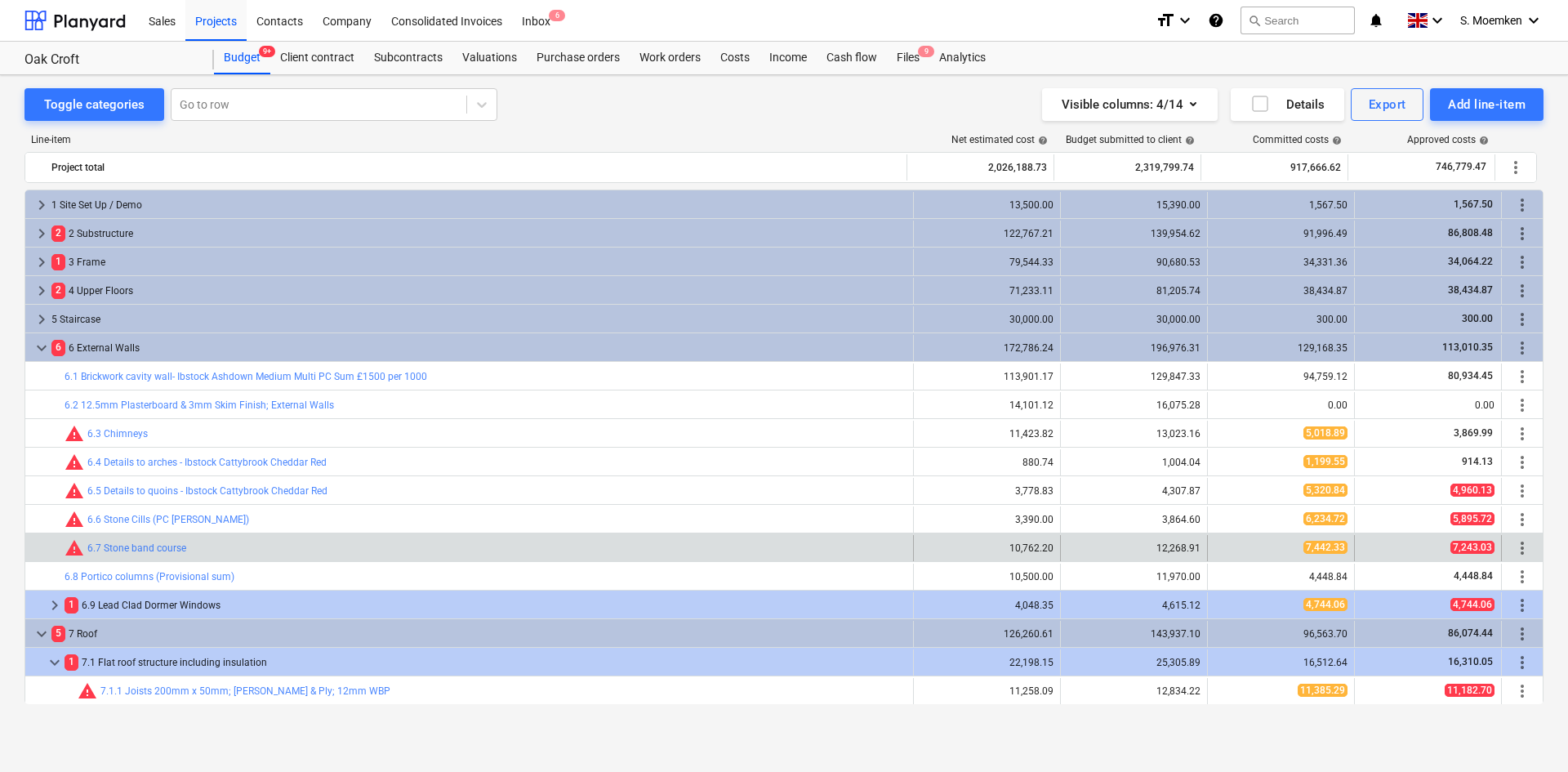
scroll to position [314, 0]
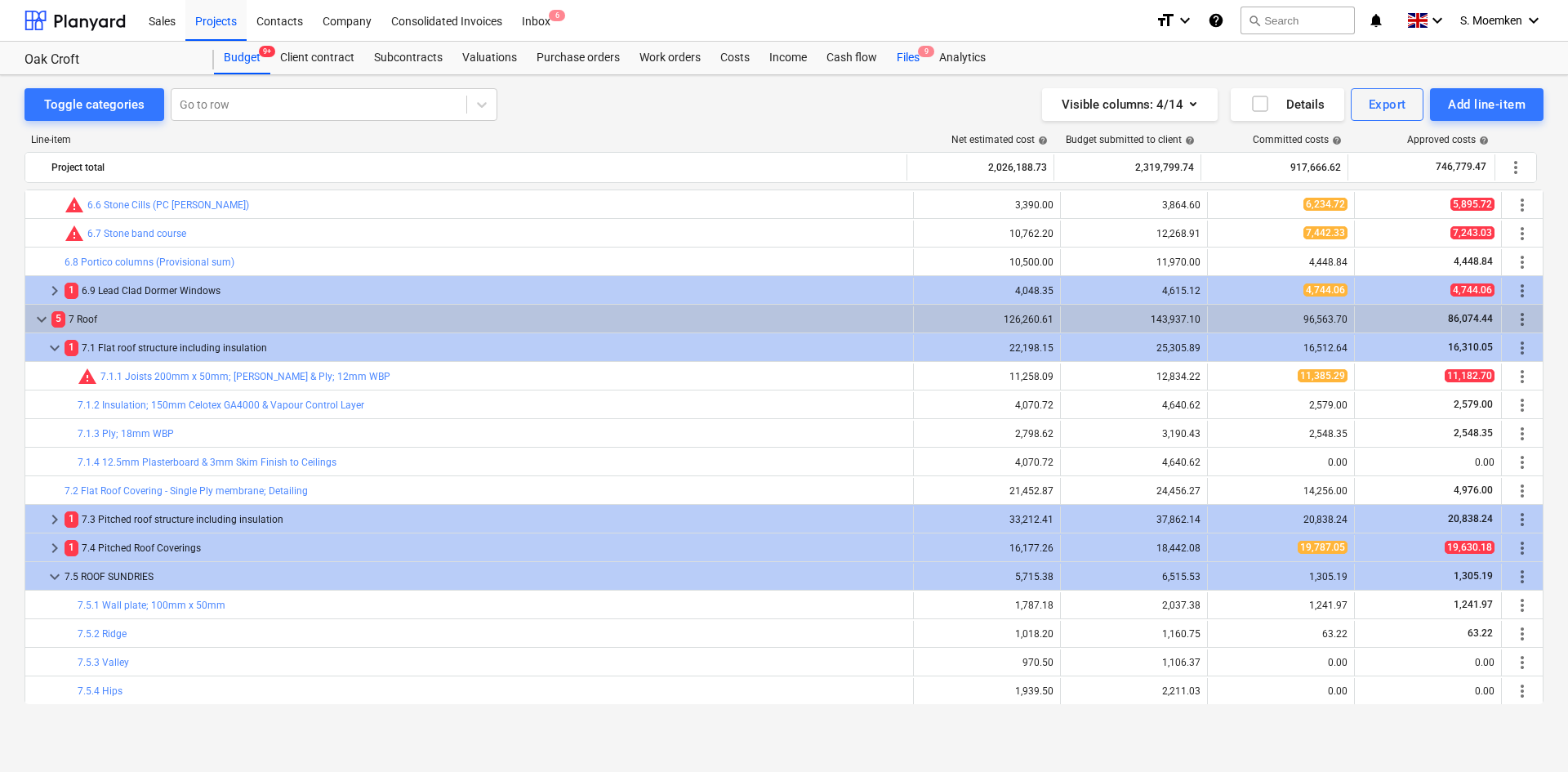
click at [904, 55] on div "Files 9" at bounding box center [908, 58] width 43 height 32
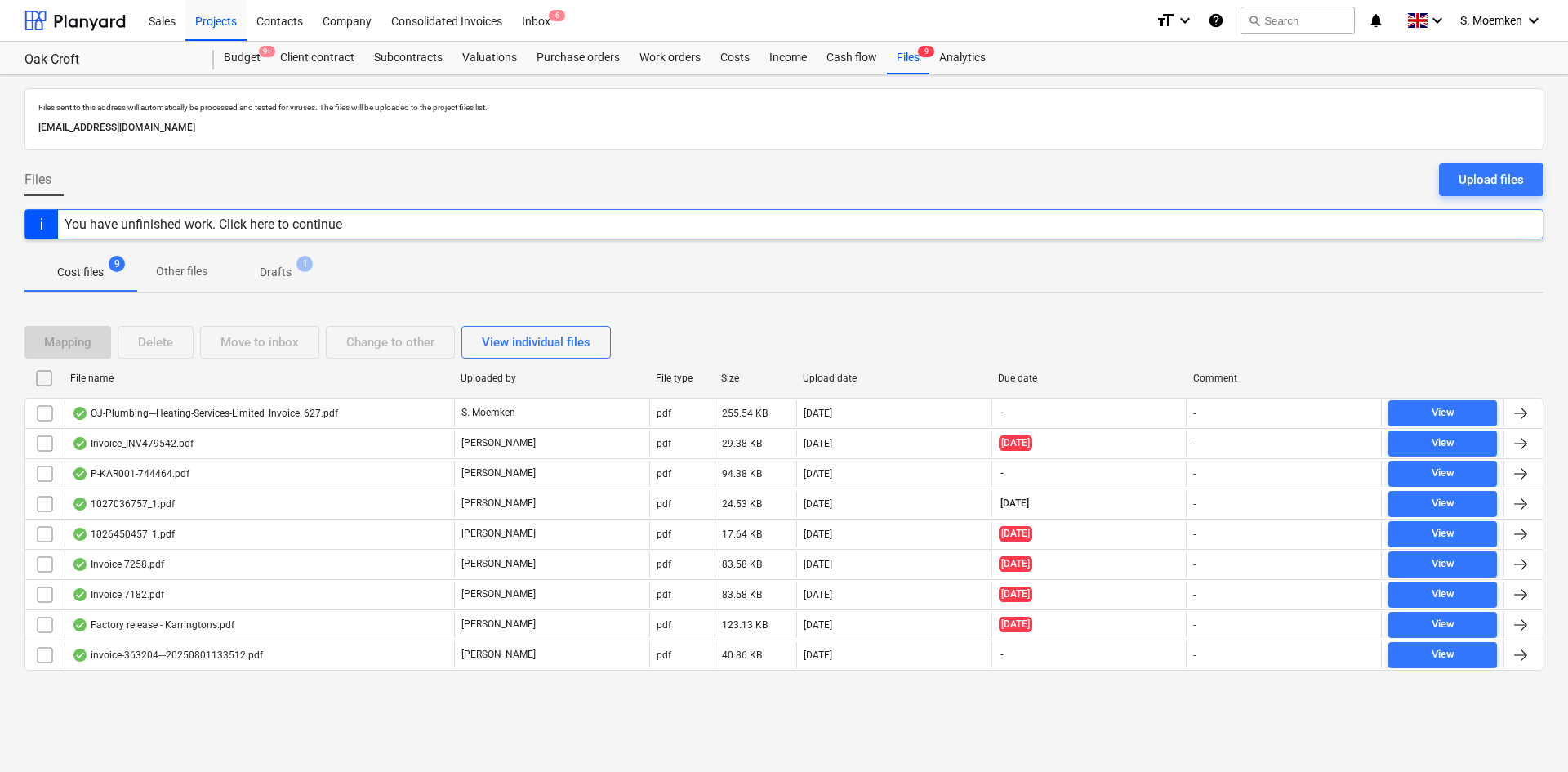
click at [274, 266] on p "Drafts" at bounding box center [275, 273] width 32 height 17
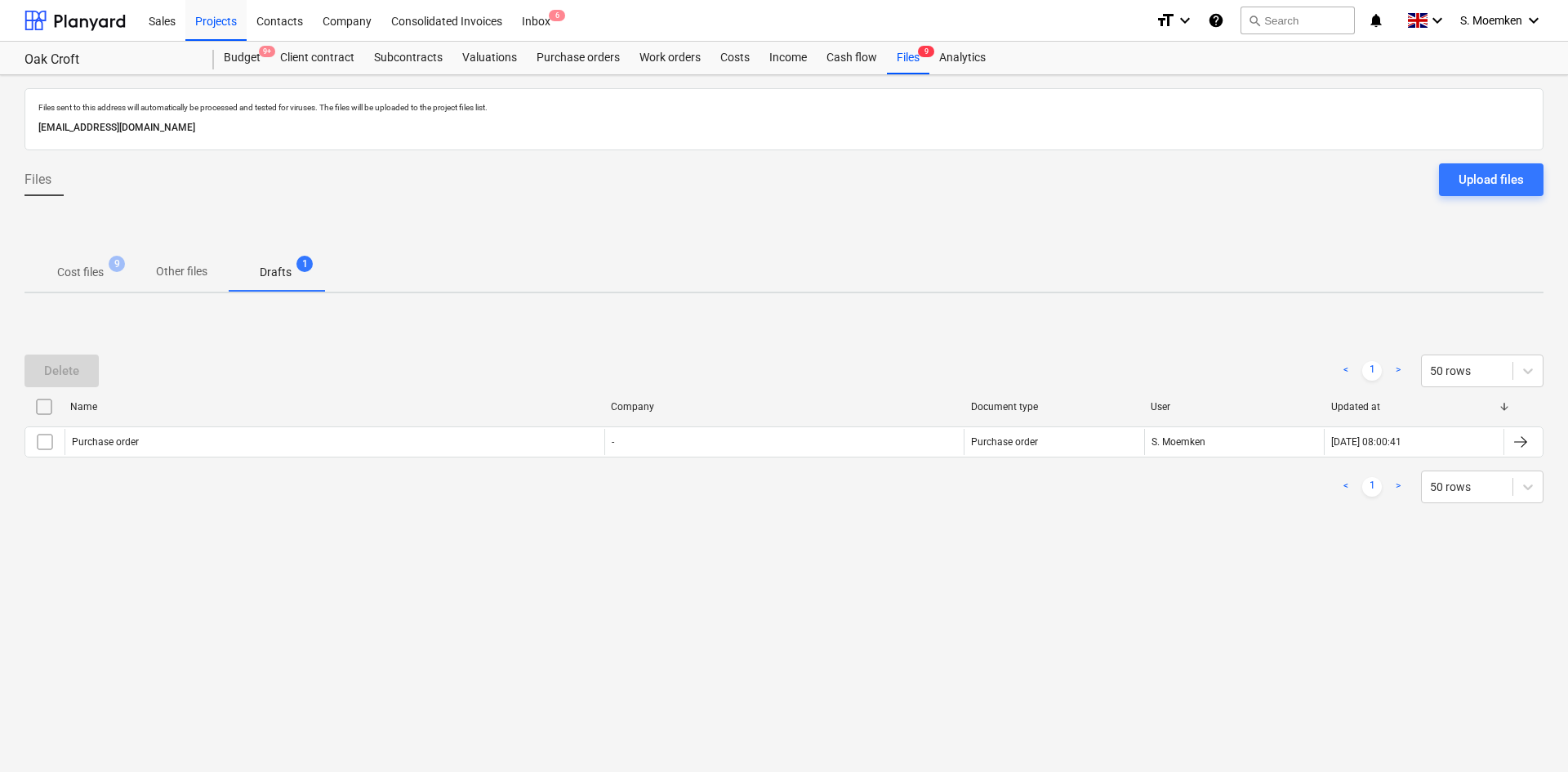
click at [86, 274] on p "Cost files" at bounding box center [80, 273] width 47 height 17
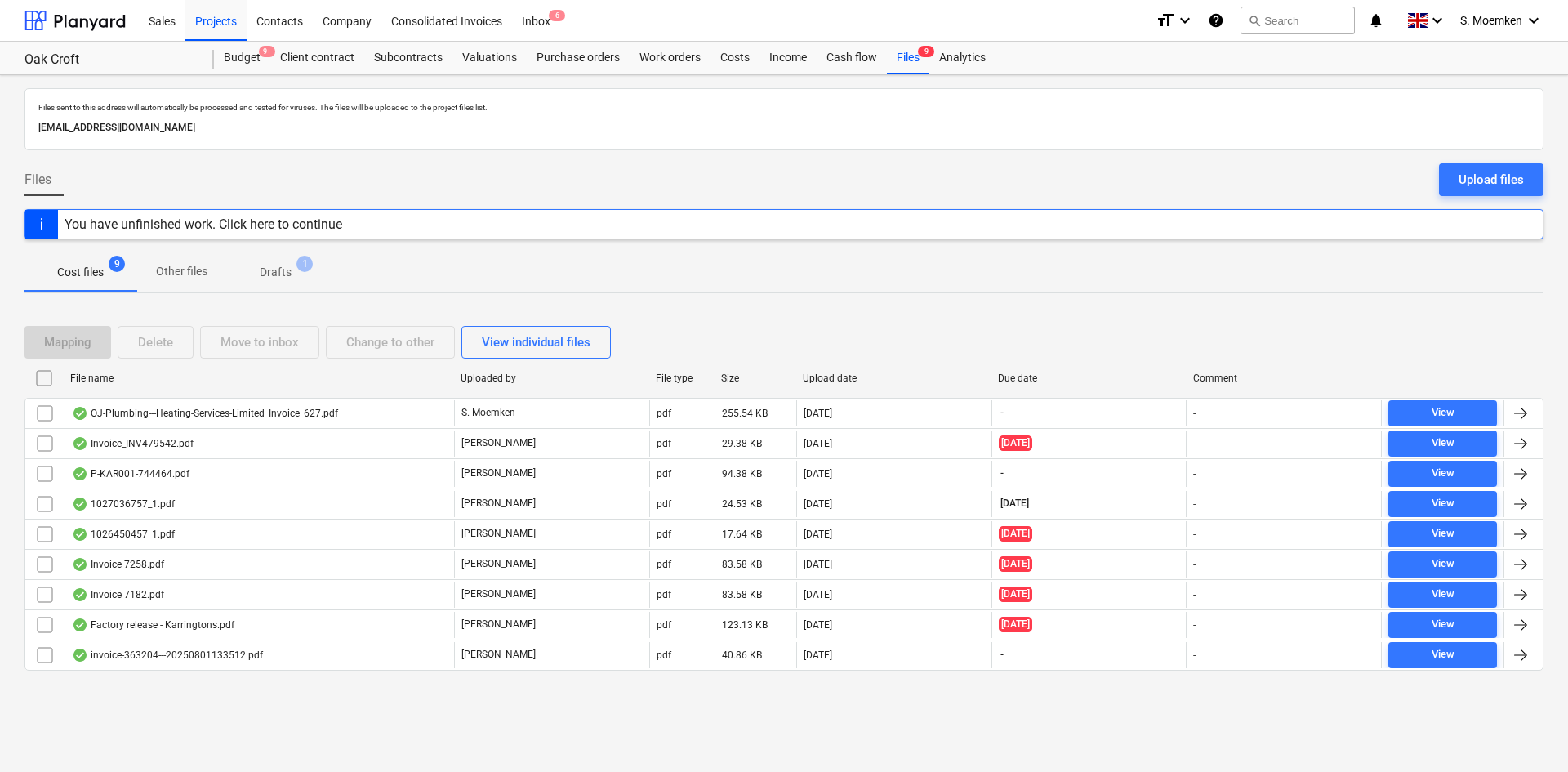
click at [287, 268] on p "Drafts" at bounding box center [275, 273] width 32 height 17
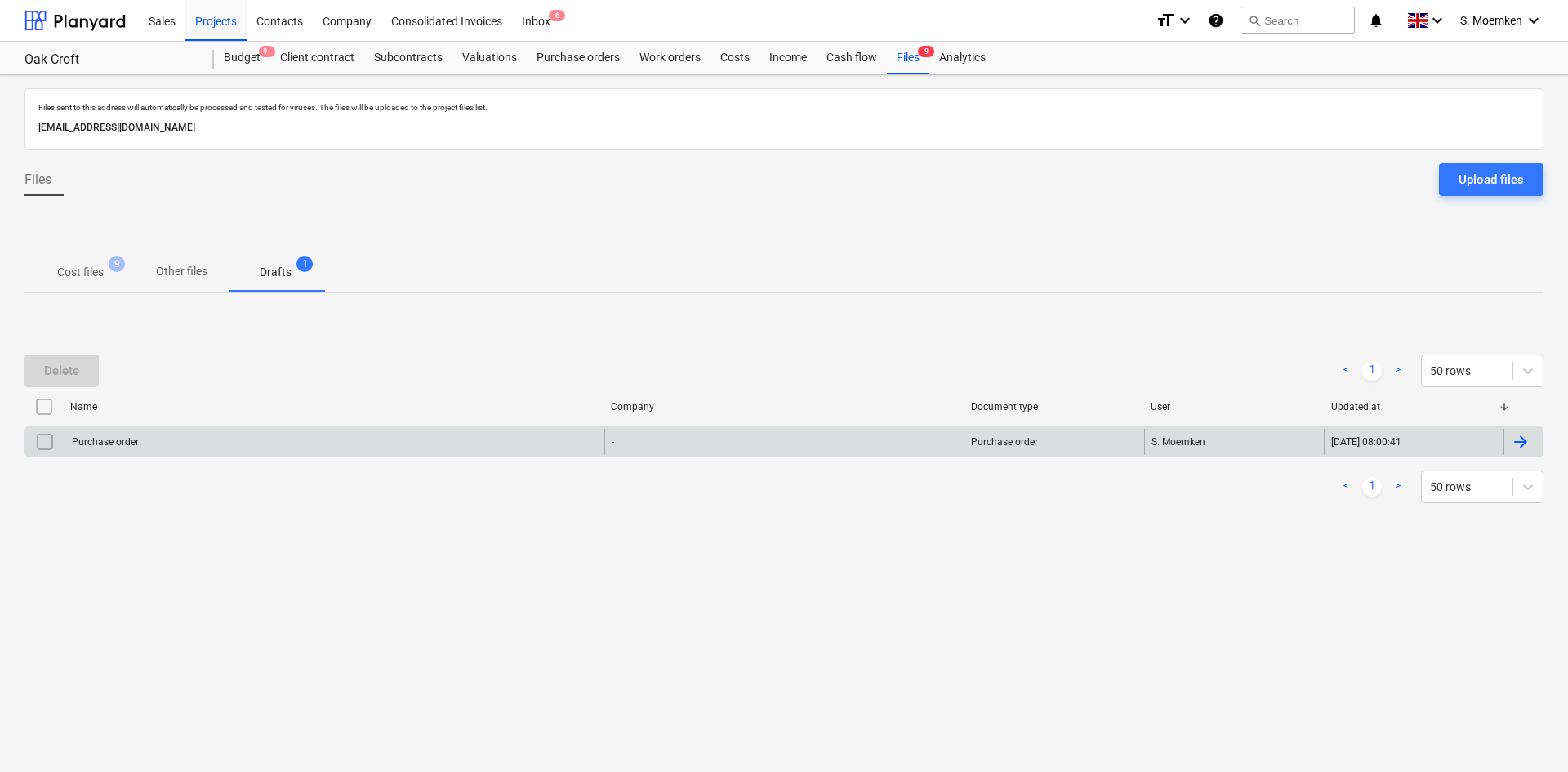
click at [308, 438] on div "Purchase order" at bounding box center [334, 441] width 539 height 26
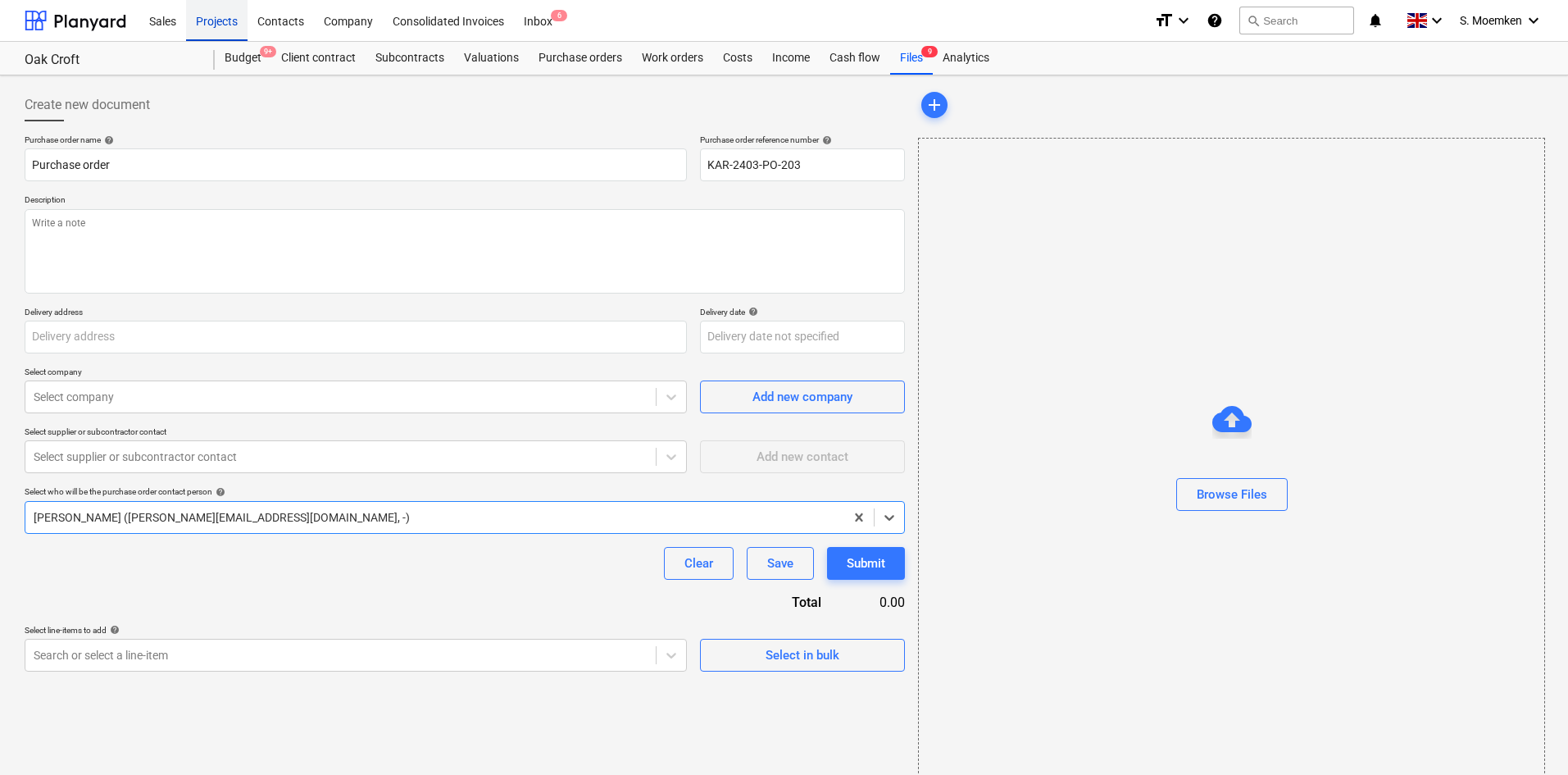
click at [222, 26] on div "Projects" at bounding box center [217, 20] width 62 height 42
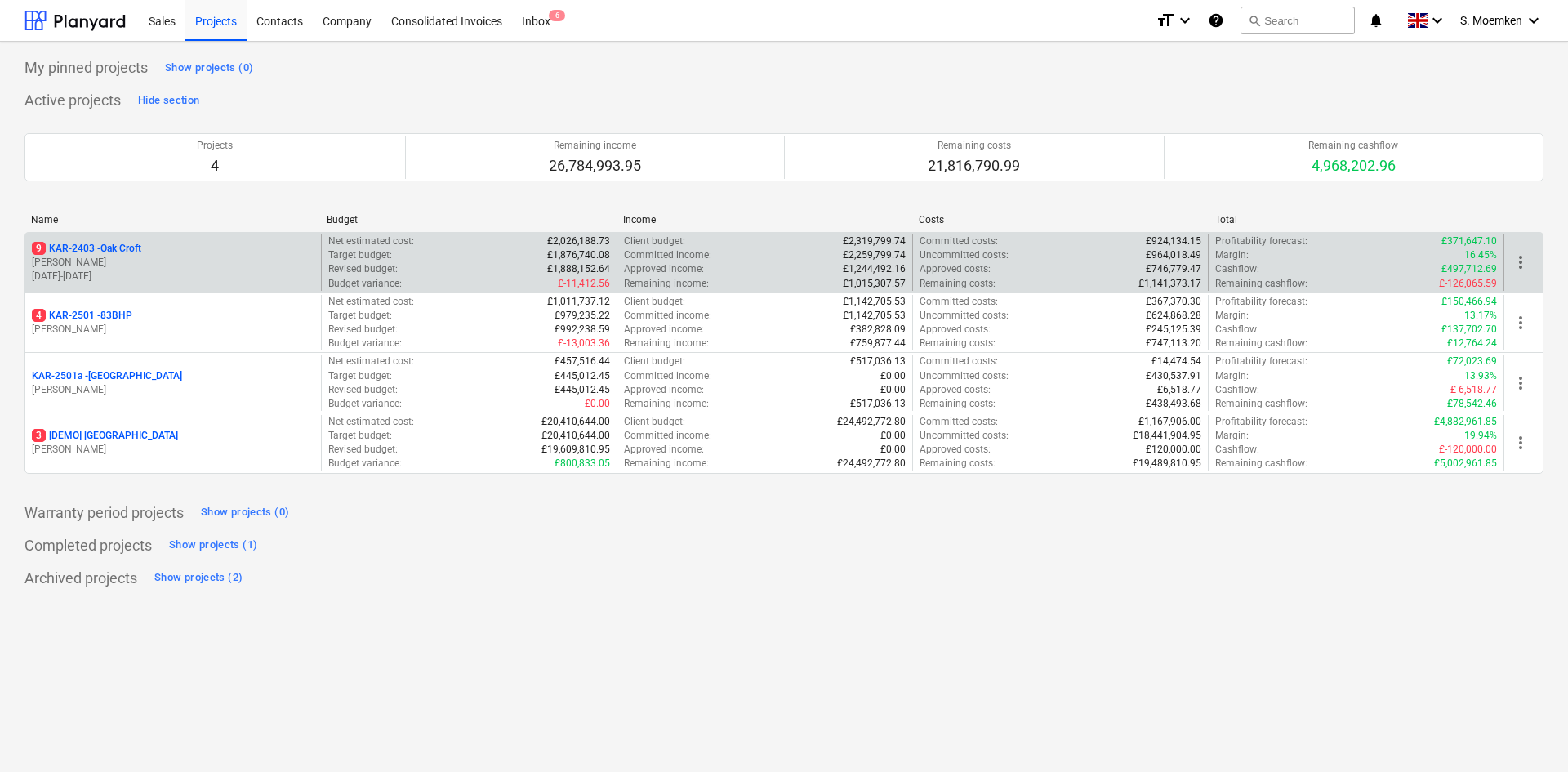
click at [160, 271] on p "[DATE] - [DATE]" at bounding box center [173, 276] width 283 height 14
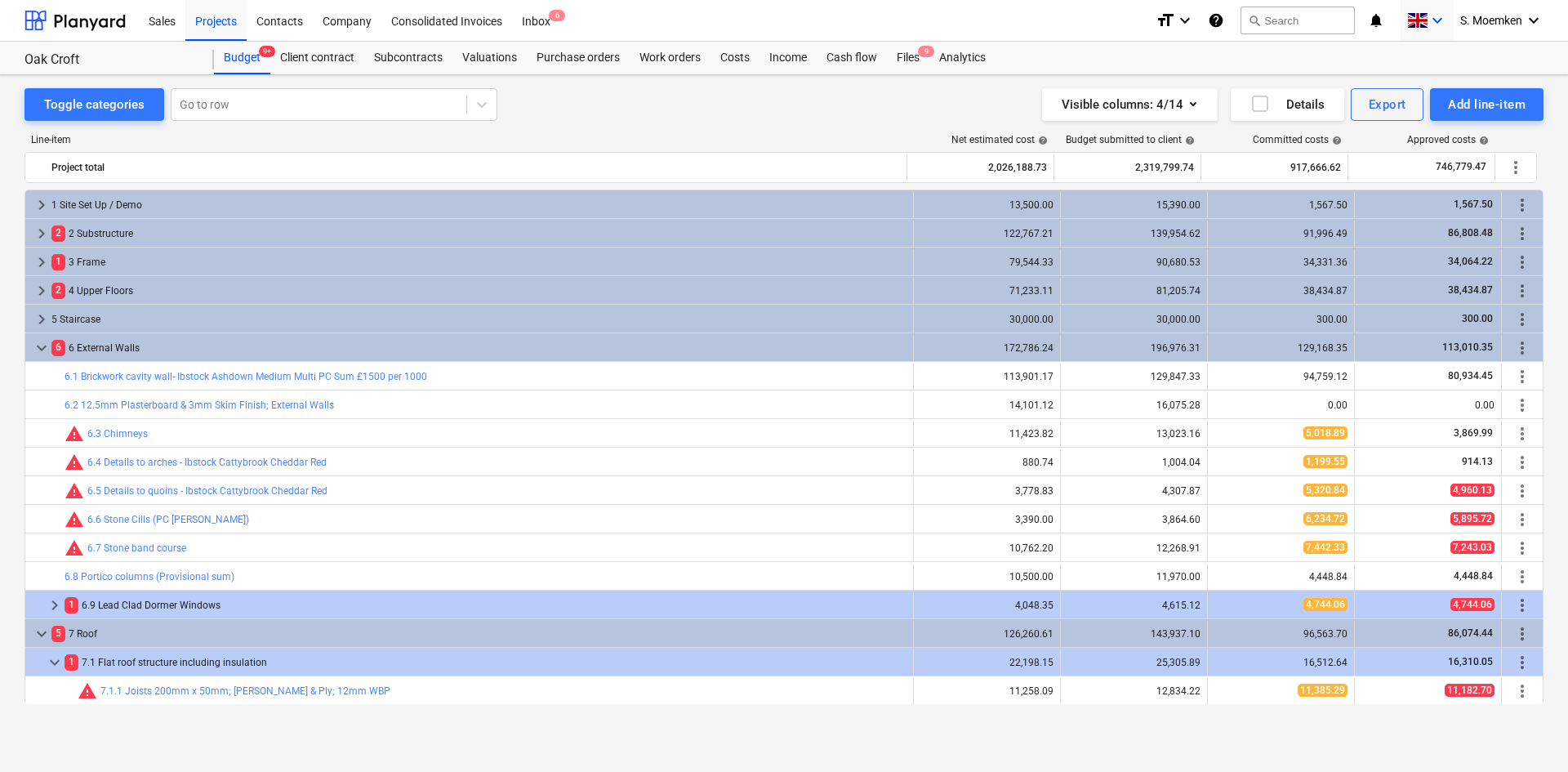
scroll to position [314, 0]
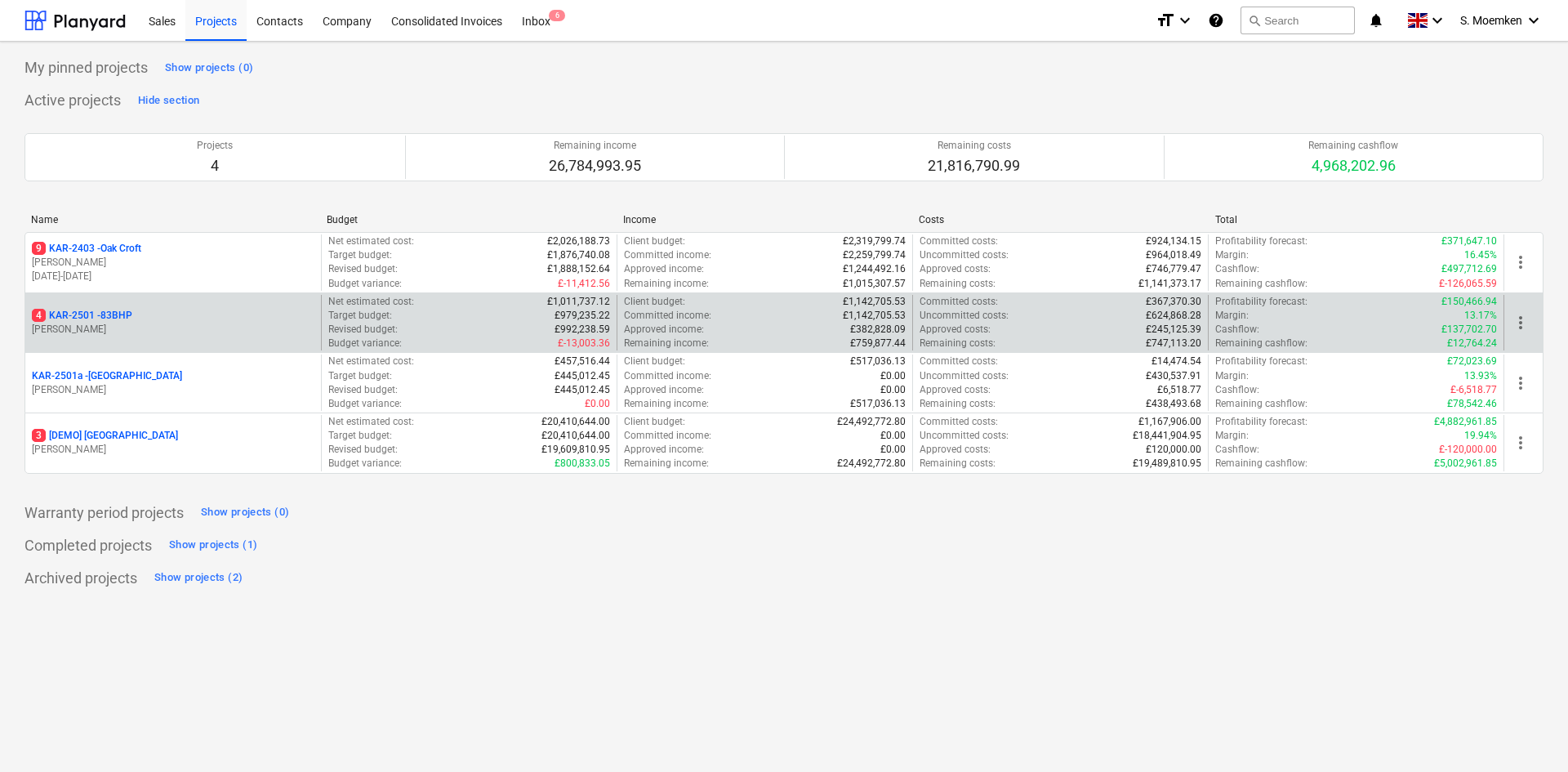
click at [98, 315] on p "4 KAR-2501 - 83BHP" at bounding box center [82, 315] width 101 height 14
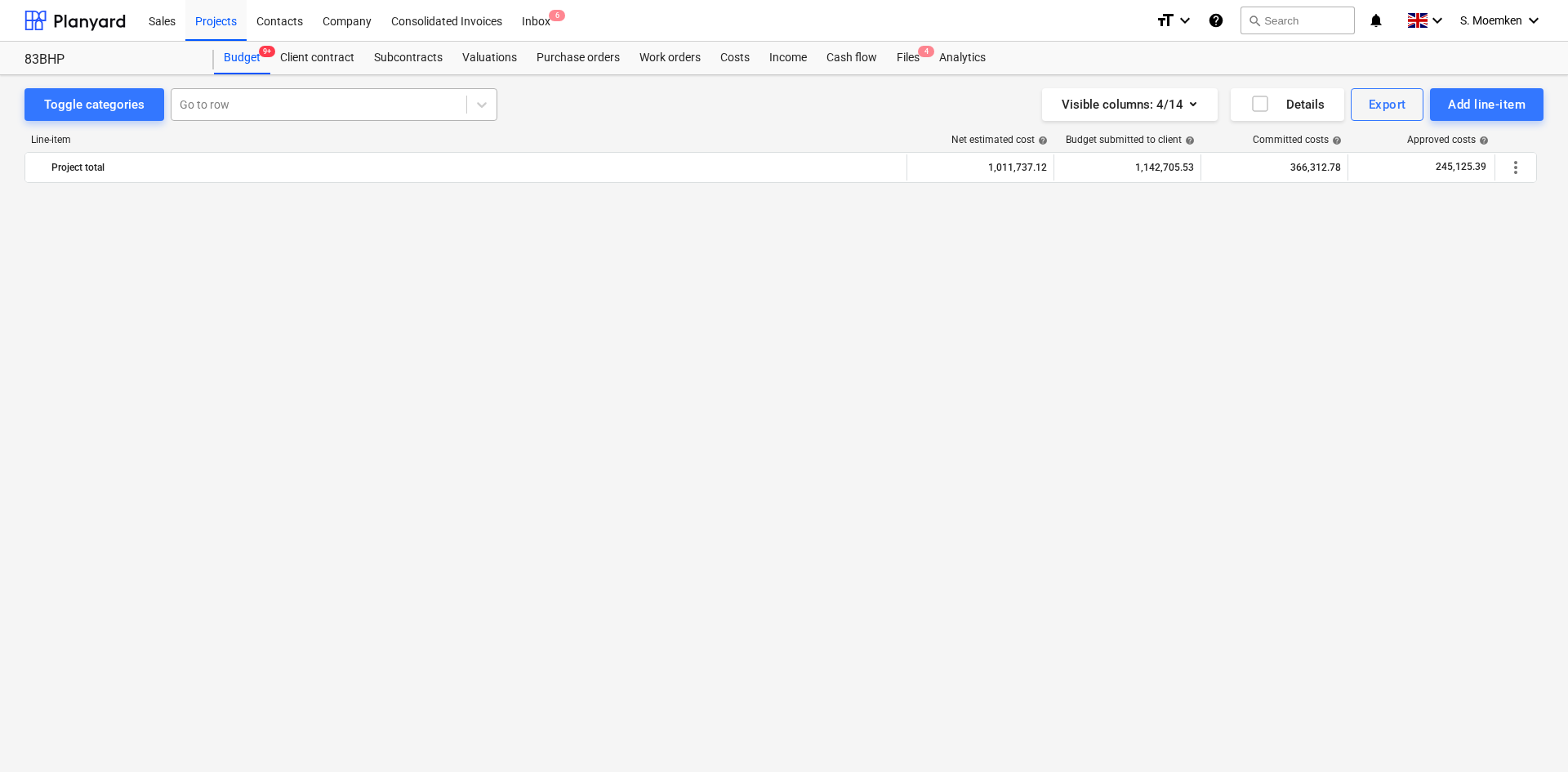
scroll to position [3172, 0]
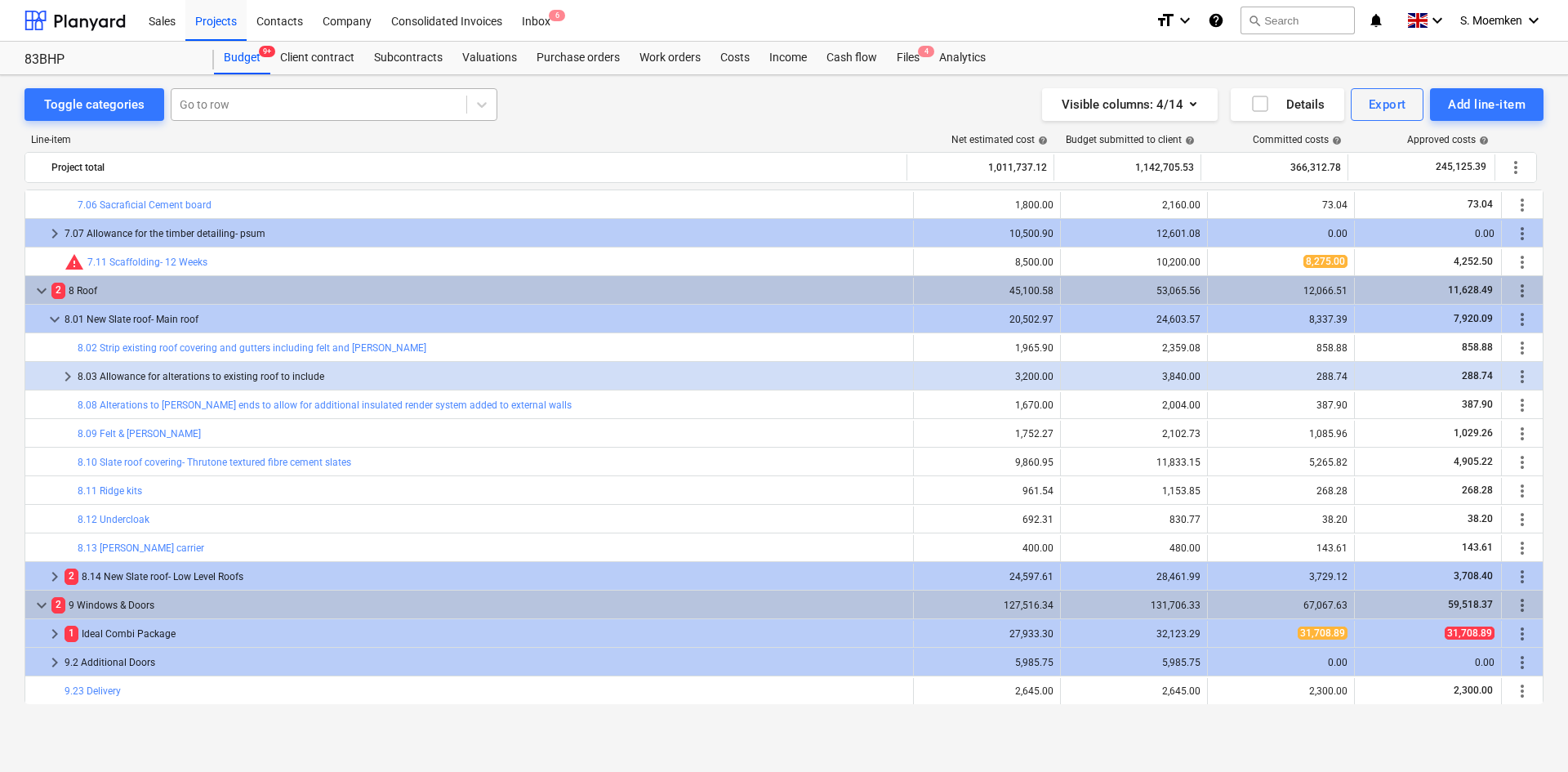
click at [230, 101] on div at bounding box center [319, 104] width 279 height 16
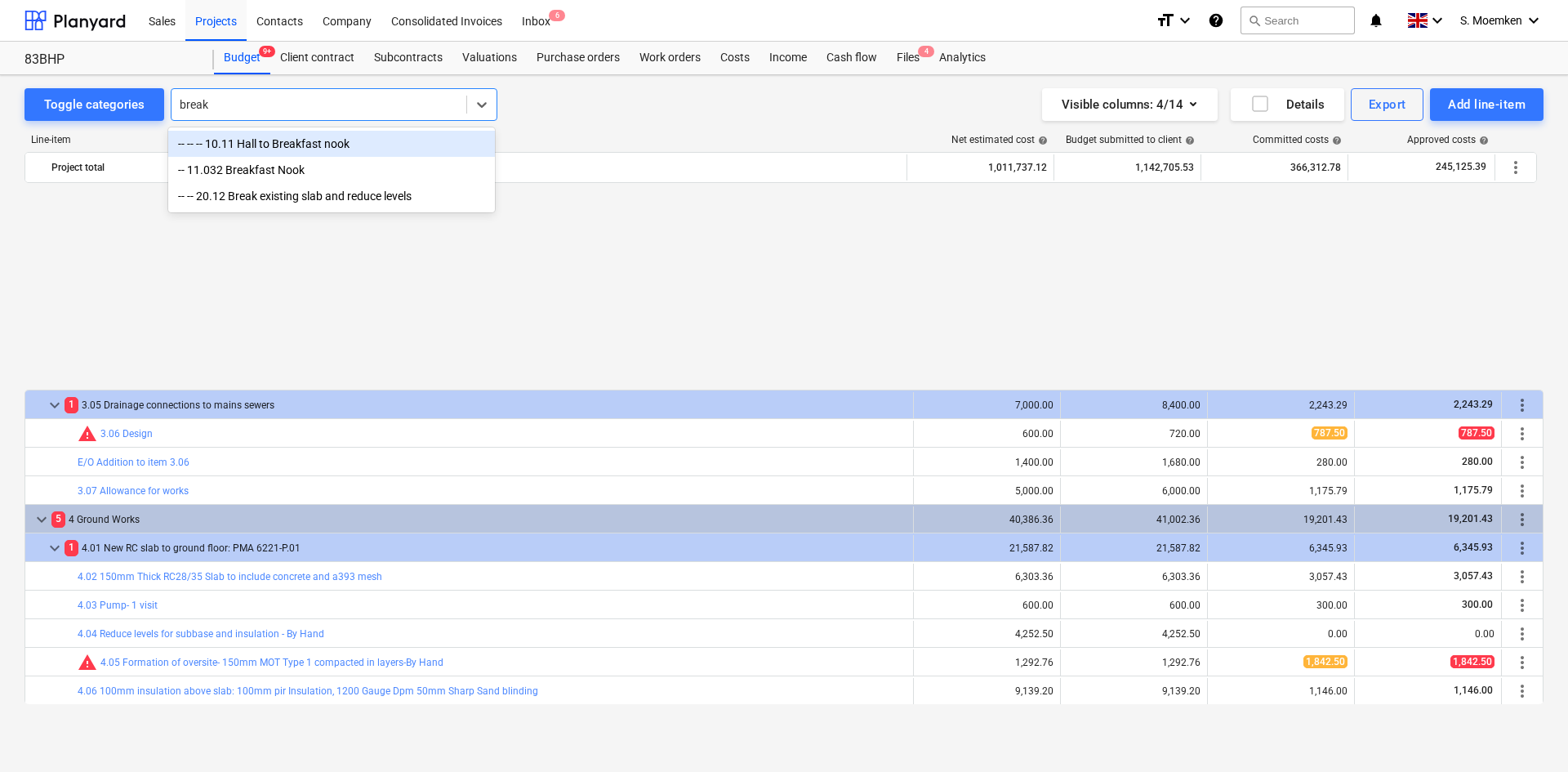
scroll to position [1702, 0]
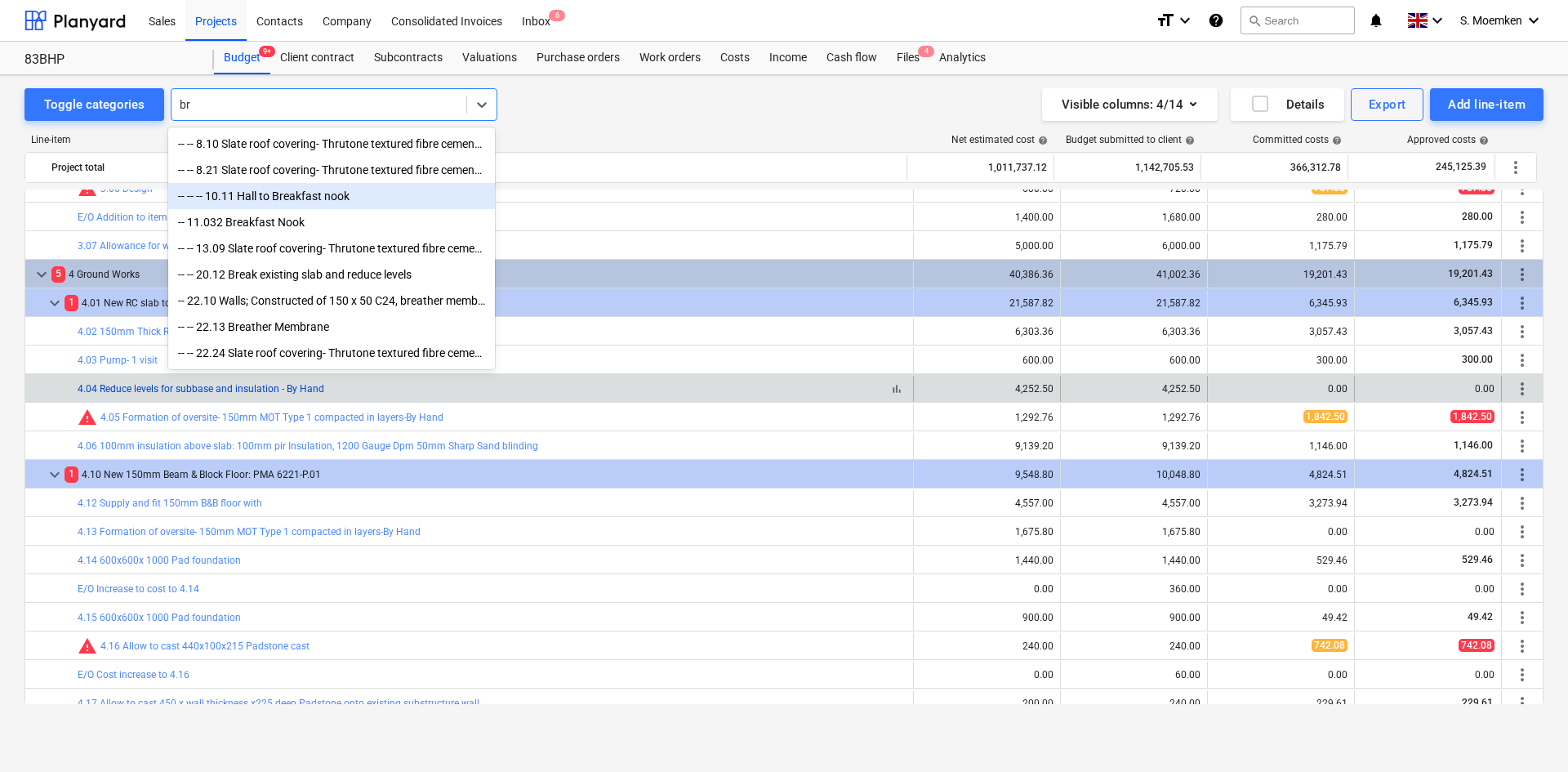
type input "b"
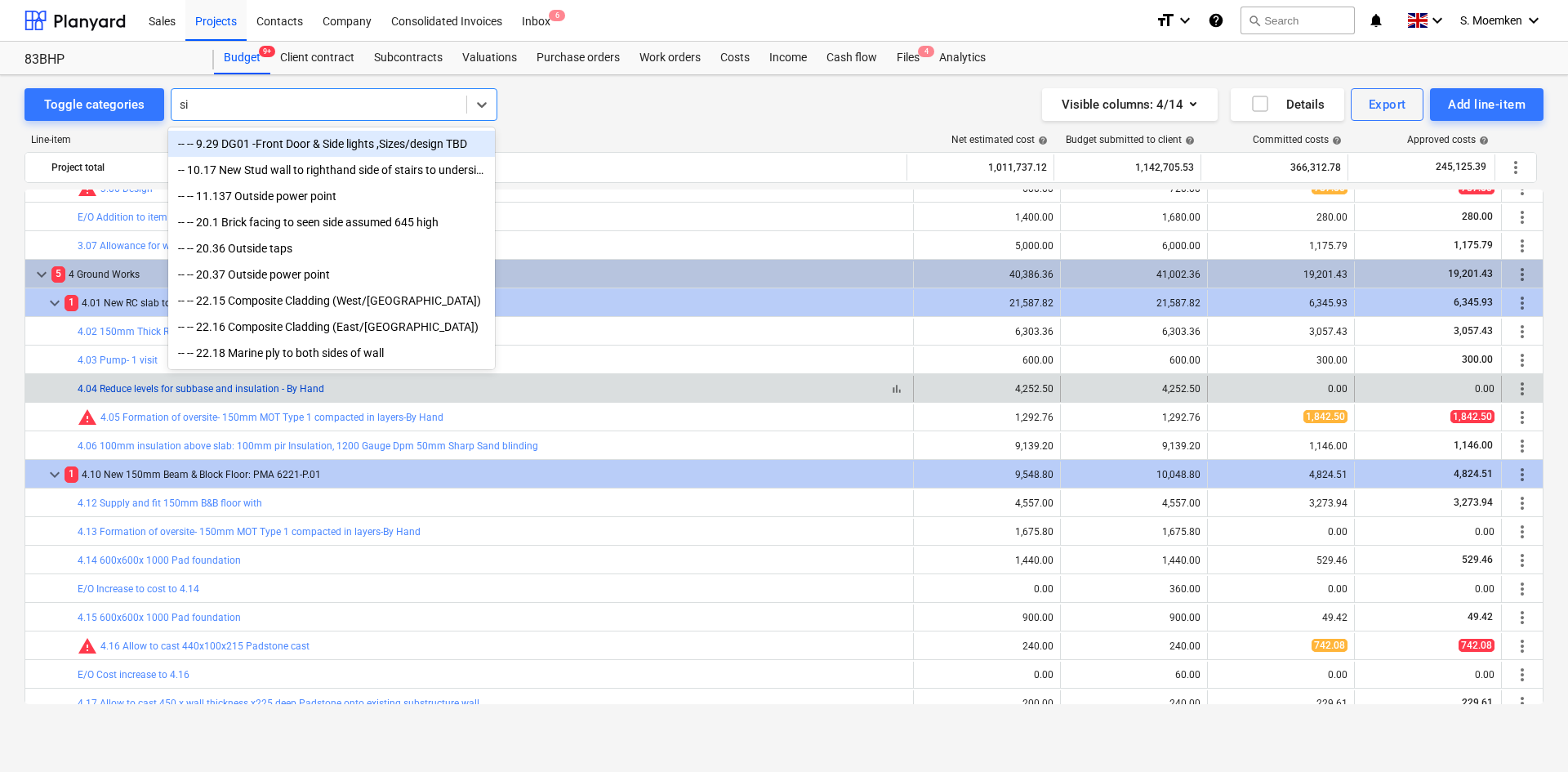
type input "s"
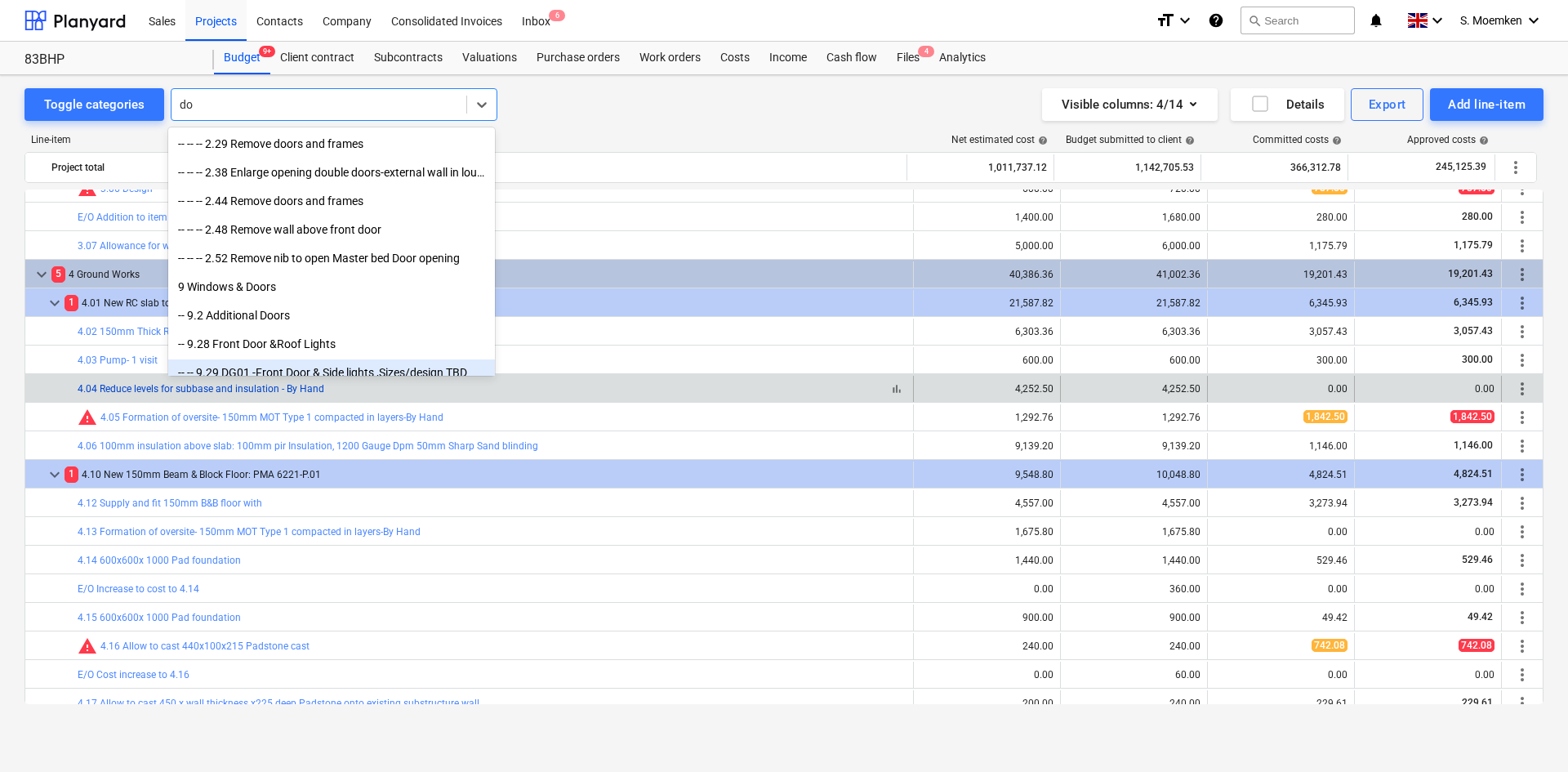
type input "d"
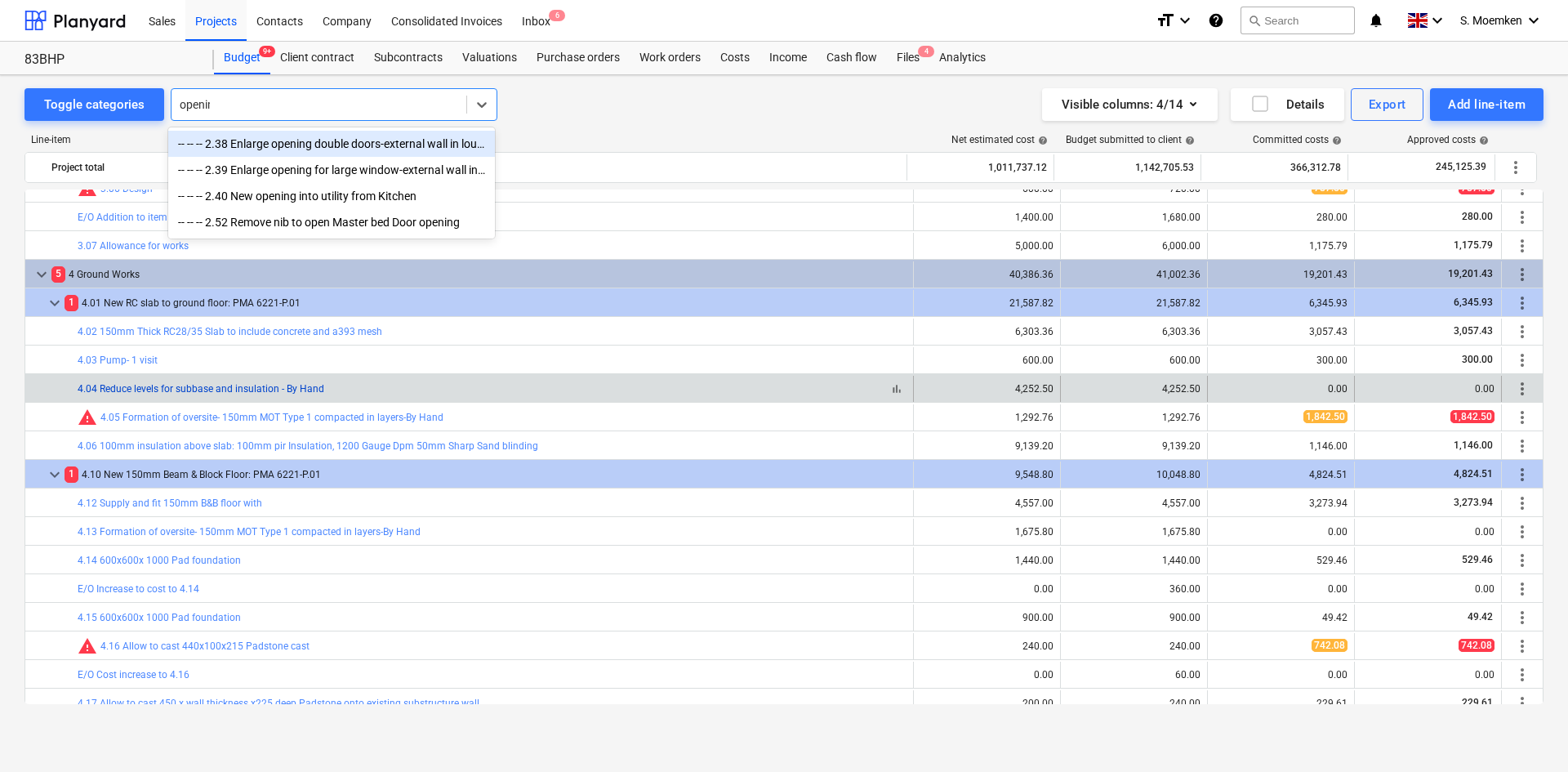
type input "opening"
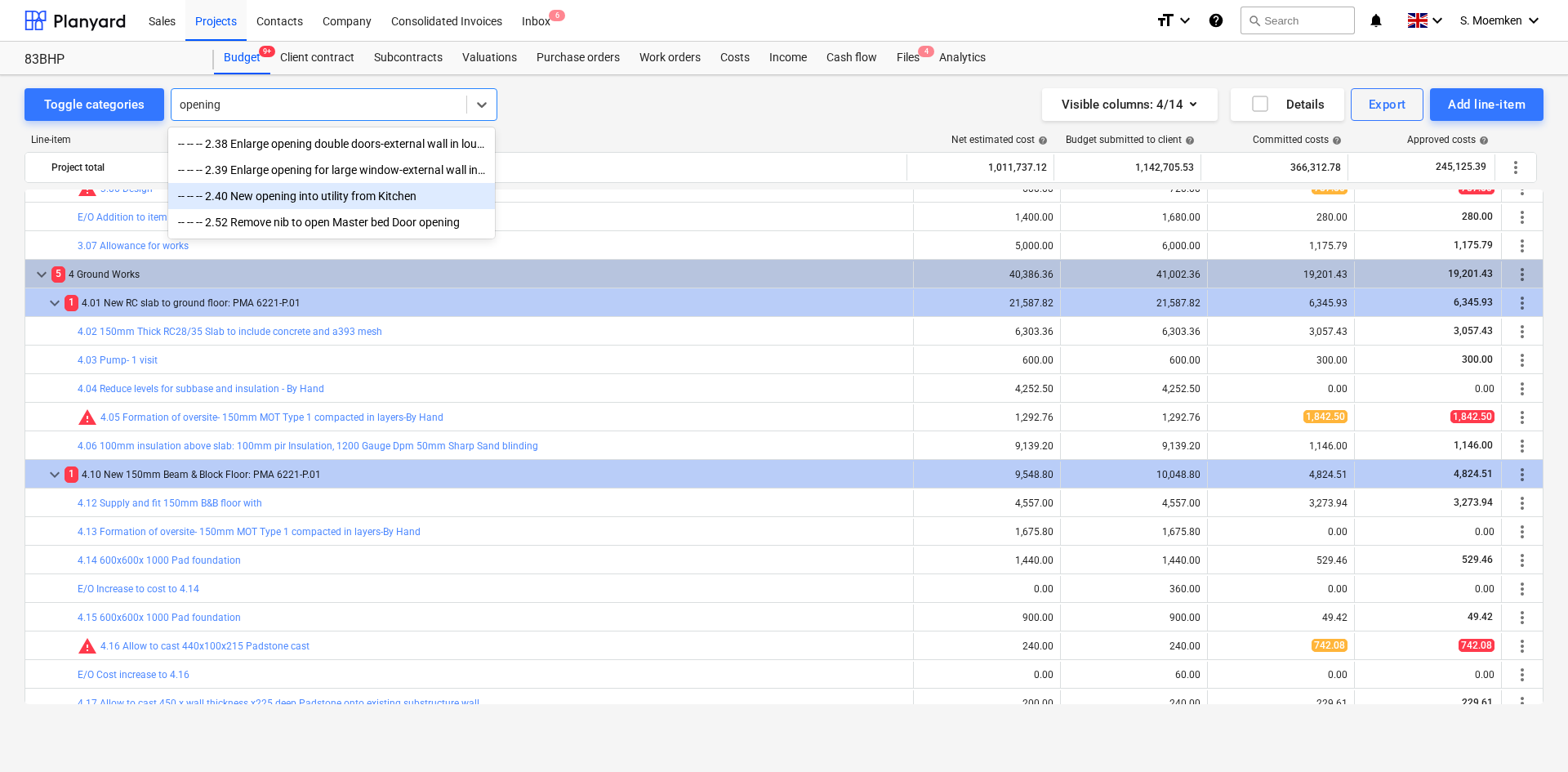
click at [269, 200] on div "-- -- -- 2.40 New opening into utility from Kitchen" at bounding box center [331, 196] width 326 height 26
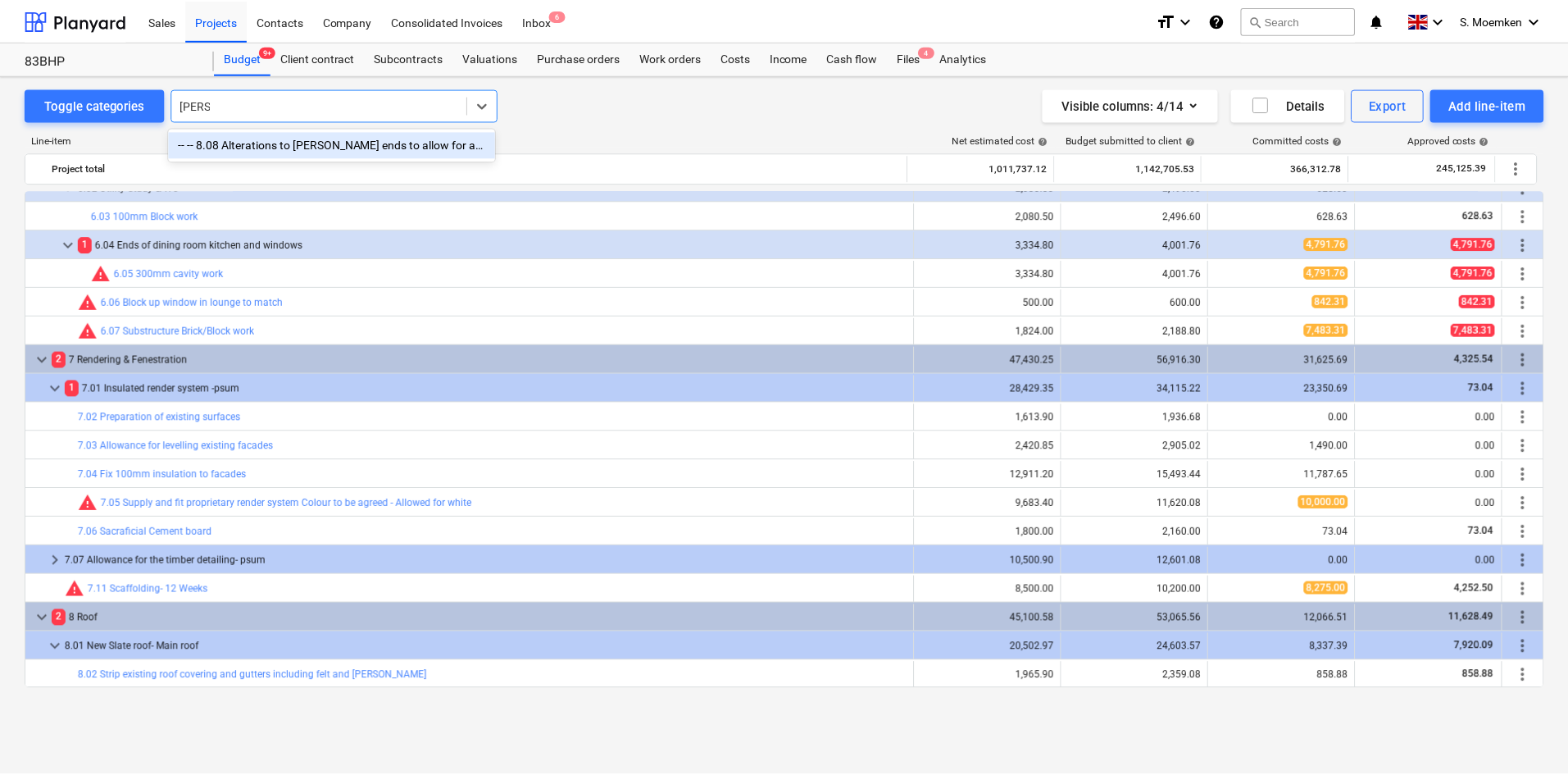
scroll to position [2738, 0]
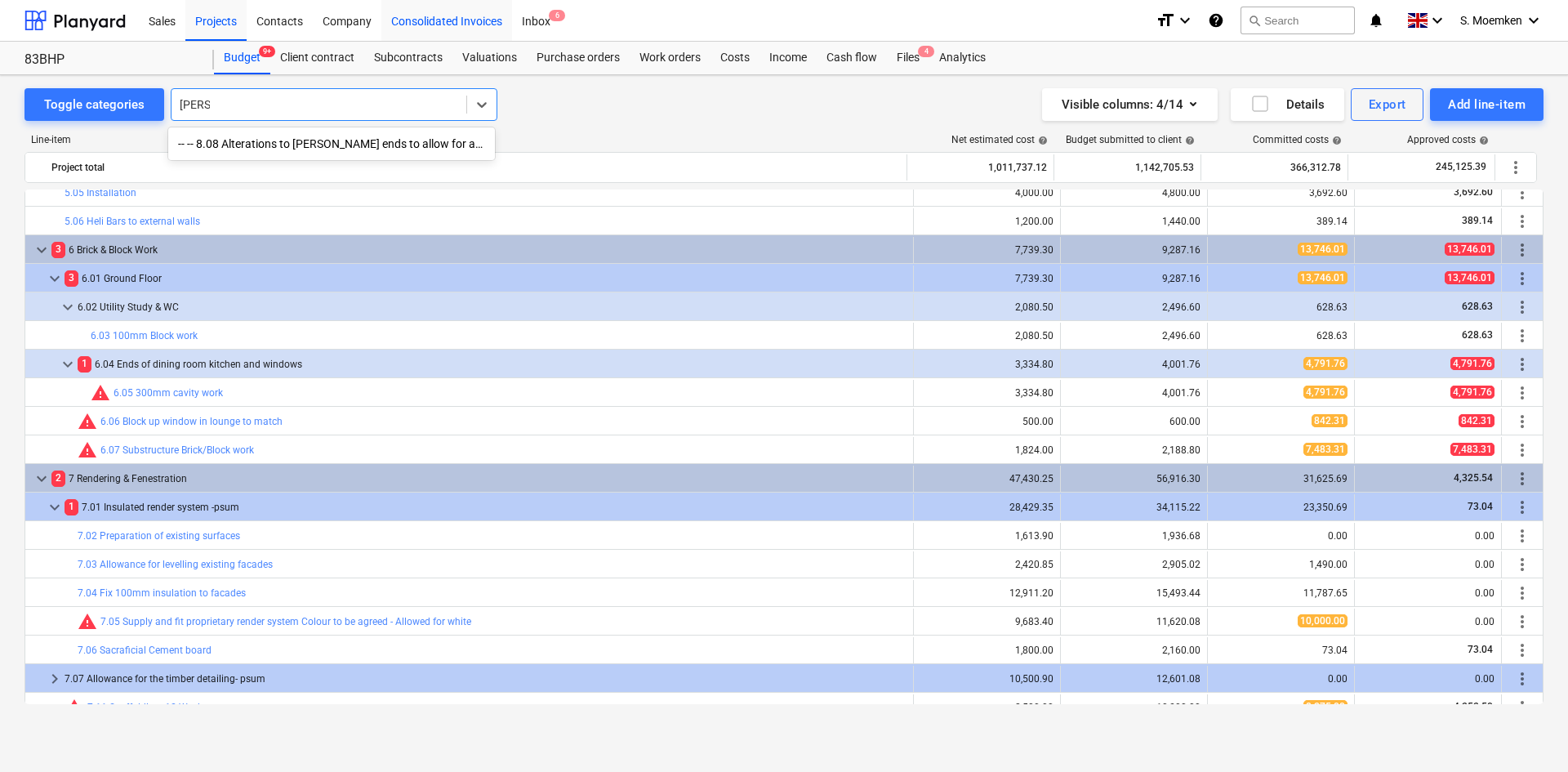
type input "gable"
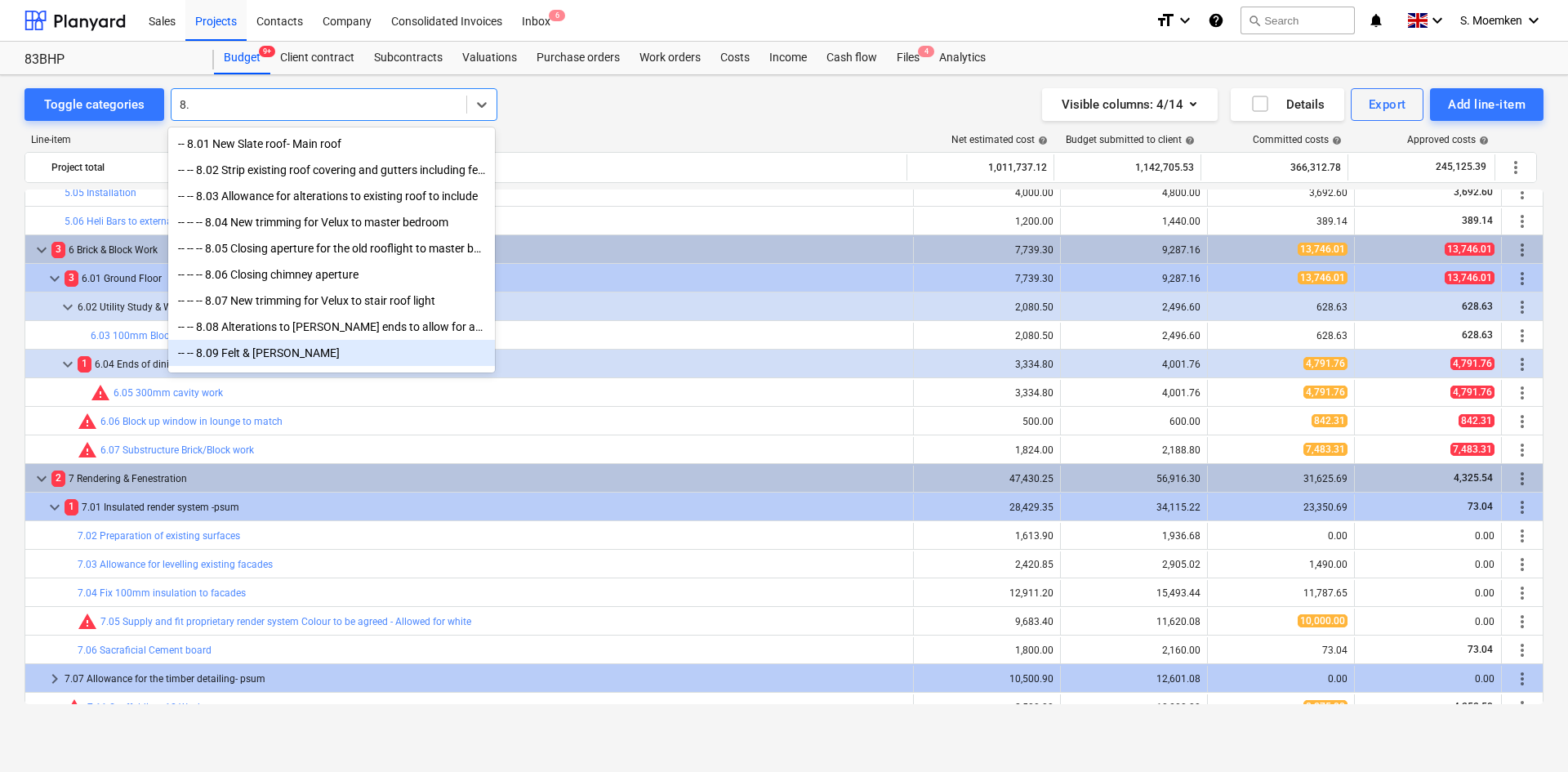
type input "8"
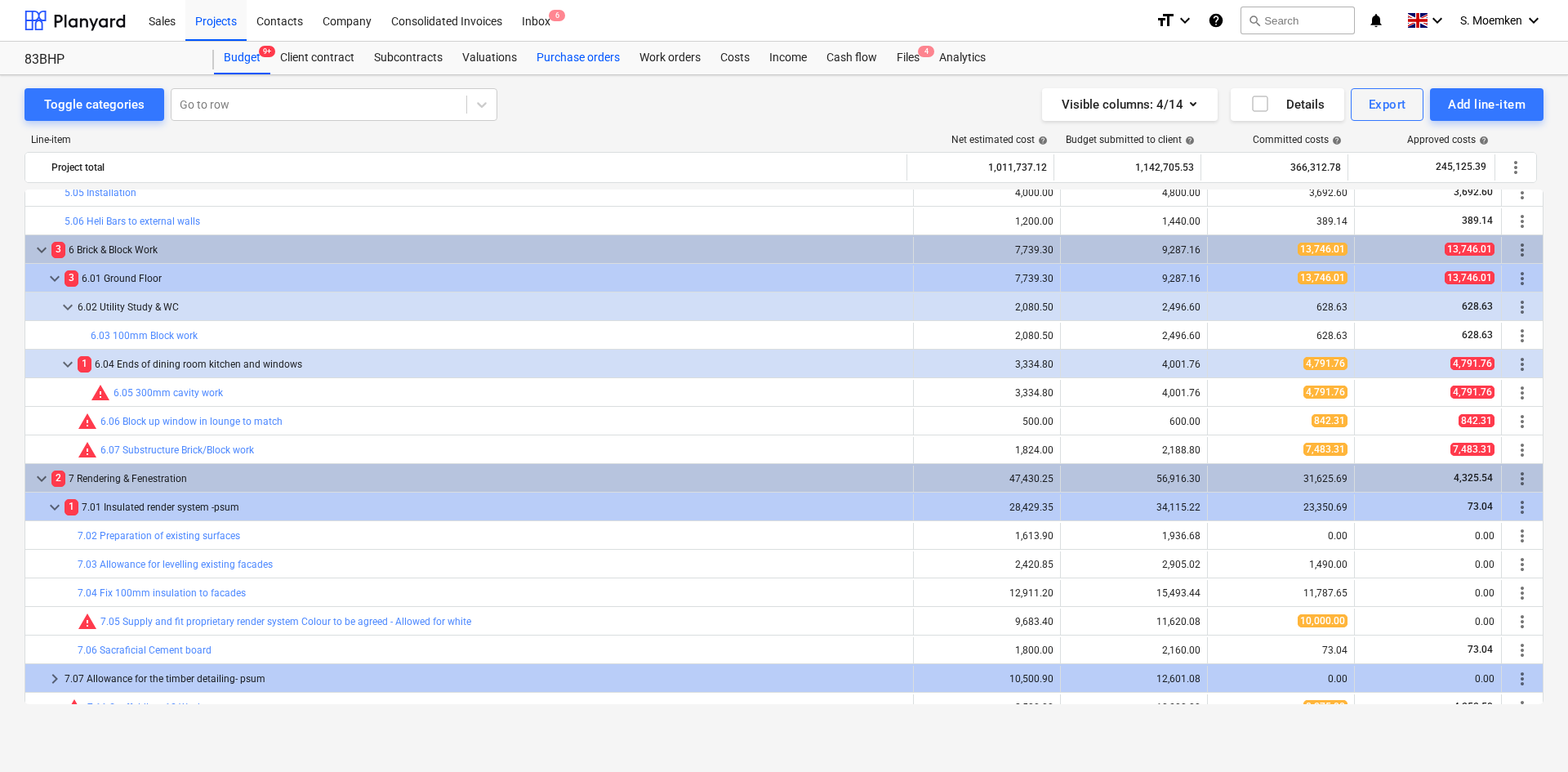
click at [577, 64] on div "Purchase orders" at bounding box center [578, 58] width 103 height 32
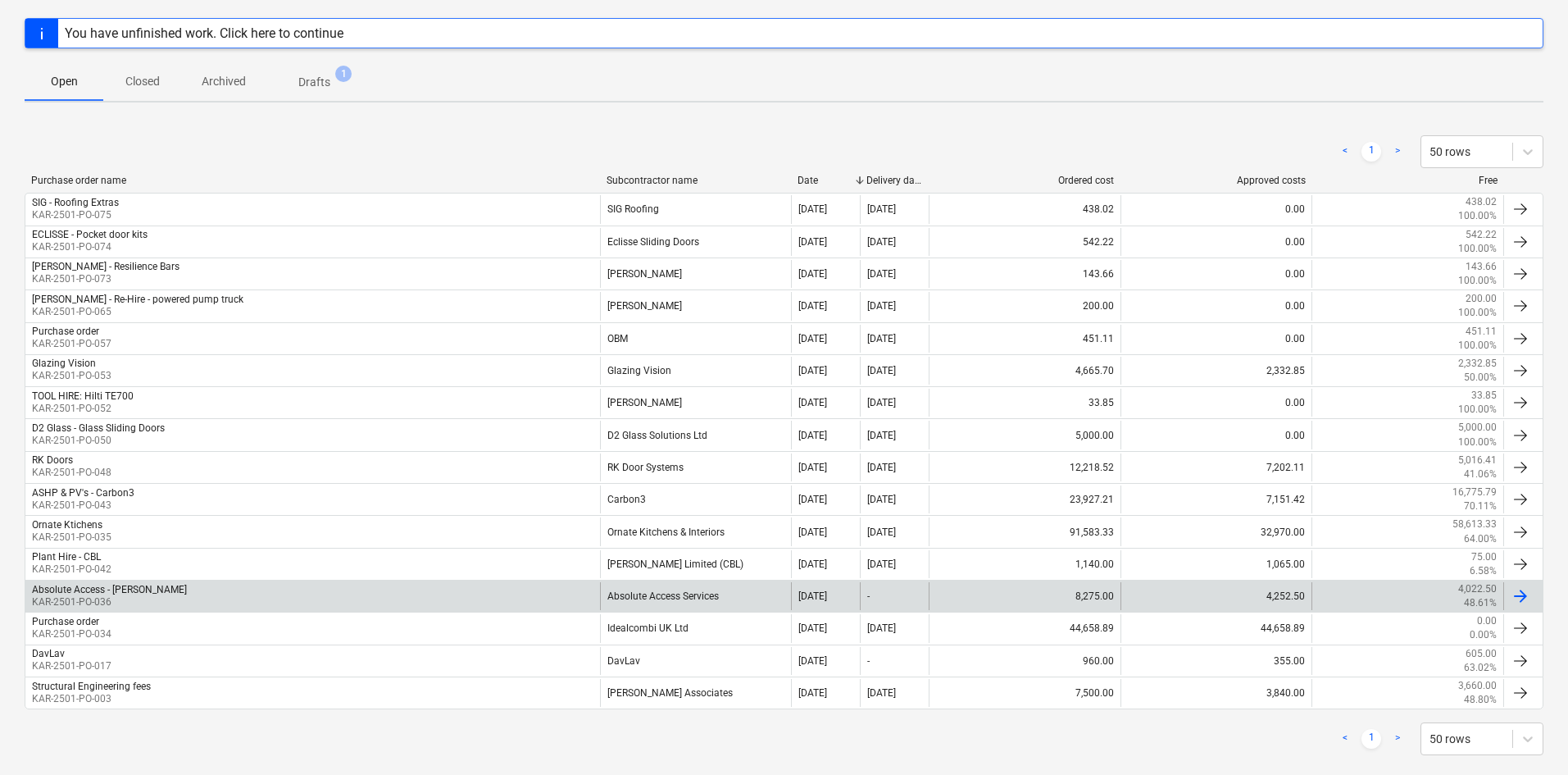
scroll to position [246, 0]
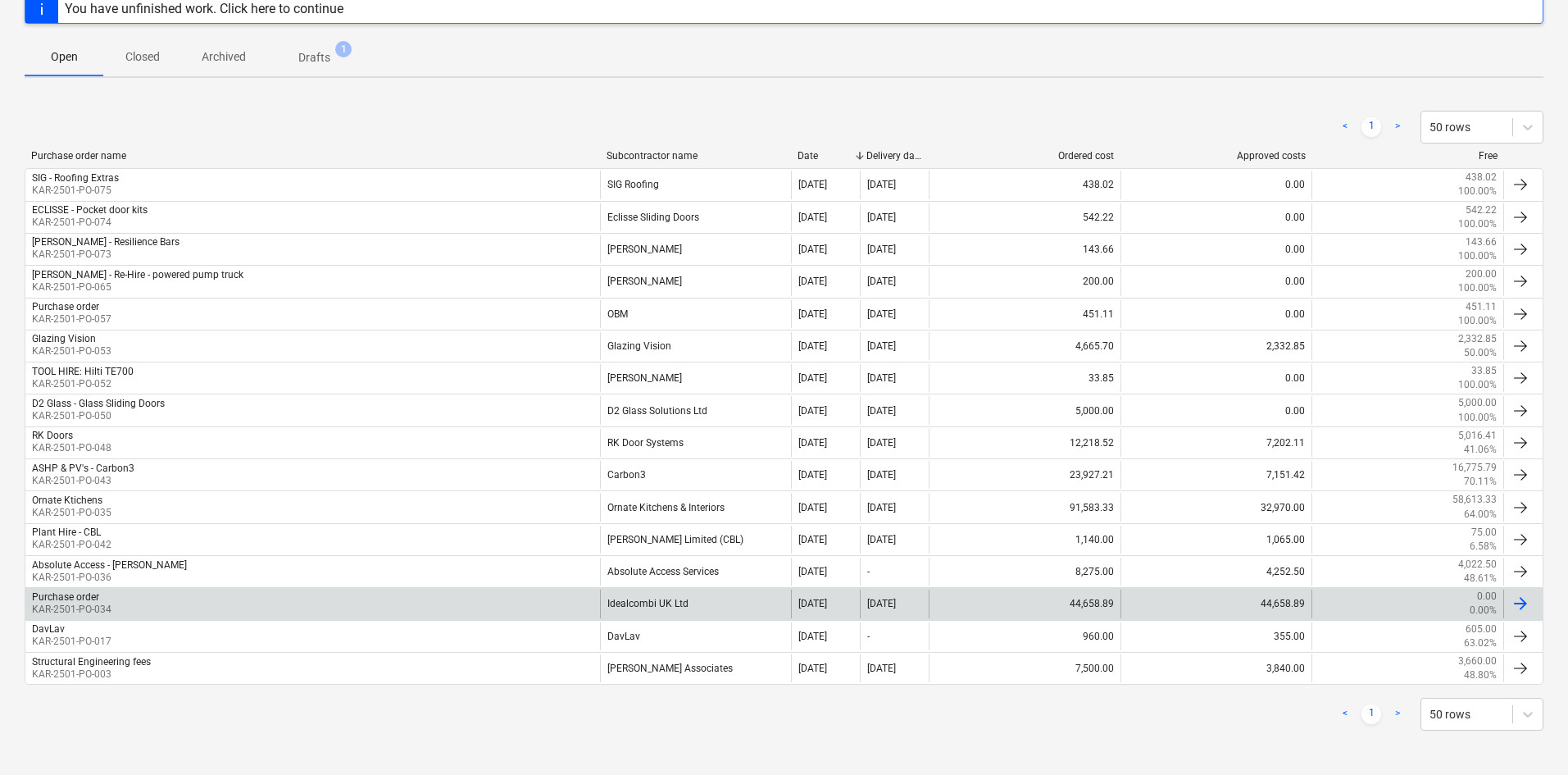
click at [209, 600] on div "Purchase order KAR-2501-PO-034" at bounding box center [313, 603] width 575 height 28
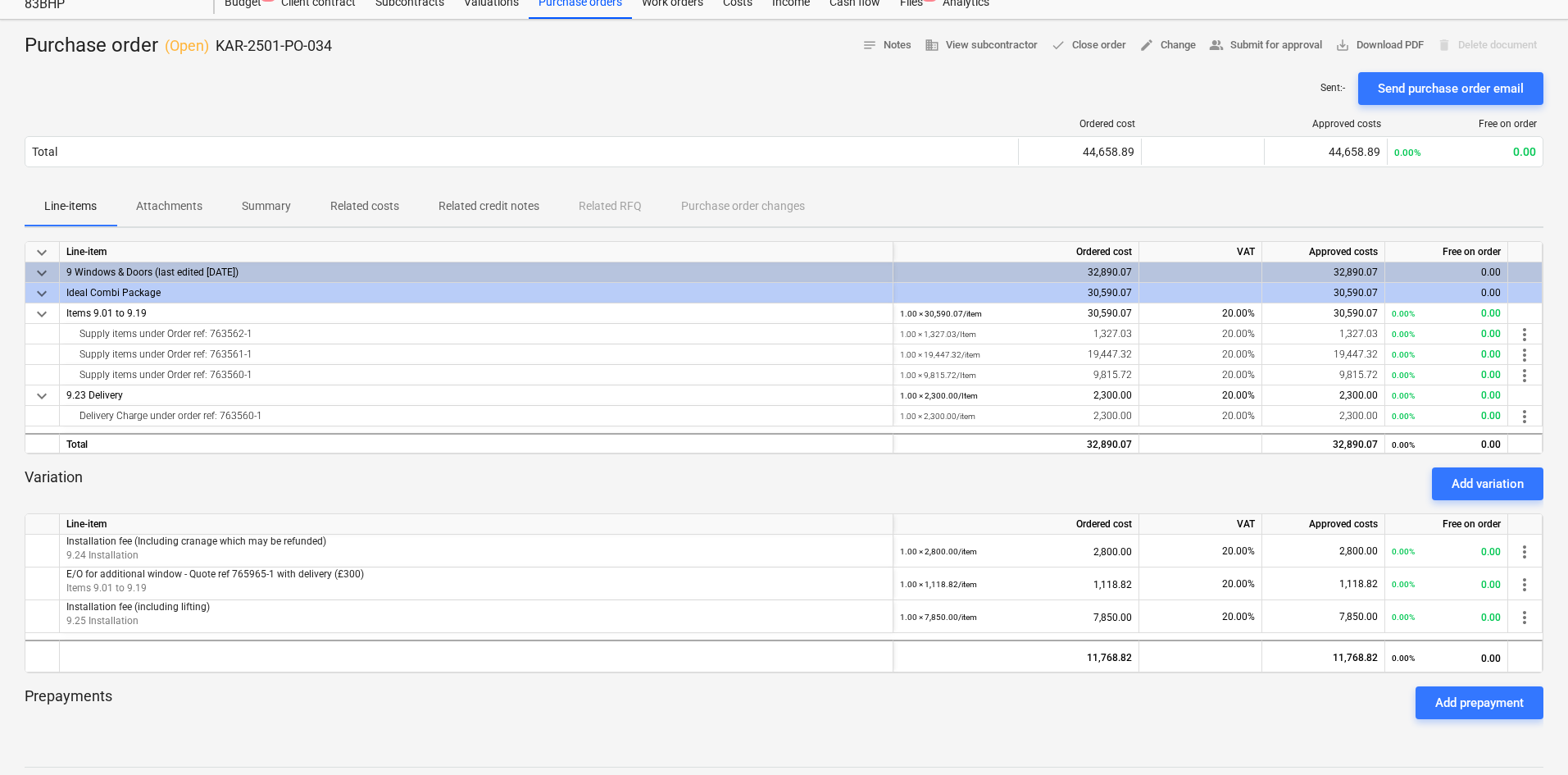
scroll to position [82, 0]
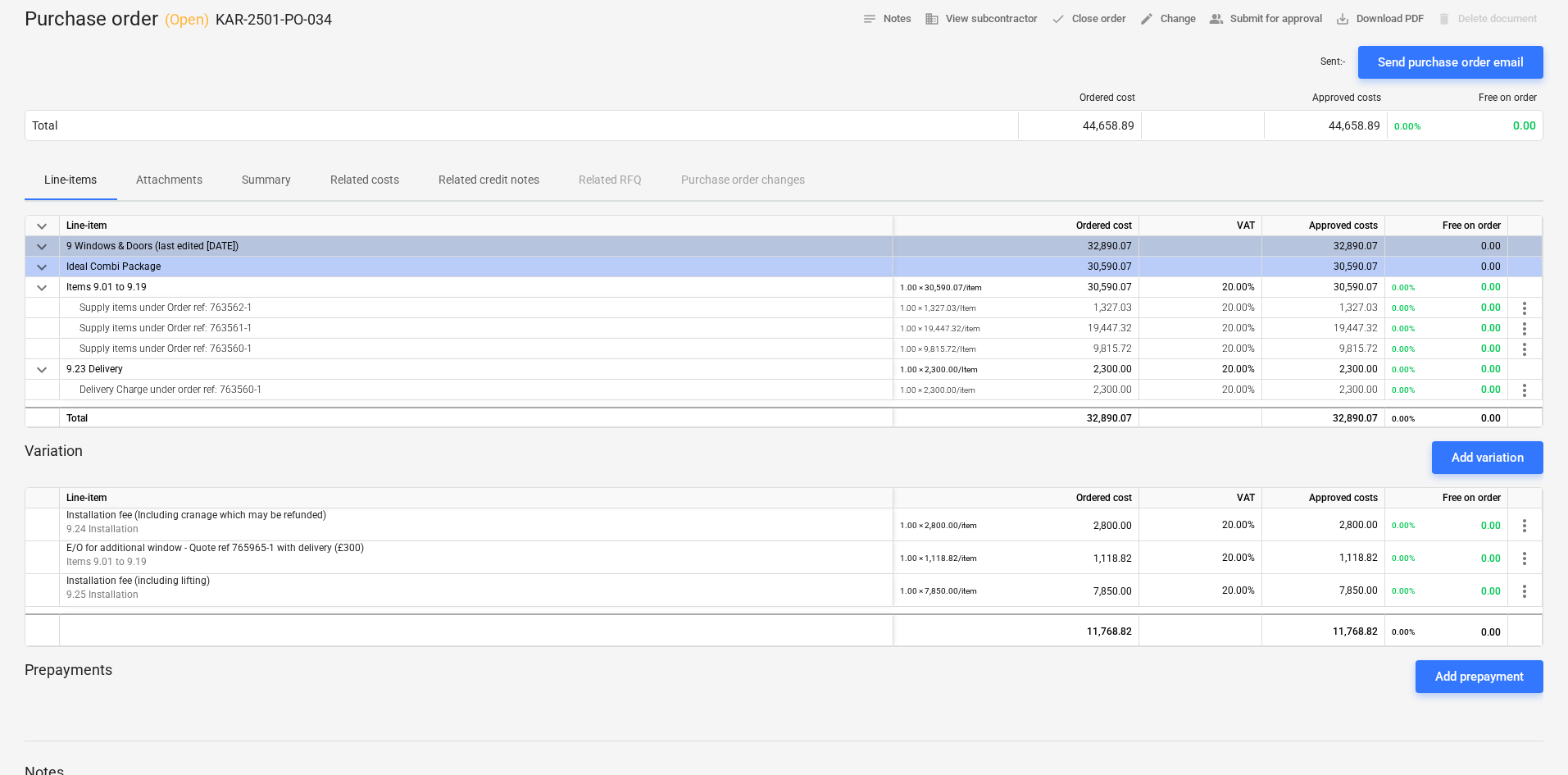
click at [269, 178] on p "Summary" at bounding box center [266, 180] width 49 height 17
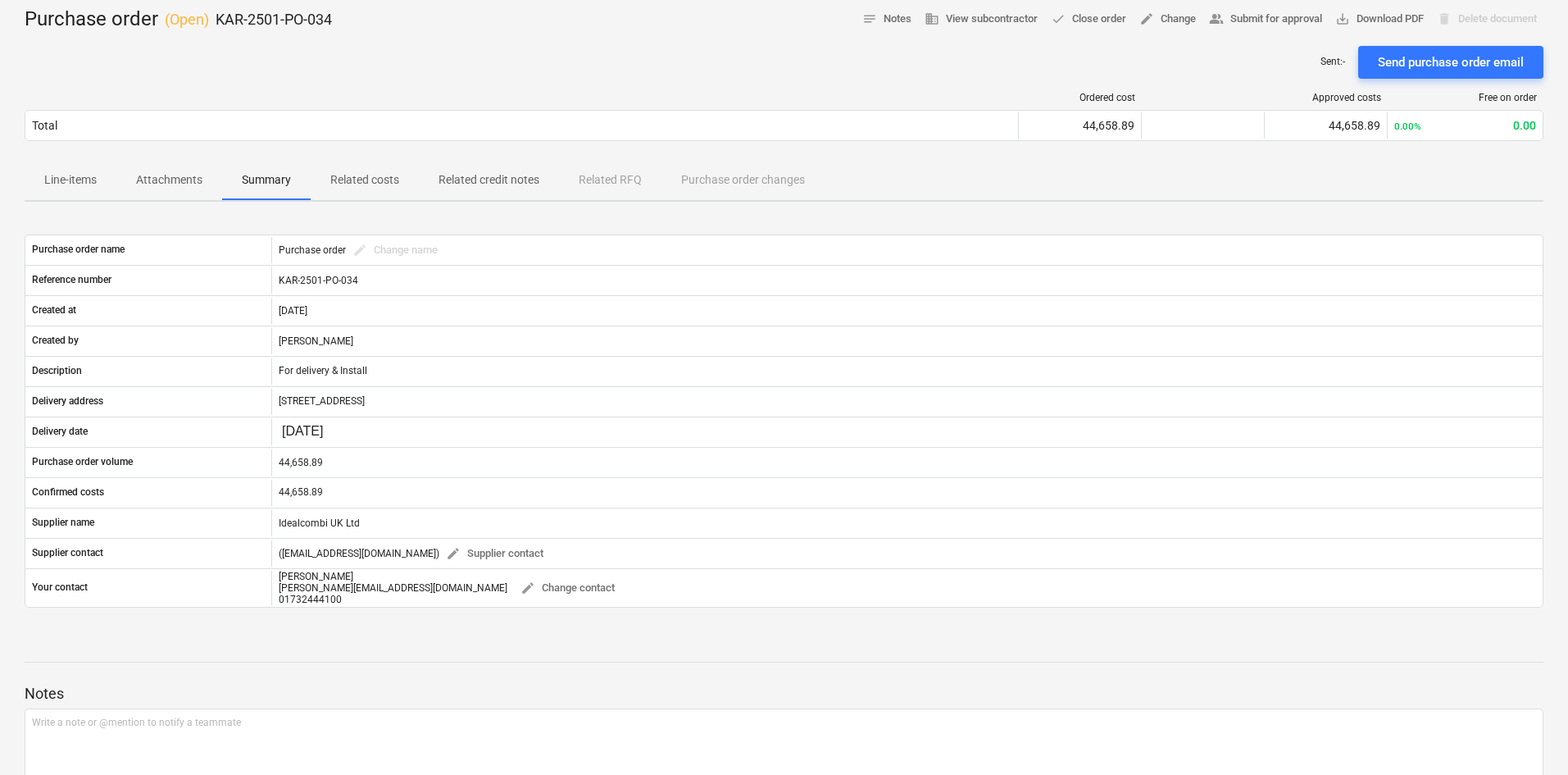
click at [365, 174] on p "Related costs" at bounding box center [364, 180] width 68 height 17
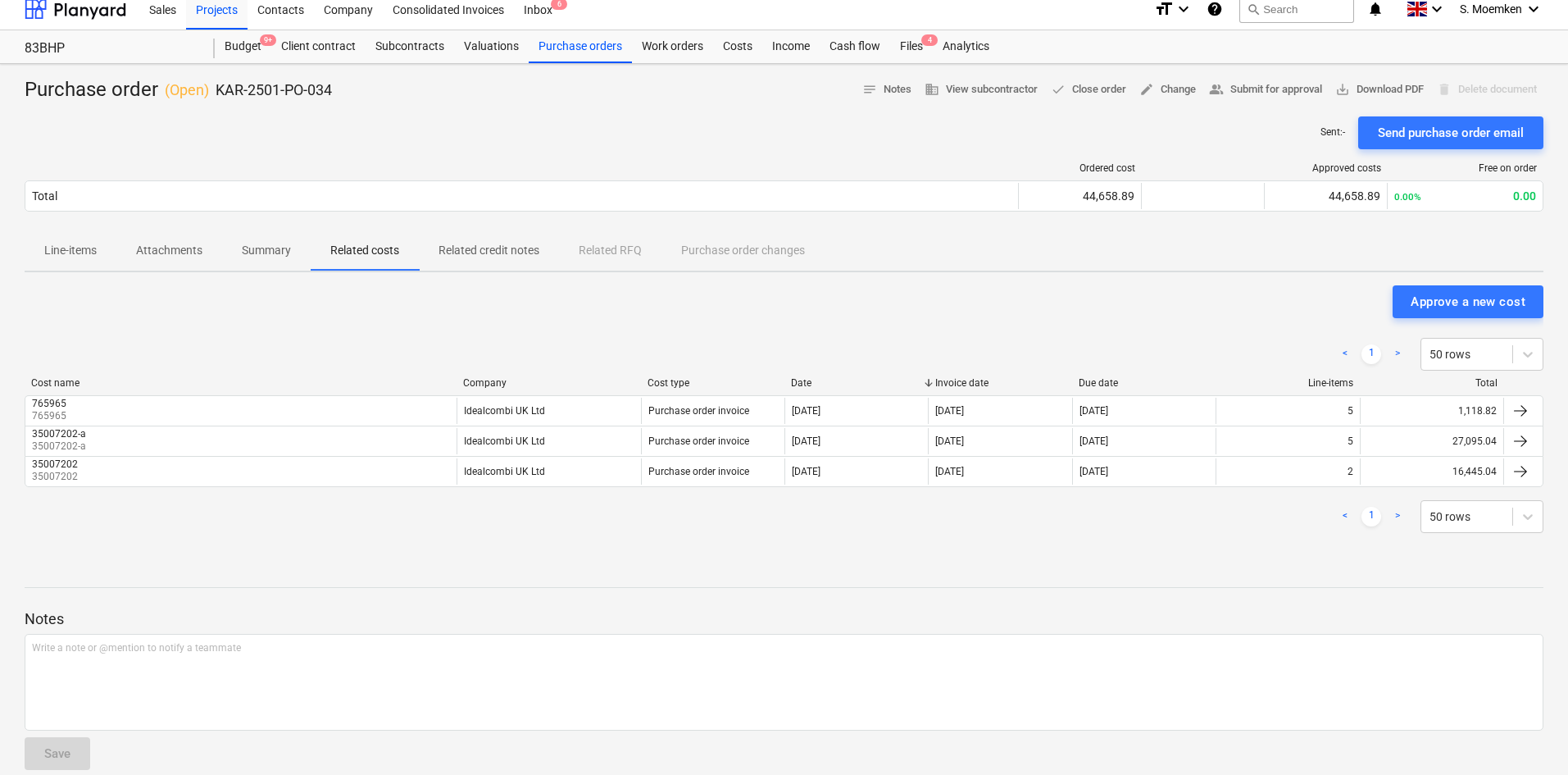
scroll to position [33, 0]
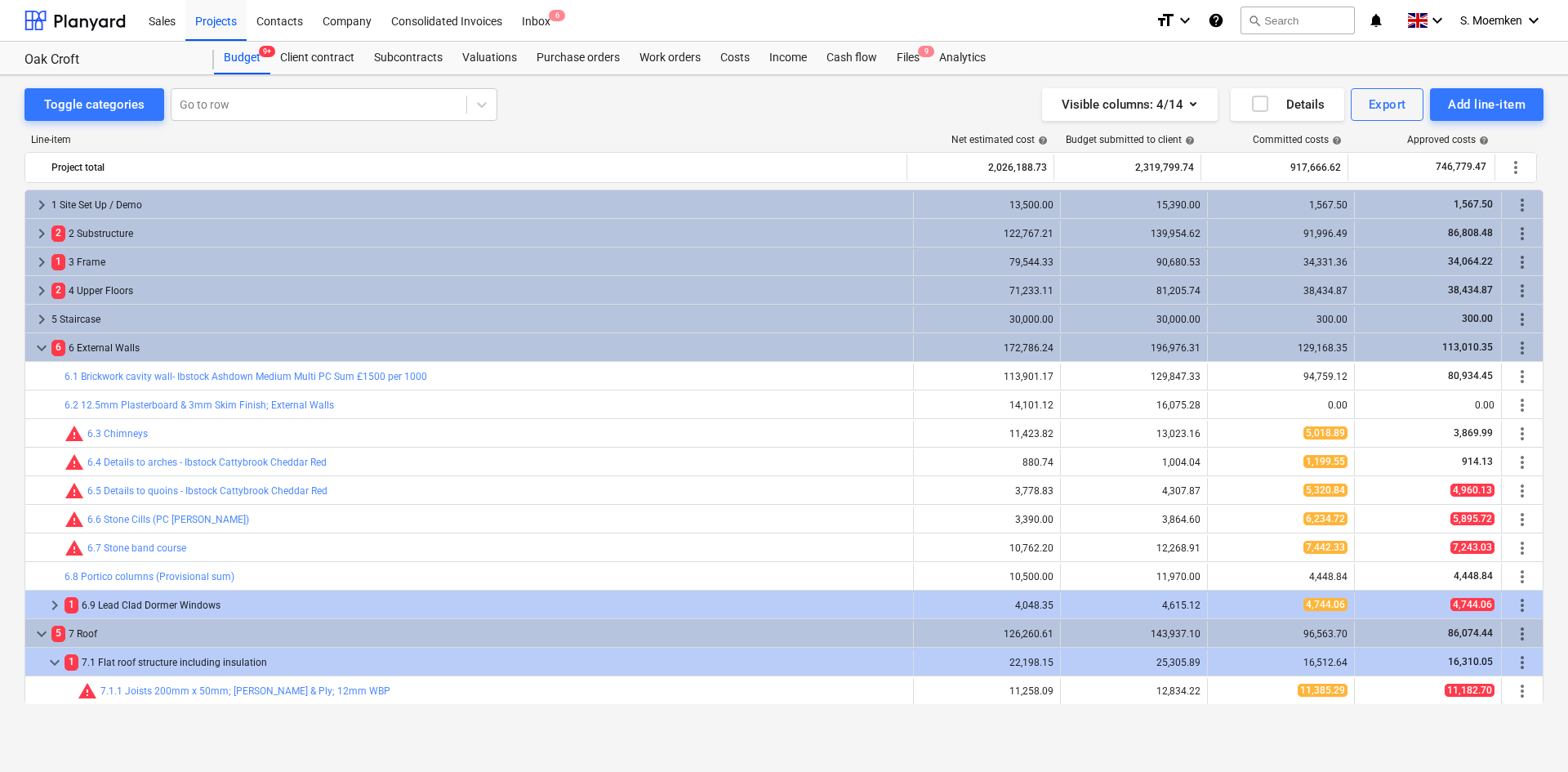
scroll to position [314, 0]
